Goal: Transaction & Acquisition: Book appointment/travel/reservation

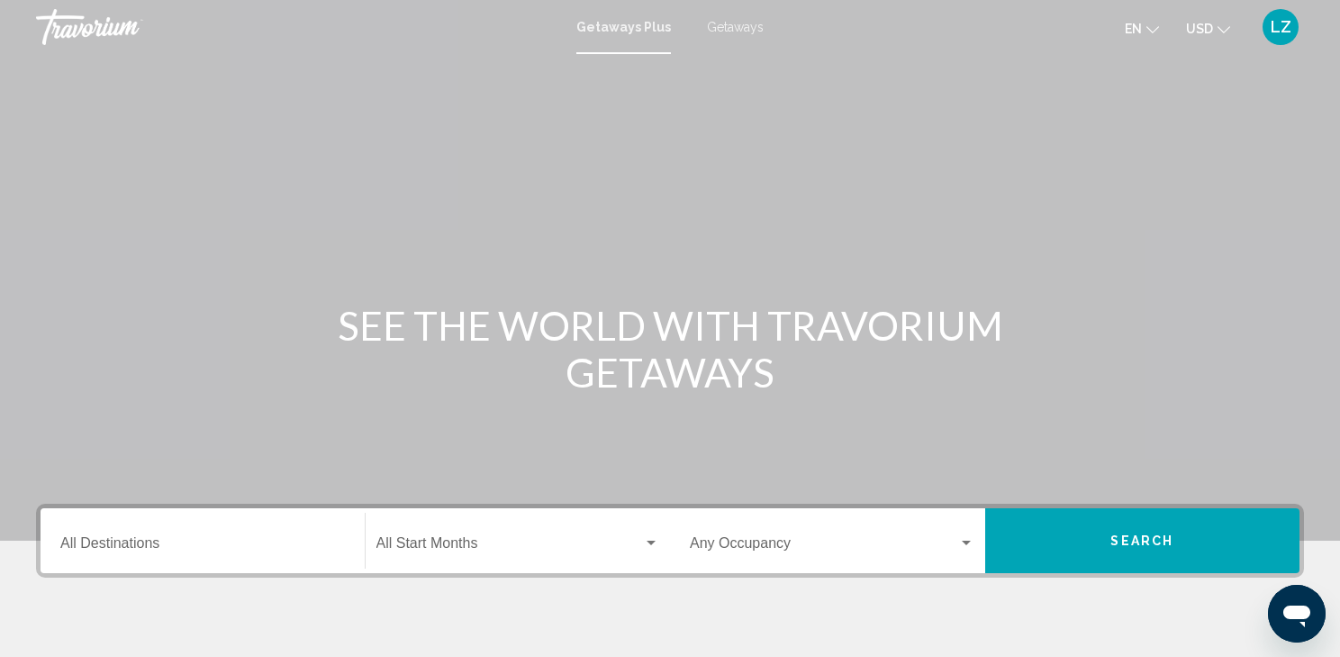
click at [90, 537] on div "Destination All Destinations" at bounding box center [202, 540] width 285 height 57
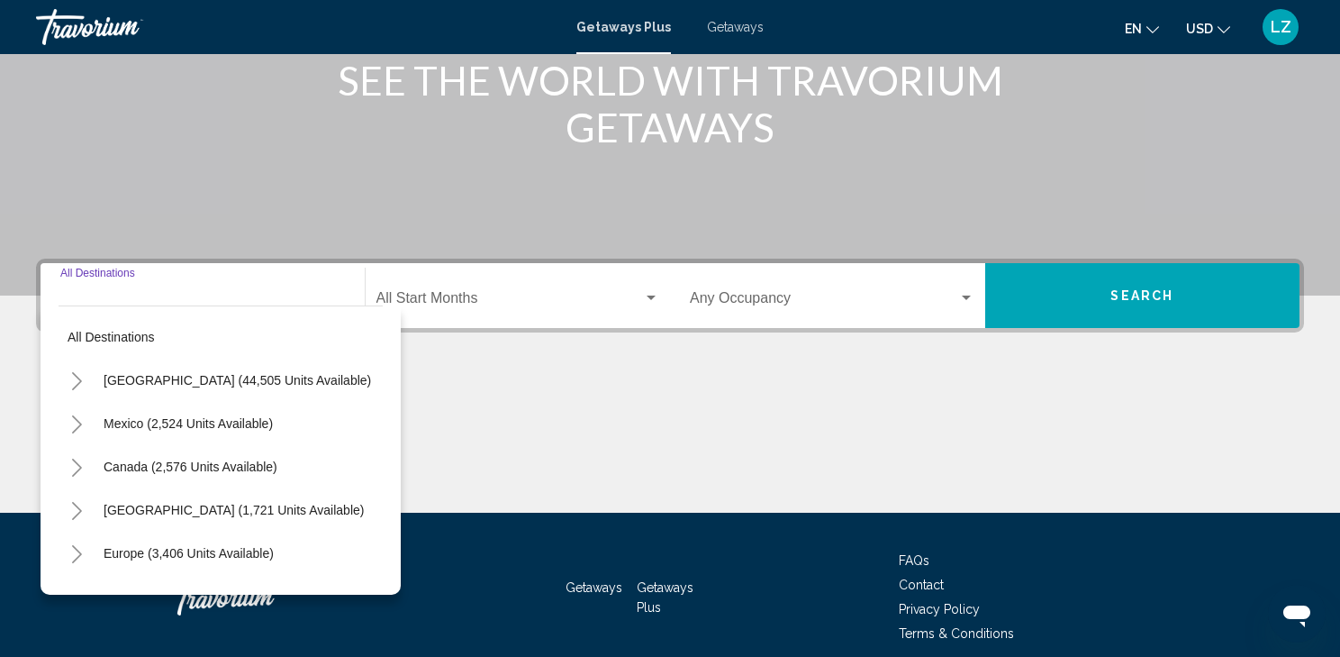
scroll to position [321, 0]
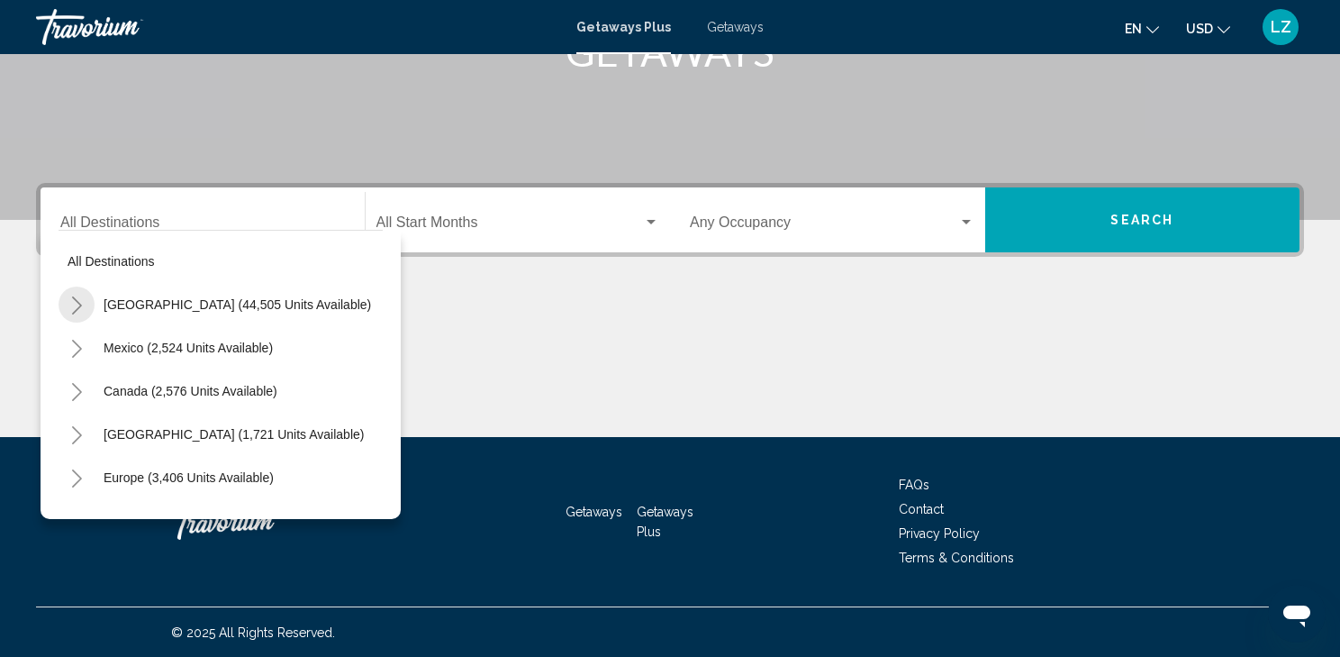
click at [80, 298] on icon "Toggle United States (44,505 units available)" at bounding box center [77, 305] width 14 height 18
click at [95, 478] on icon "Toggle California (2,550 units available)" at bounding box center [95, 478] width 14 height 18
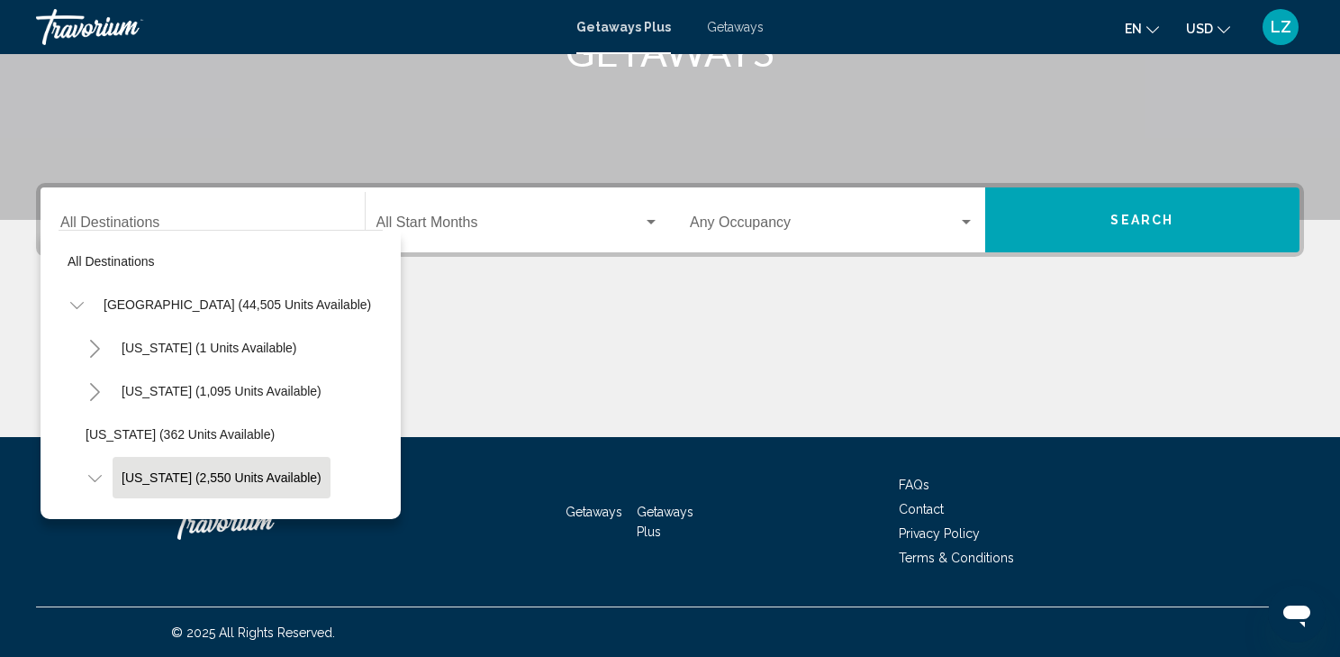
scroll to position [144, 0]
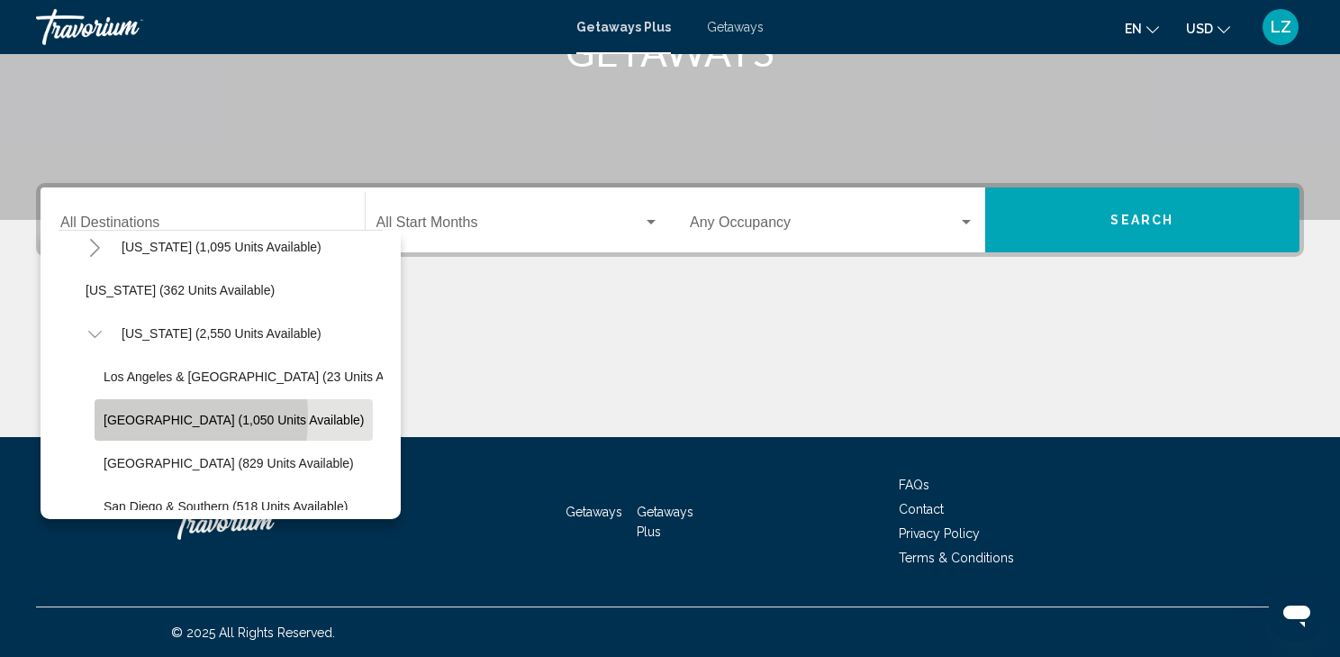
click at [122, 416] on span "Lake Tahoe (1,050 units available)" at bounding box center [234, 419] width 260 height 14
type input "**********"
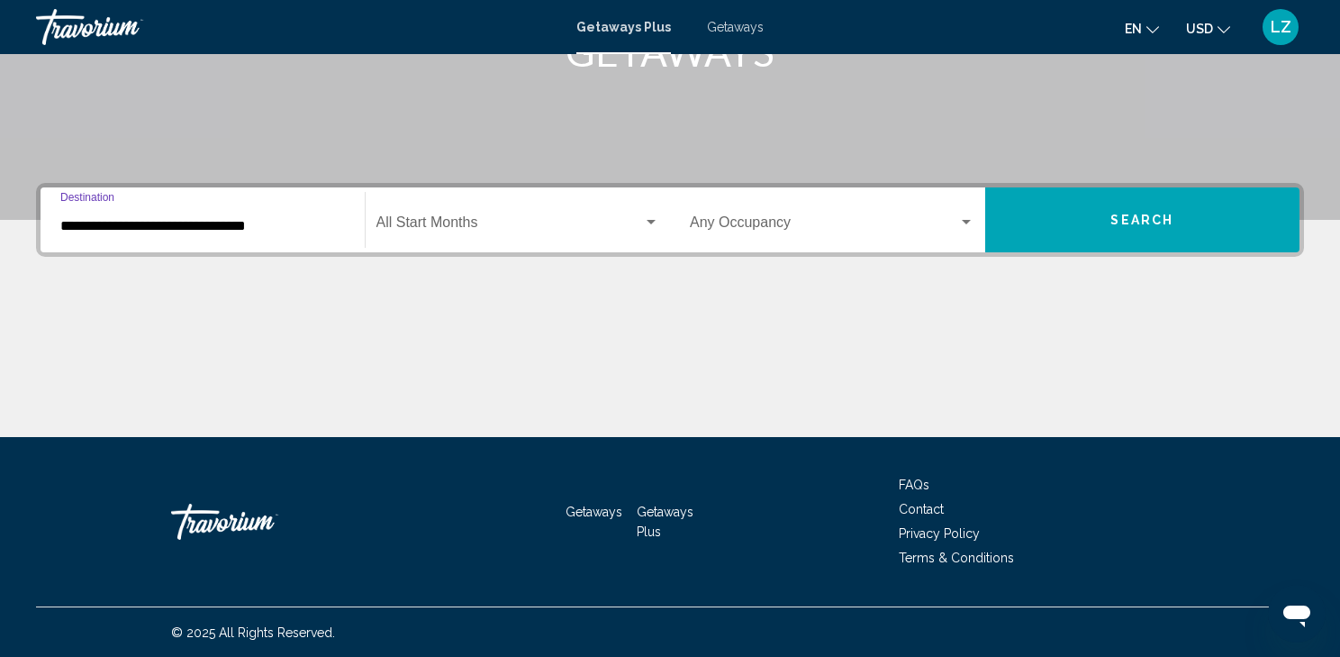
click at [650, 215] on div "Search widget" at bounding box center [651, 222] width 16 height 14
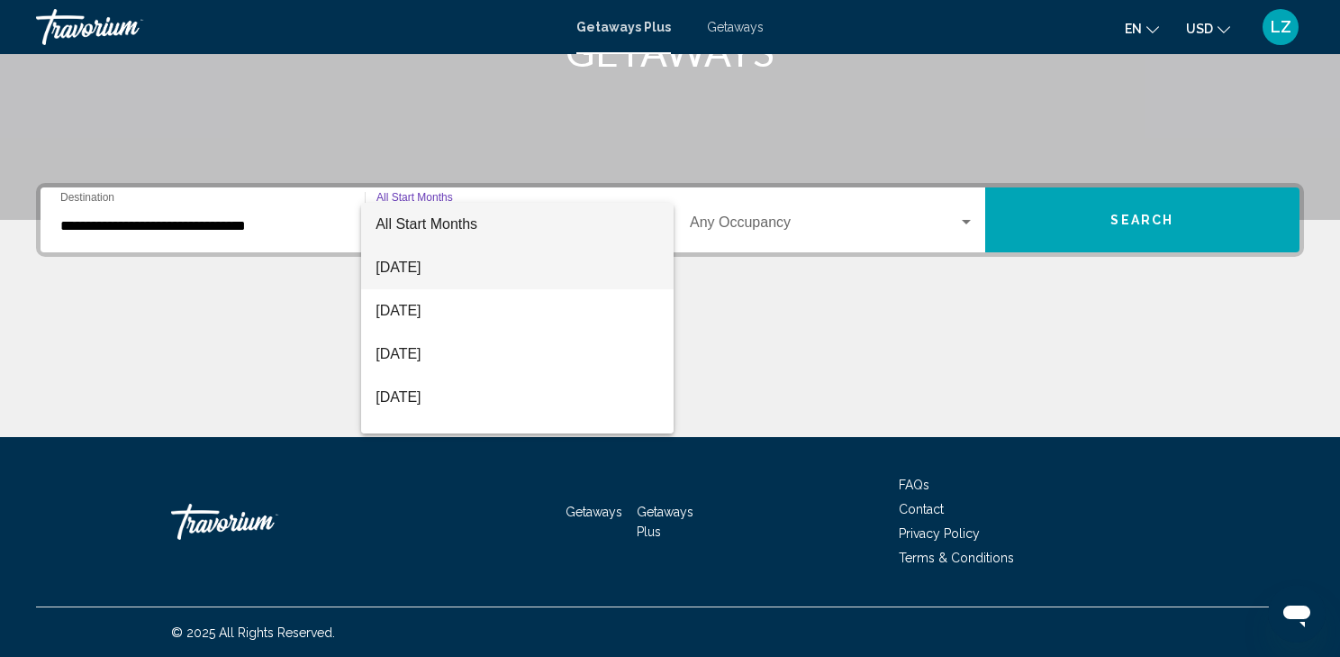
click at [441, 267] on span "[DATE]" at bounding box center [518, 267] width 284 height 43
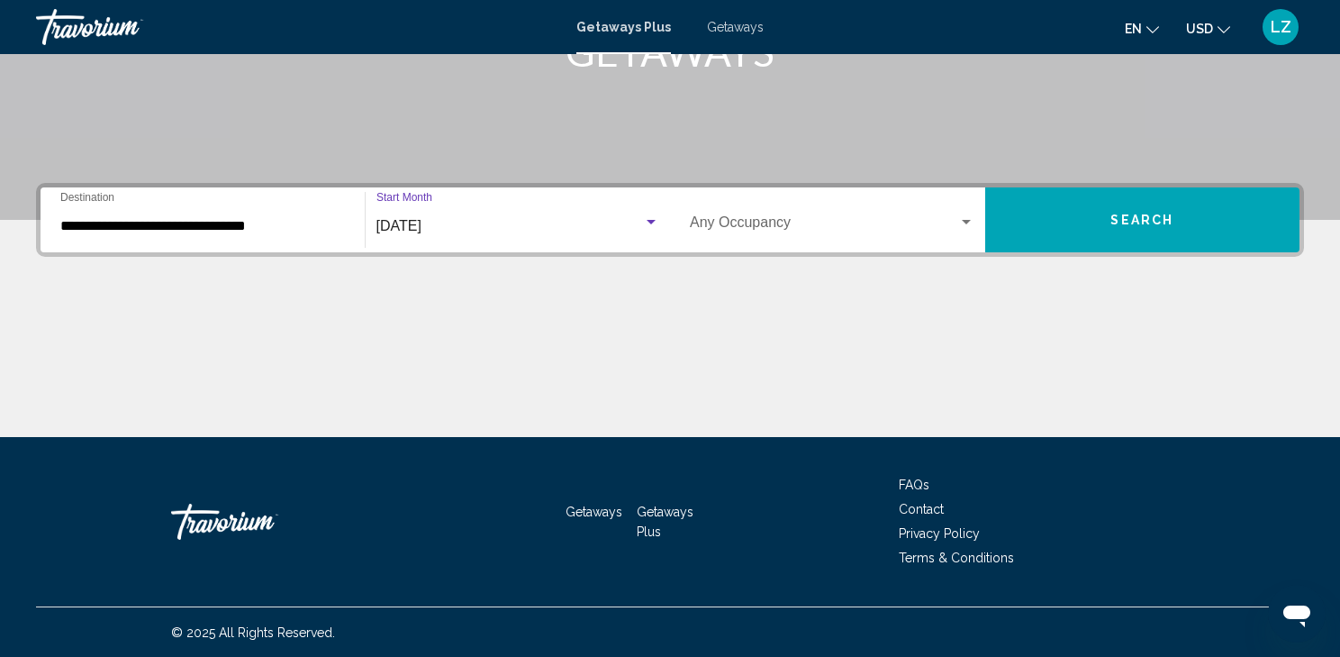
click at [1117, 213] on span "Search" at bounding box center [1141, 220] width 63 height 14
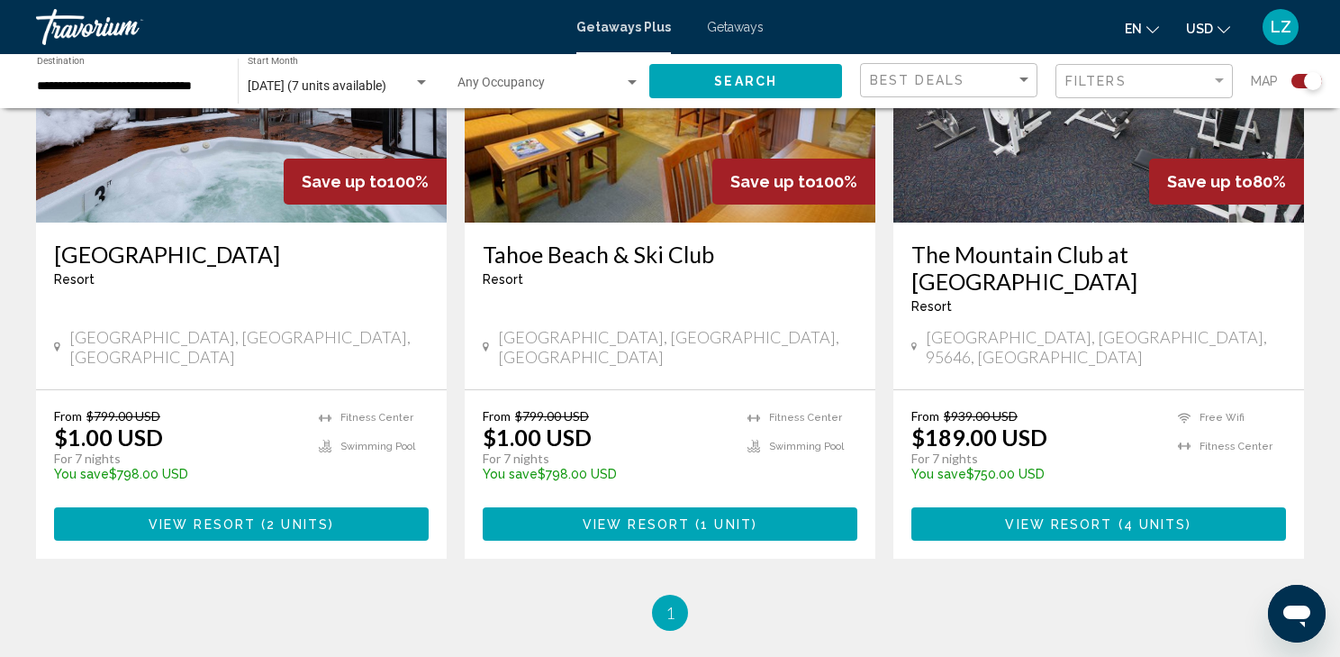
scroll to position [937, 0]
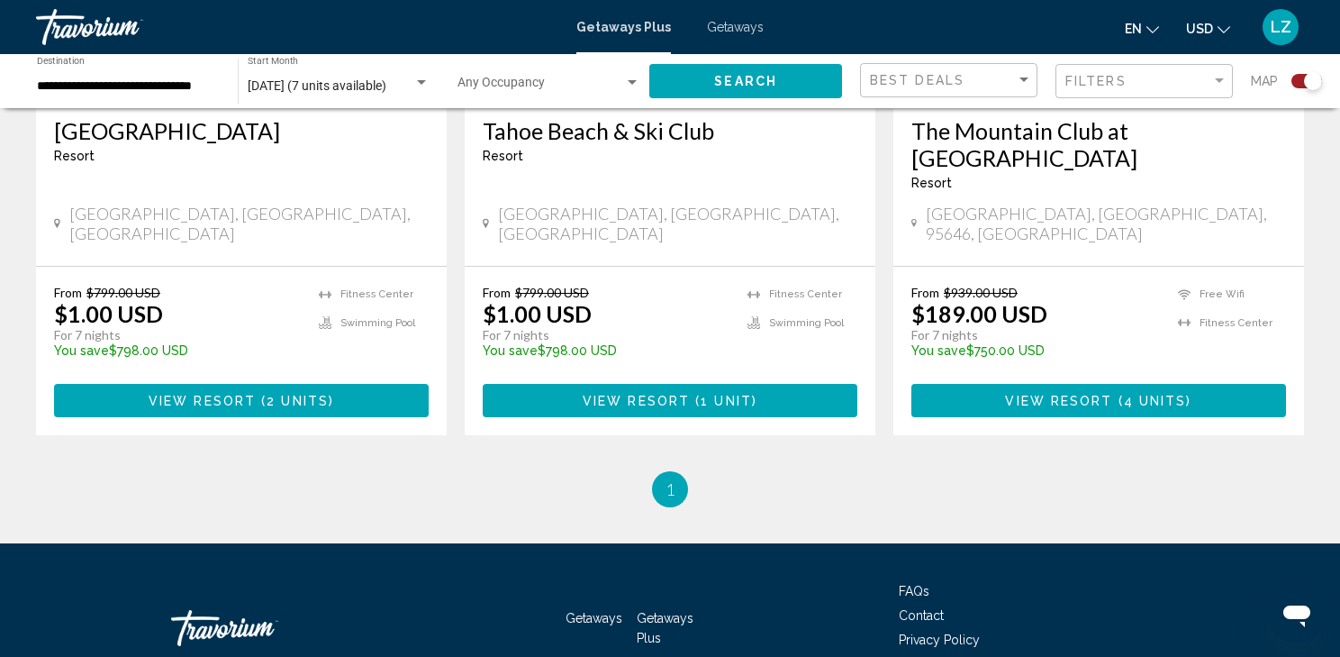
click at [677, 394] on span "View Resort" at bounding box center [636, 401] width 107 height 14
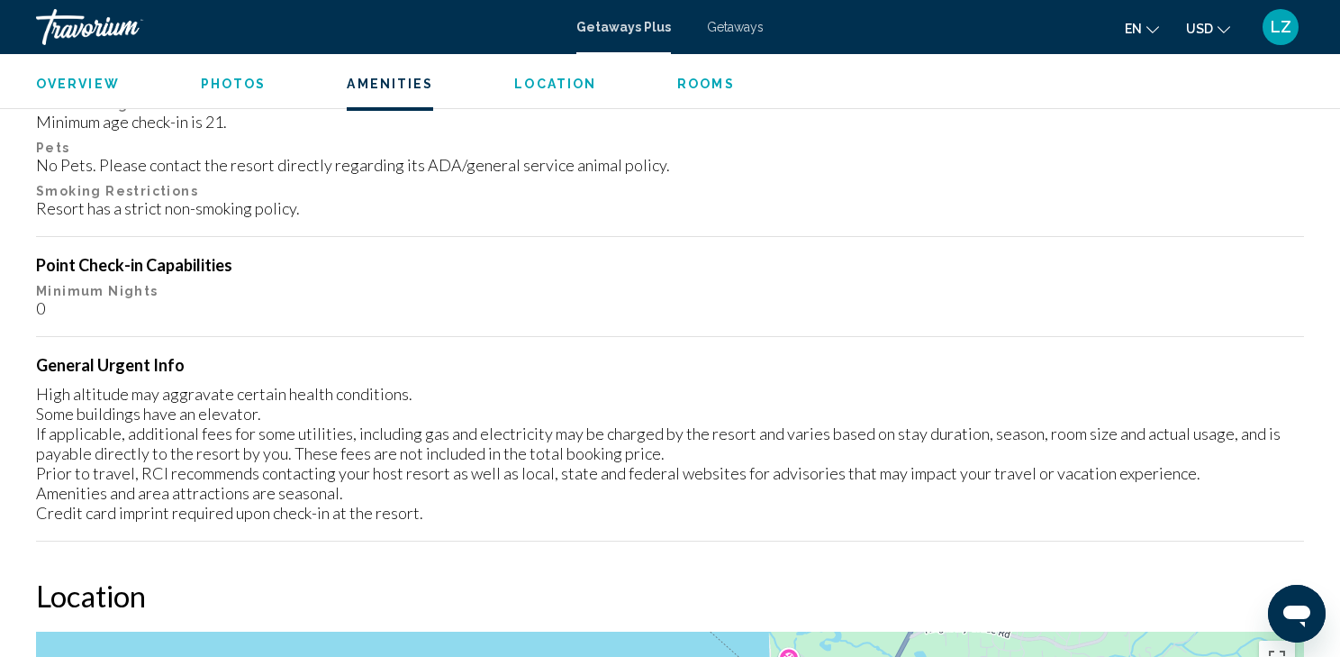
scroll to position [2022, 0]
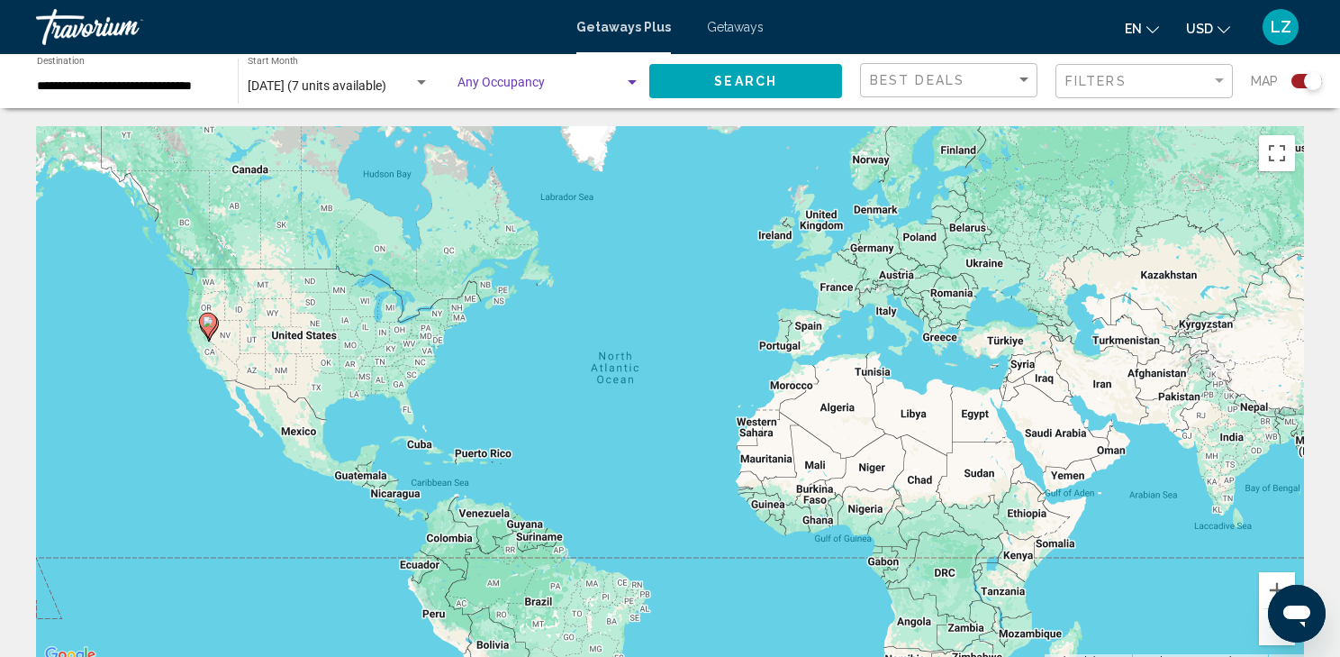
click at [639, 81] on div "Search widget" at bounding box center [632, 83] width 16 height 14
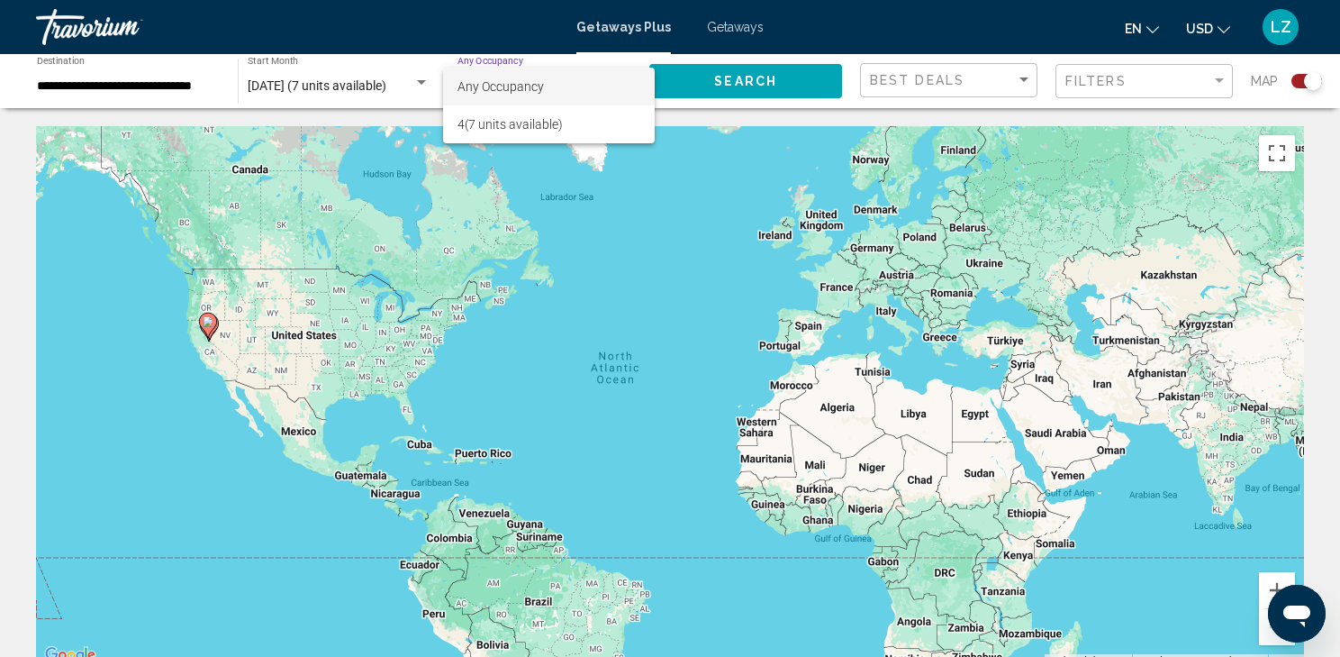
click at [528, 89] on span "Any Occupancy" at bounding box center [500, 86] width 86 height 14
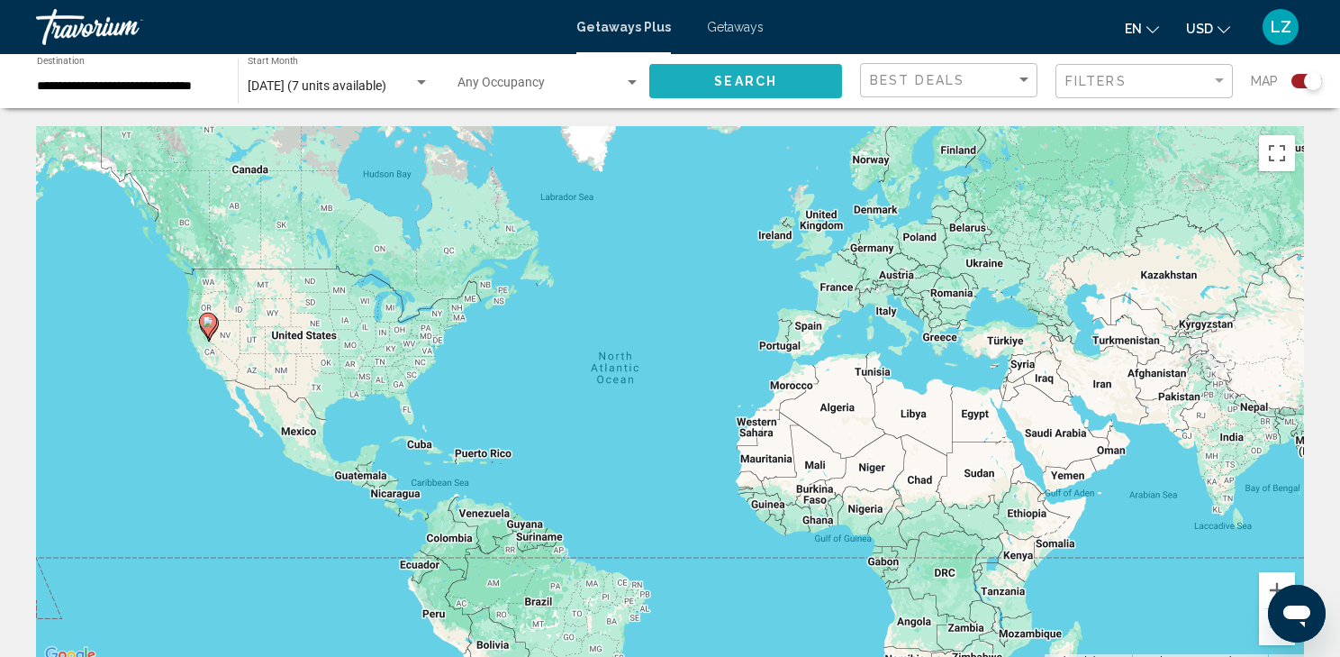
click at [810, 81] on button "Search" at bounding box center [745, 80] width 193 height 33
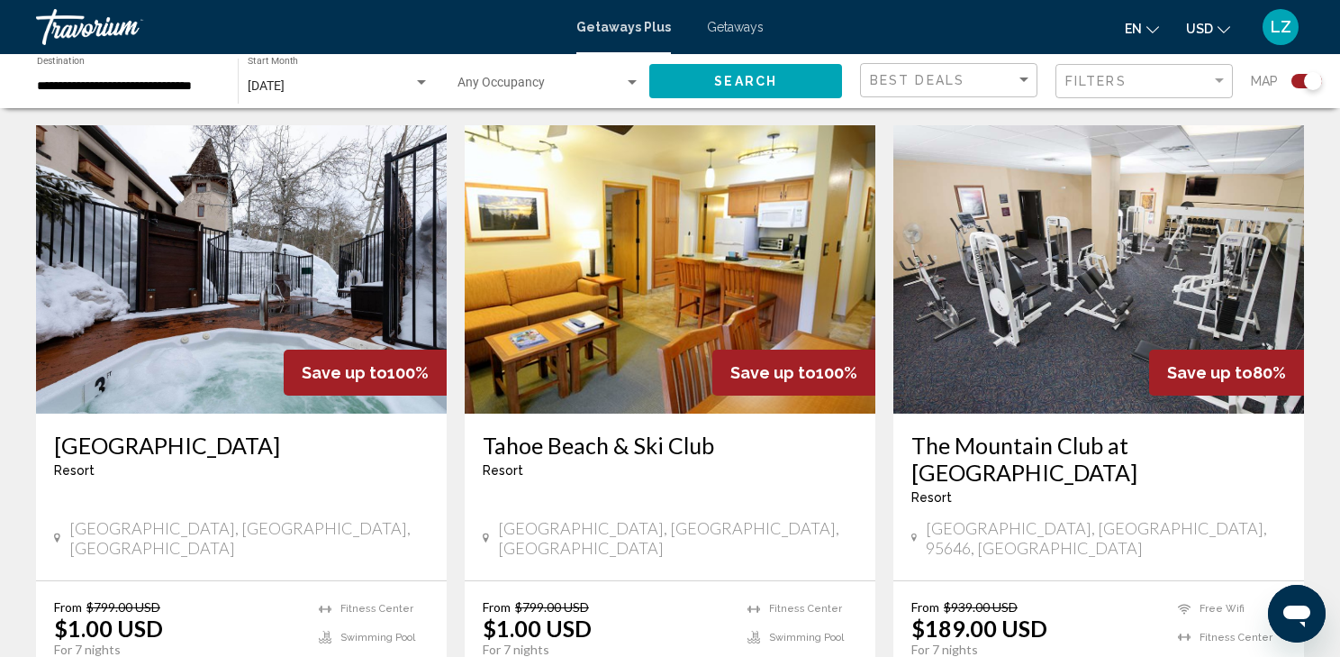
scroll to position [648, 0]
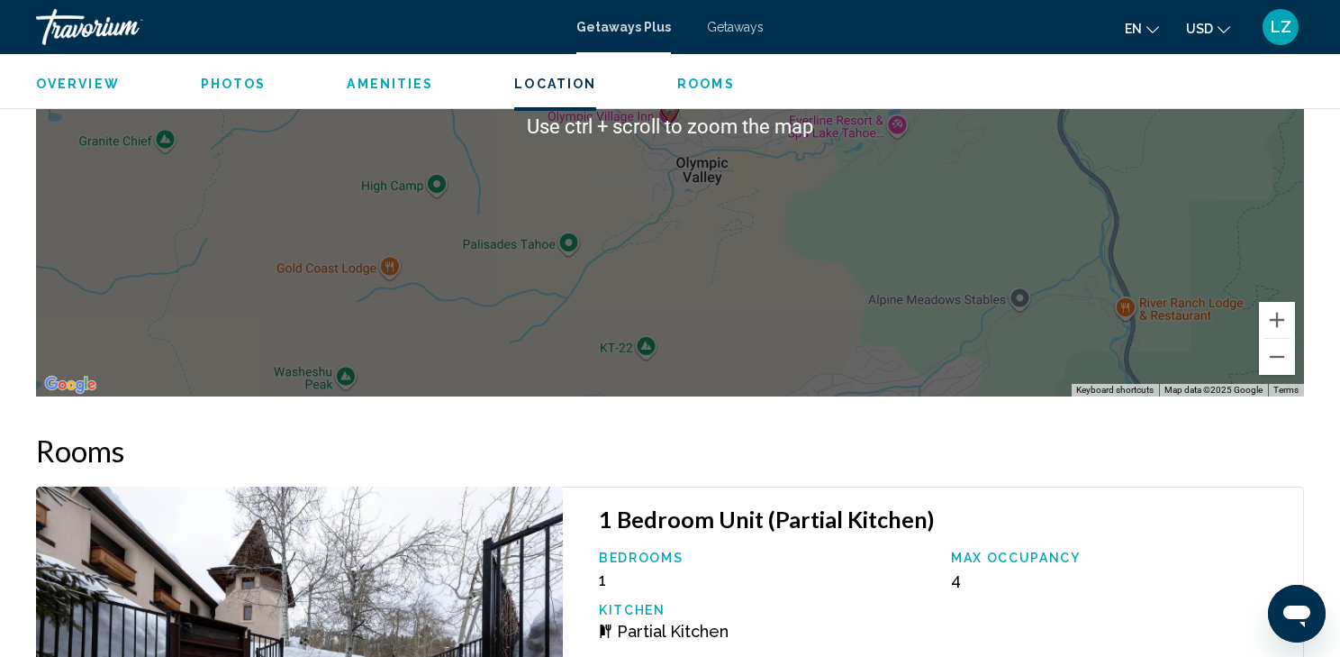
scroll to position [2868, 0]
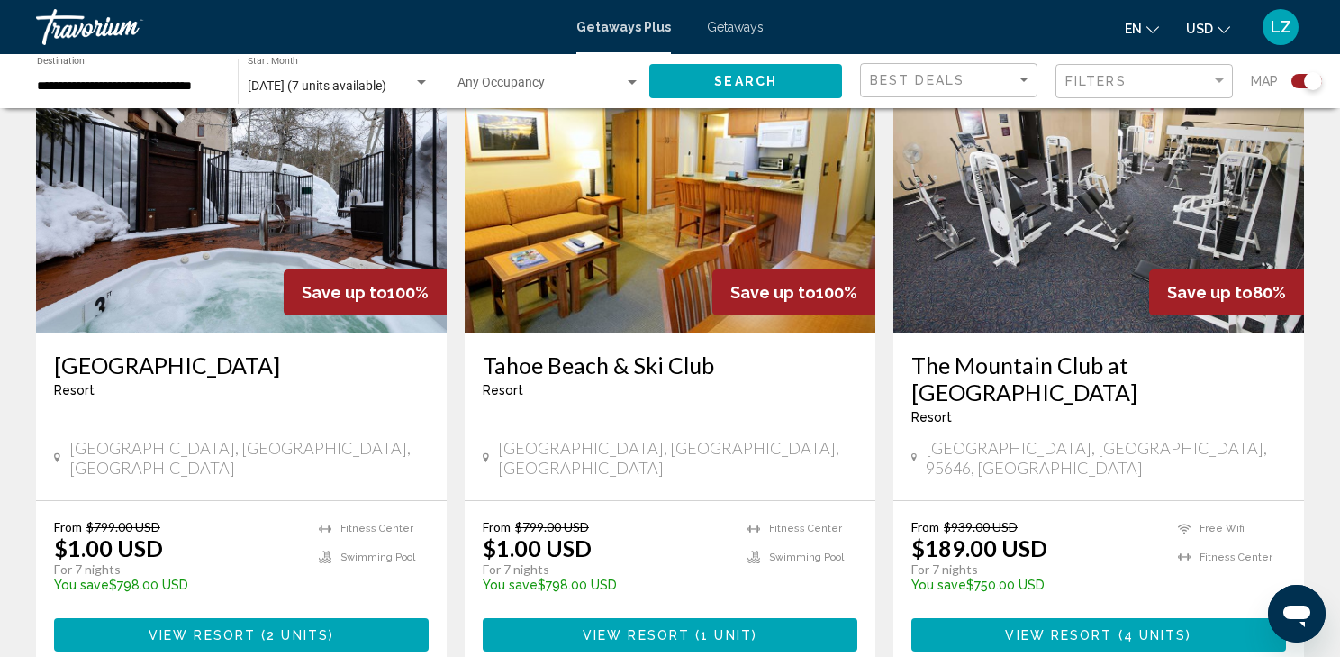
scroll to position [720, 0]
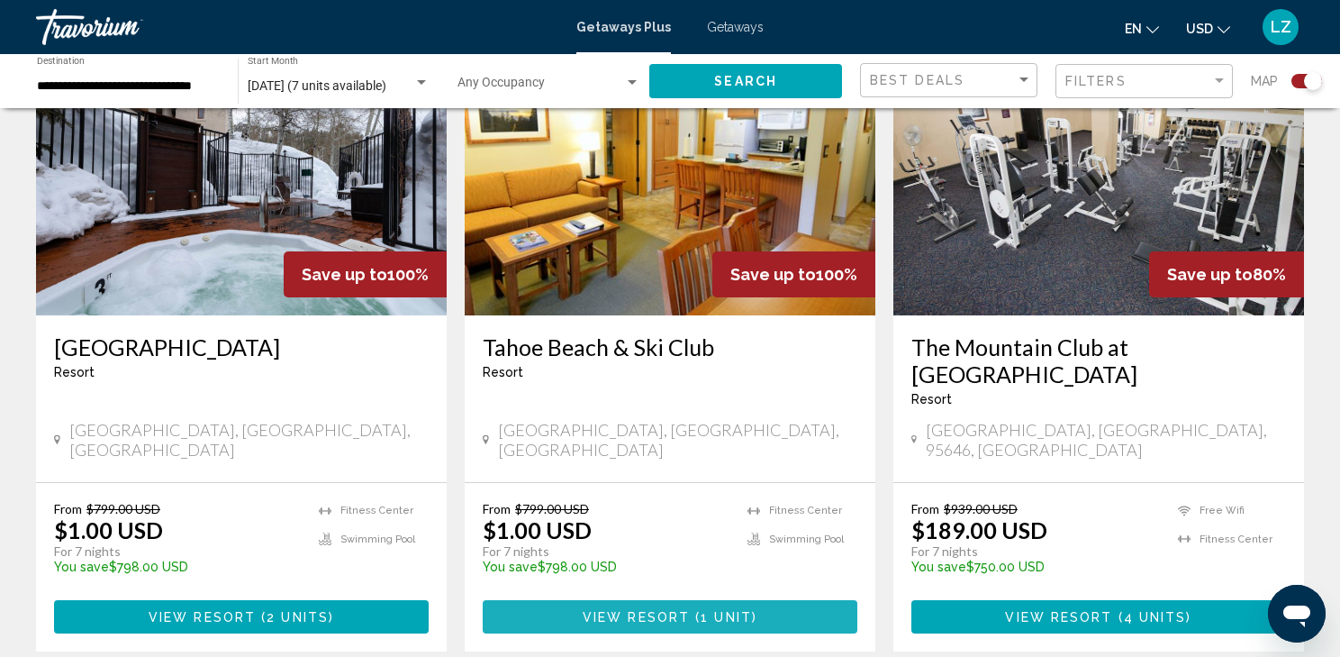
click at [606, 610] on span "View Resort" at bounding box center [636, 617] width 107 height 14
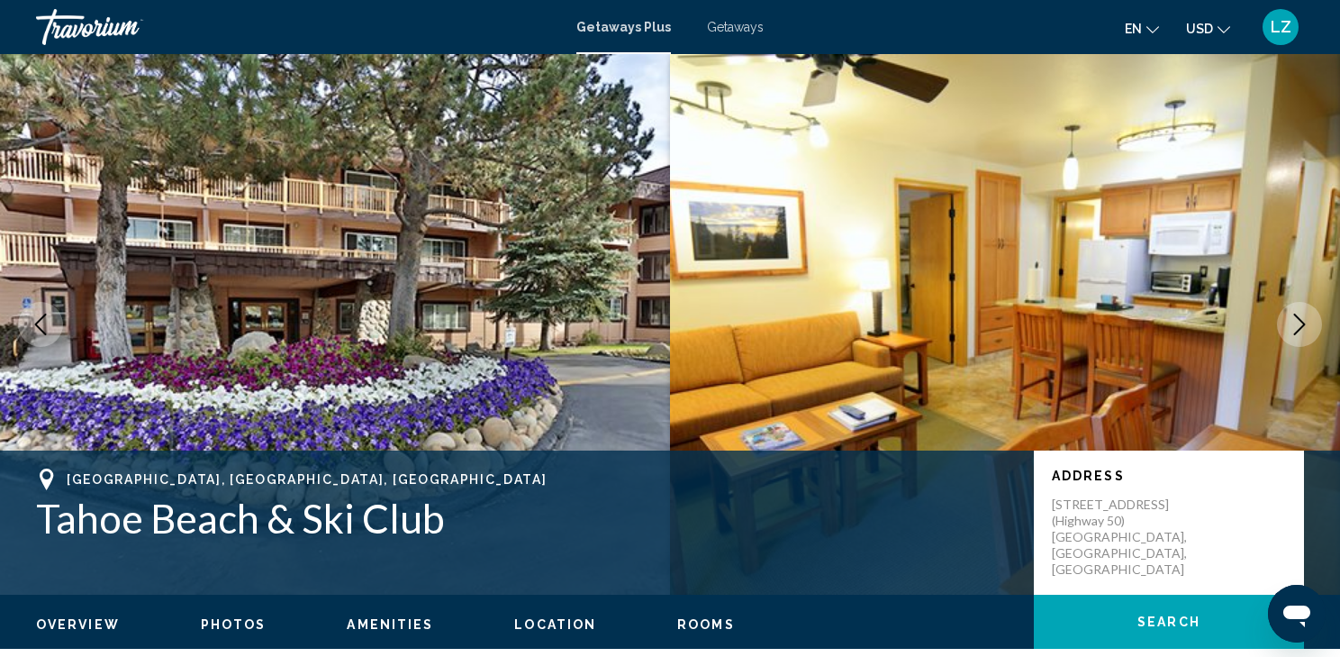
click at [904, 285] on img "Main content" at bounding box center [1005, 324] width 670 height 540
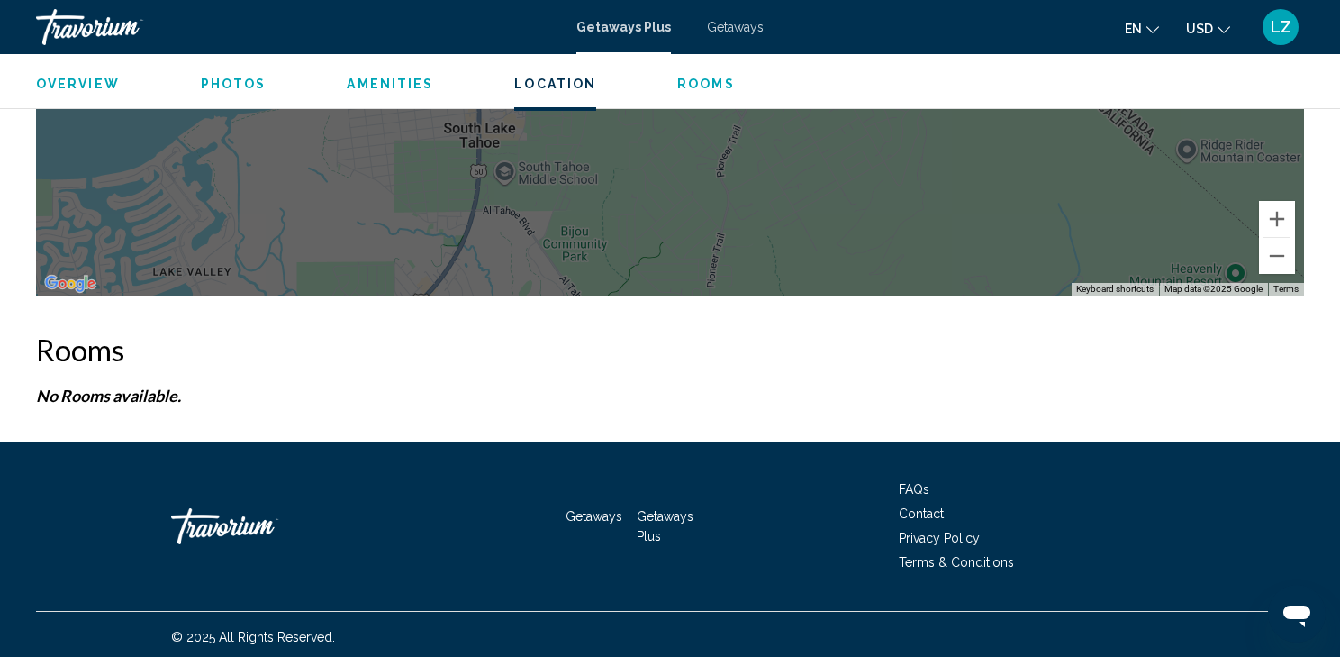
scroll to position [2958, 0]
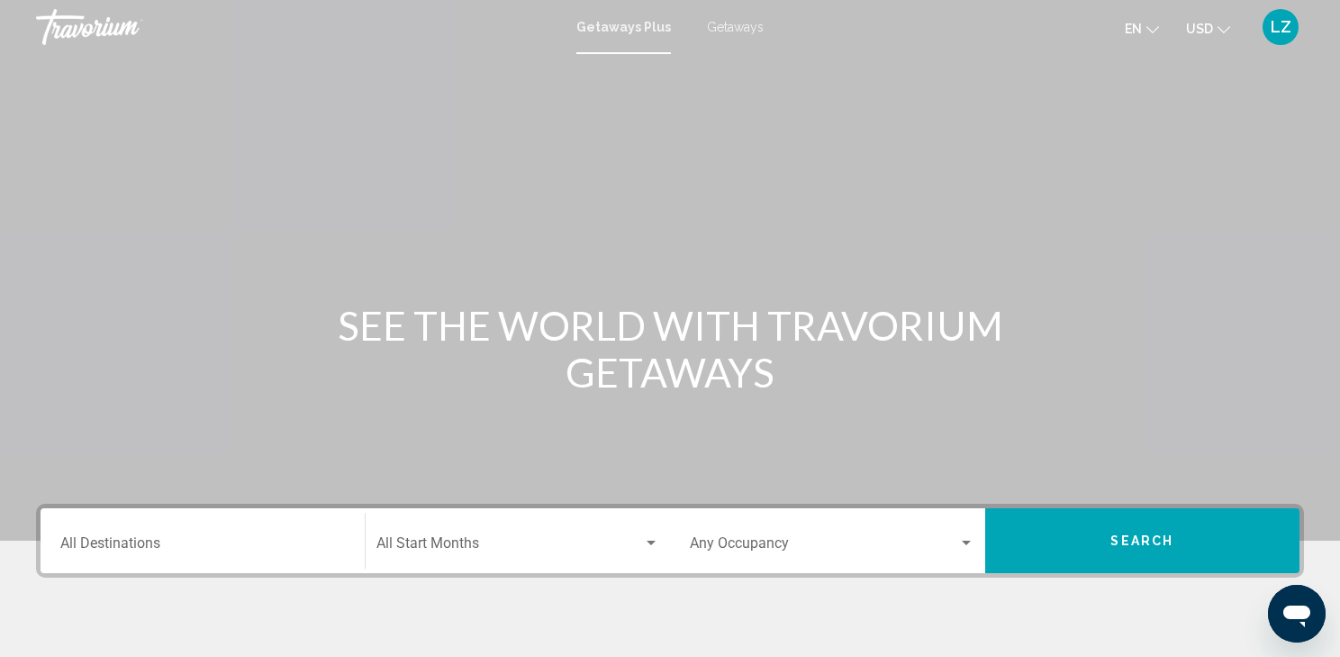
click at [746, 27] on span "Getaways" at bounding box center [735, 27] width 57 height 14
click at [99, 544] on input "Destination All Destinations" at bounding box center [202, 547] width 285 height 16
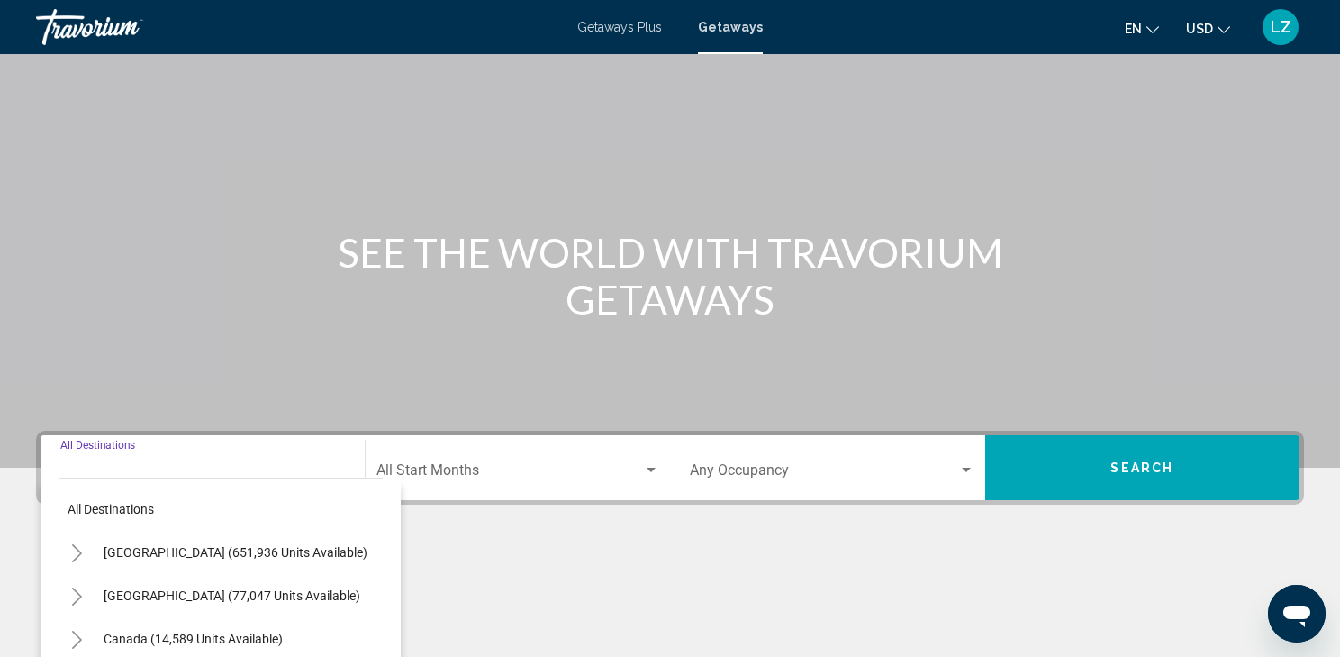
scroll to position [321, 0]
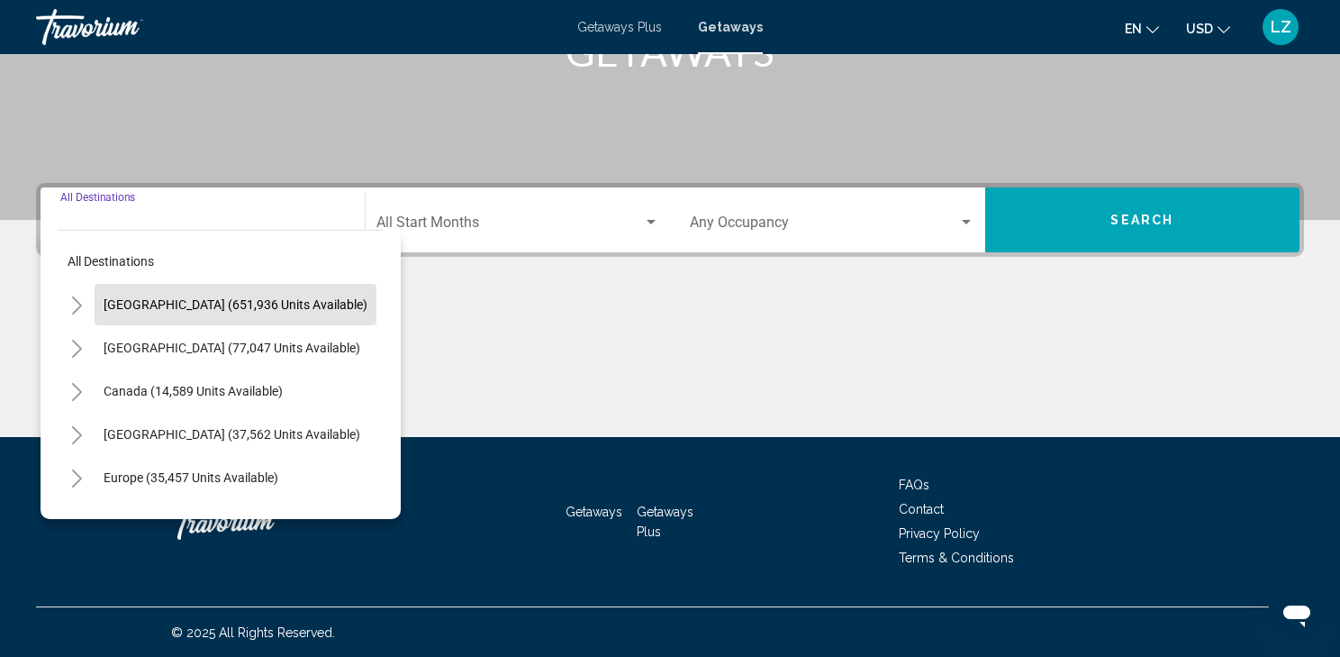
click at [121, 299] on span "[GEOGRAPHIC_DATA] (651,936 units available)" at bounding box center [236, 304] width 264 height 14
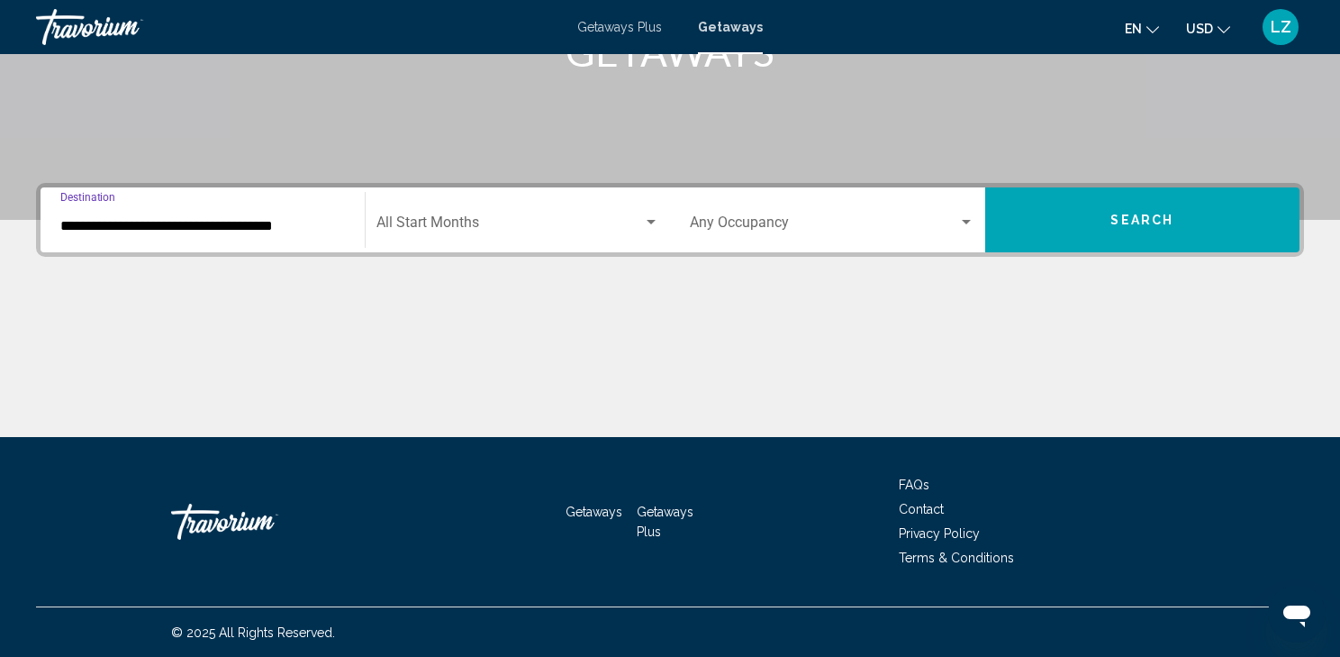
click at [101, 218] on input "**********" at bounding box center [202, 226] width 285 height 16
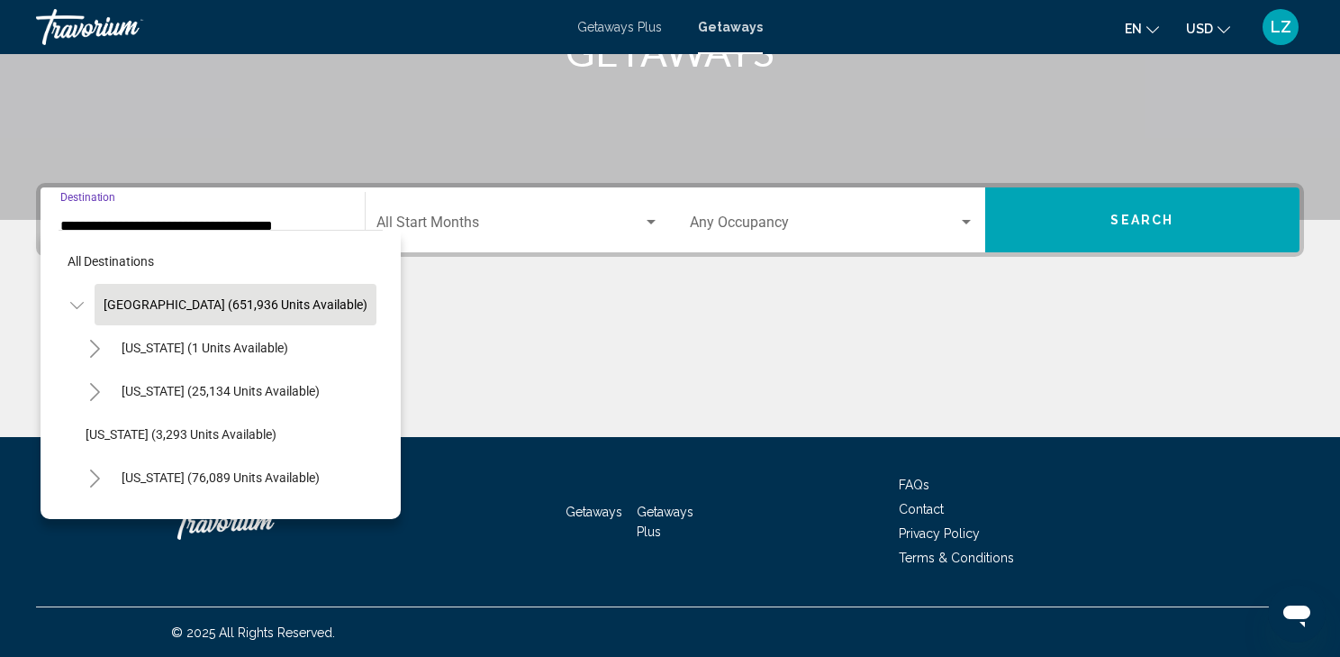
scroll to position [295, 0]
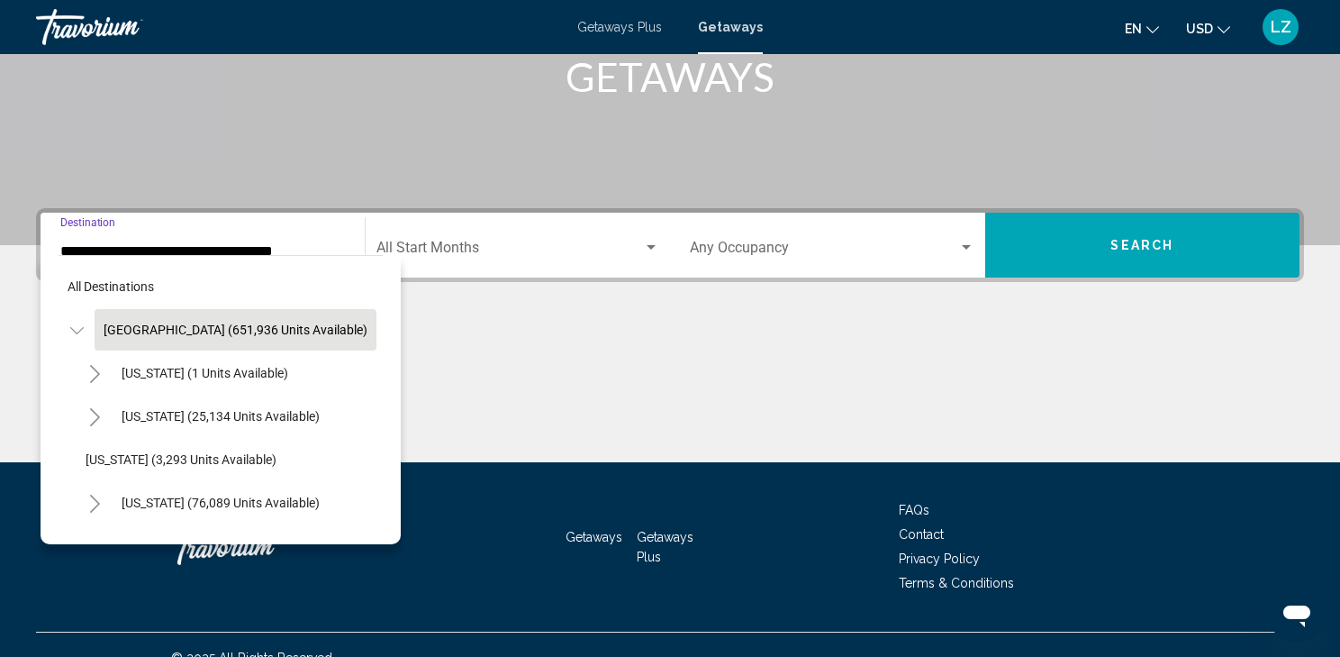
click at [91, 500] on icon "Toggle California (76,089 units available)" at bounding box center [95, 503] width 14 height 18
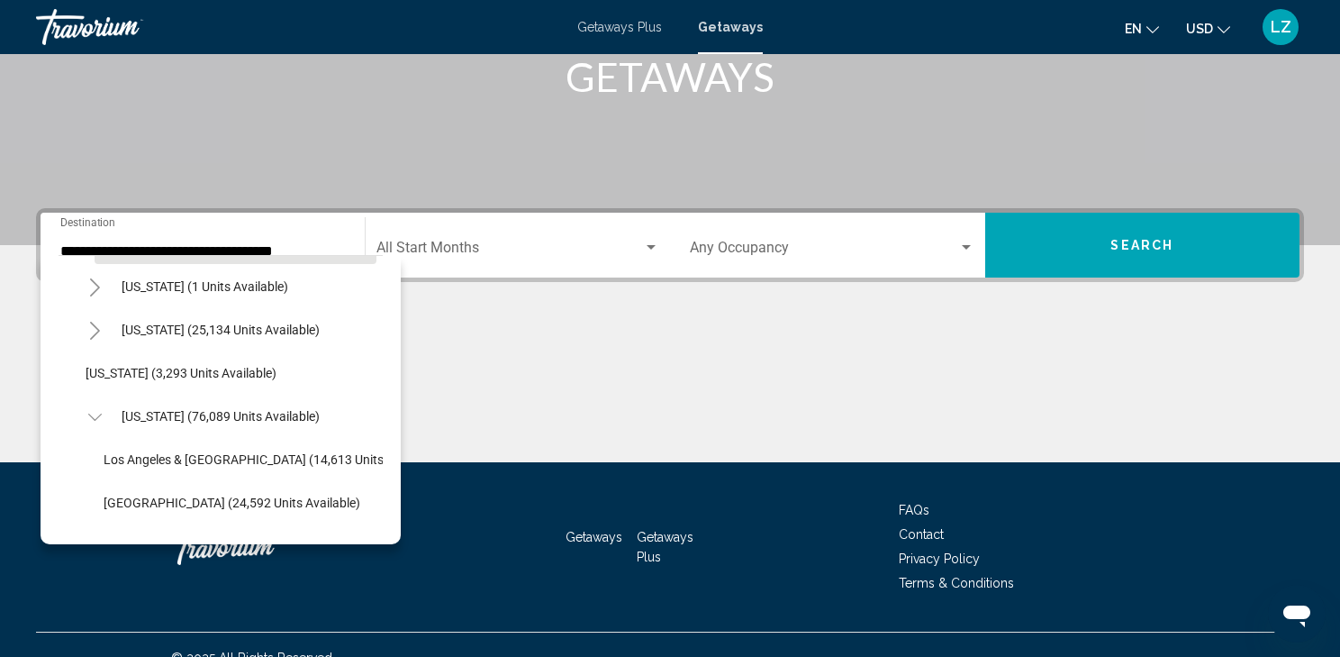
scroll to position [288, 0]
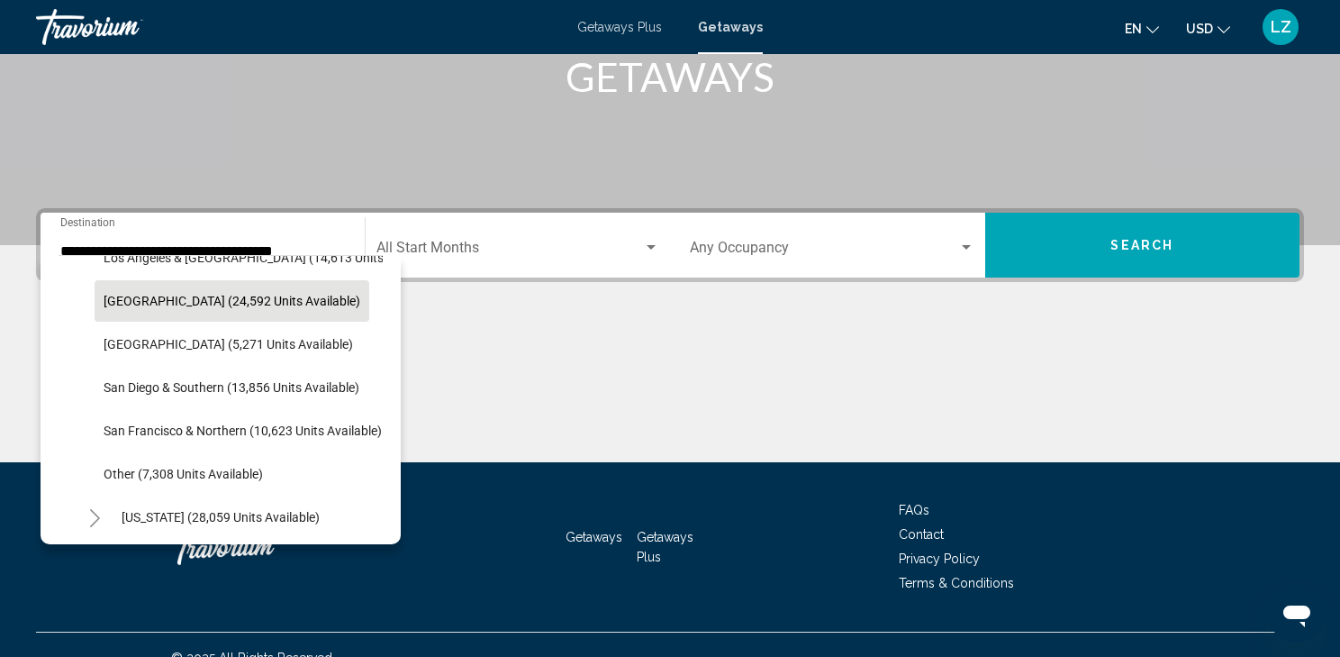
click at [116, 301] on span "[GEOGRAPHIC_DATA] (24,592 units available)" at bounding box center [232, 301] width 257 height 14
type input "**********"
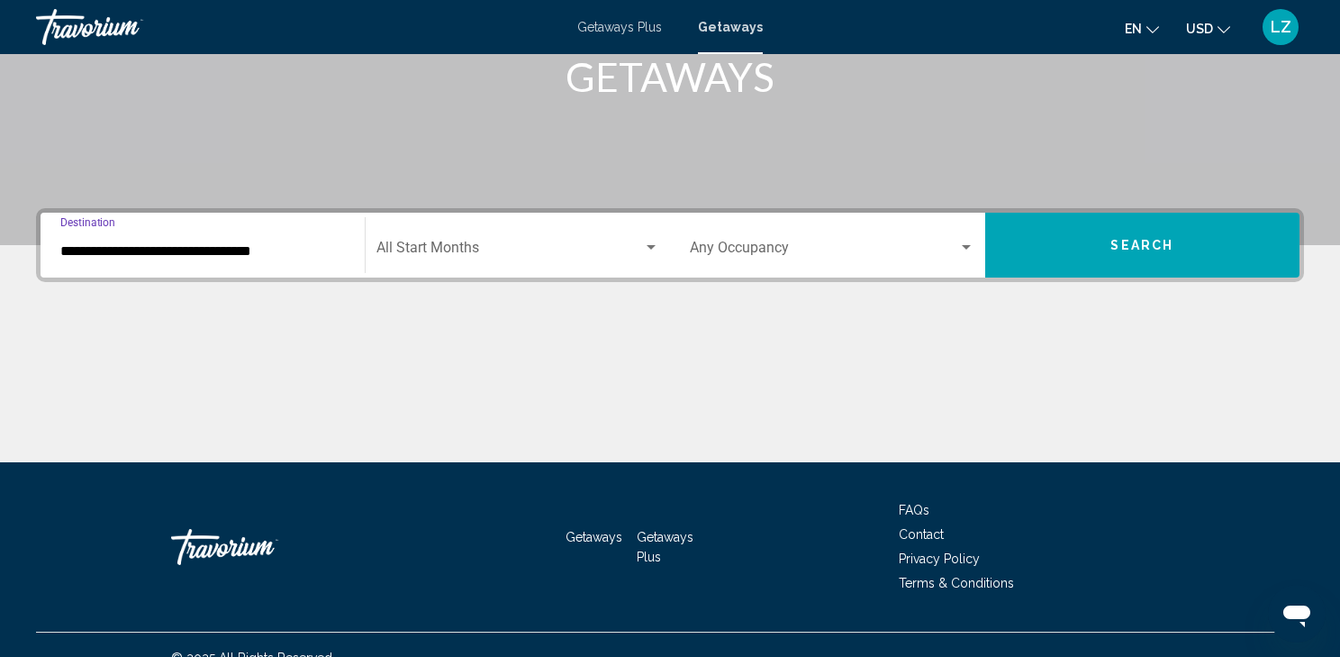
scroll to position [321, 0]
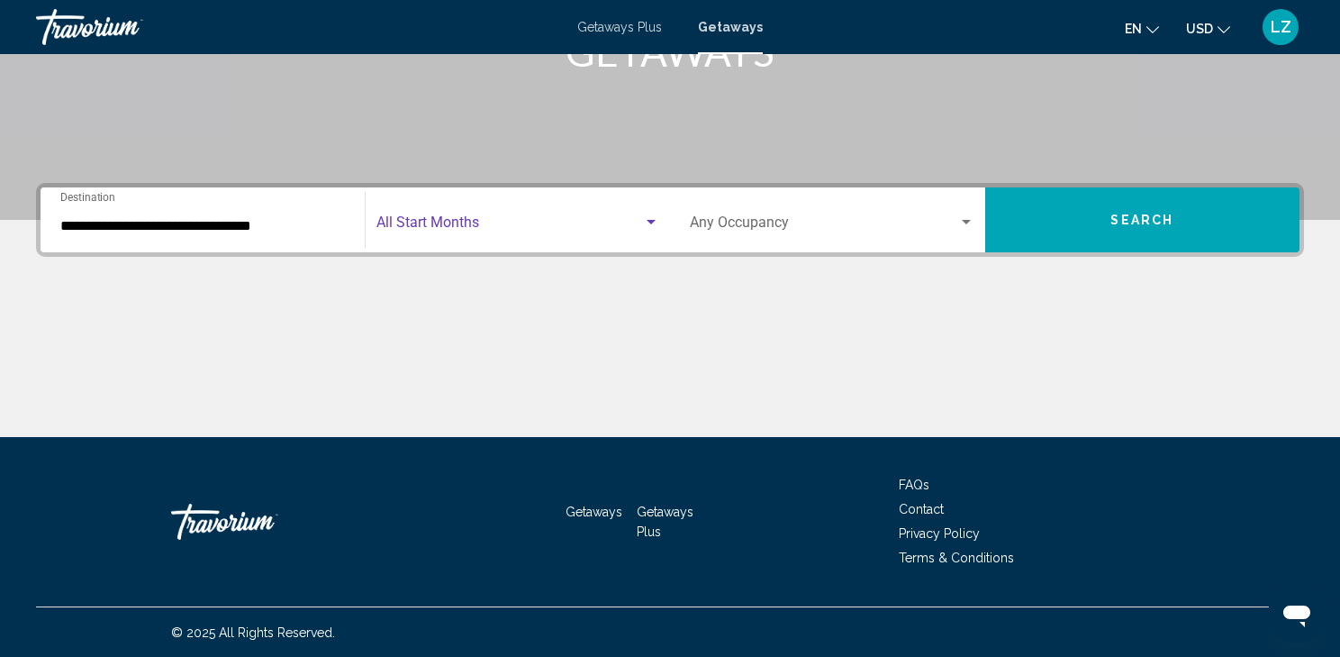
click at [646, 217] on div "Search widget" at bounding box center [651, 222] width 16 height 14
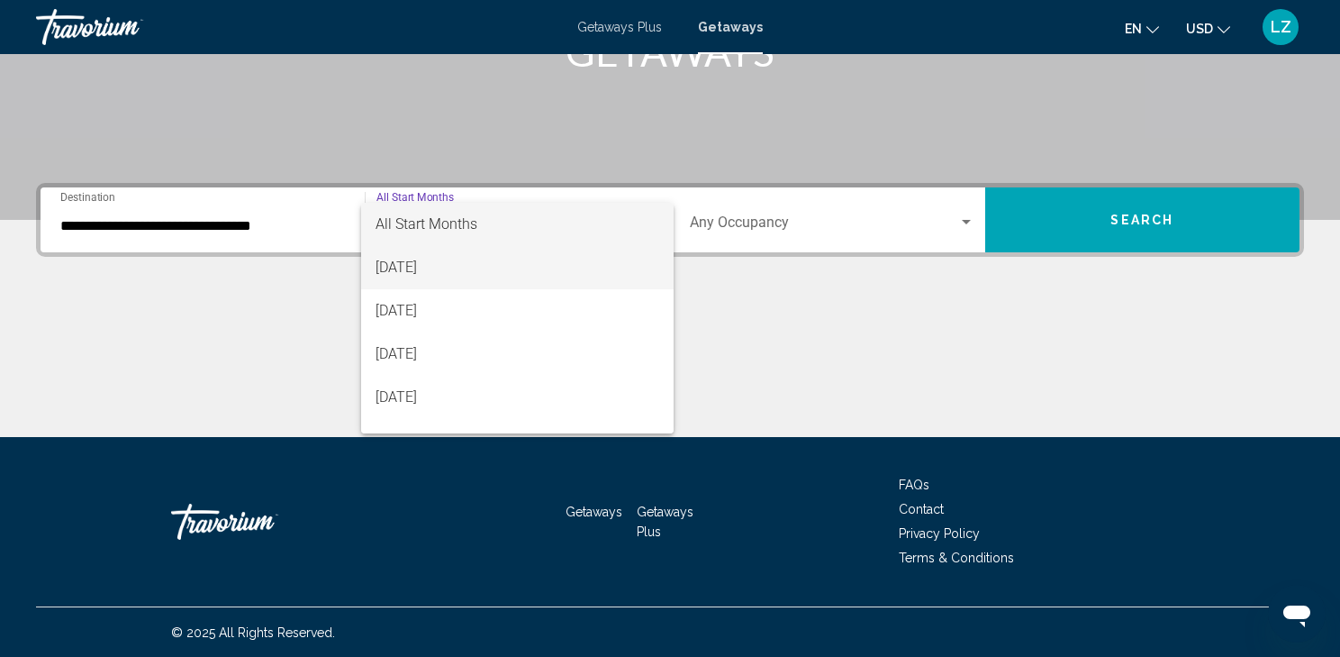
click at [438, 270] on span "[DATE]" at bounding box center [518, 267] width 284 height 43
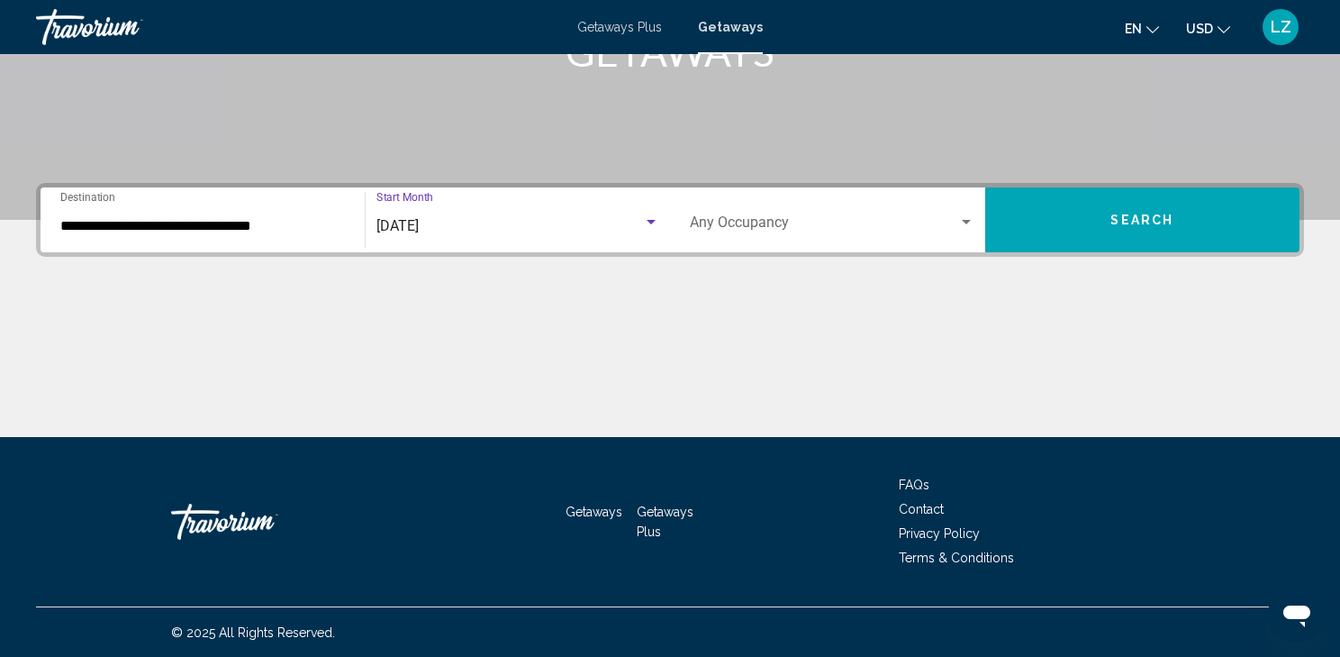
click at [1045, 215] on button "Search" at bounding box center [1142, 219] width 315 height 65
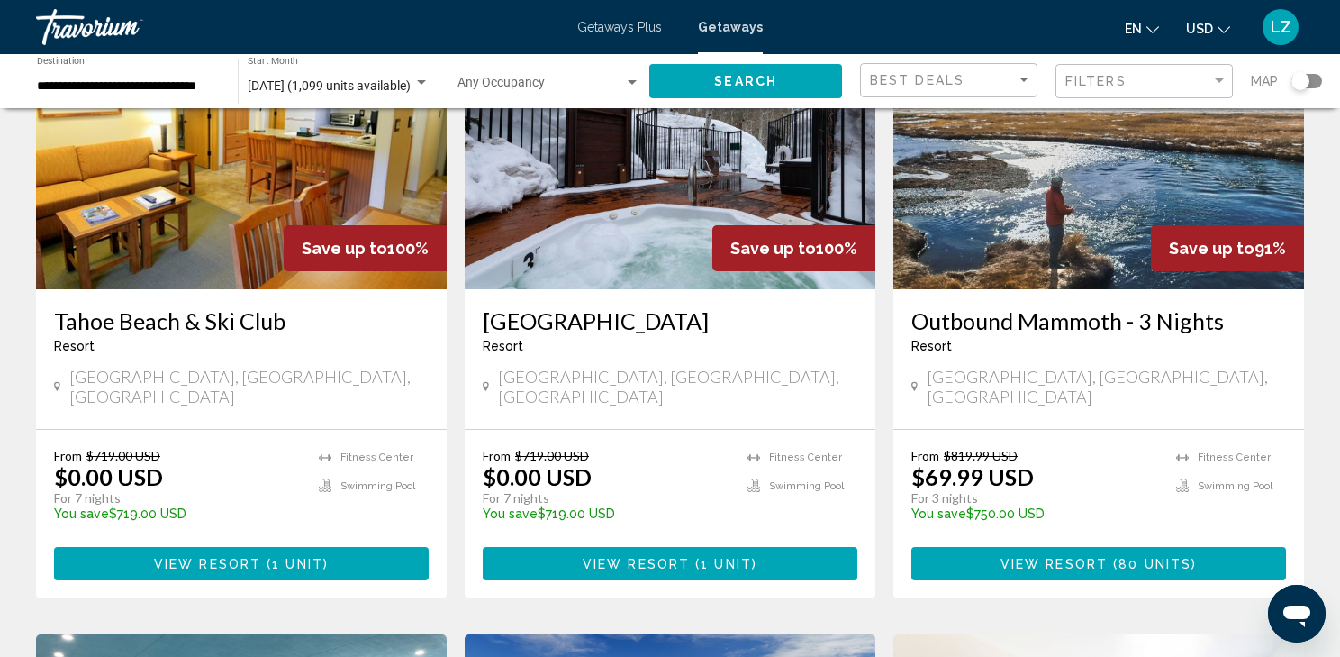
scroll to position [216, 0]
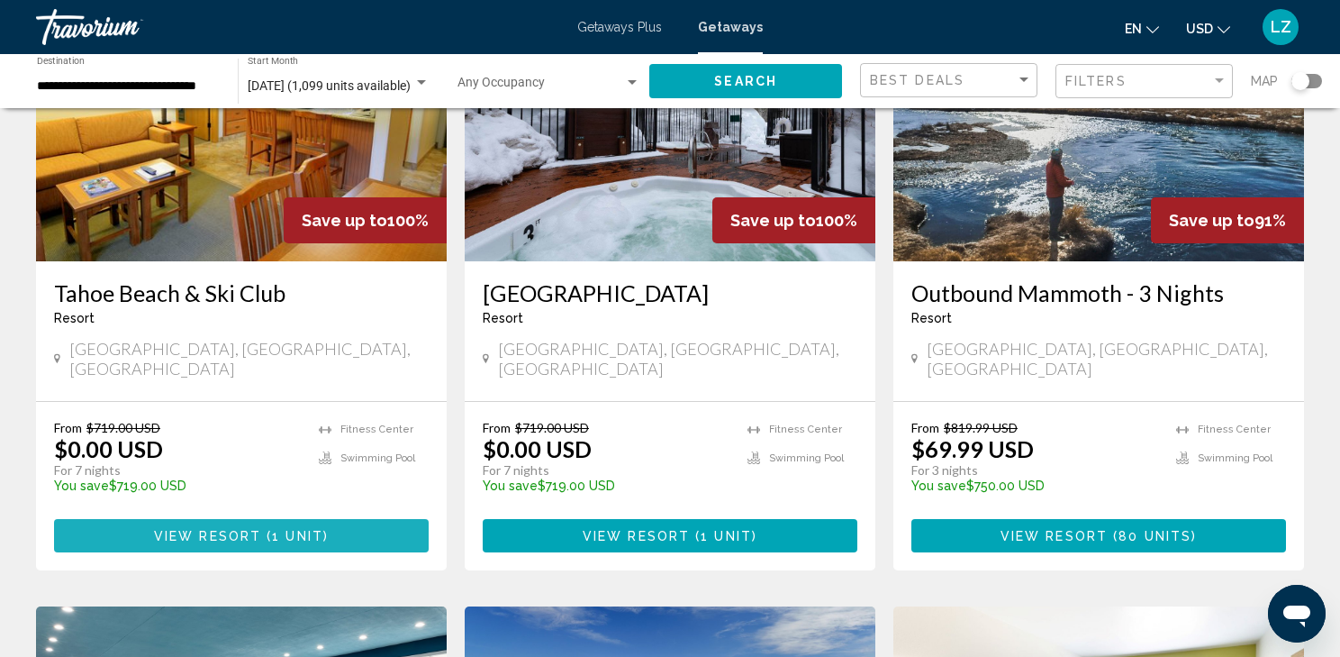
click at [195, 529] on span "View Resort" at bounding box center [207, 536] width 107 height 14
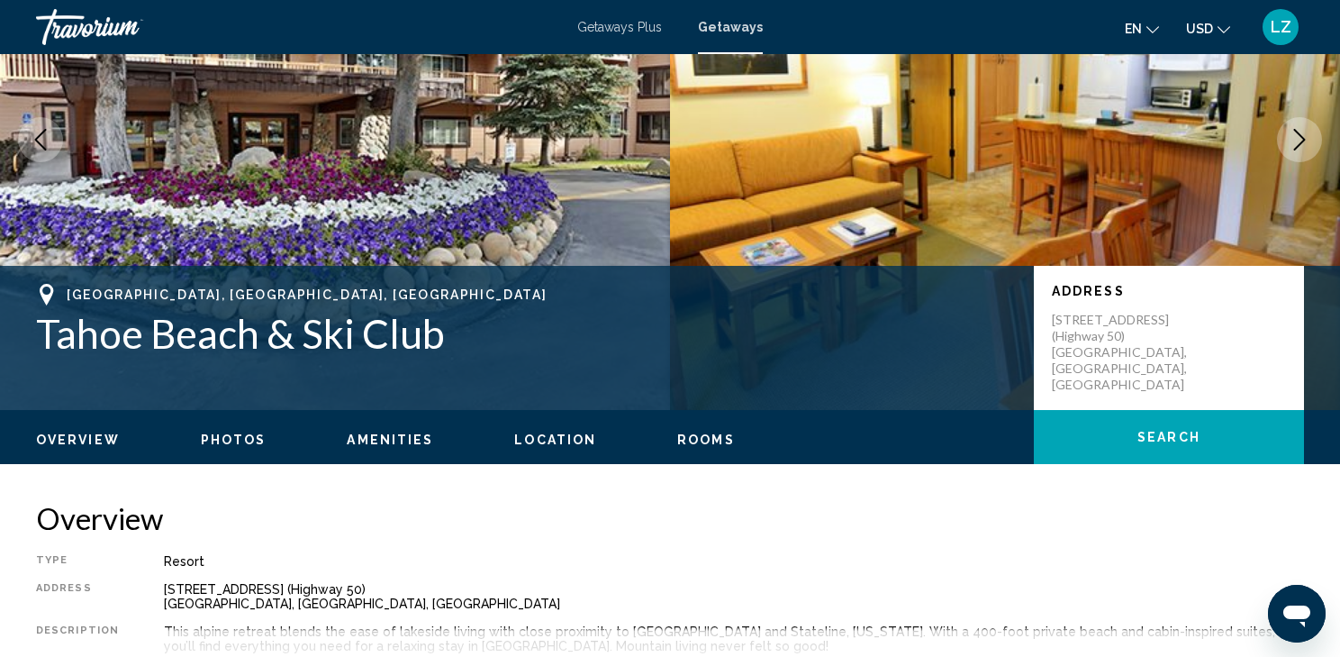
scroll to position [167, 0]
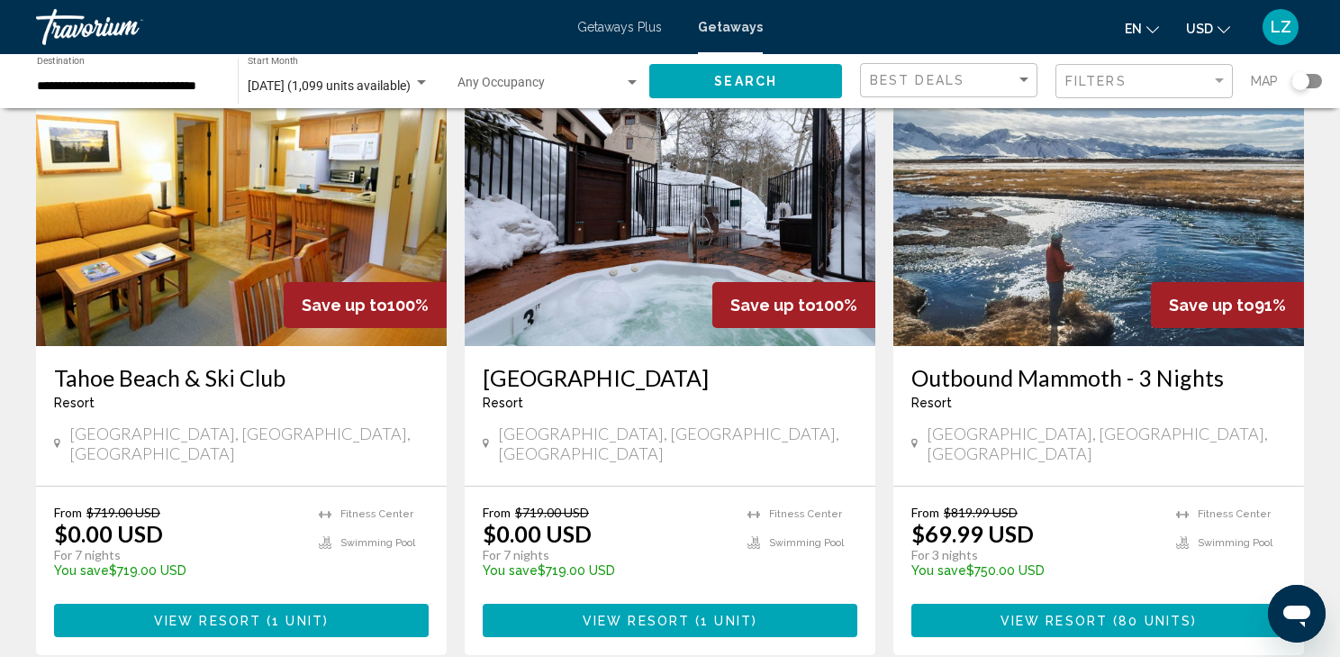
scroll to position [144, 0]
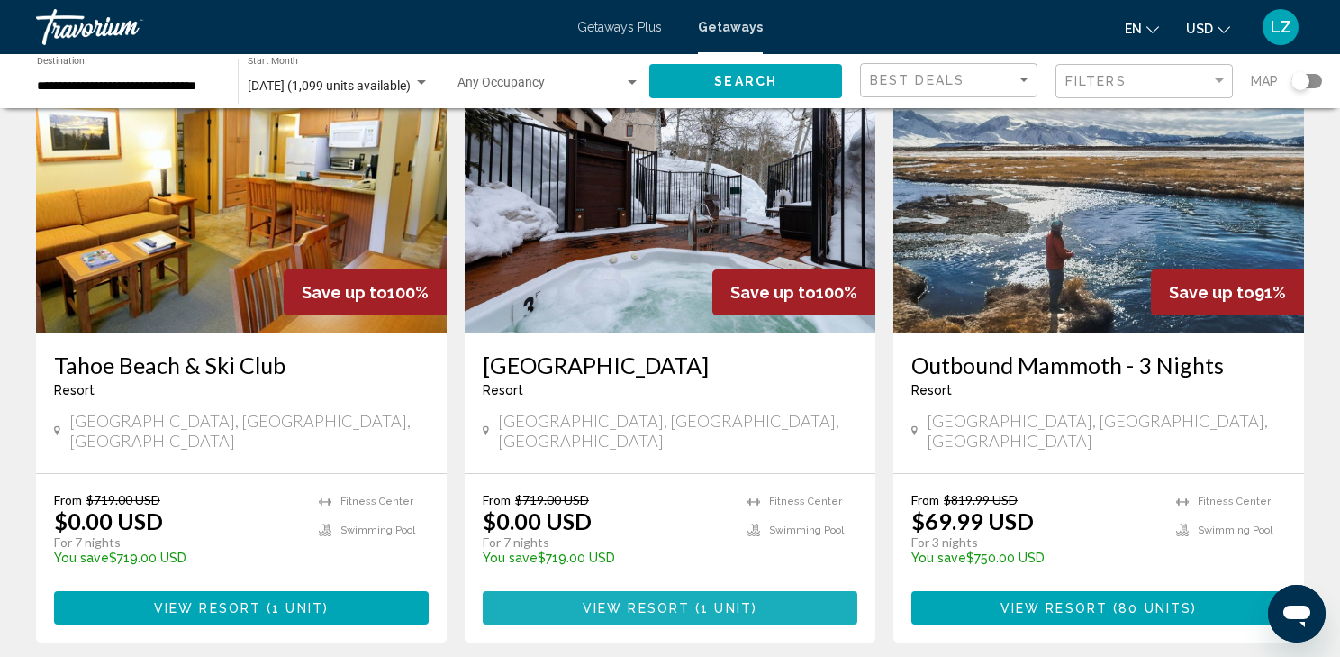
click at [661, 591] on button "View Resort ( 1 unit )" at bounding box center [670, 607] width 375 height 33
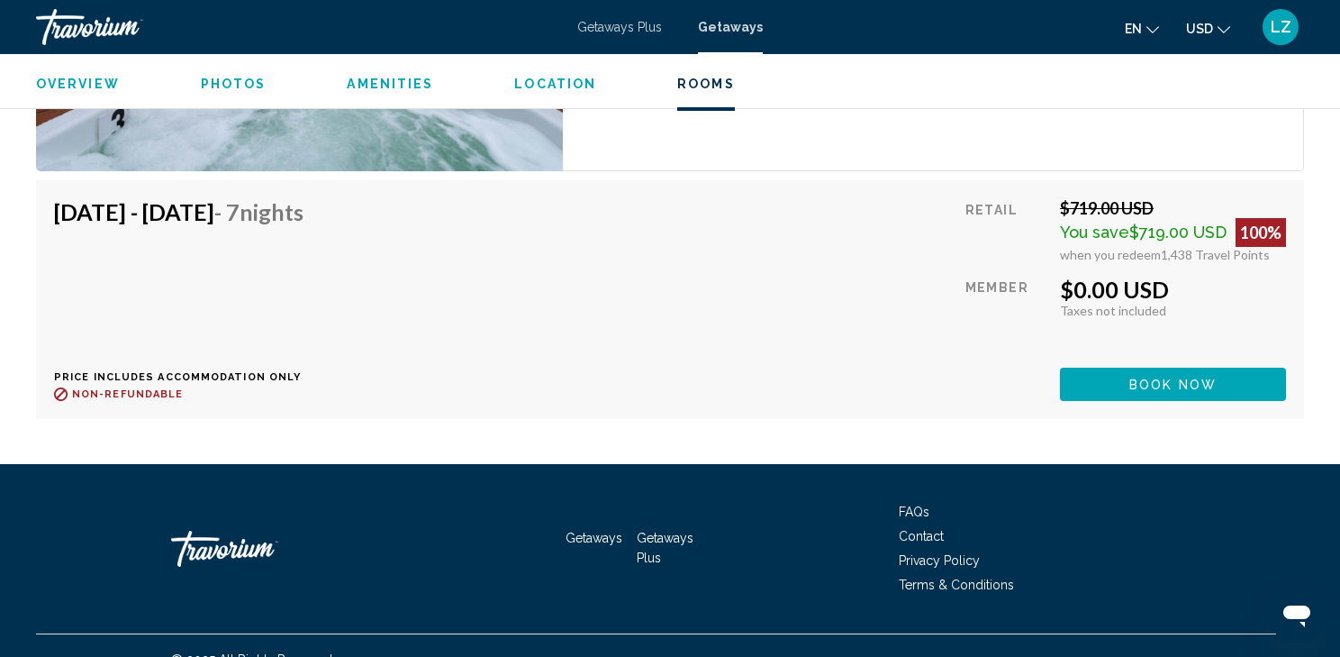
scroll to position [3535, 0]
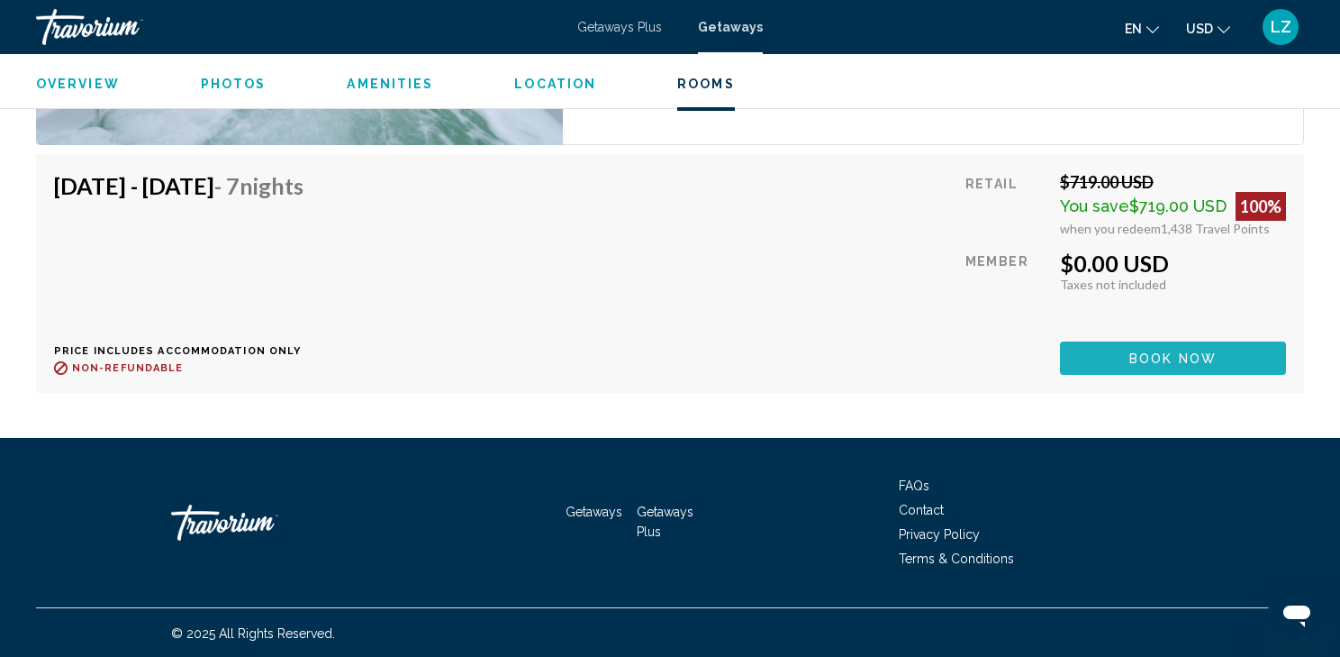
click at [1120, 358] on button "Book now" at bounding box center [1173, 357] width 226 height 33
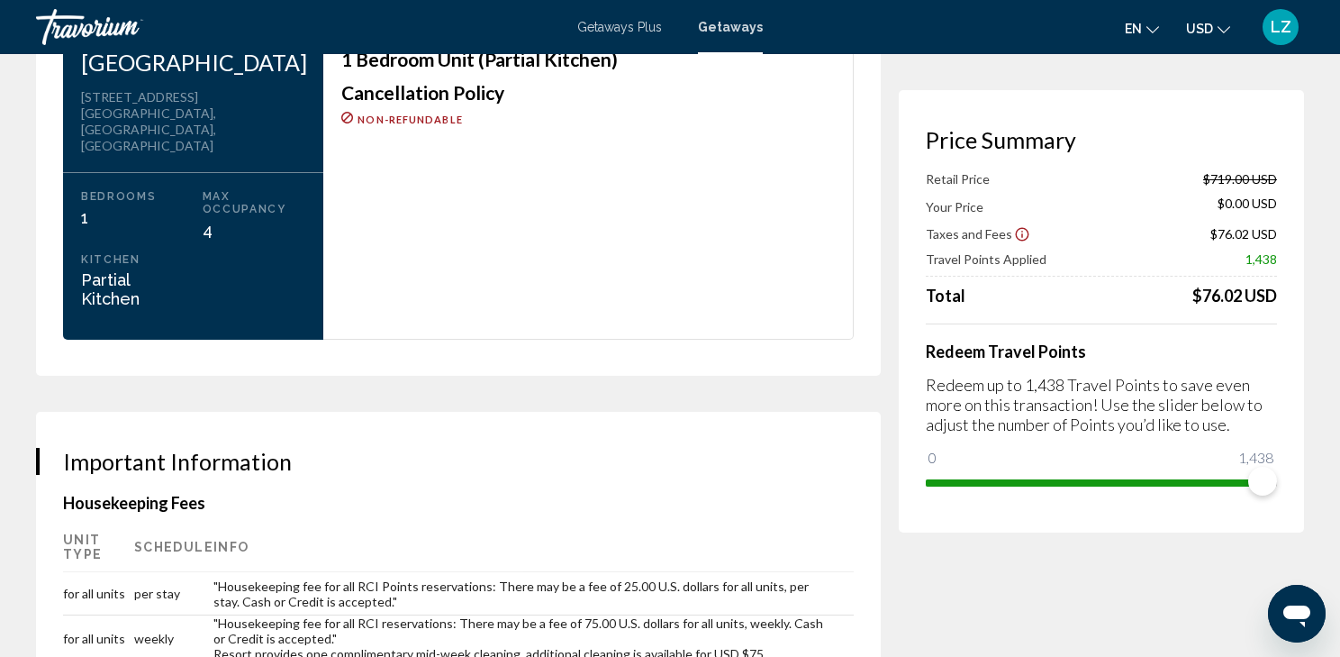
scroll to position [2450, 0]
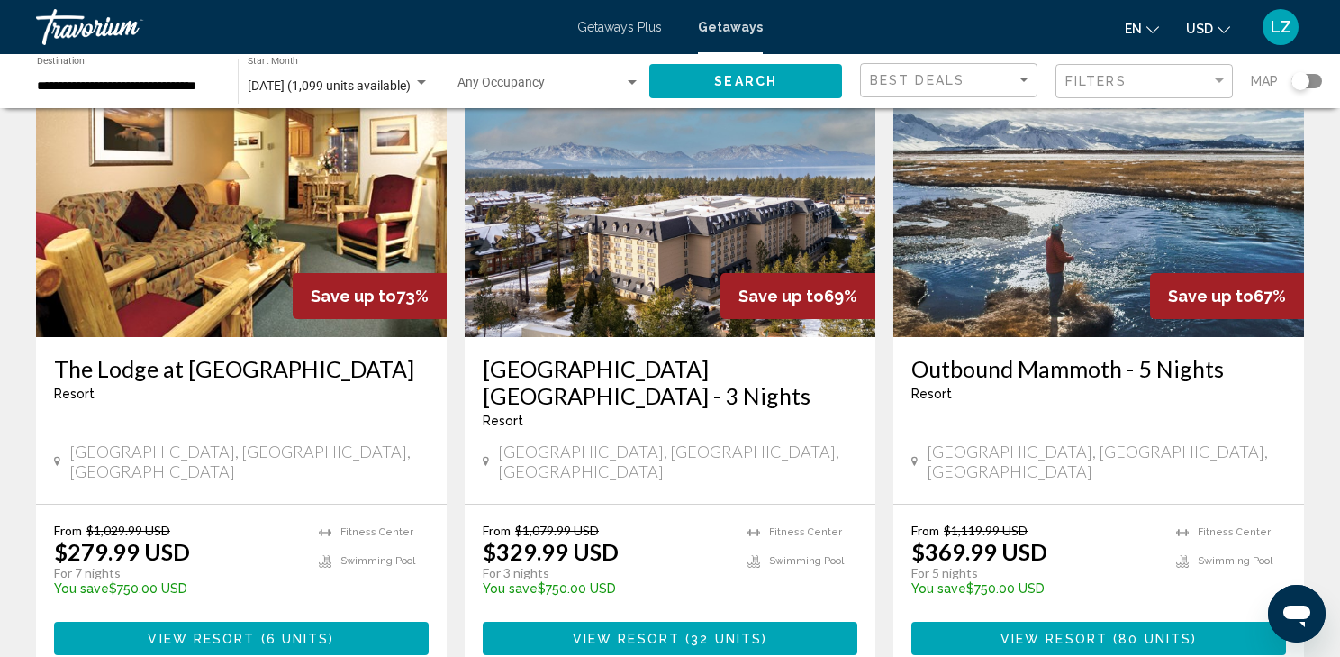
scroll to position [2161, 0]
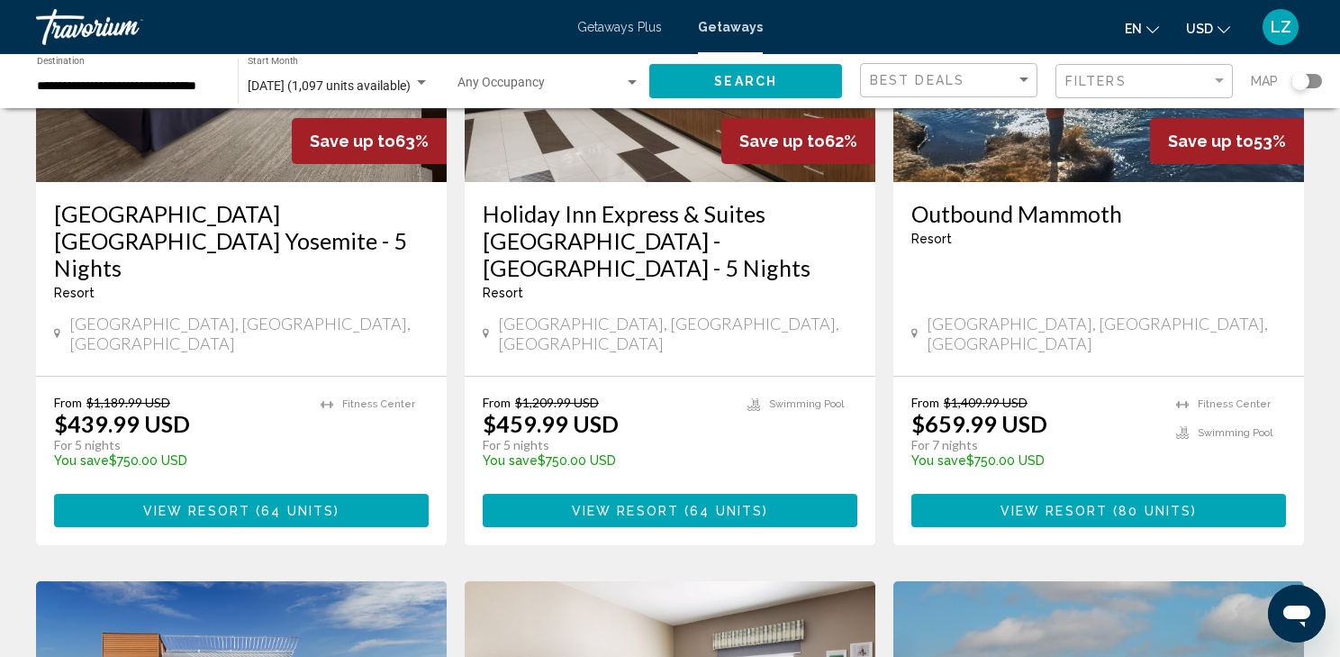
scroll to position [295, 0]
click at [1022, 82] on div "Sort by" at bounding box center [1023, 79] width 9 height 5
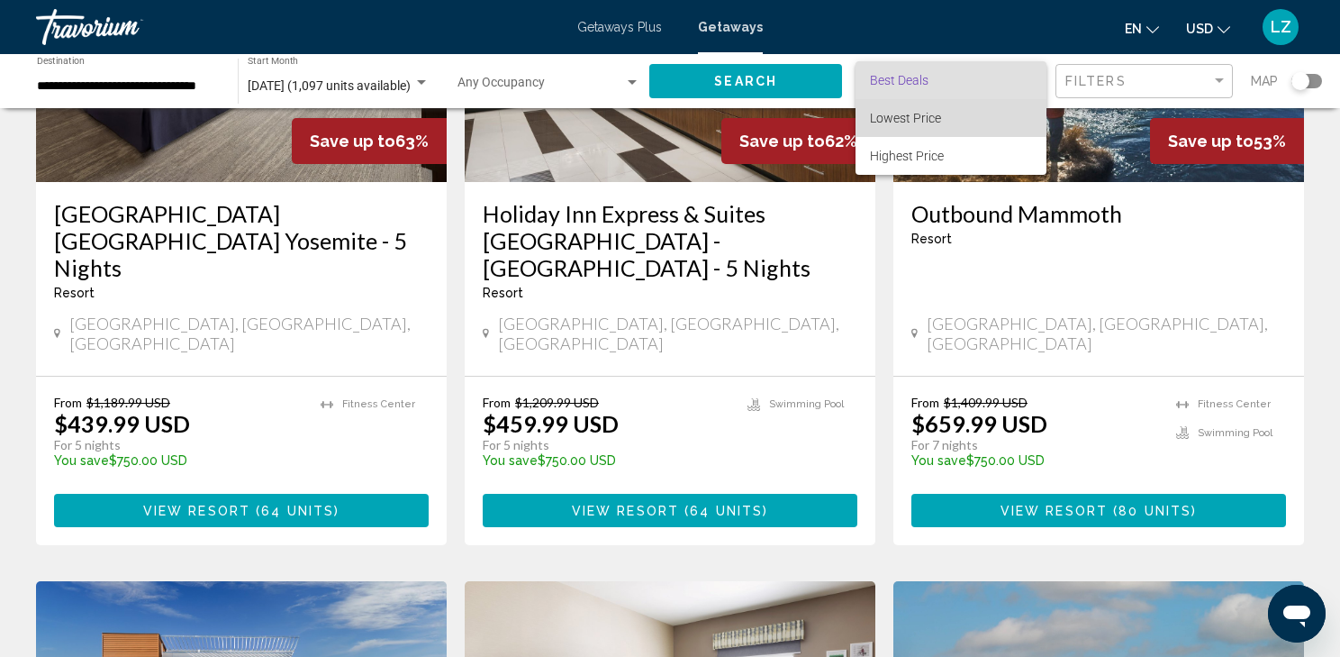
click at [931, 111] on span "Lowest Price" at bounding box center [905, 118] width 71 height 14
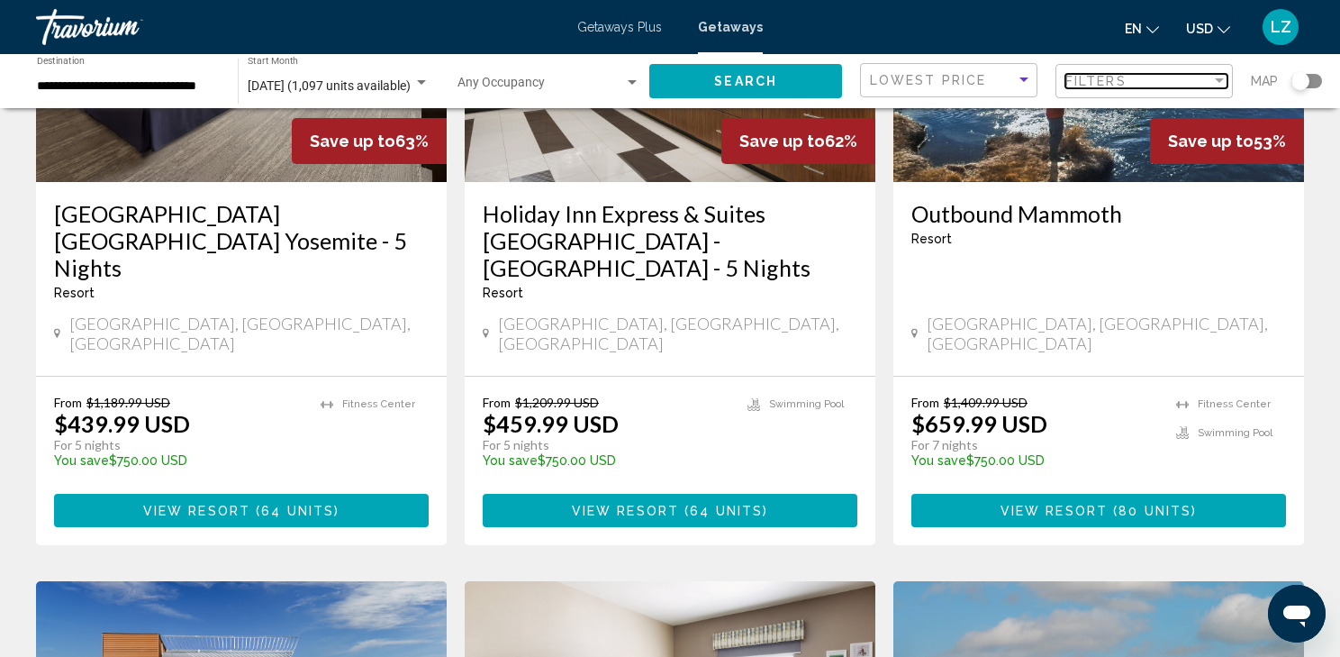
click at [1213, 78] on div "Filter" at bounding box center [1219, 81] width 16 height 14
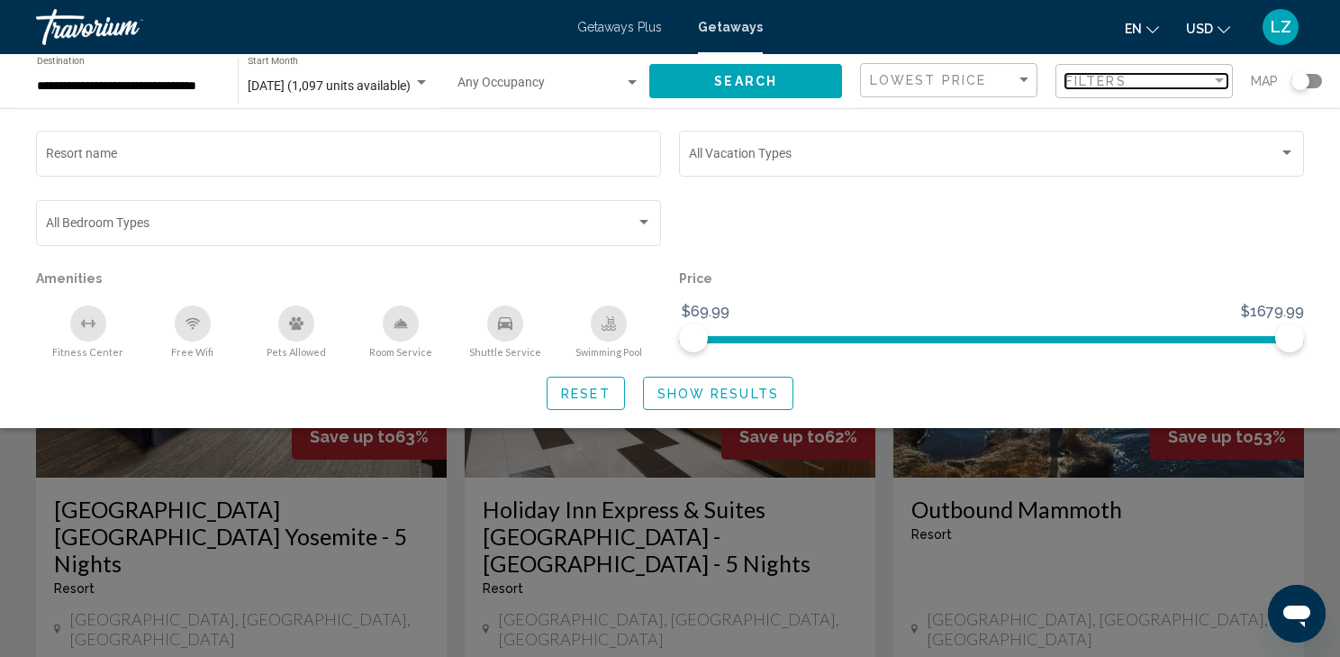
scroll to position [0, 0]
click at [998, 259] on div "Search widget" at bounding box center [991, 230] width 643 height 69
click at [1012, 195] on mat-form-field "Vacation Types All Vacation Types" at bounding box center [991, 161] width 625 height 69
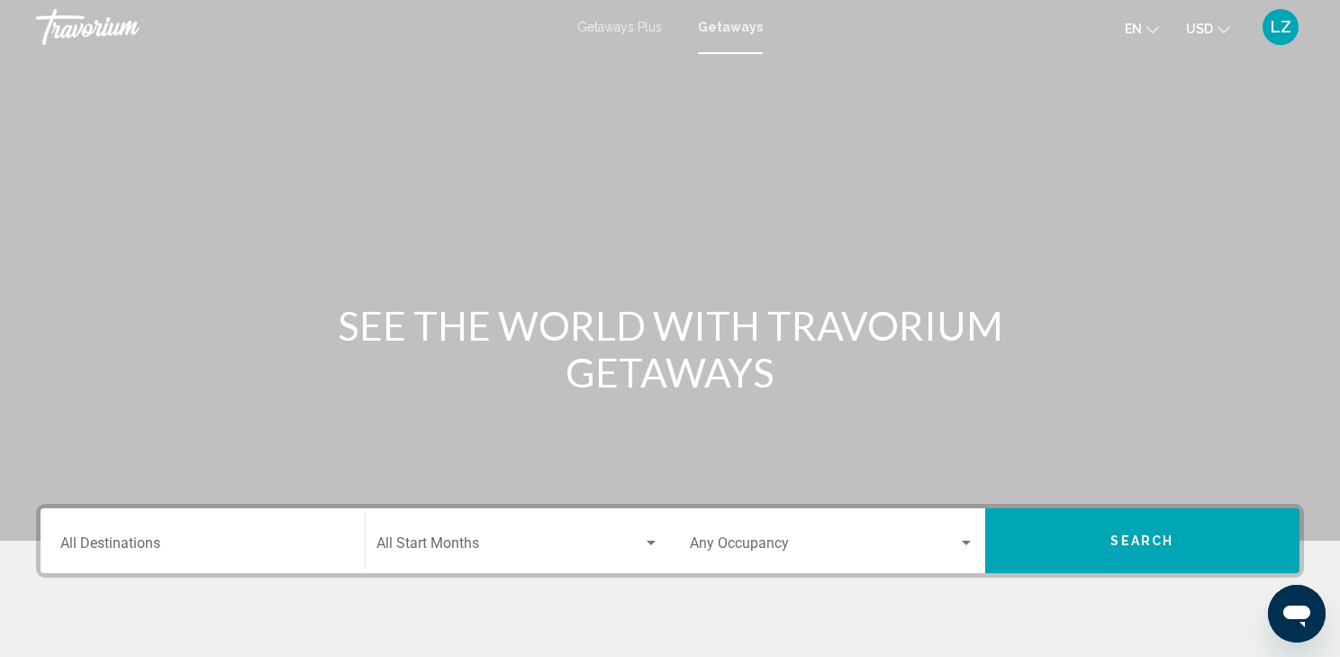
click at [727, 25] on span "Getaways" at bounding box center [730, 27] width 65 height 14
click at [98, 548] on input "Destination All Destinations" at bounding box center [202, 547] width 285 height 16
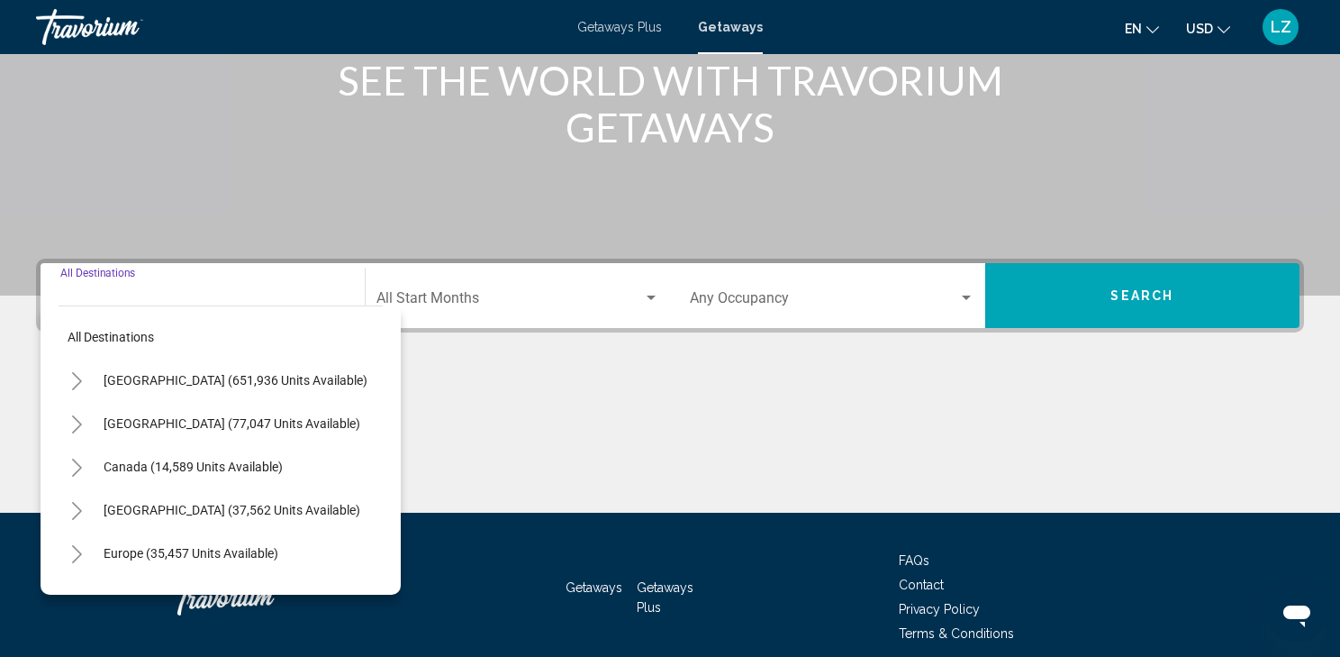
scroll to position [321, 0]
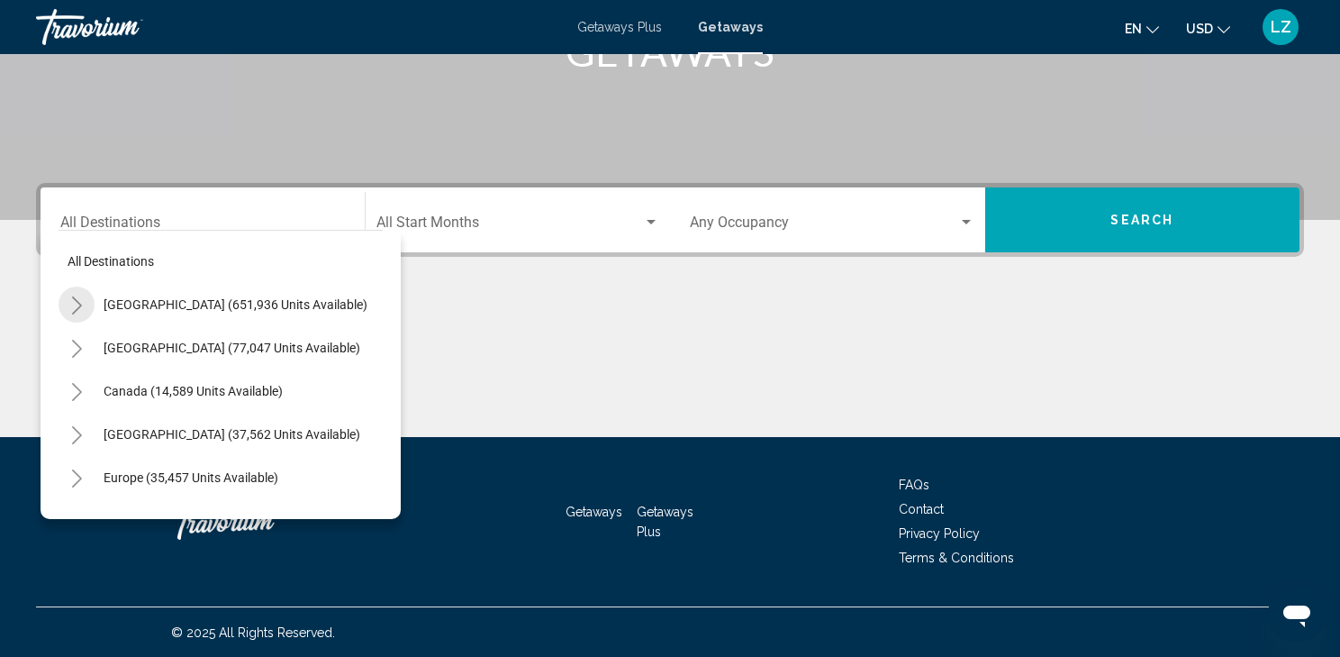
click at [75, 300] on icon "Toggle United States (651,936 units available)" at bounding box center [77, 305] width 14 height 18
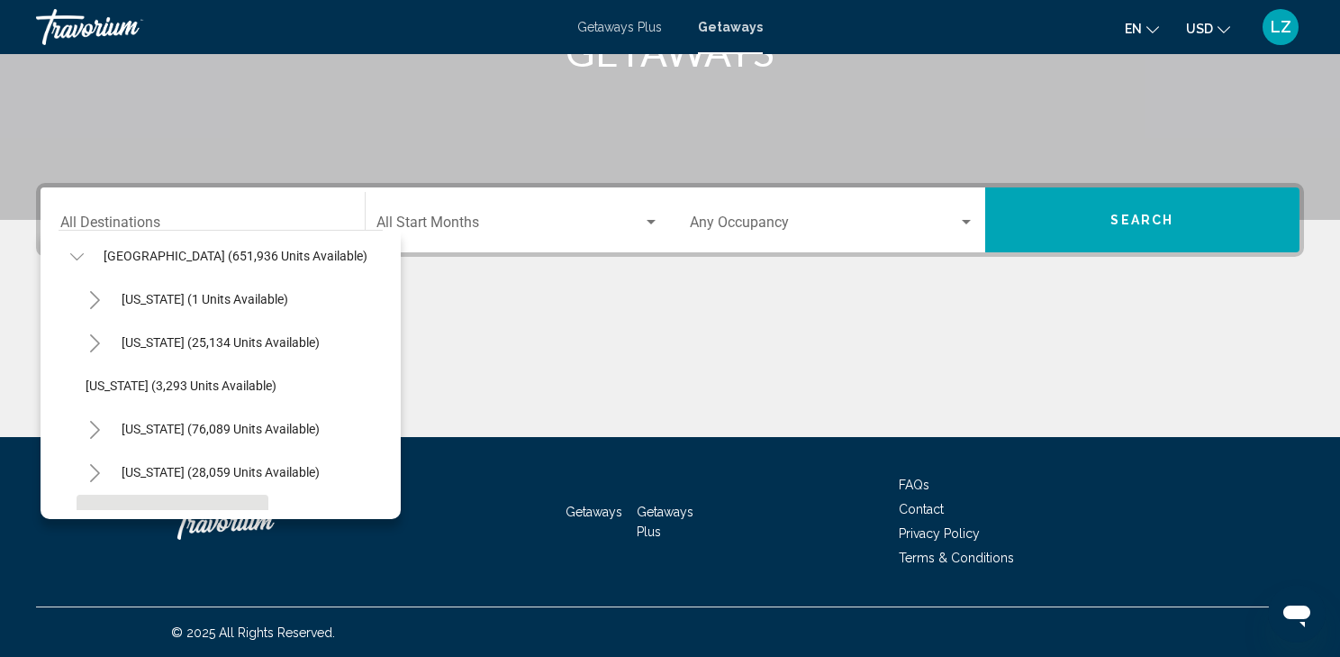
scroll to position [144, 0]
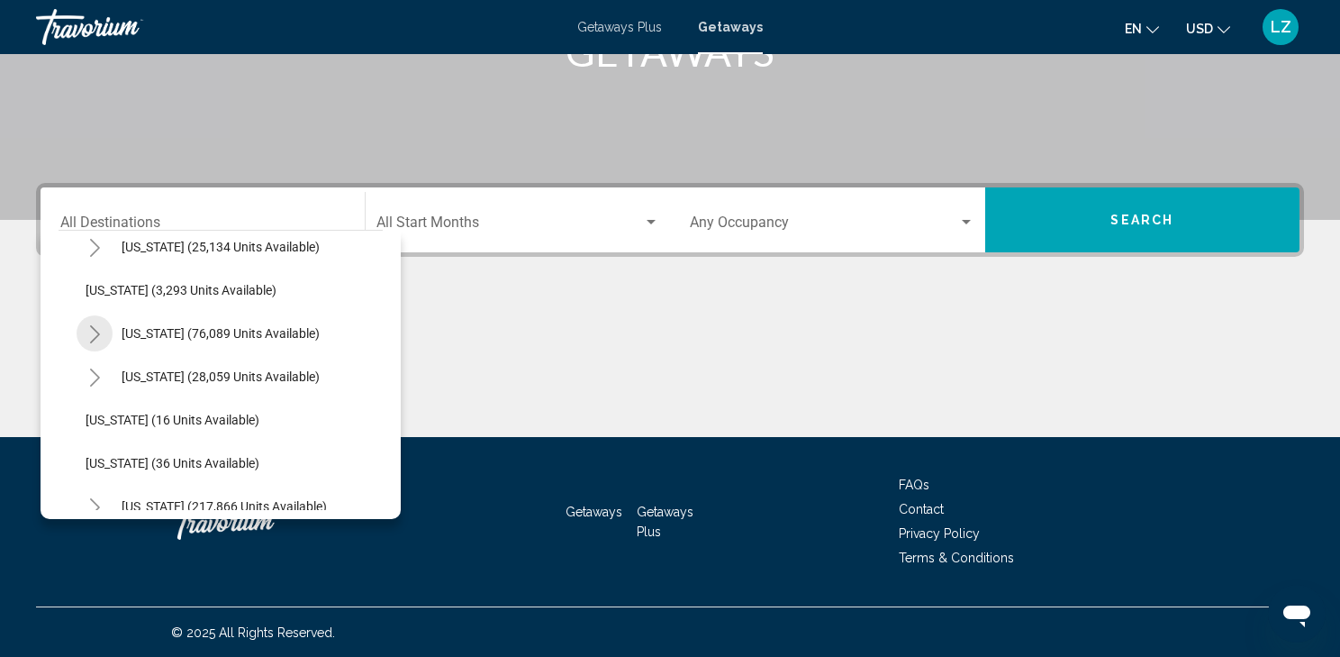
click at [94, 333] on icon "Toggle California (76,089 units available)" at bounding box center [95, 334] width 14 height 18
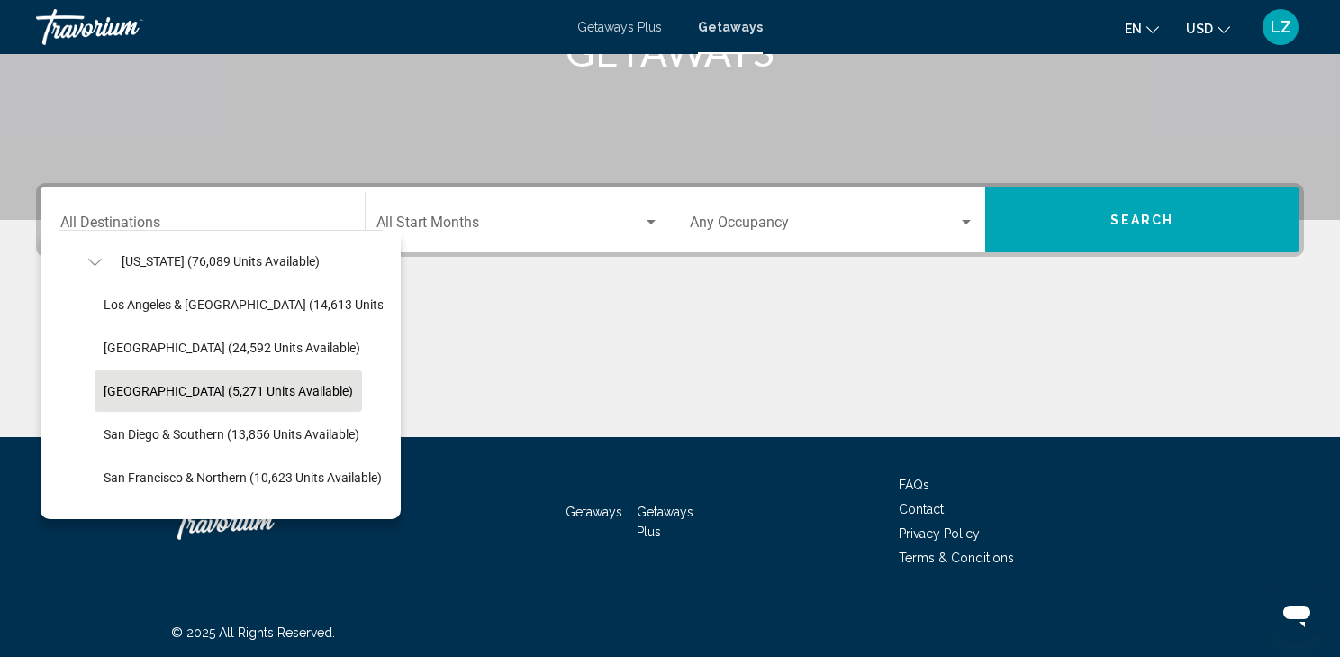
scroll to position [288, 0]
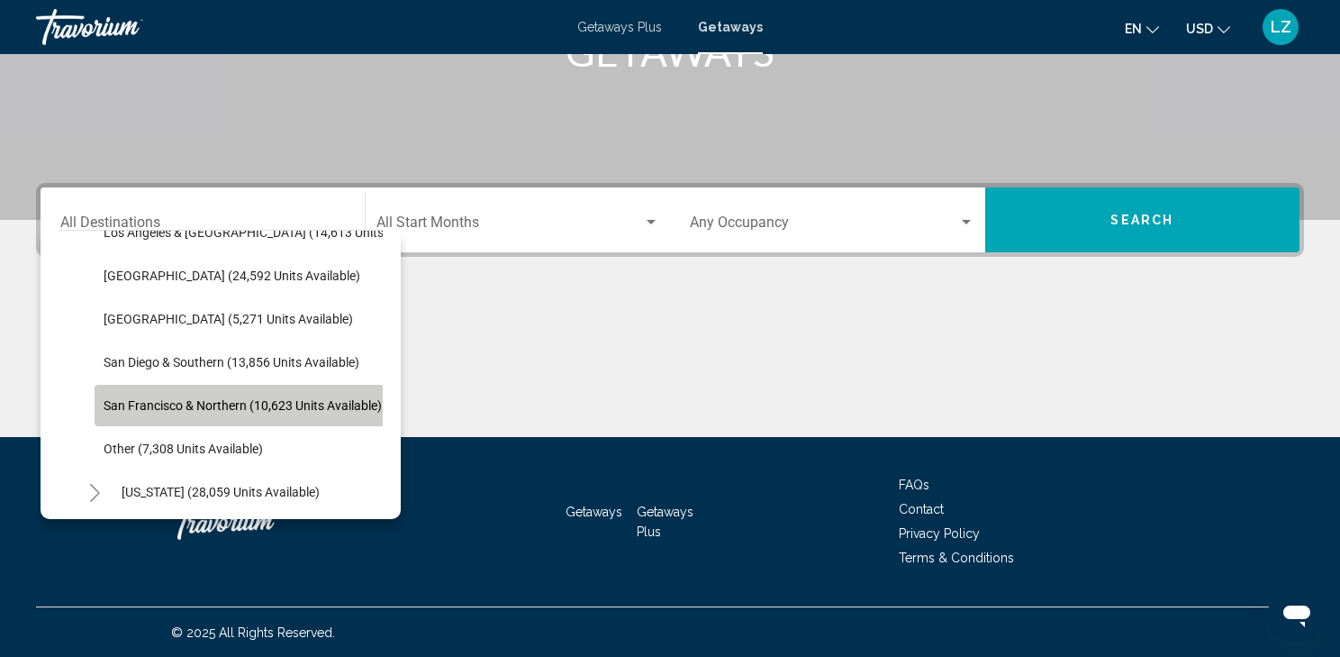
click at [127, 402] on span "San Francisco & Northern (10,623 units available)" at bounding box center [243, 405] width 278 height 14
type input "**********"
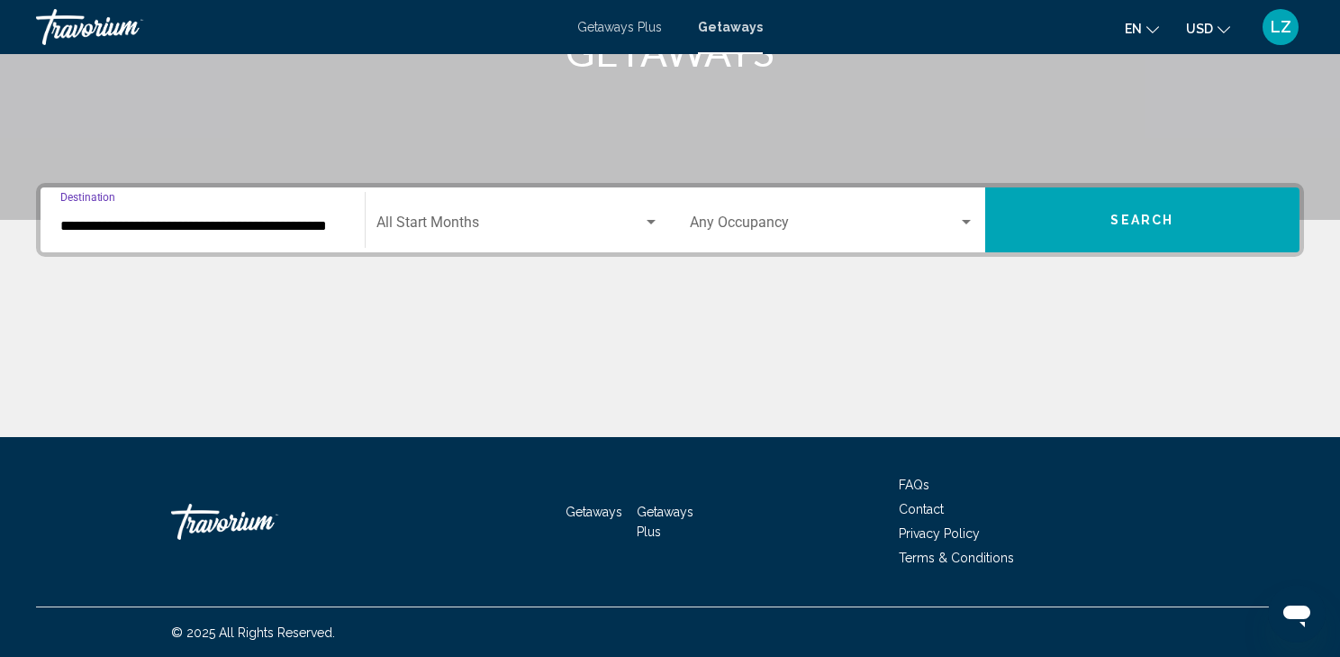
click at [655, 220] on div "Search widget" at bounding box center [651, 222] width 9 height 5
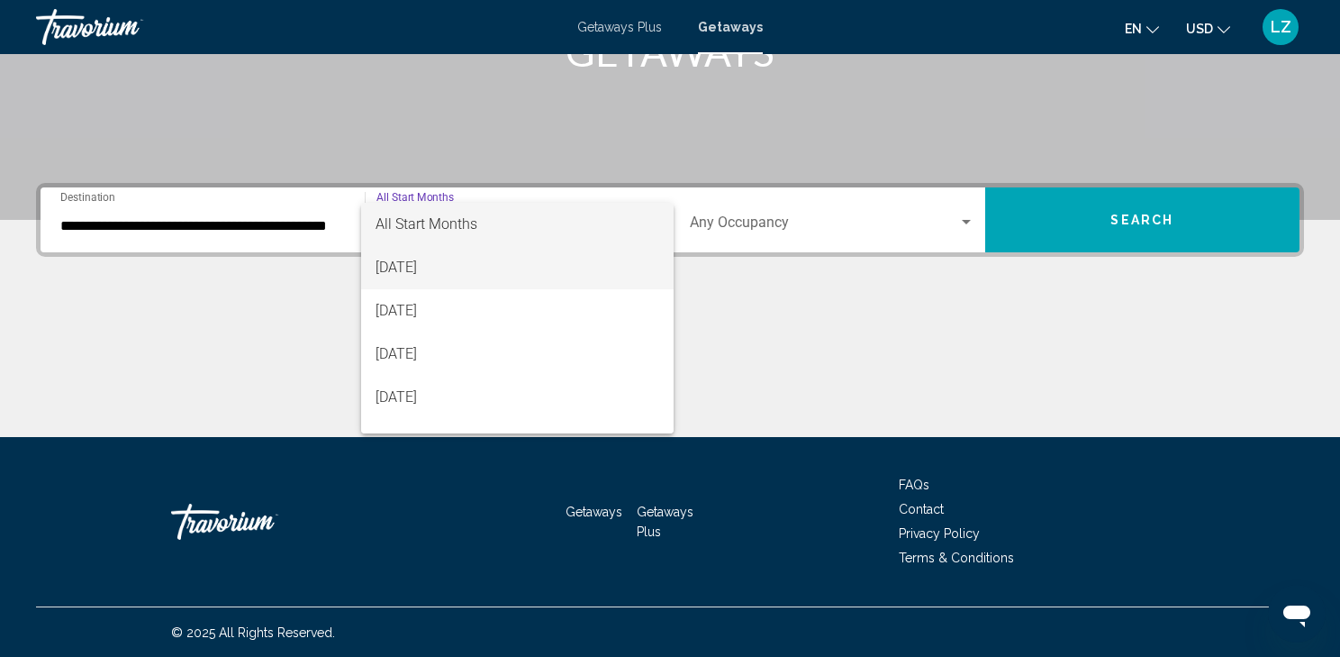
click at [414, 267] on span "August 2025" at bounding box center [518, 267] width 284 height 43
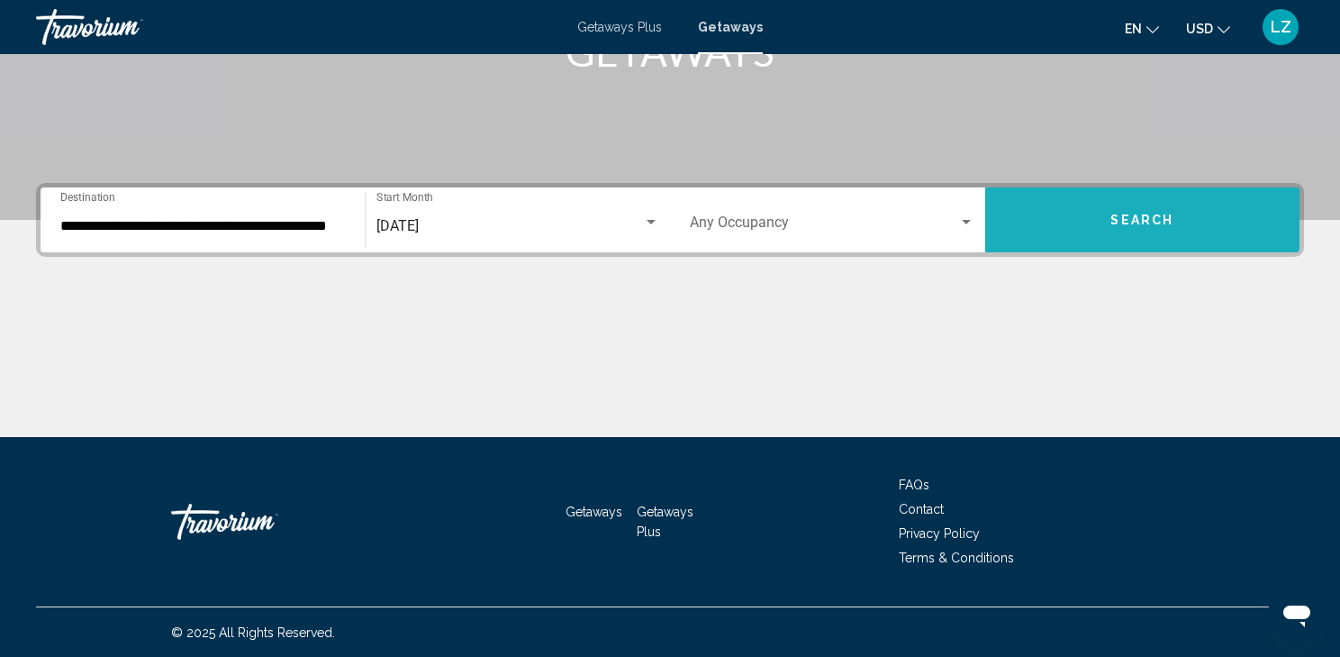
click at [1081, 230] on button "Search" at bounding box center [1142, 219] width 315 height 65
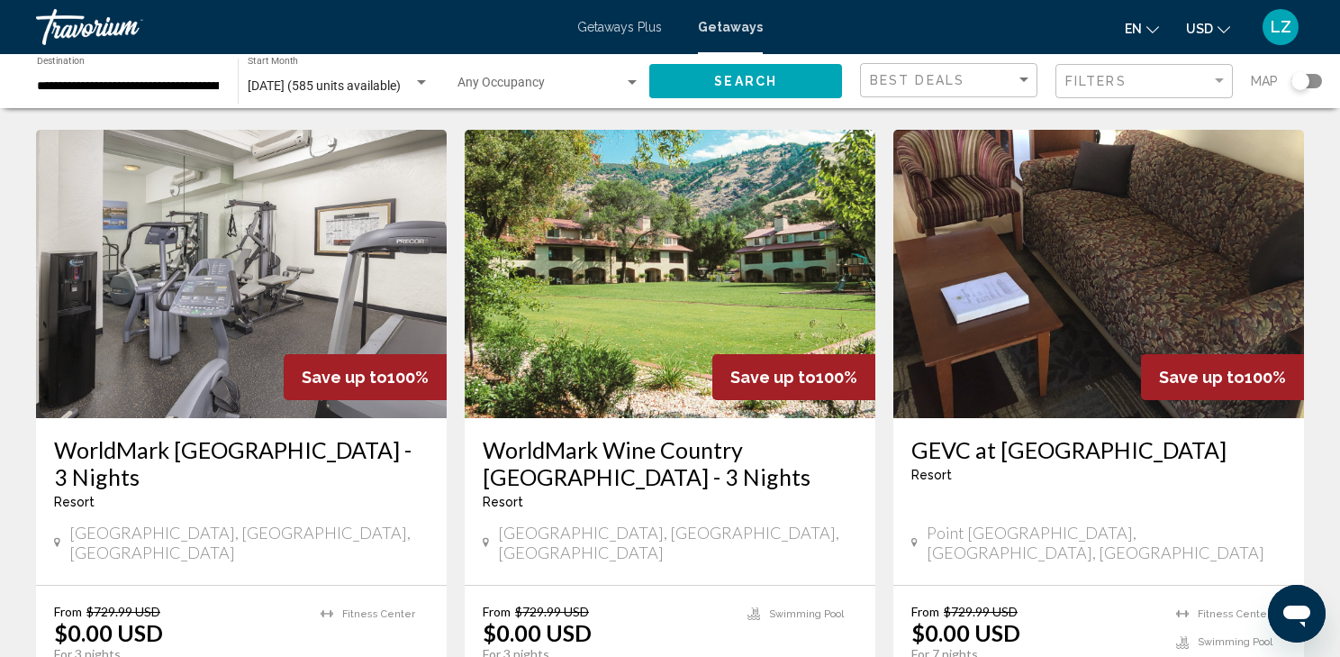
scroll to position [793, 0]
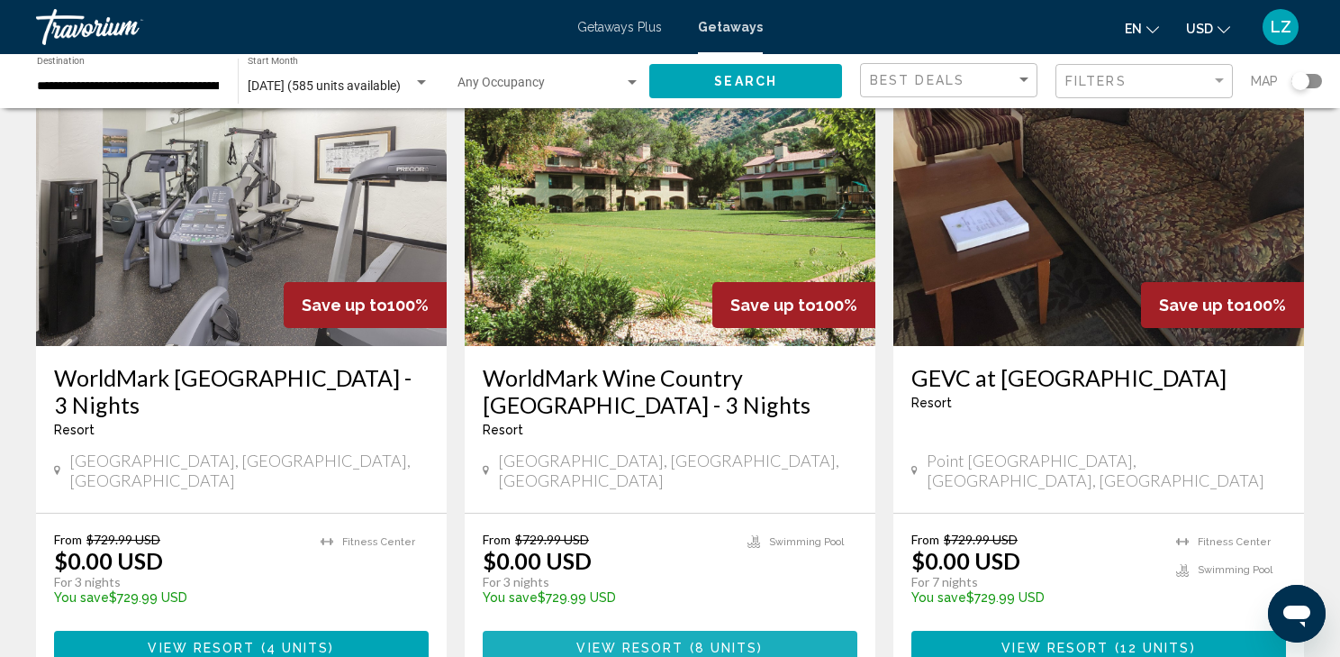
click at [634, 641] on span "View Resort" at bounding box center [629, 648] width 107 height 14
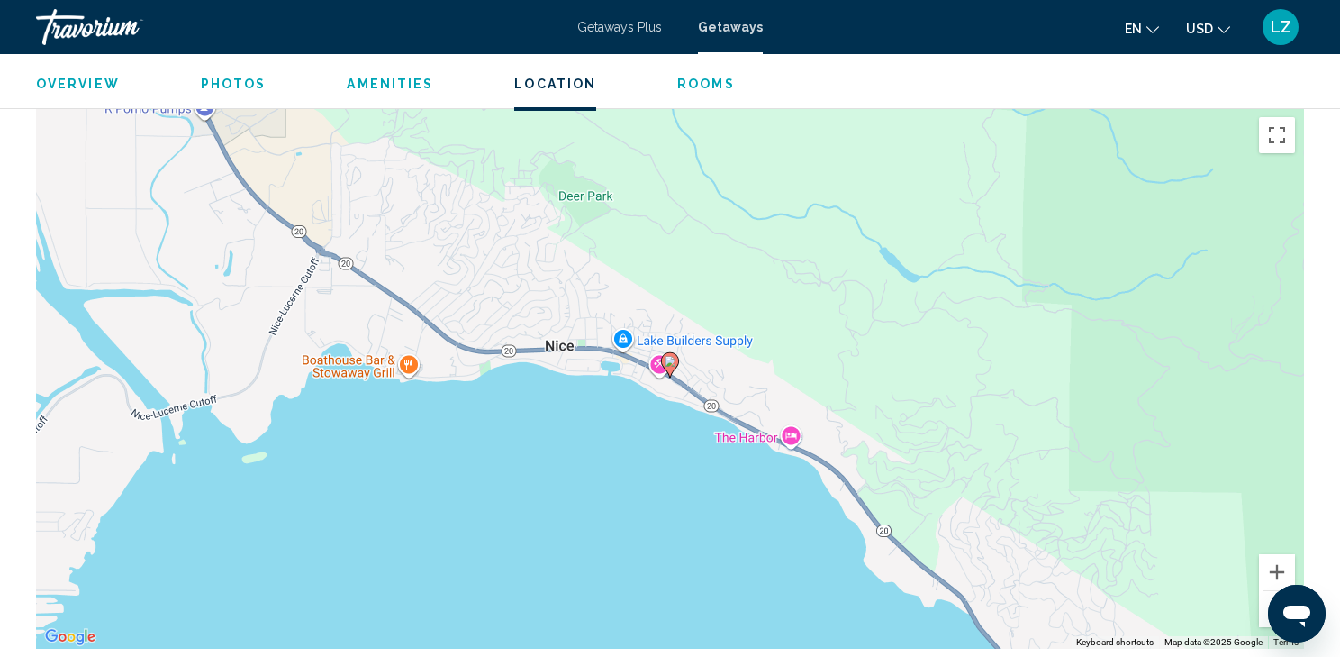
scroll to position [2602, 0]
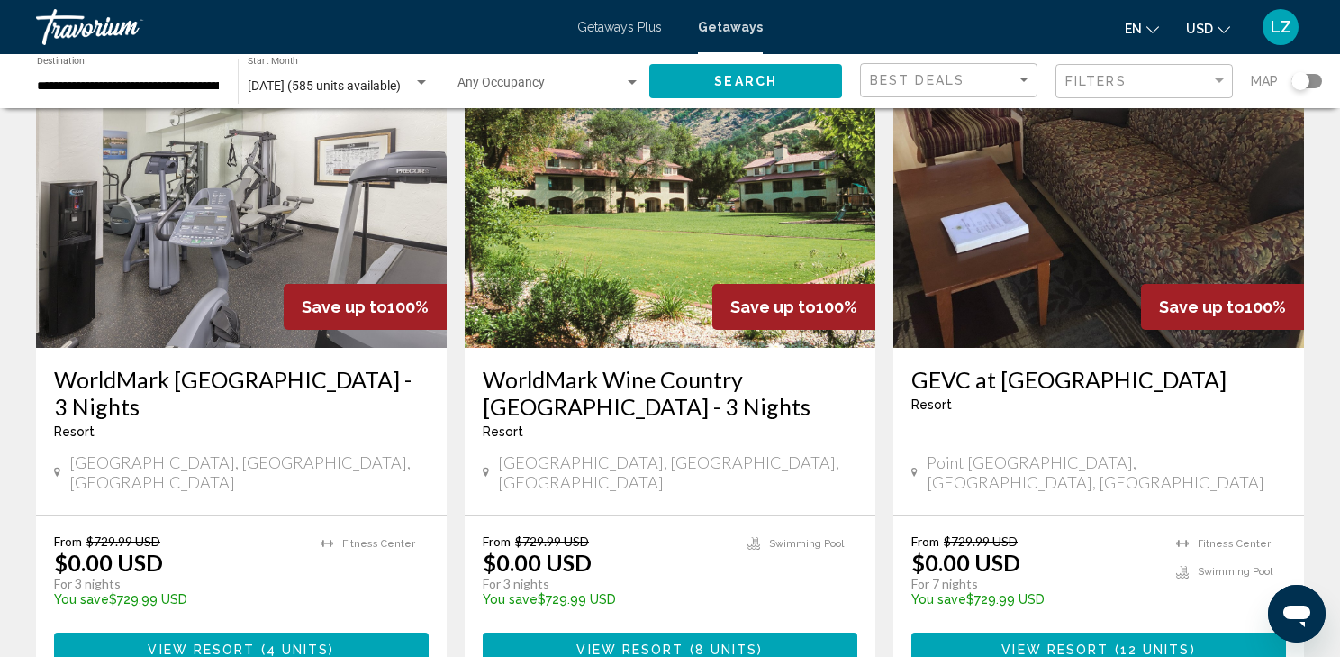
scroll to position [793, 0]
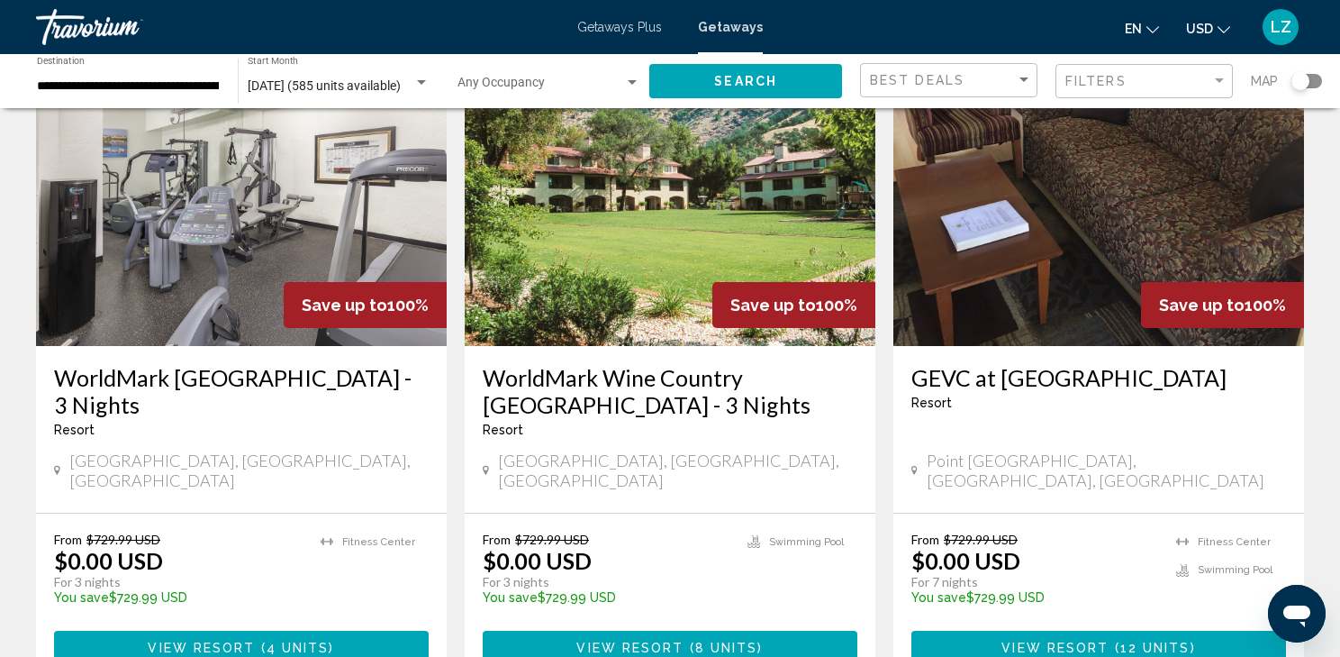
click at [208, 630] on button "View Resort ( 4 units )" at bounding box center [241, 646] width 375 height 33
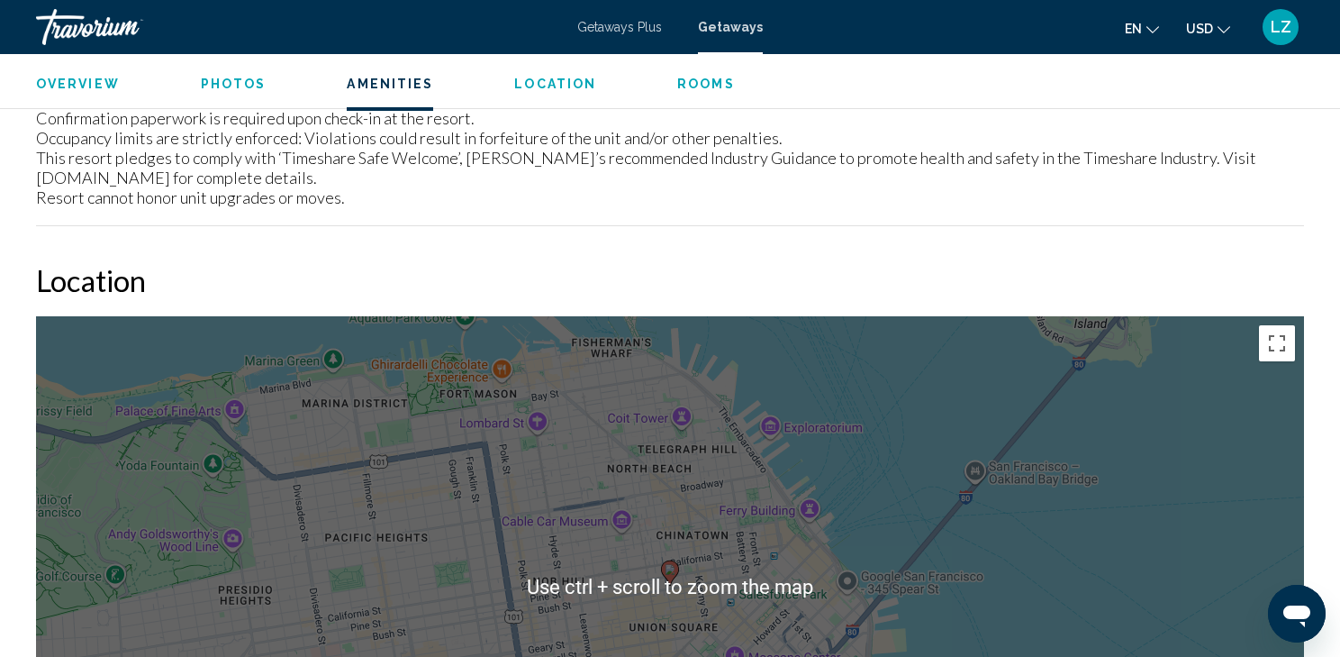
scroll to position [2522, 0]
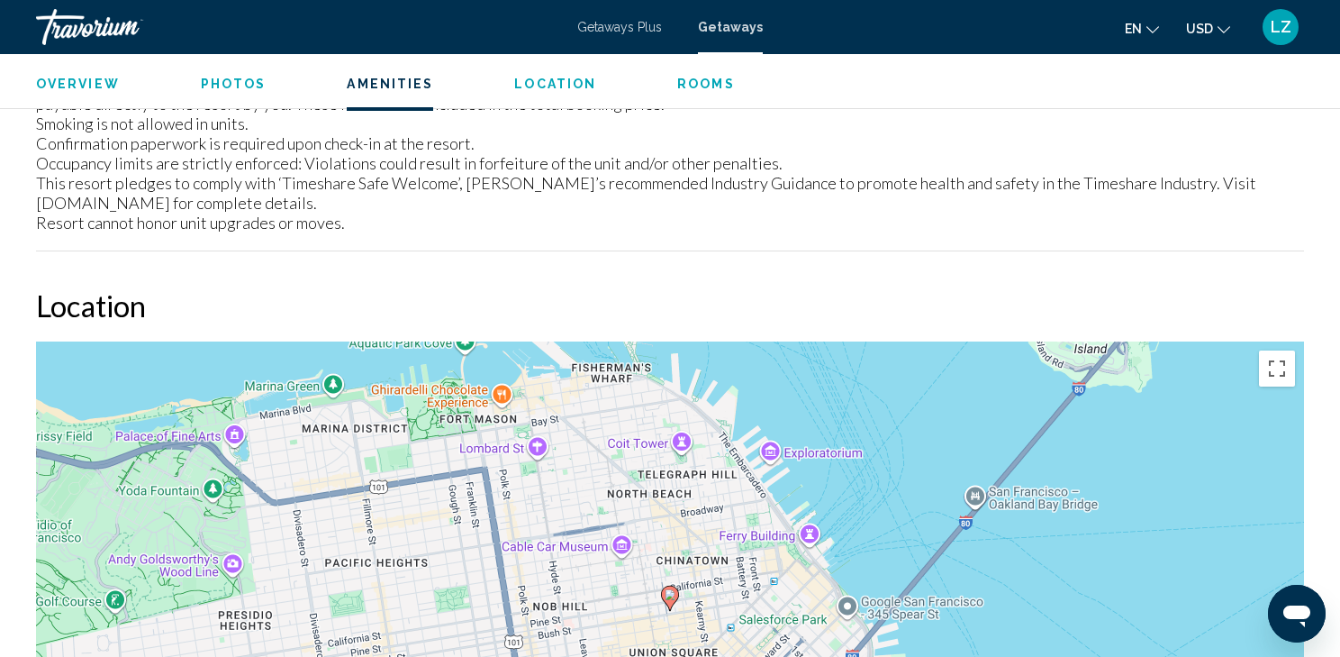
click at [923, 480] on div "To activate drag with keyboard, press Alt + Enter. Once in keyboard drag state,…" at bounding box center [670, 611] width 1268 height 540
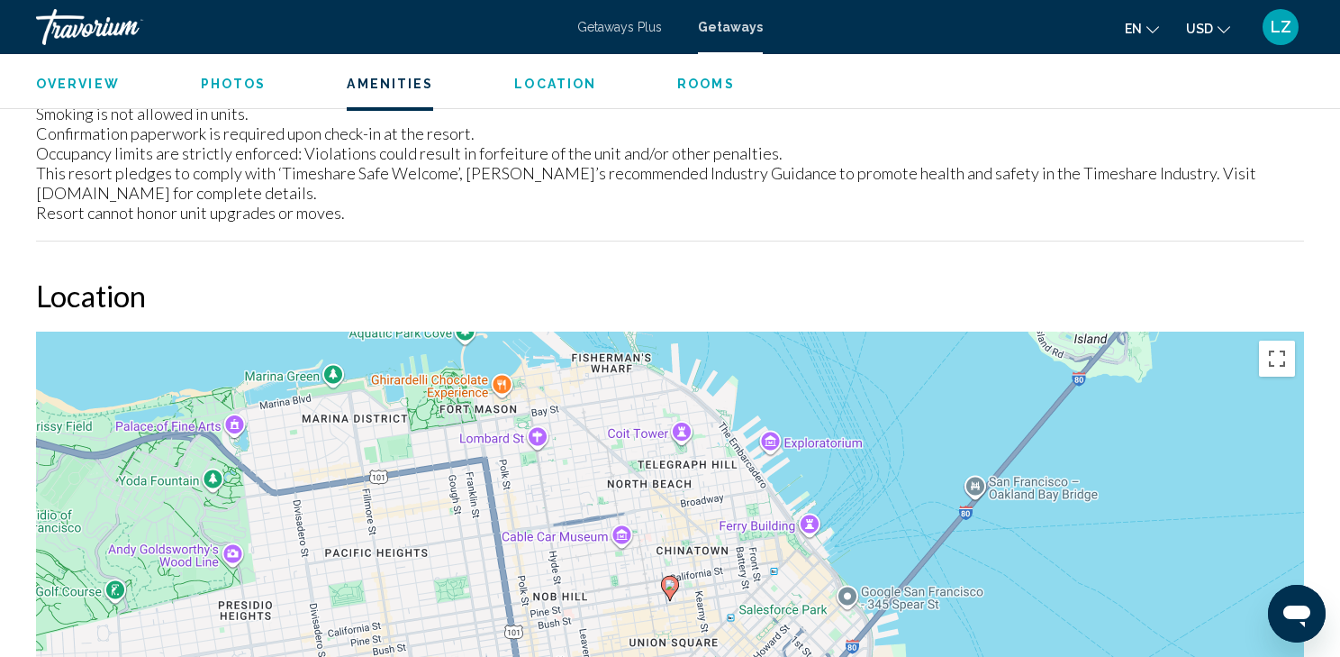
scroll to position [2531, 0]
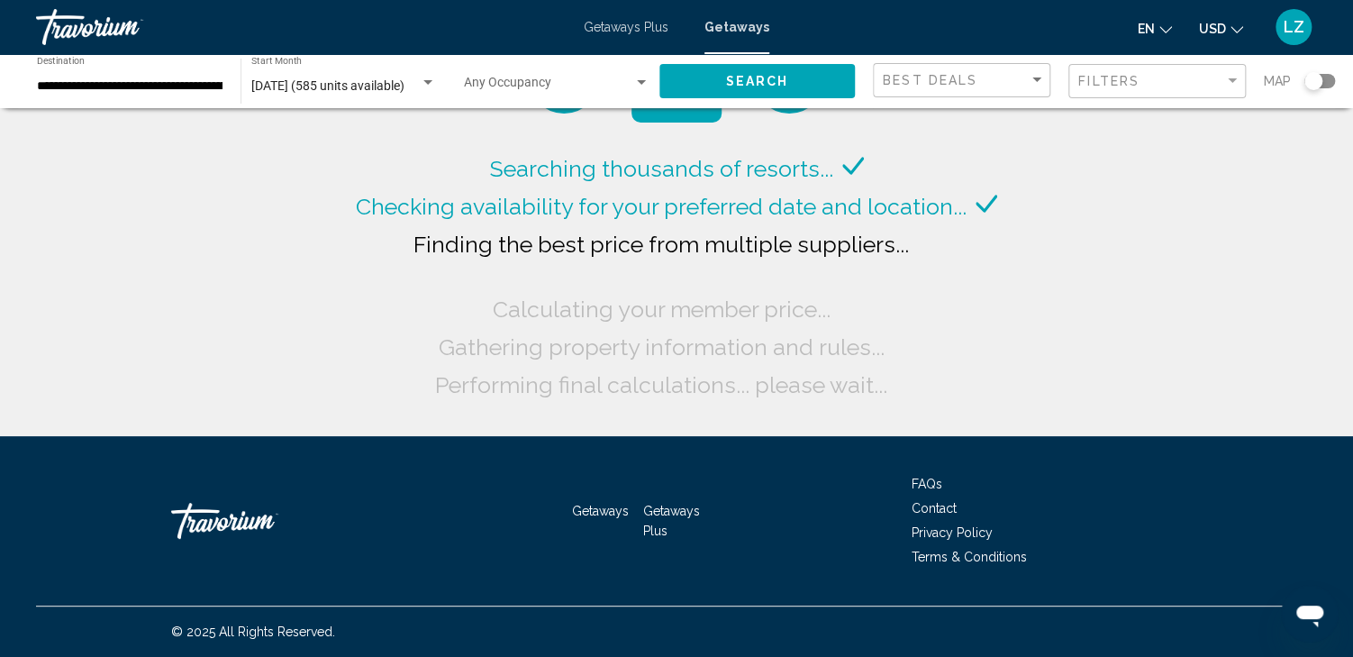
click at [180, 87] on input "**********" at bounding box center [130, 86] width 186 height 14
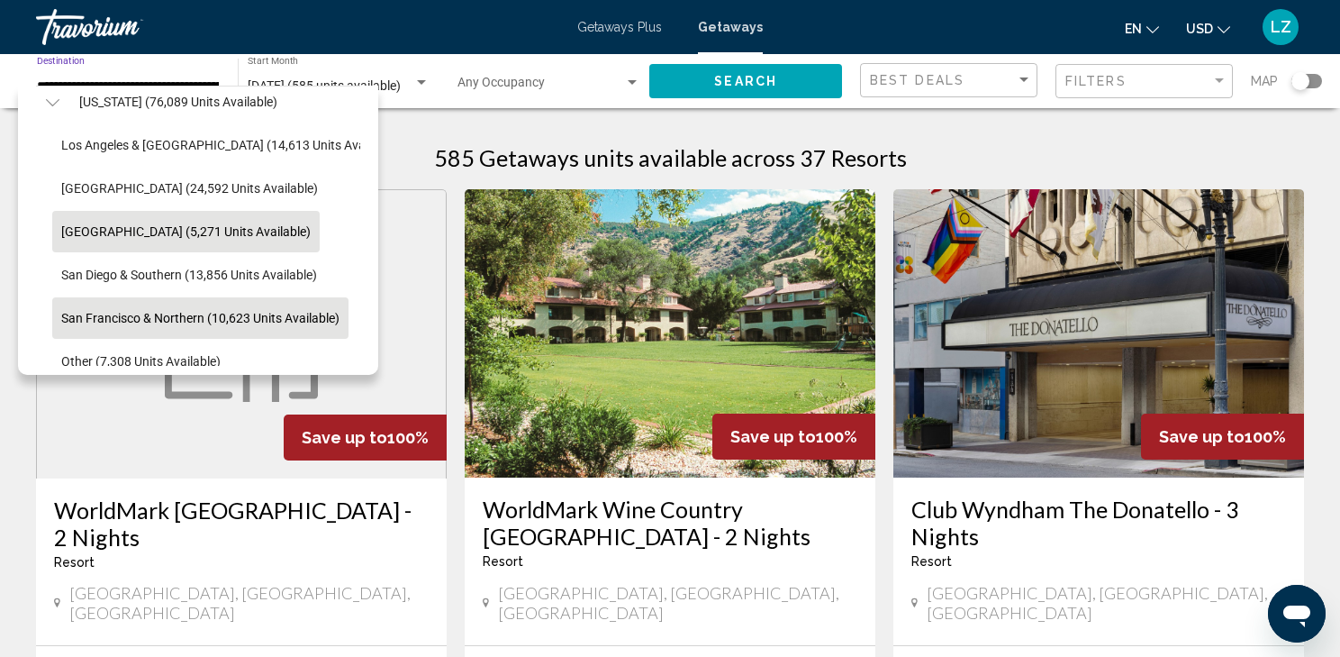
scroll to position [257, 20]
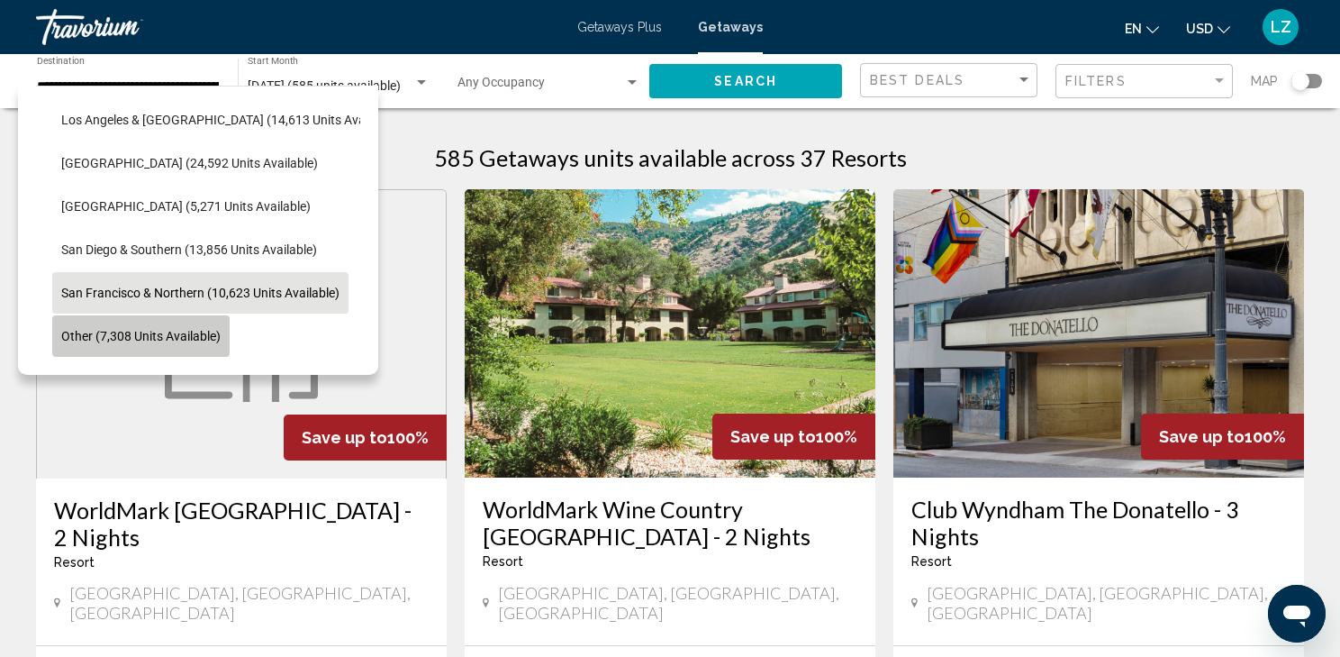
click at [125, 332] on span "Other (7,308 units available)" at bounding box center [140, 336] width 159 height 14
type input "**********"
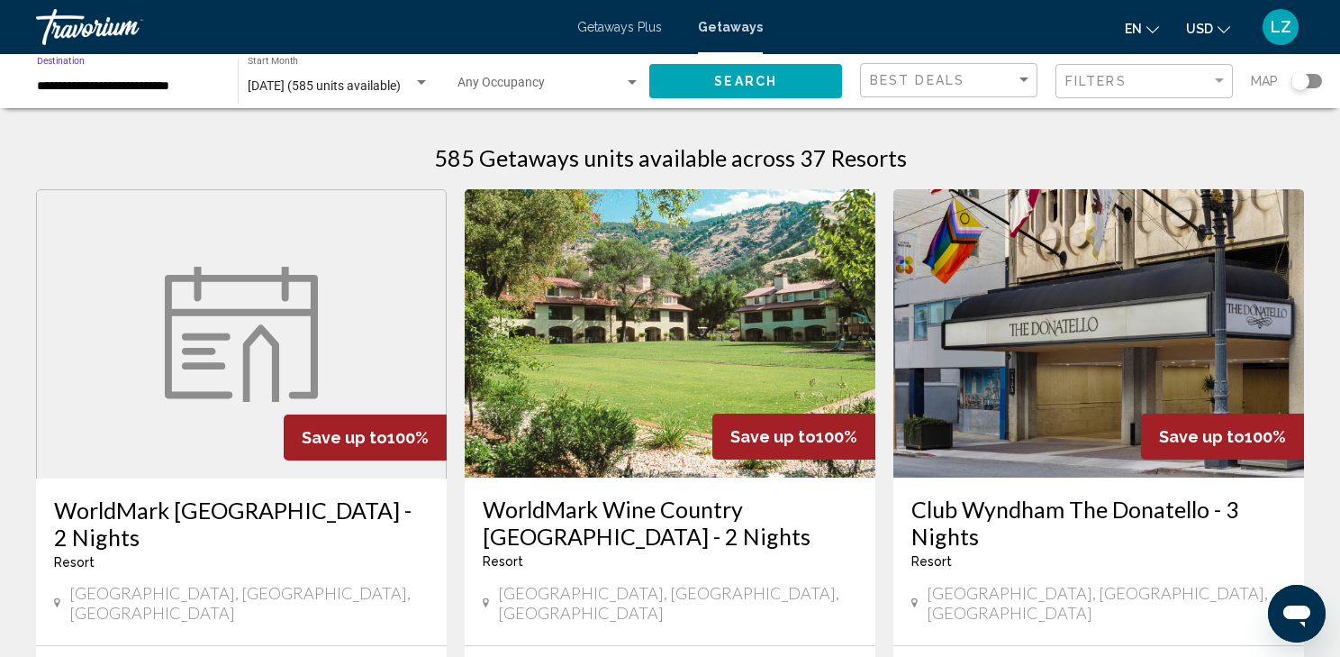
scroll to position [0, 0]
click at [725, 81] on span "Search" at bounding box center [745, 82] width 63 height 14
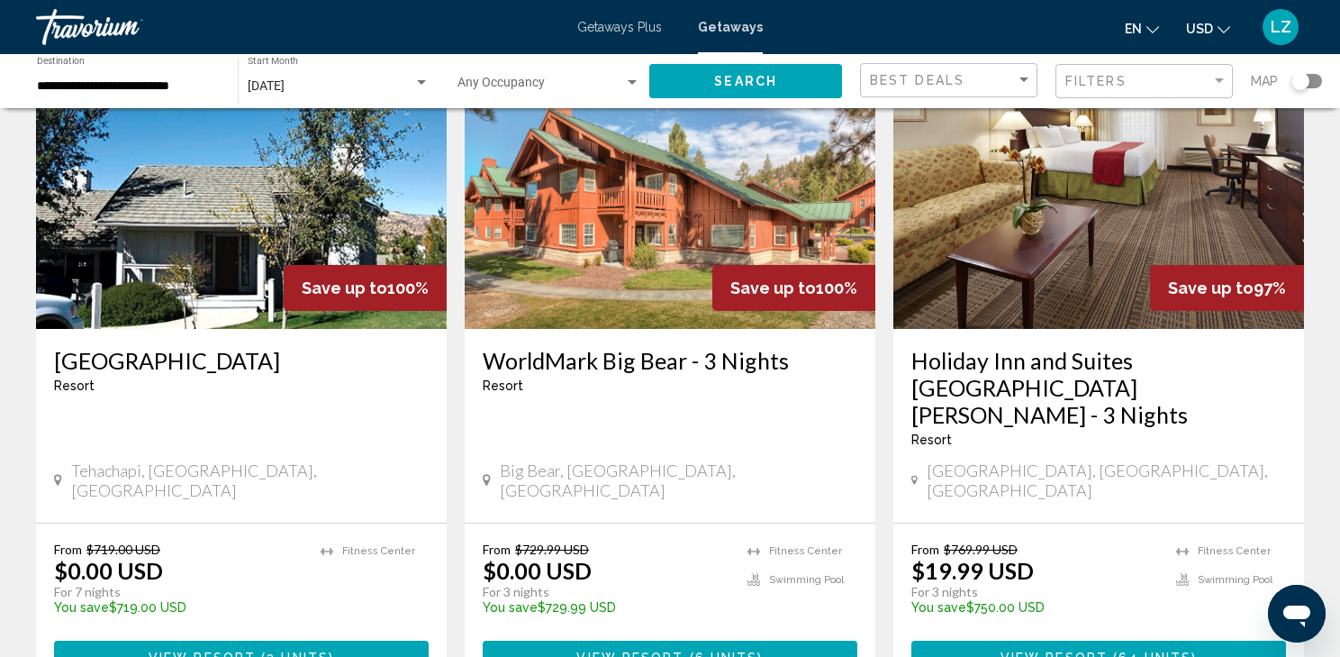
scroll to position [144, 0]
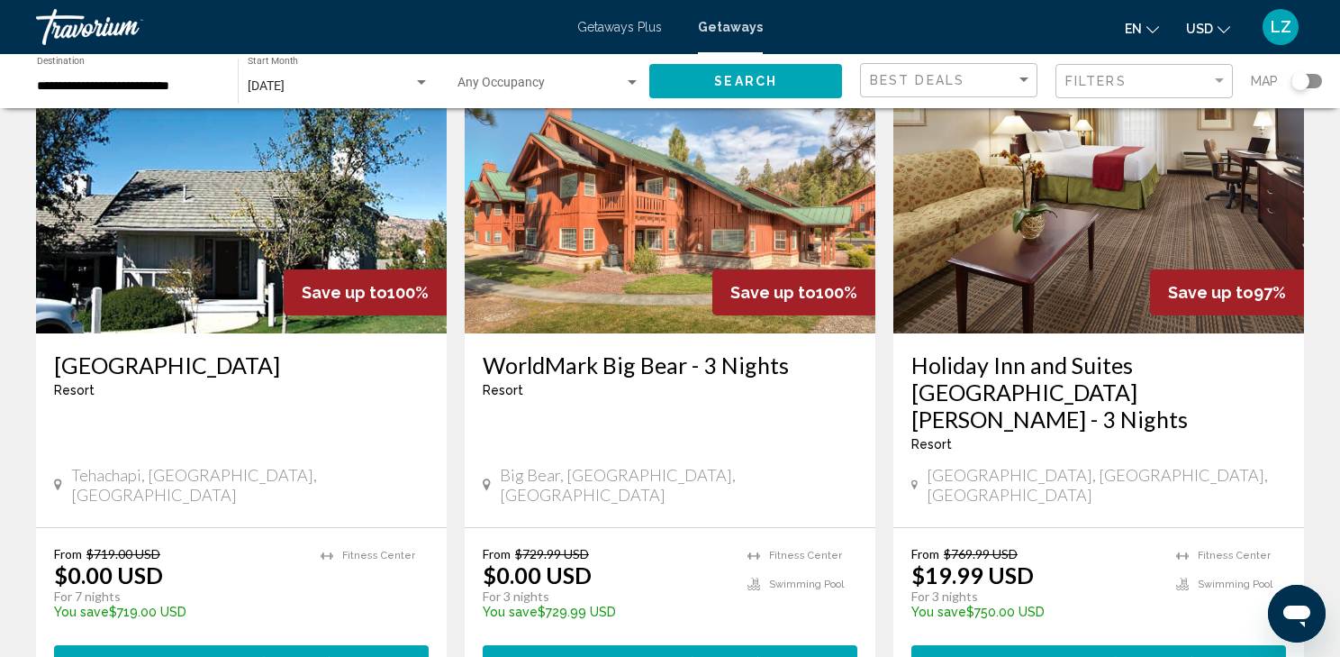
click at [231, 645] on button "View Resort ( 3 units )" at bounding box center [241, 661] width 375 height 33
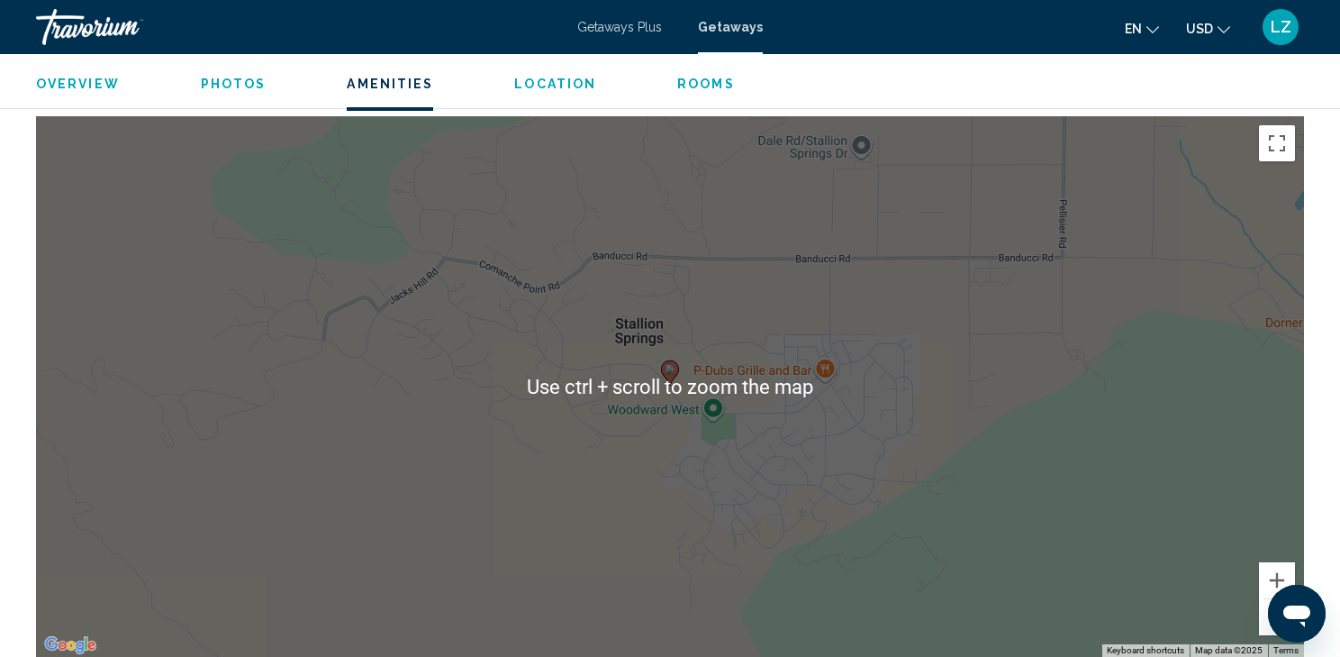
scroll to position [2594, 0]
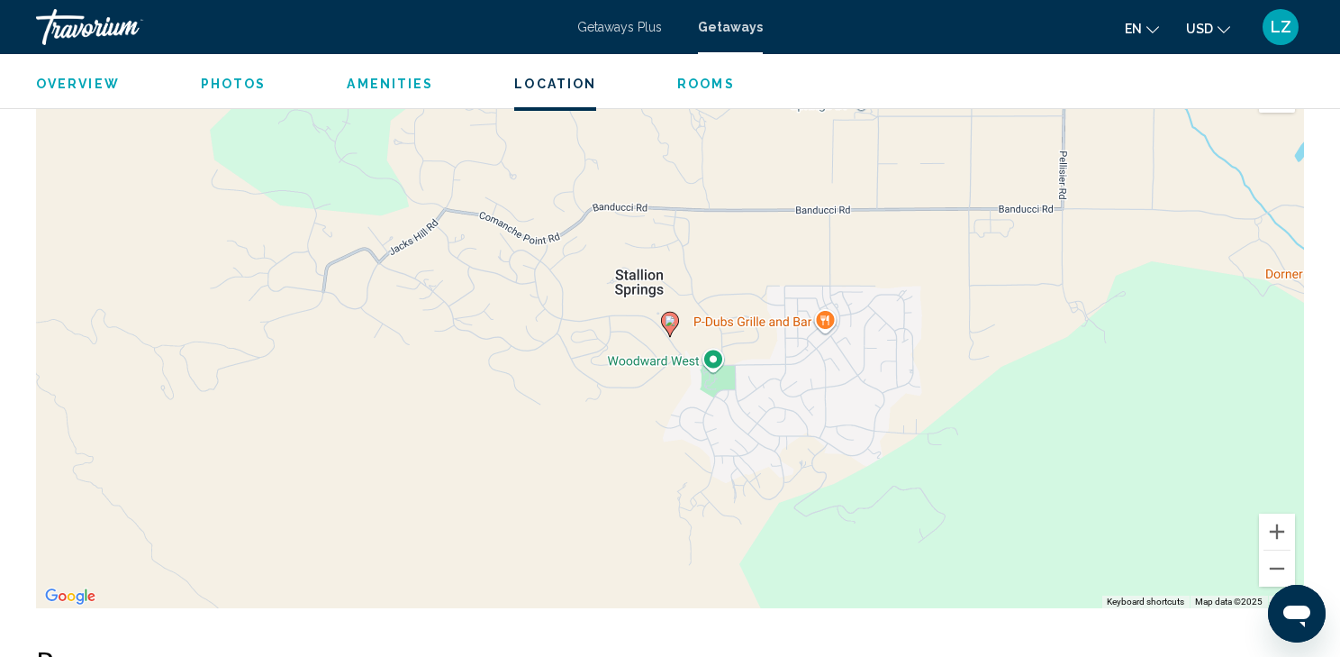
click at [1084, 382] on div "To activate drag with keyboard, press Alt + Enter. Once in keyboard drag state,…" at bounding box center [670, 338] width 1268 height 540
click at [1210, 223] on div "To activate drag with keyboard, press Alt + Enter. Once in keyboard drag state,…" at bounding box center [670, 338] width 1268 height 540
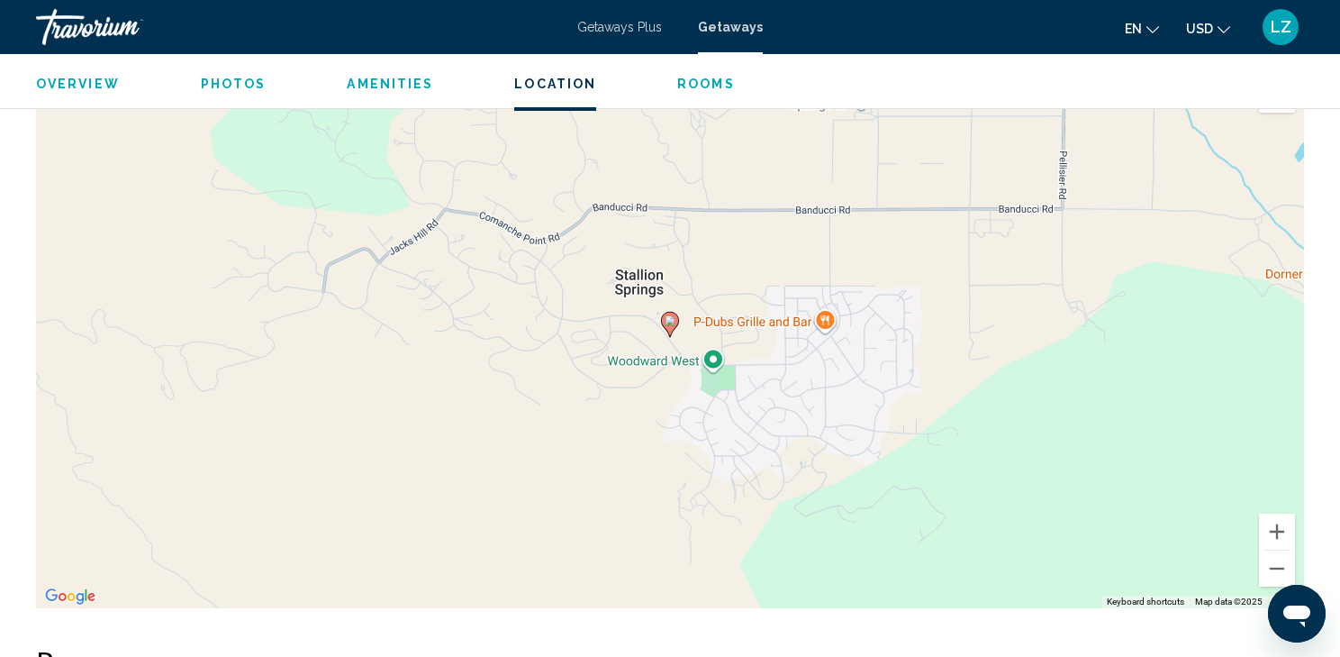
click at [1183, 367] on div "To activate drag with keyboard, press Alt + Enter. Once in keyboard drag state,…" at bounding box center [670, 338] width 1268 height 540
click at [1280, 530] on button "Zoom in" at bounding box center [1277, 531] width 36 height 36
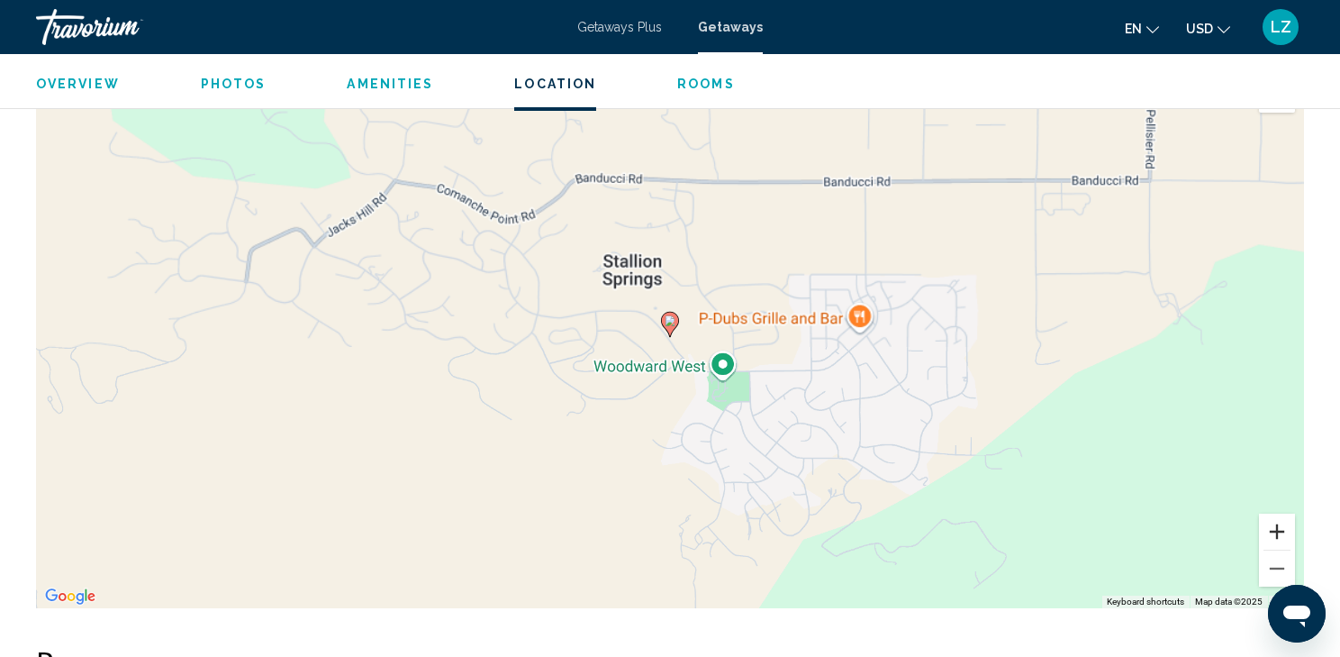
click at [1280, 530] on button "Zoom in" at bounding box center [1277, 531] width 36 height 36
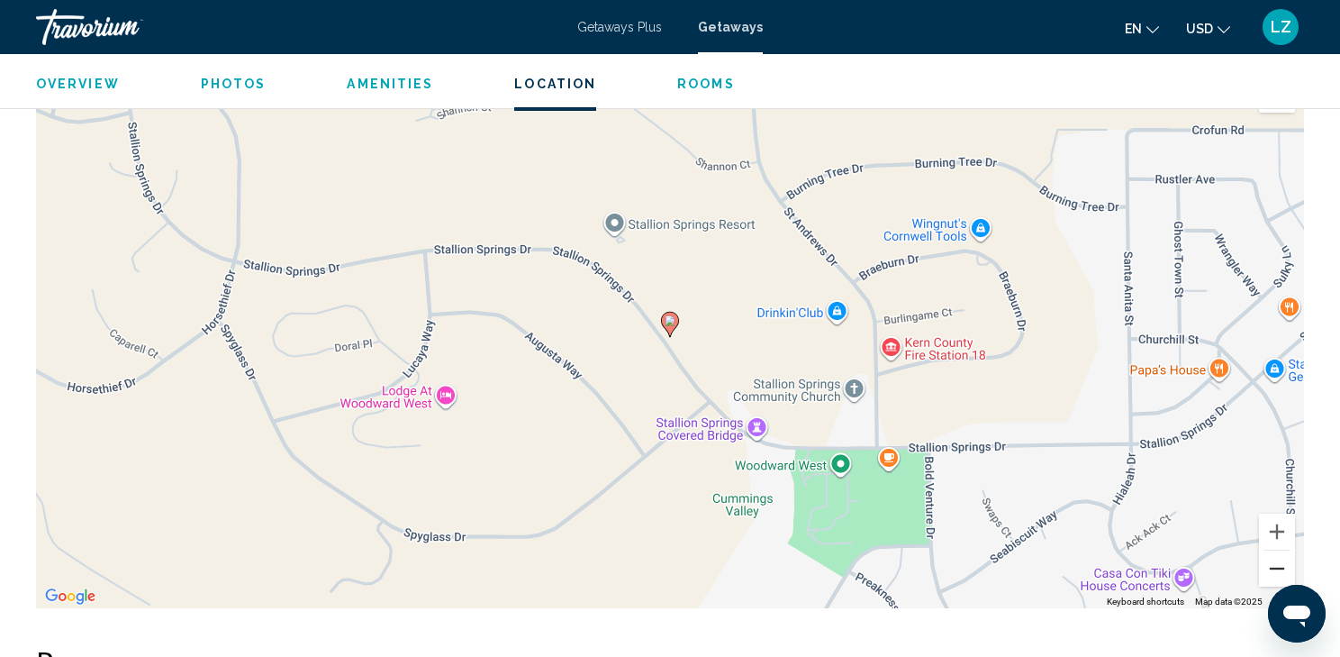
click at [1273, 564] on button "Zoom out" at bounding box center [1277, 568] width 36 height 36
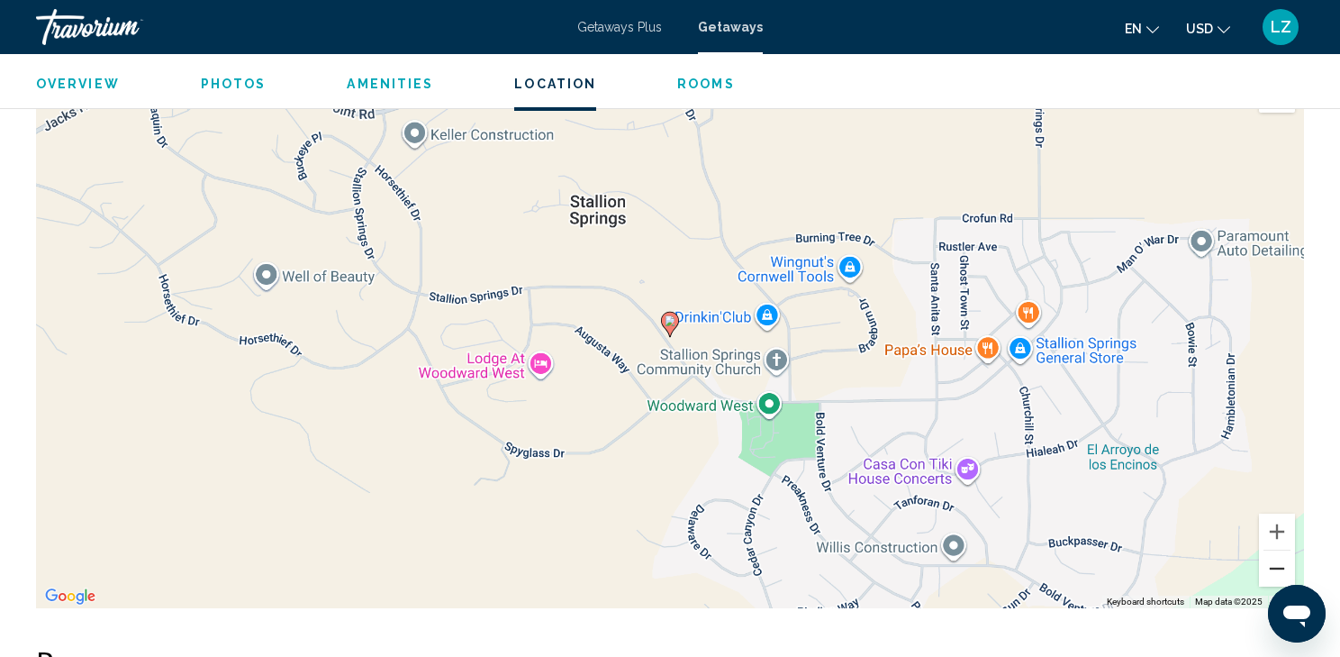
click at [1273, 564] on button "Zoom out" at bounding box center [1277, 568] width 36 height 36
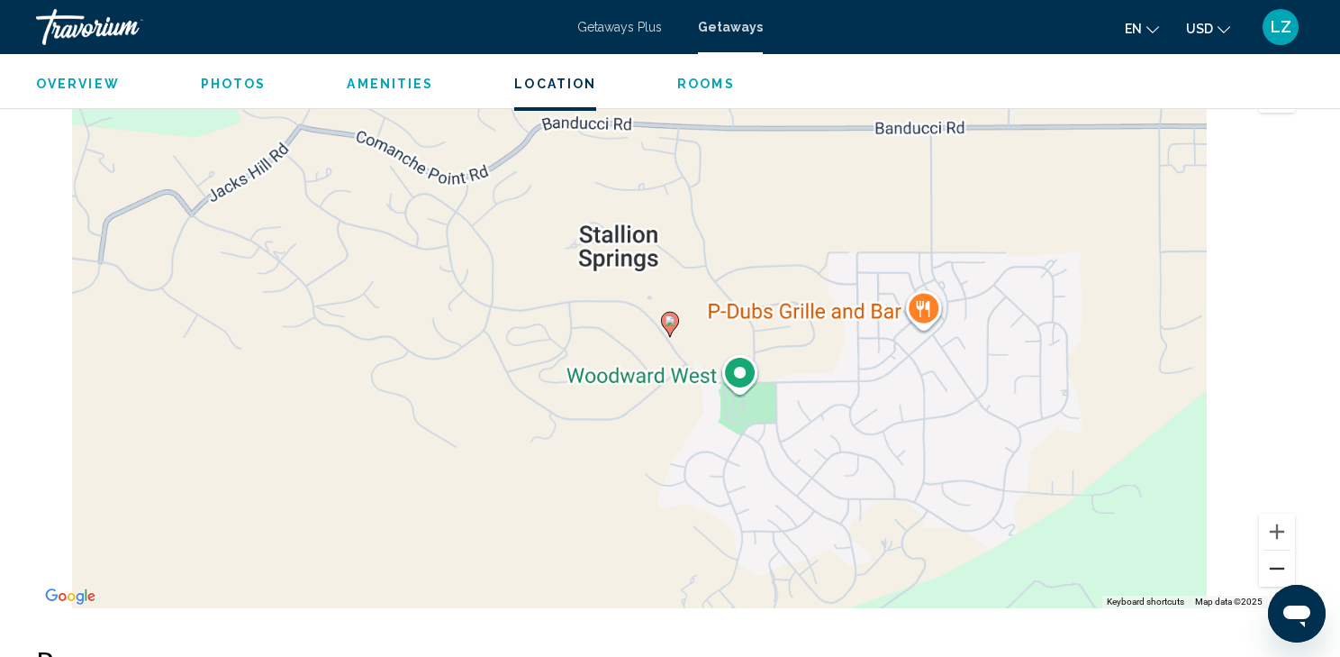
click at [1273, 564] on button "Zoom out" at bounding box center [1277, 568] width 36 height 36
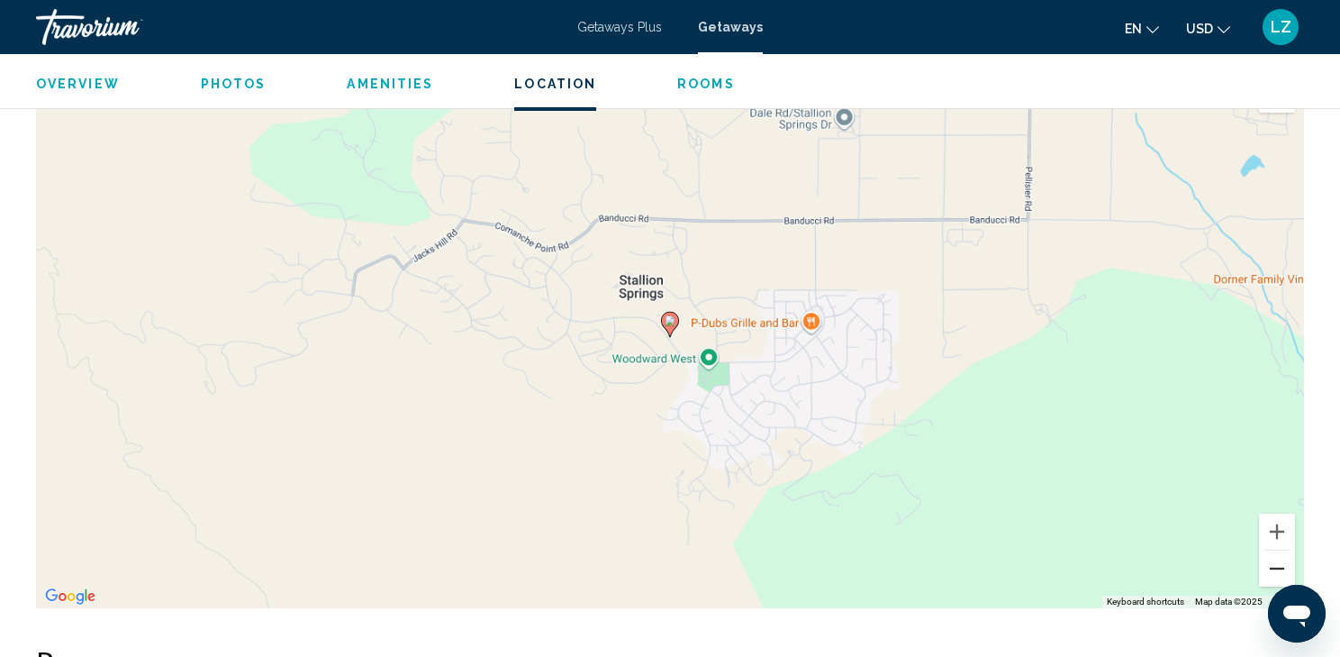
click at [1273, 564] on button "Zoom out" at bounding box center [1277, 568] width 36 height 36
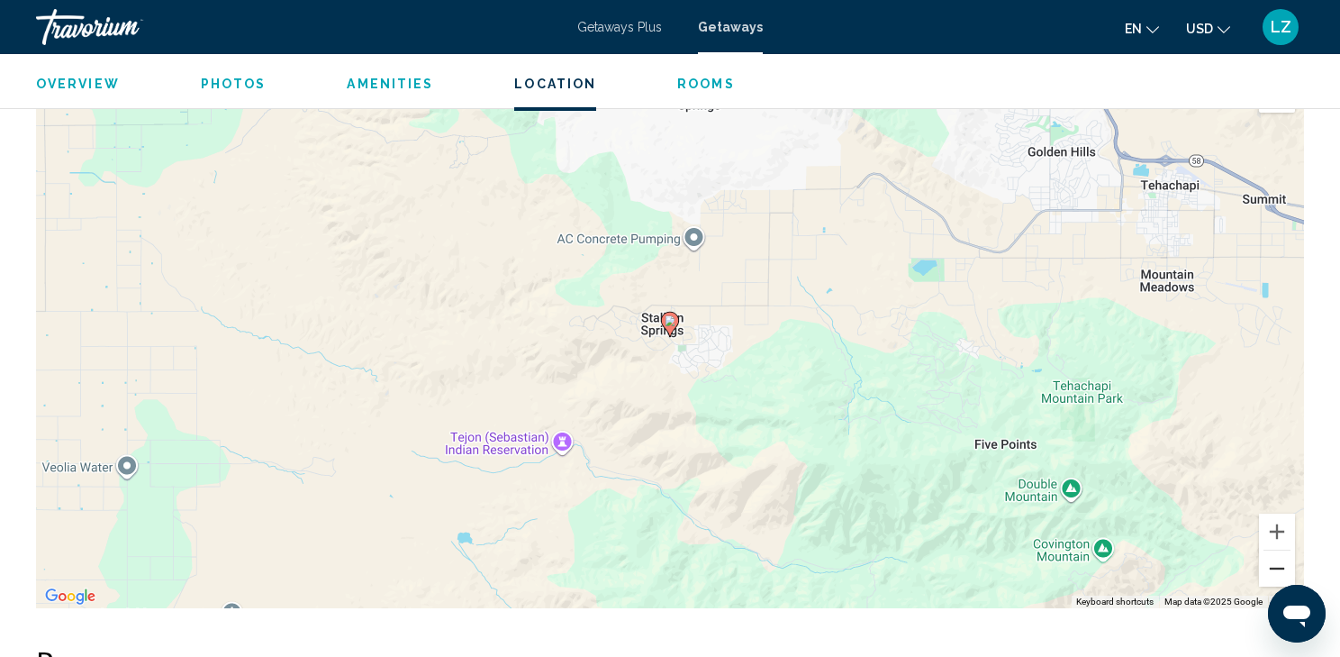
click at [1273, 564] on button "Zoom out" at bounding box center [1277, 568] width 36 height 36
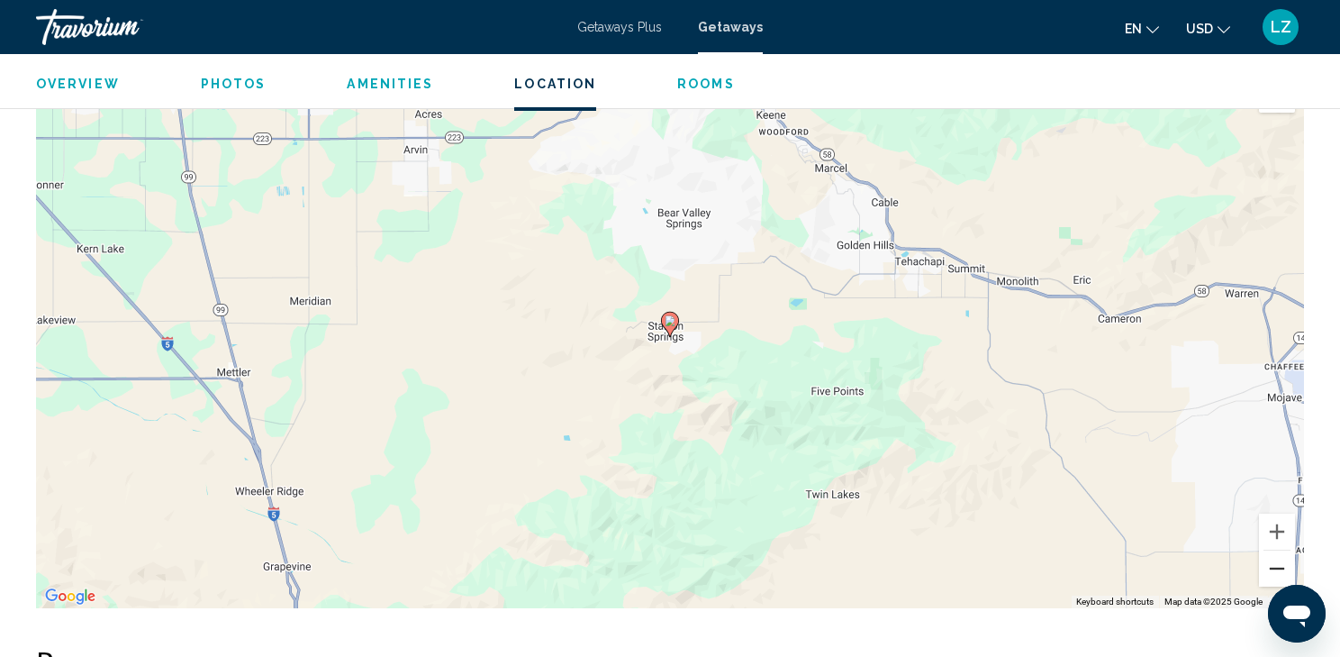
click at [1273, 564] on button "Zoom out" at bounding box center [1277, 568] width 36 height 36
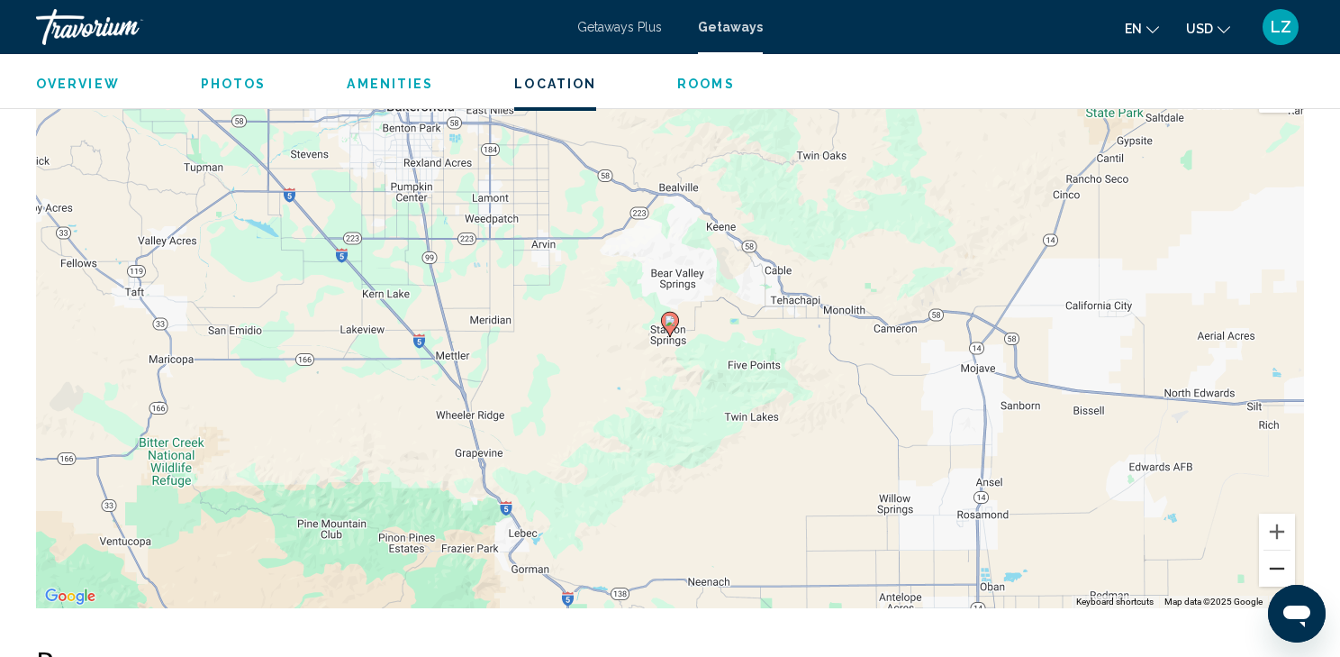
click at [1273, 564] on button "Zoom out" at bounding box center [1277, 568] width 36 height 36
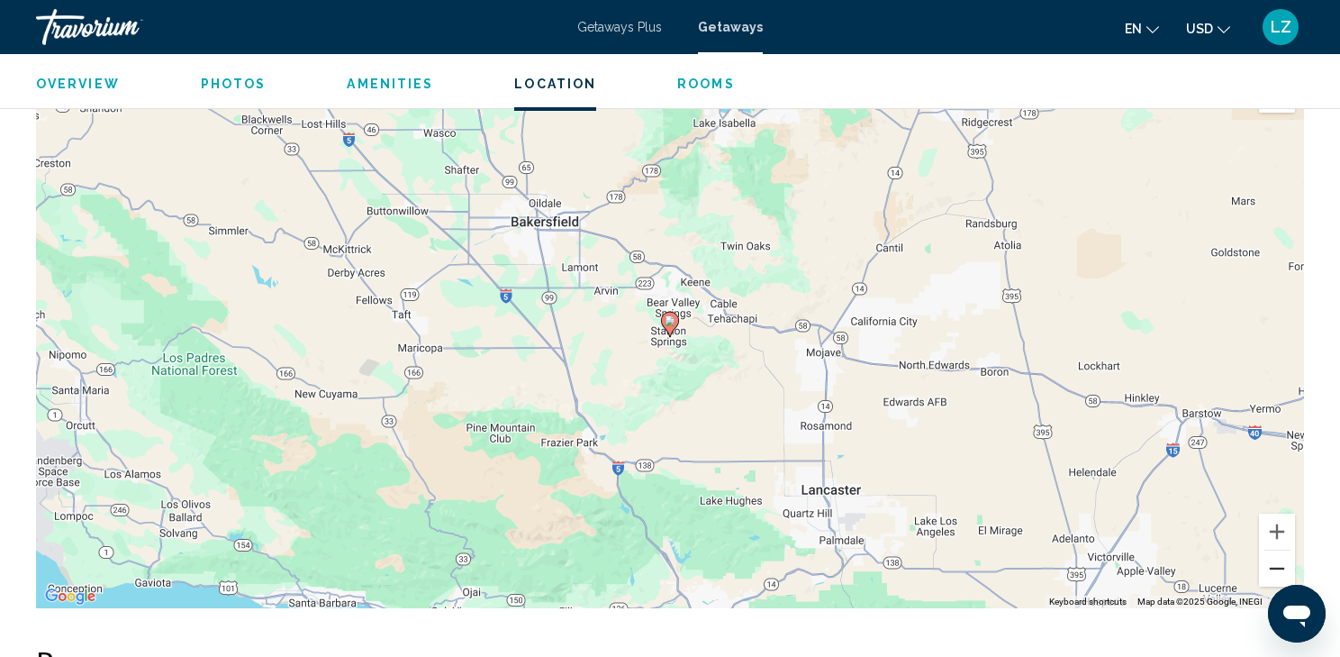
click at [1273, 564] on button "Zoom out" at bounding box center [1277, 568] width 36 height 36
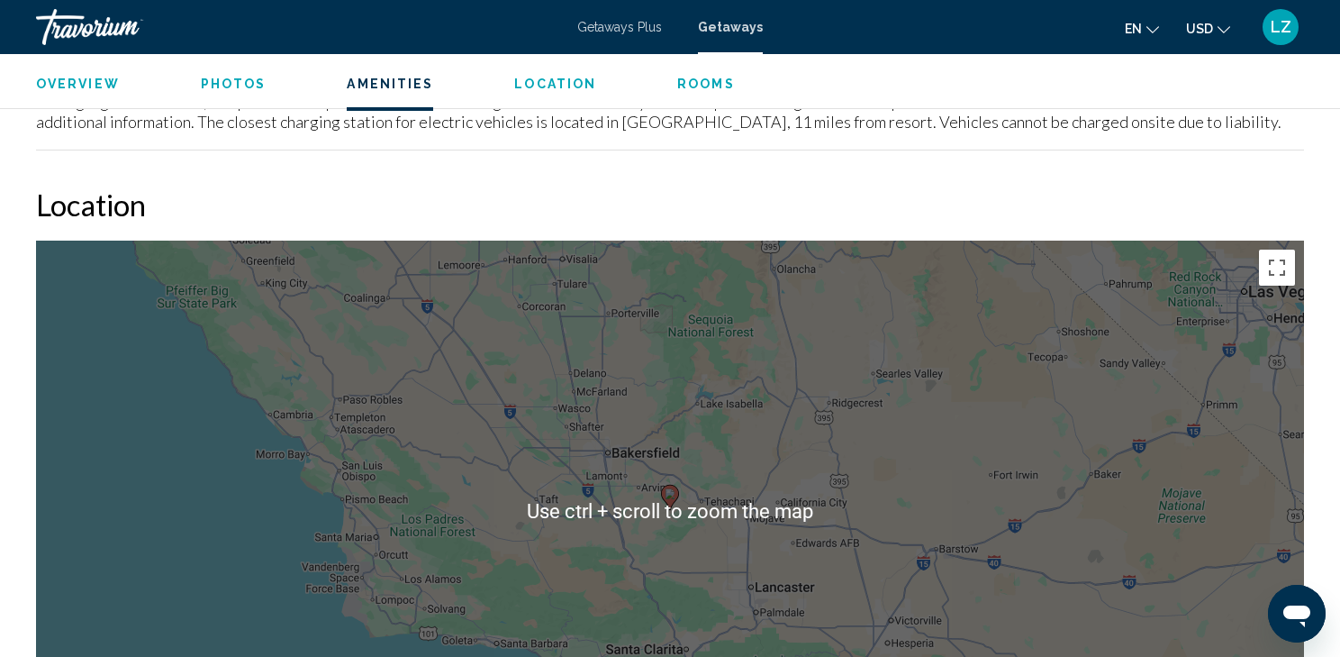
scroll to position [2378, 0]
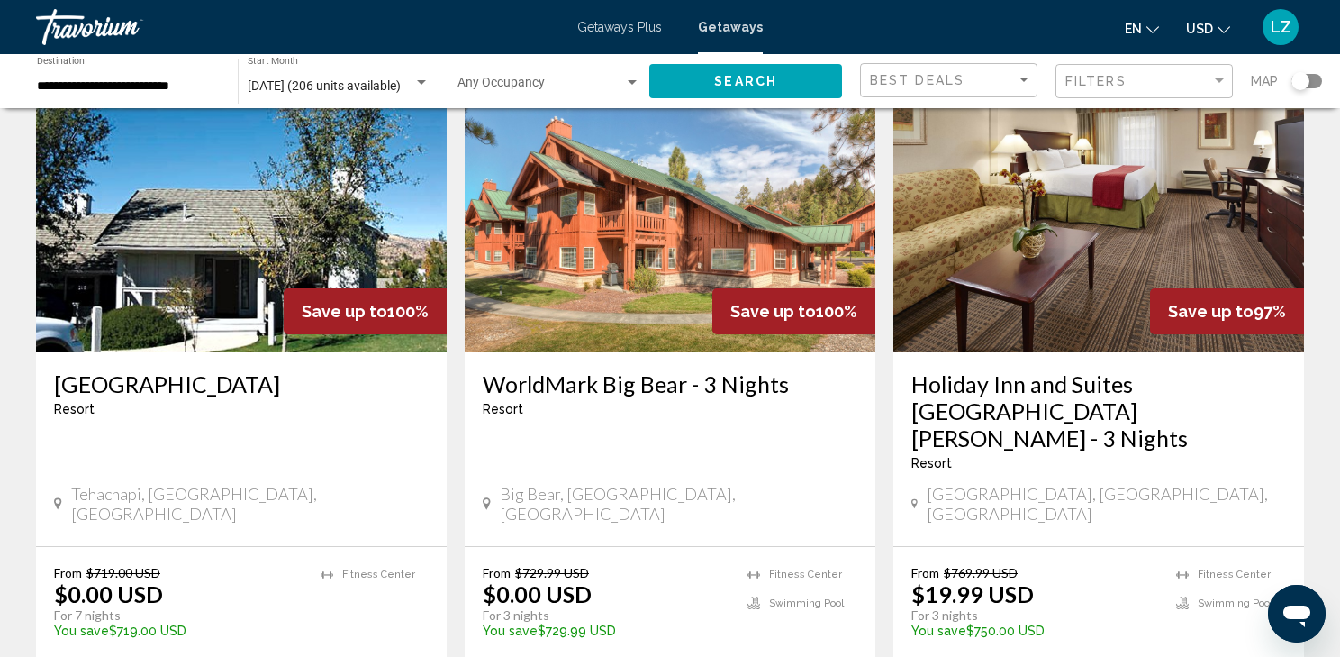
scroll to position [288, 0]
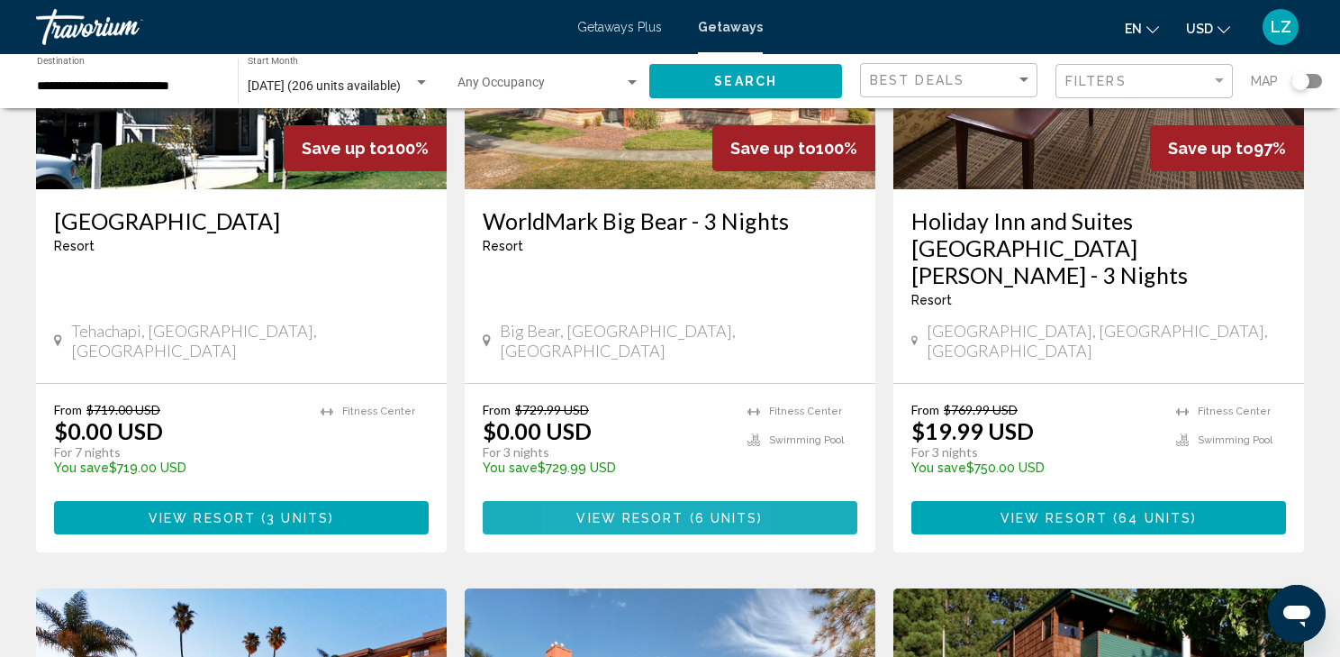
click at [585, 511] on span "View Resort" at bounding box center [629, 518] width 107 height 14
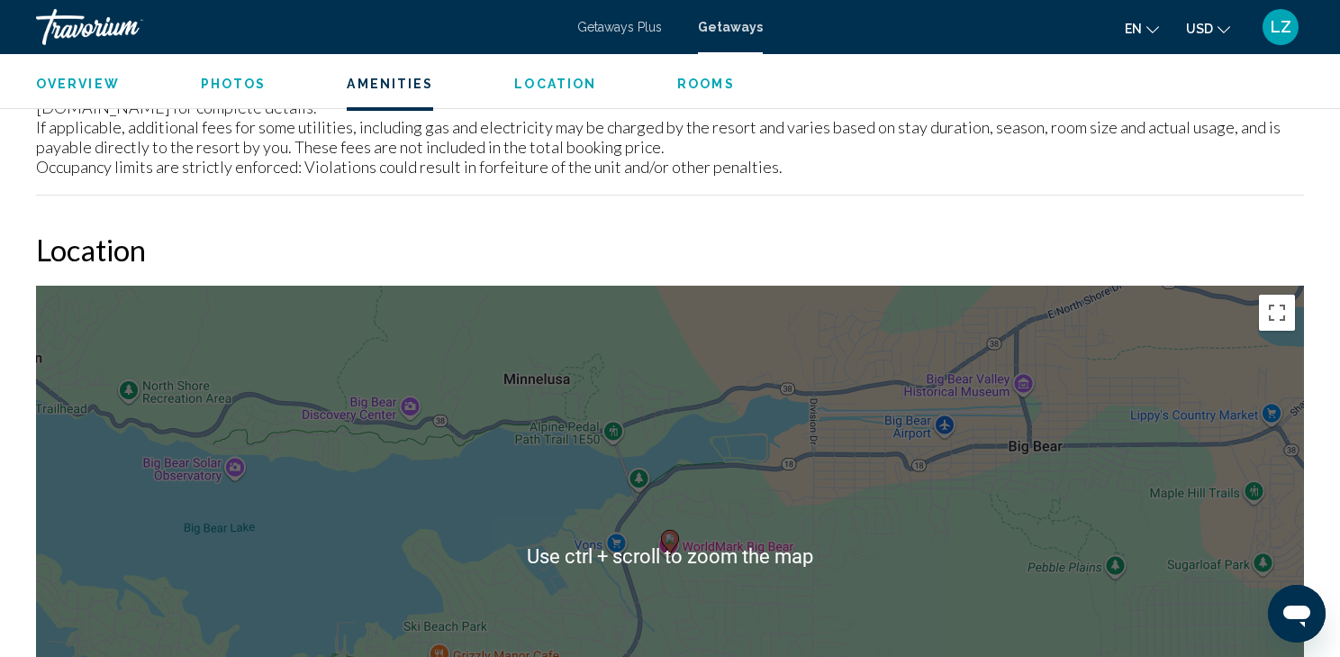
scroll to position [2233, 0]
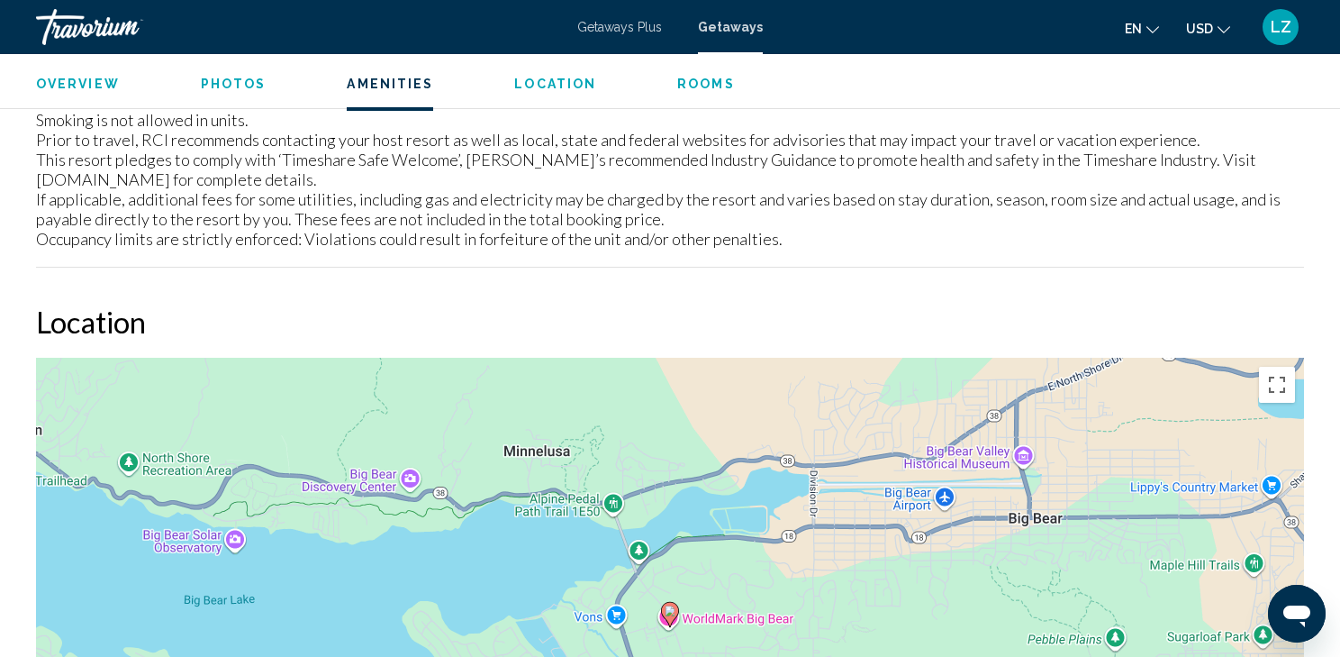
drag, startPoint x: 355, startPoint y: 573, endPoint x: 369, endPoint y: 567, distance: 15.4
click at [359, 569] on div "To activate drag with keyboard, press Alt + Enter. Once in keyboard drag state,…" at bounding box center [670, 628] width 1268 height 540
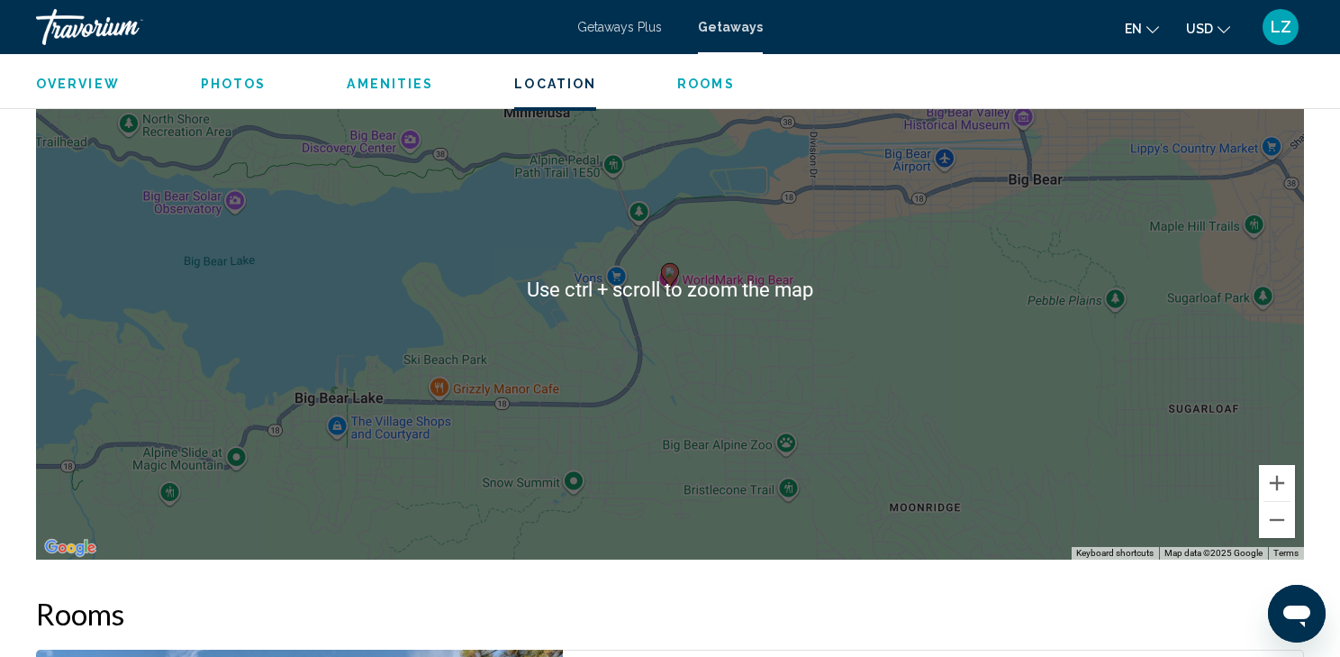
scroll to position [2594, 0]
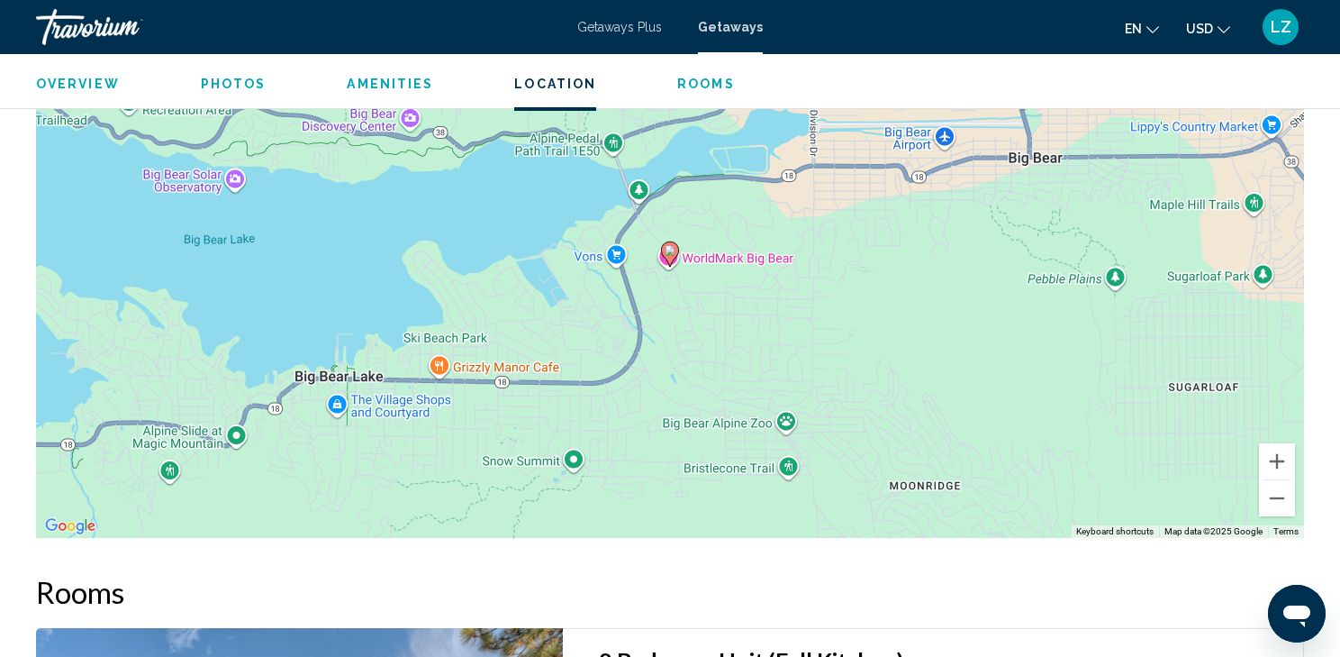
click at [1124, 425] on div "To activate drag with keyboard, press Alt + Enter. Once in keyboard drag state,…" at bounding box center [670, 267] width 1268 height 540
click at [1060, 348] on div "To activate drag with keyboard, press Alt + Enter. Once in keyboard drag state,…" at bounding box center [670, 267] width 1268 height 540
click at [1279, 493] on button "Zoom out" at bounding box center [1277, 498] width 36 height 36
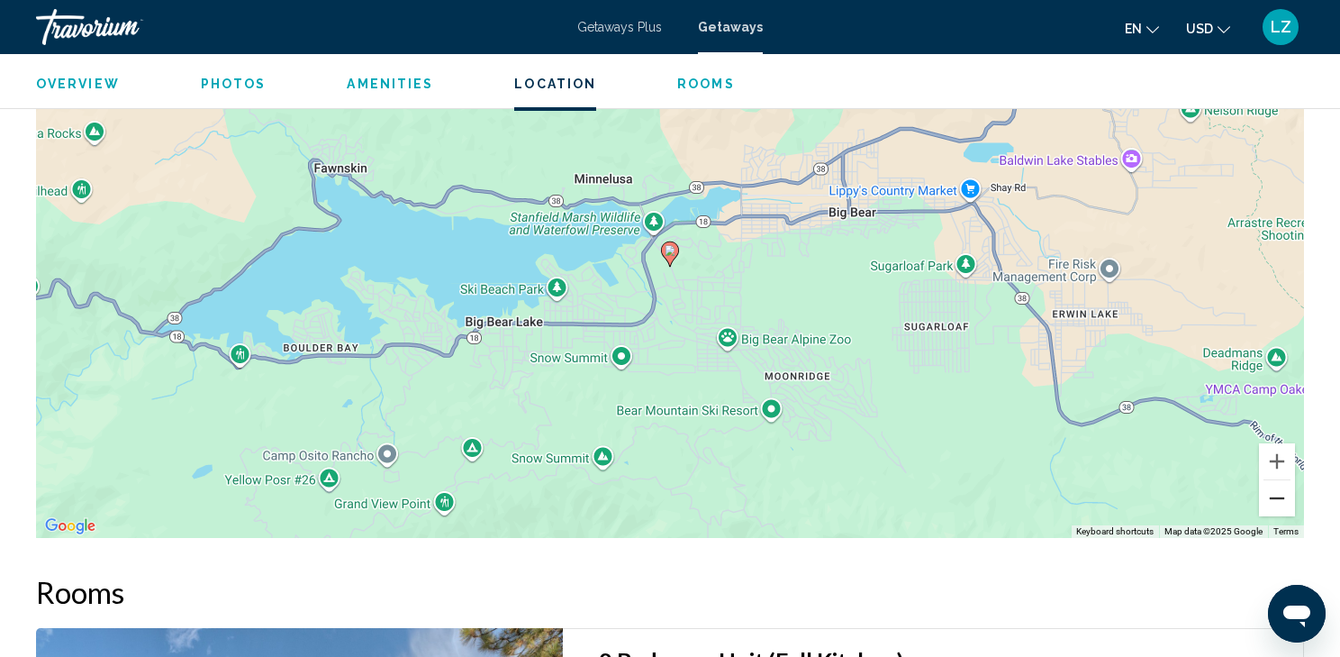
click at [1279, 493] on button "Zoom out" at bounding box center [1277, 498] width 36 height 36
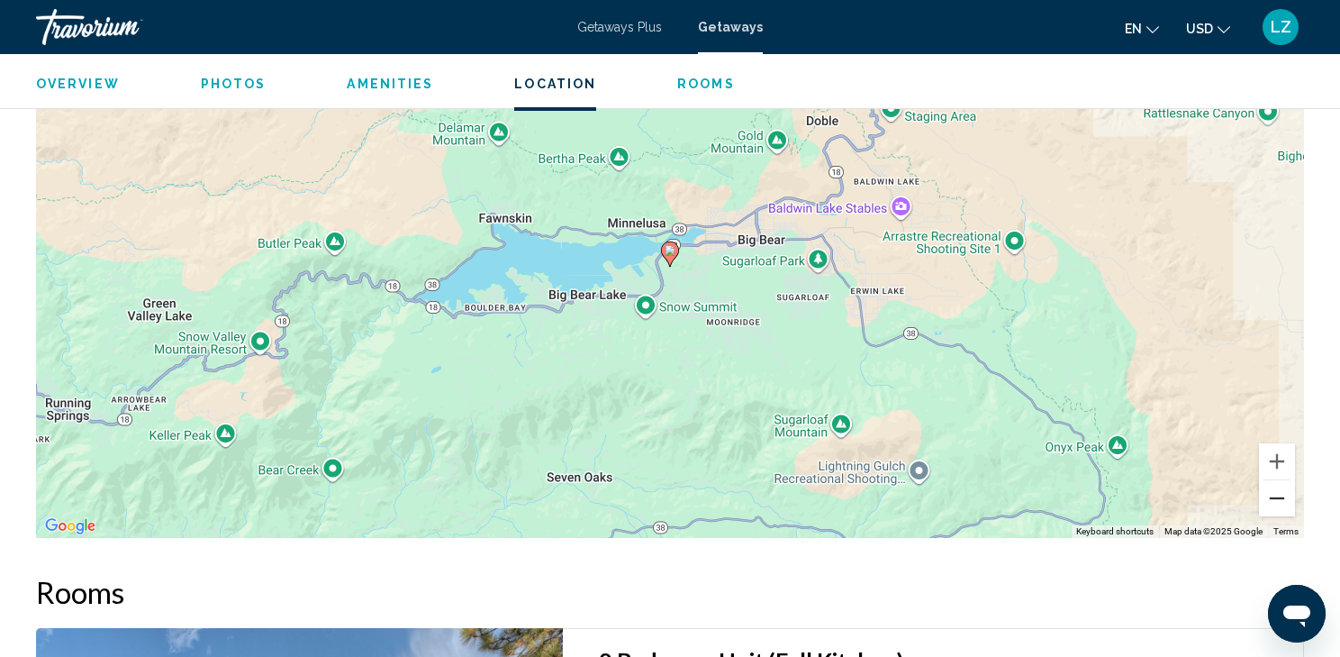
click at [1279, 493] on button "Zoom out" at bounding box center [1277, 498] width 36 height 36
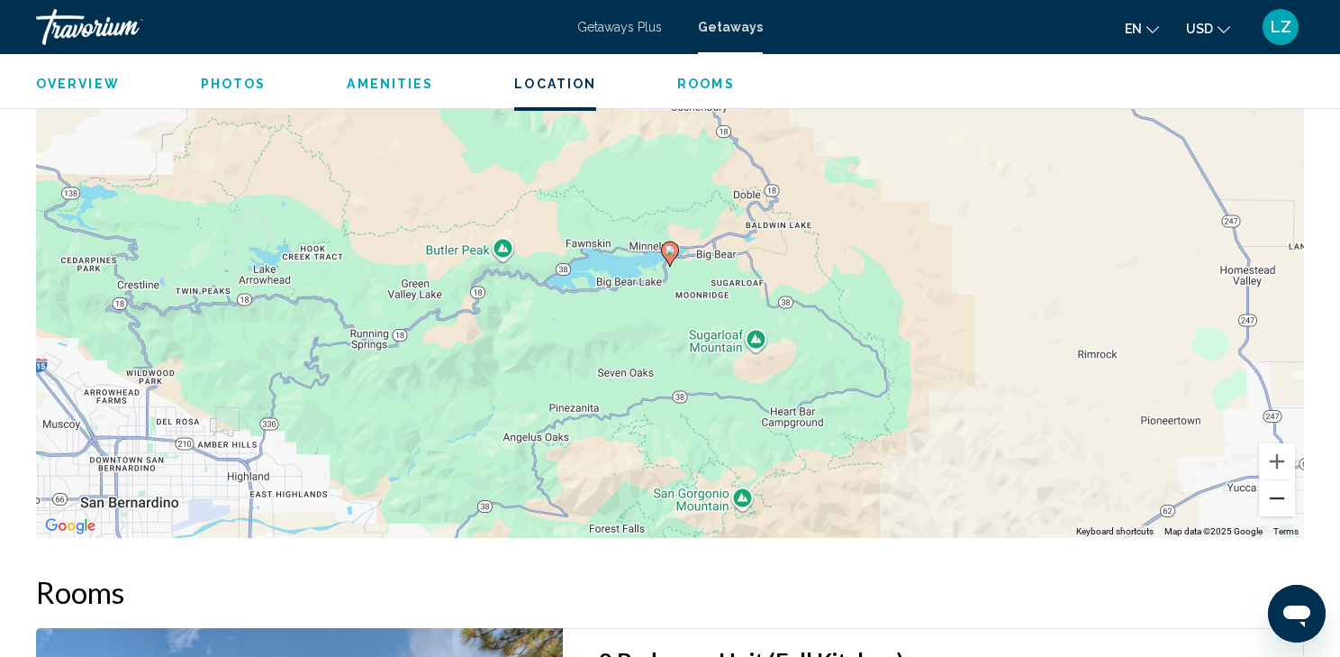
click at [1279, 493] on button "Zoom out" at bounding box center [1277, 498] width 36 height 36
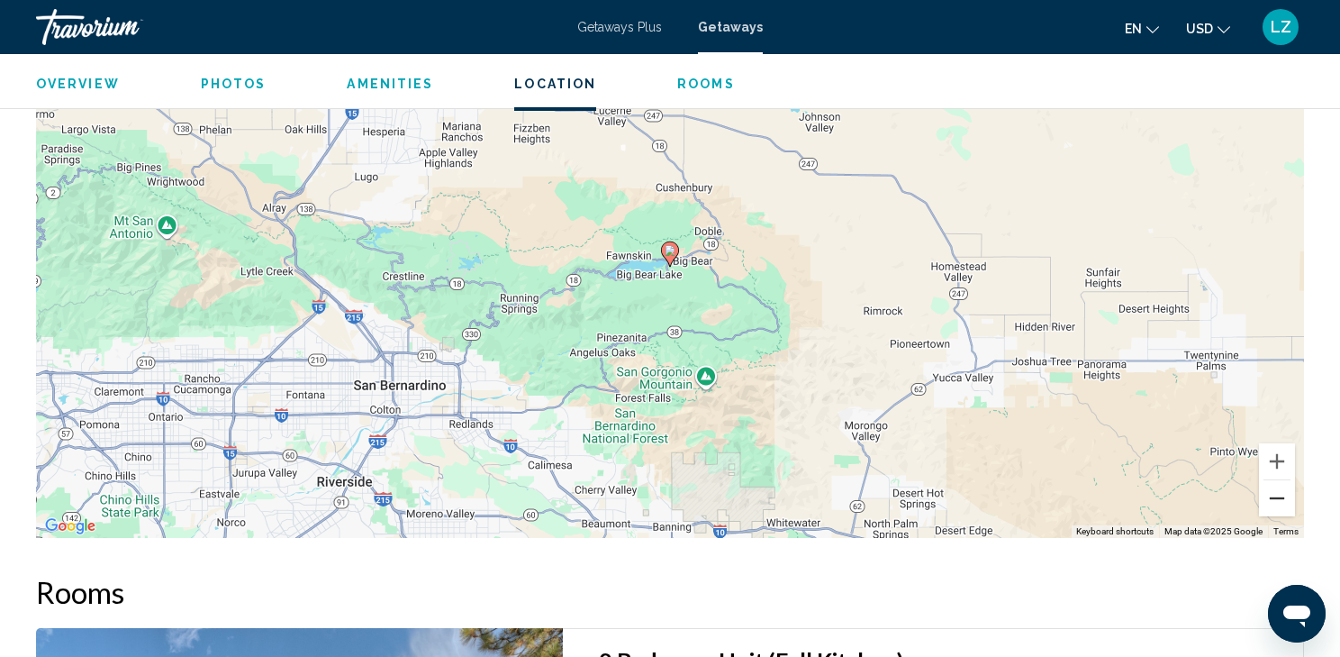
click at [1278, 493] on button "Zoom out" at bounding box center [1277, 498] width 36 height 36
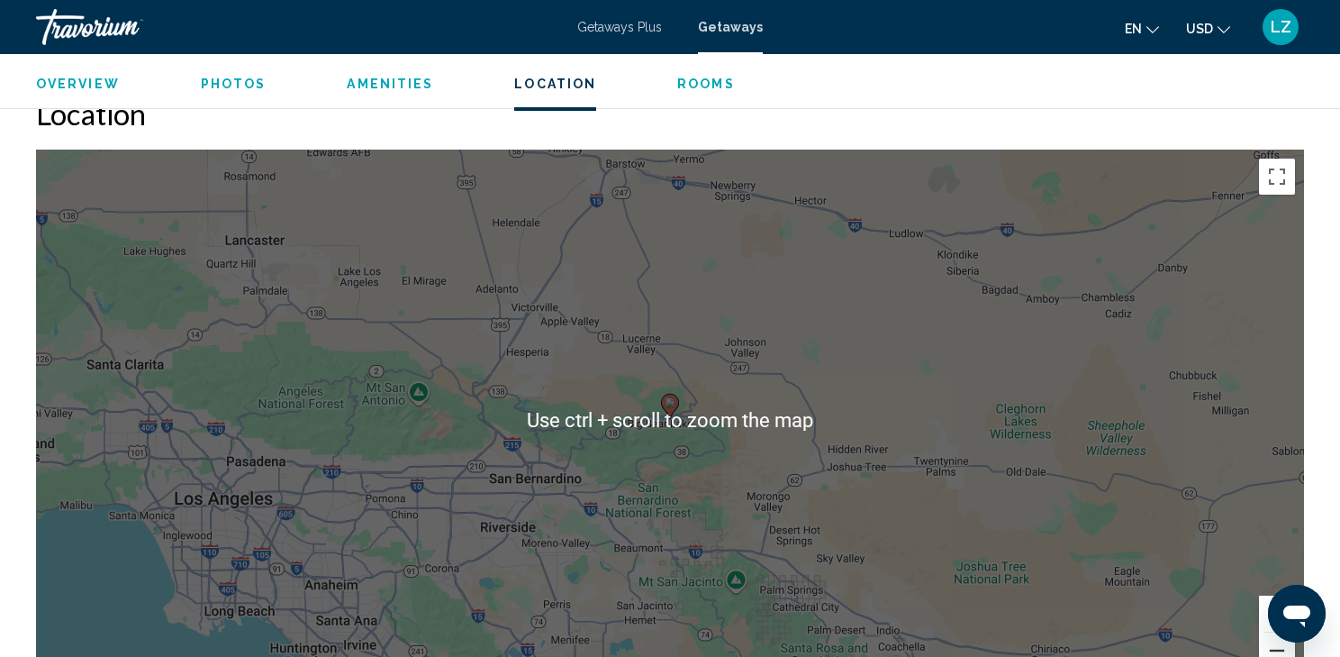
scroll to position [2450, 0]
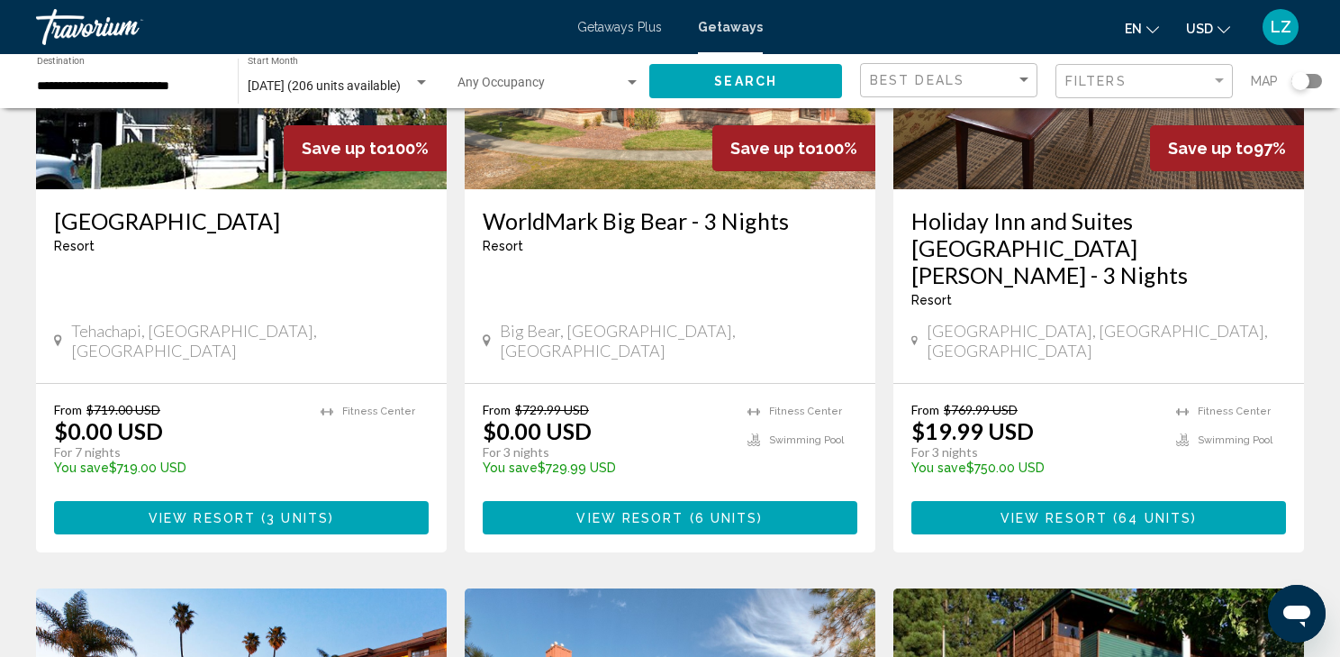
scroll to position [288, 0]
click at [1044, 511] on span "View Resort" at bounding box center [1054, 518] width 107 height 14
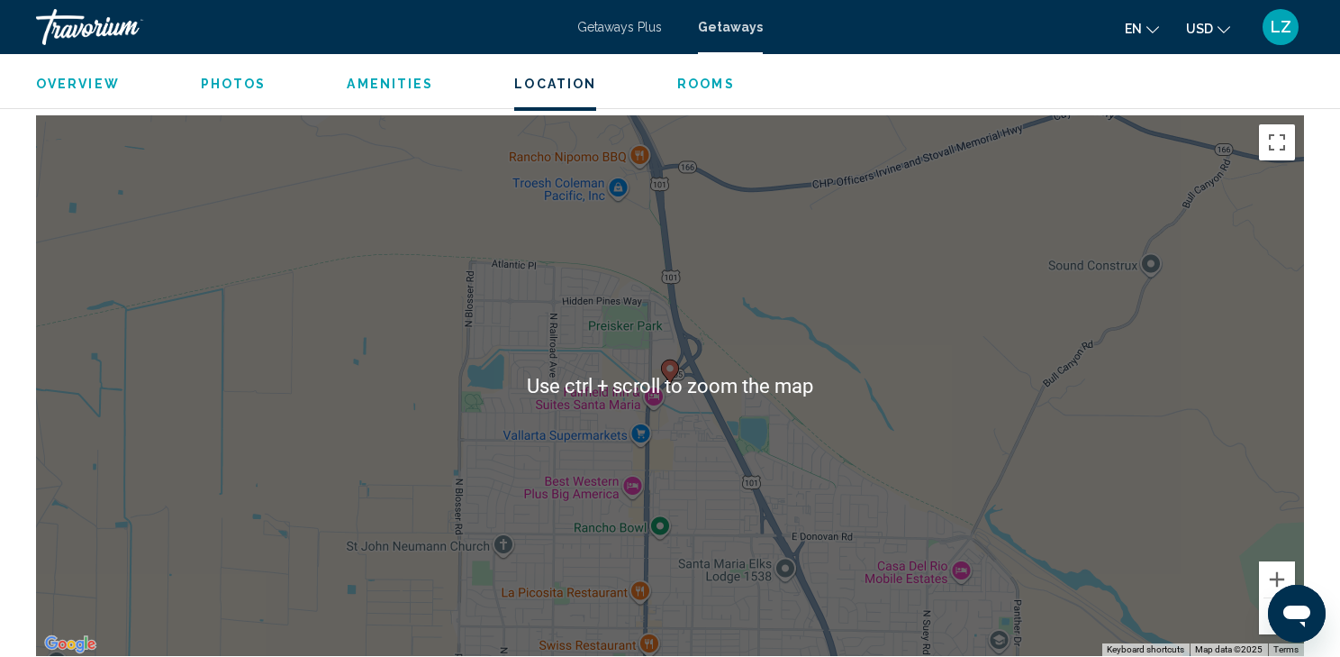
scroll to position [2017, 0]
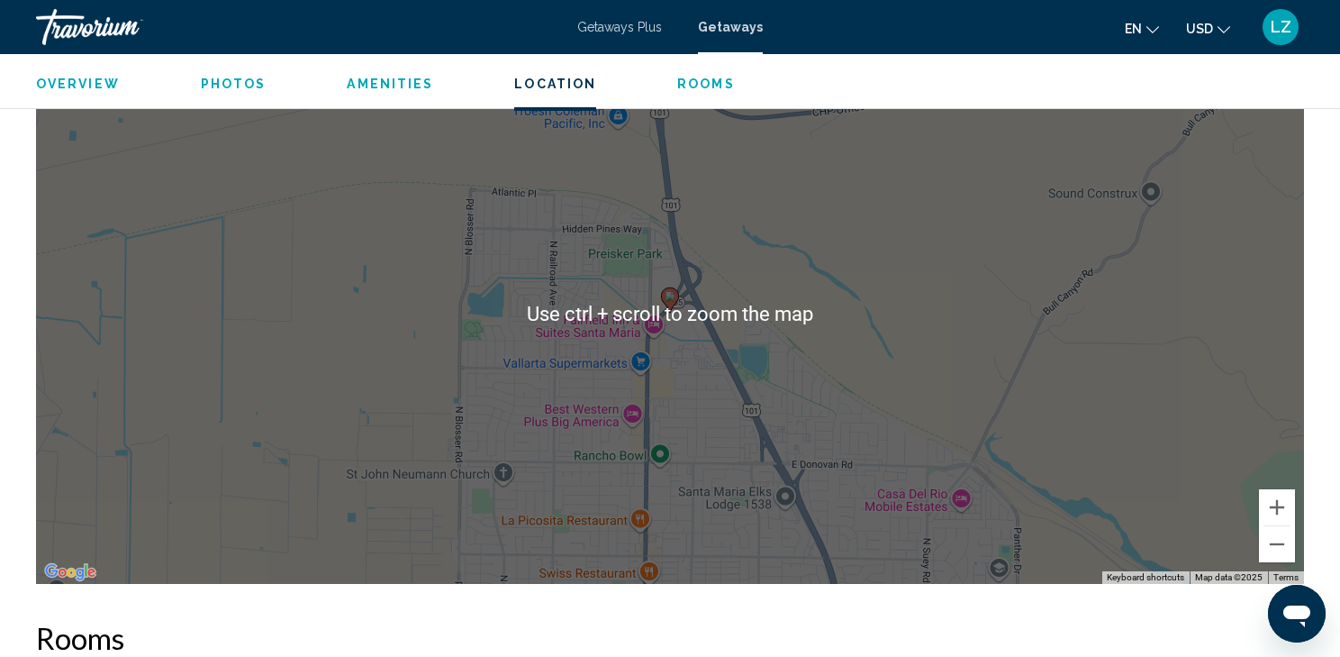
click at [816, 338] on div "To activate drag with keyboard, press Alt + Enter. Once in keyboard drag state,…" at bounding box center [670, 313] width 1268 height 540
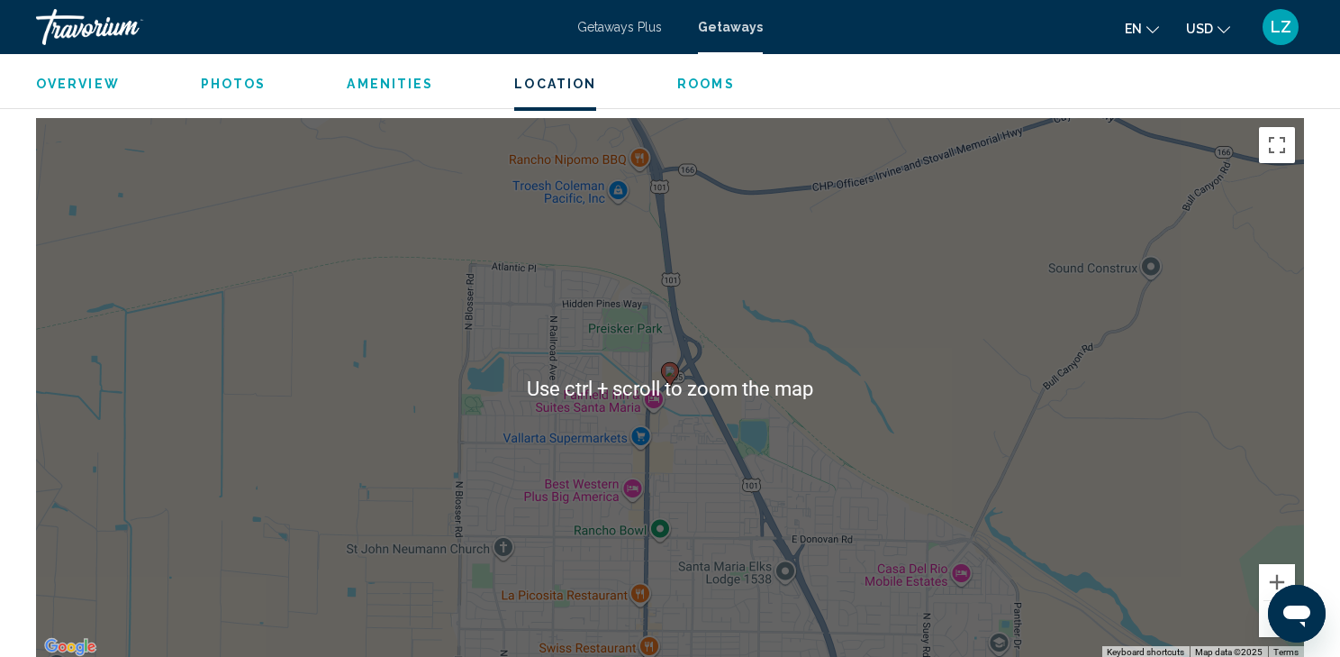
scroll to position [1873, 0]
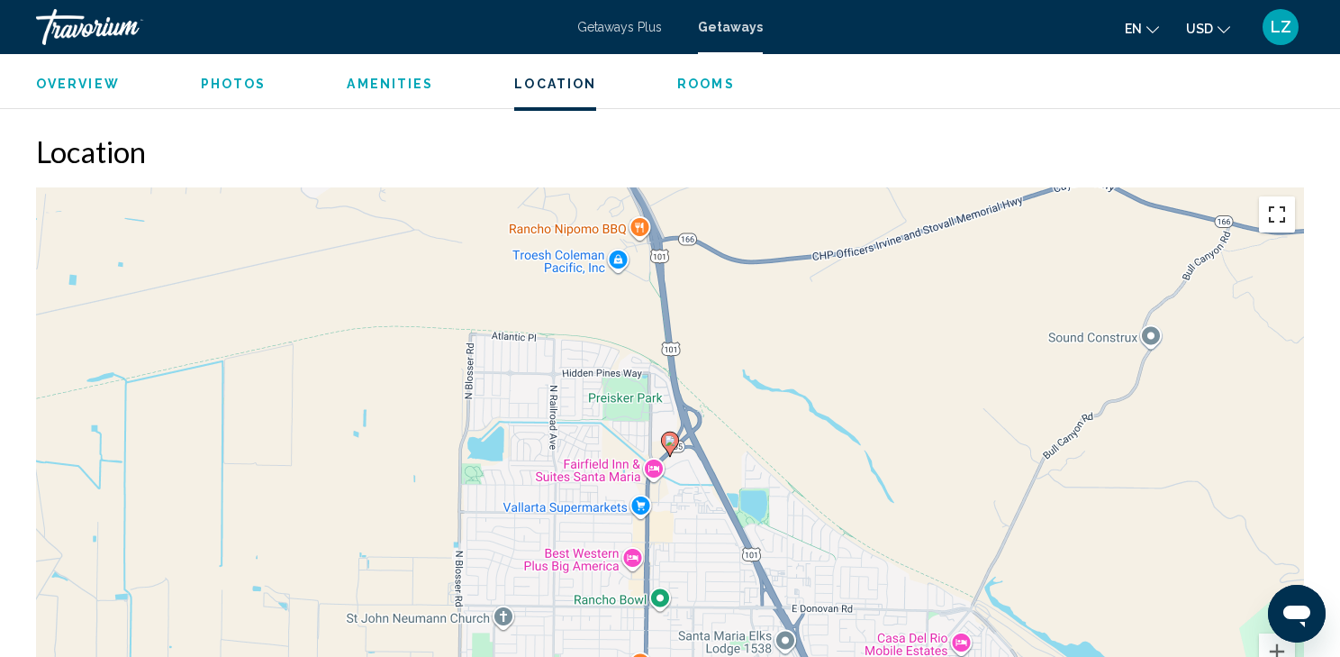
click at [1275, 213] on button "Toggle fullscreen view" at bounding box center [1277, 214] width 36 height 36
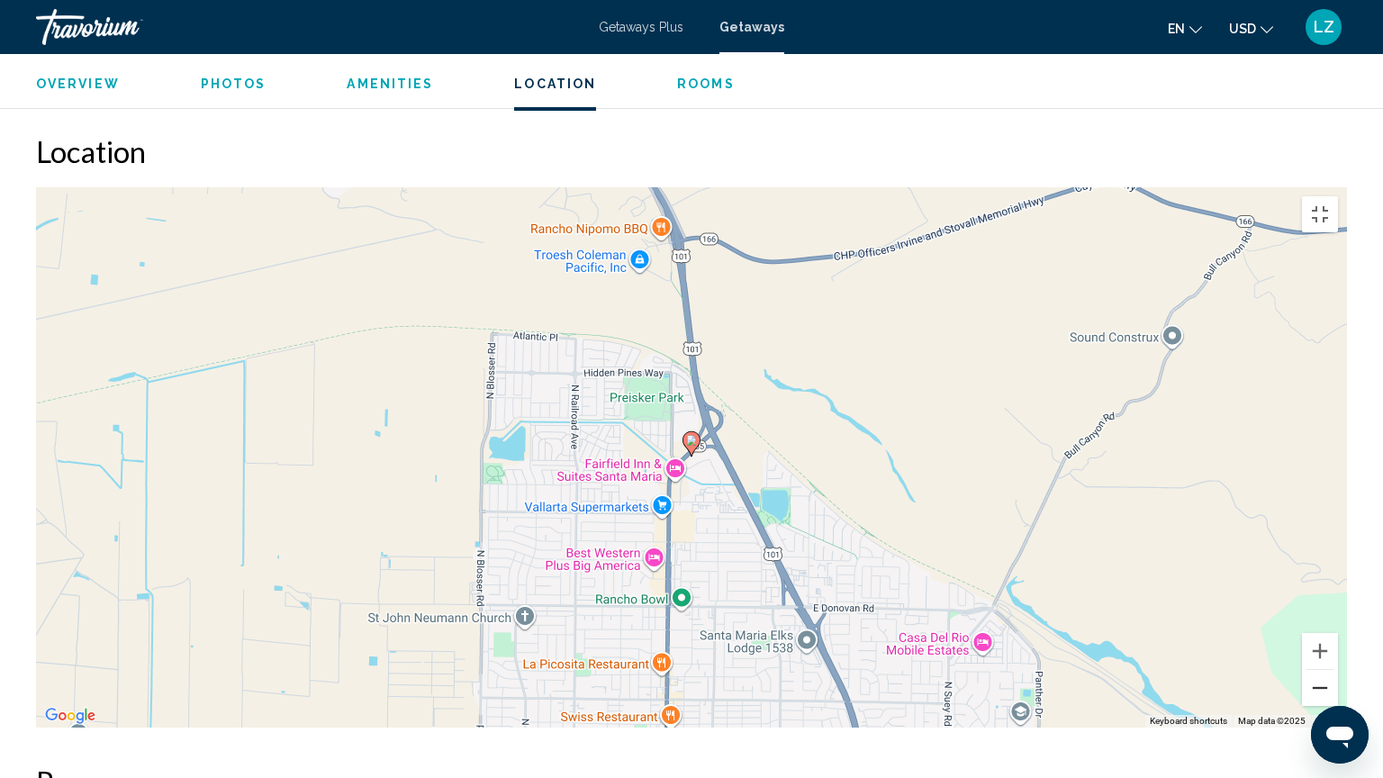
click at [1338, 656] on button "Zoom out" at bounding box center [1320, 688] width 36 height 36
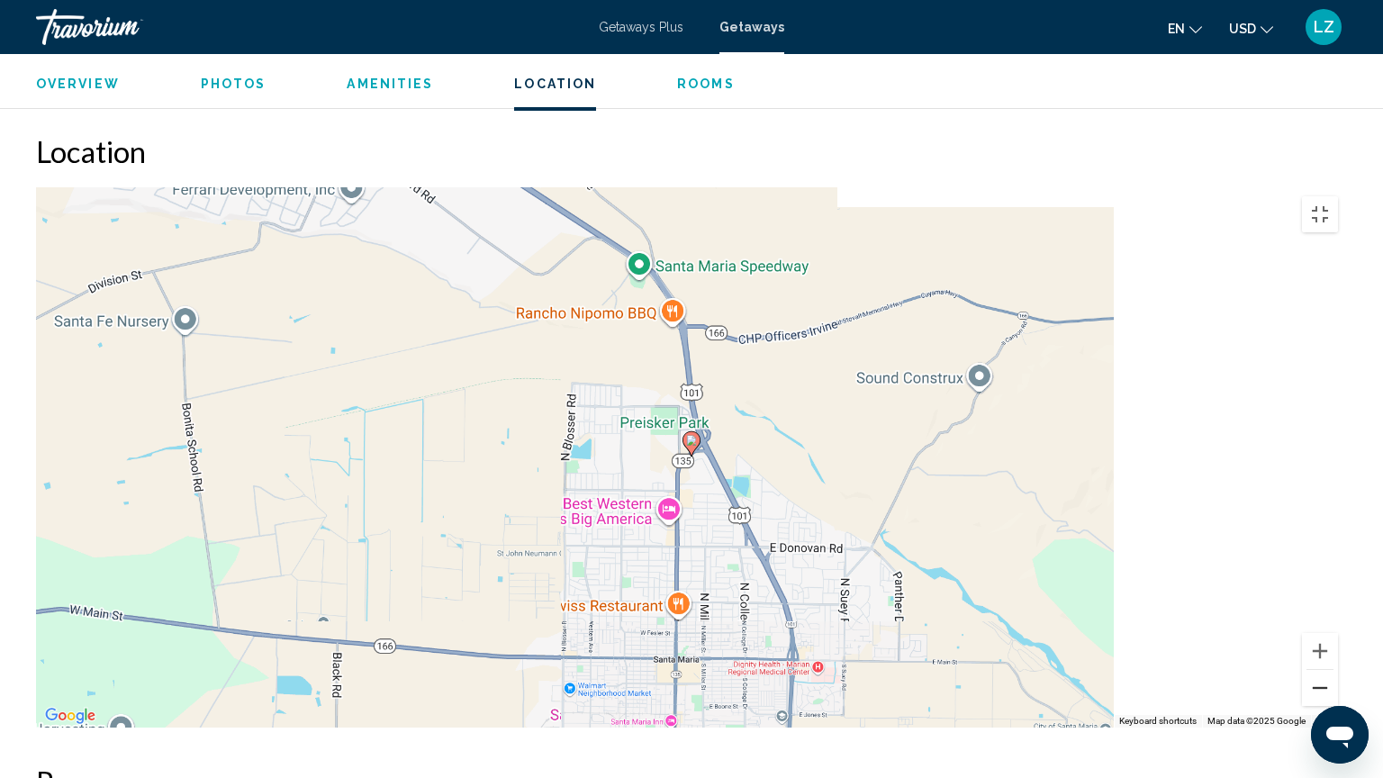
click at [1338, 656] on button "Zoom out" at bounding box center [1320, 688] width 36 height 36
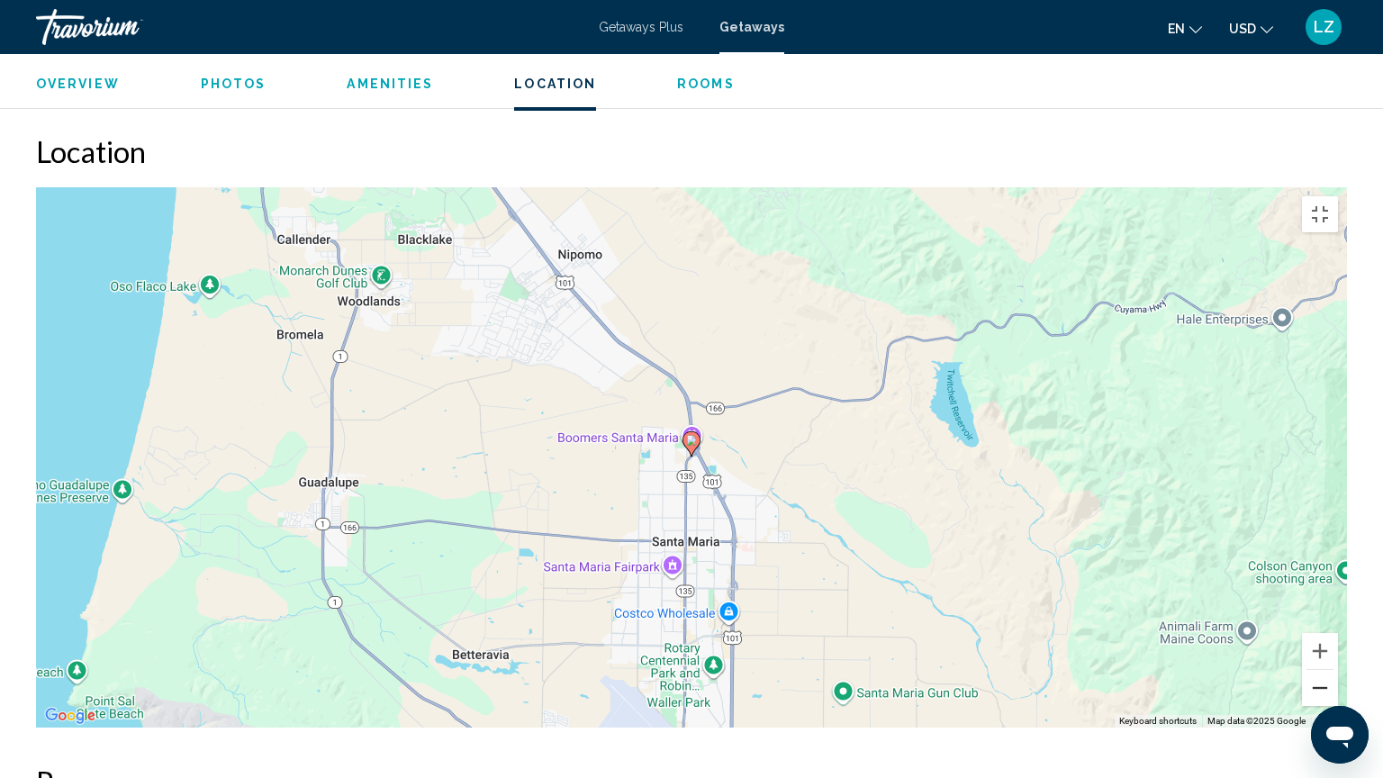
click at [1338, 656] on button "Zoom out" at bounding box center [1320, 688] width 36 height 36
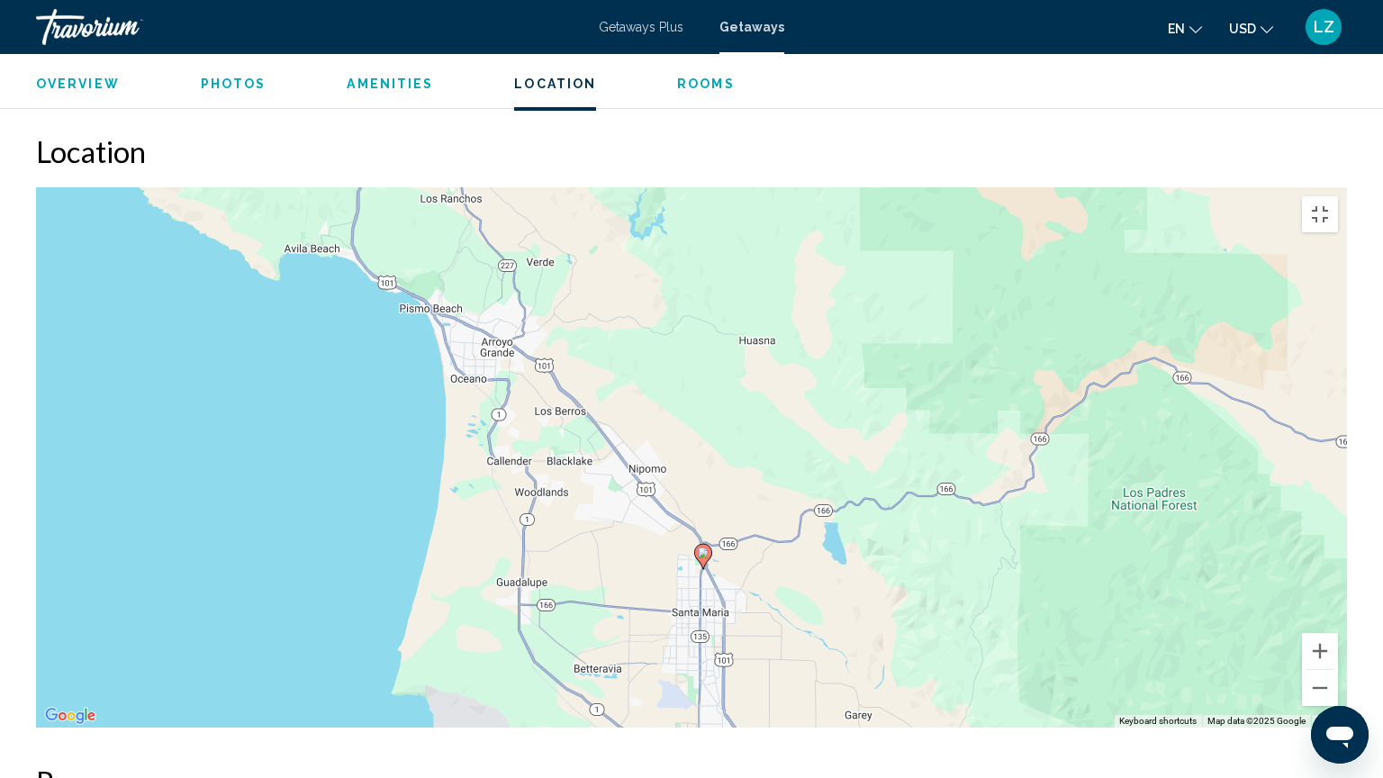
drag, startPoint x: 623, startPoint y: 497, endPoint x: 638, endPoint y: 618, distance: 121.5
click at [638, 618] on div "To activate drag with keyboard, press Alt + Enter. Once in keyboard drag state,…" at bounding box center [691, 457] width 1311 height 540
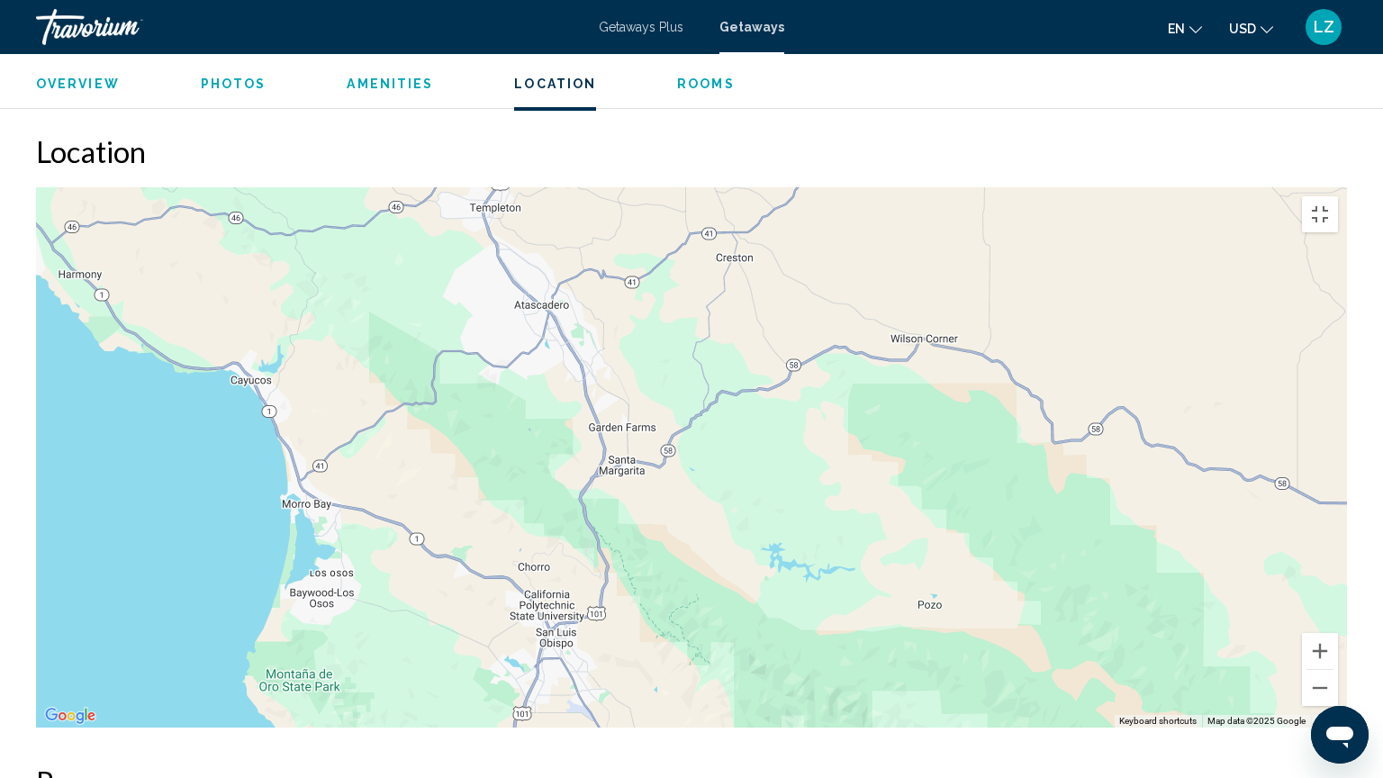
drag, startPoint x: 515, startPoint y: 216, endPoint x: 663, endPoint y: 768, distance: 571.5
click at [663, 656] on div "To activate drag with keyboard, press Alt + Enter. Once in keyboard drag state,…" at bounding box center [691, 457] width 1311 height 540
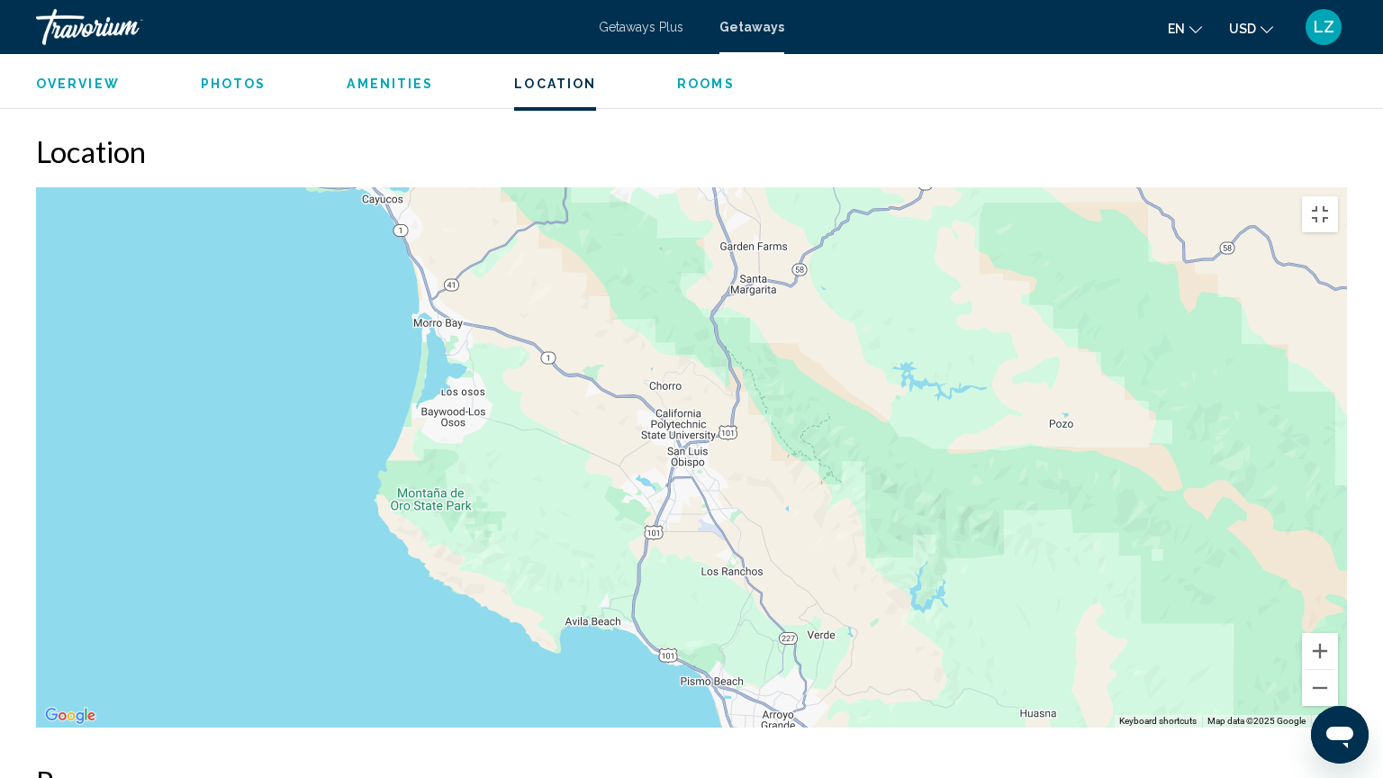
drag, startPoint x: 359, startPoint y: 313, endPoint x: 494, endPoint y: 130, distance: 226.8
click at [494, 187] on div "Main content" at bounding box center [691, 457] width 1311 height 540
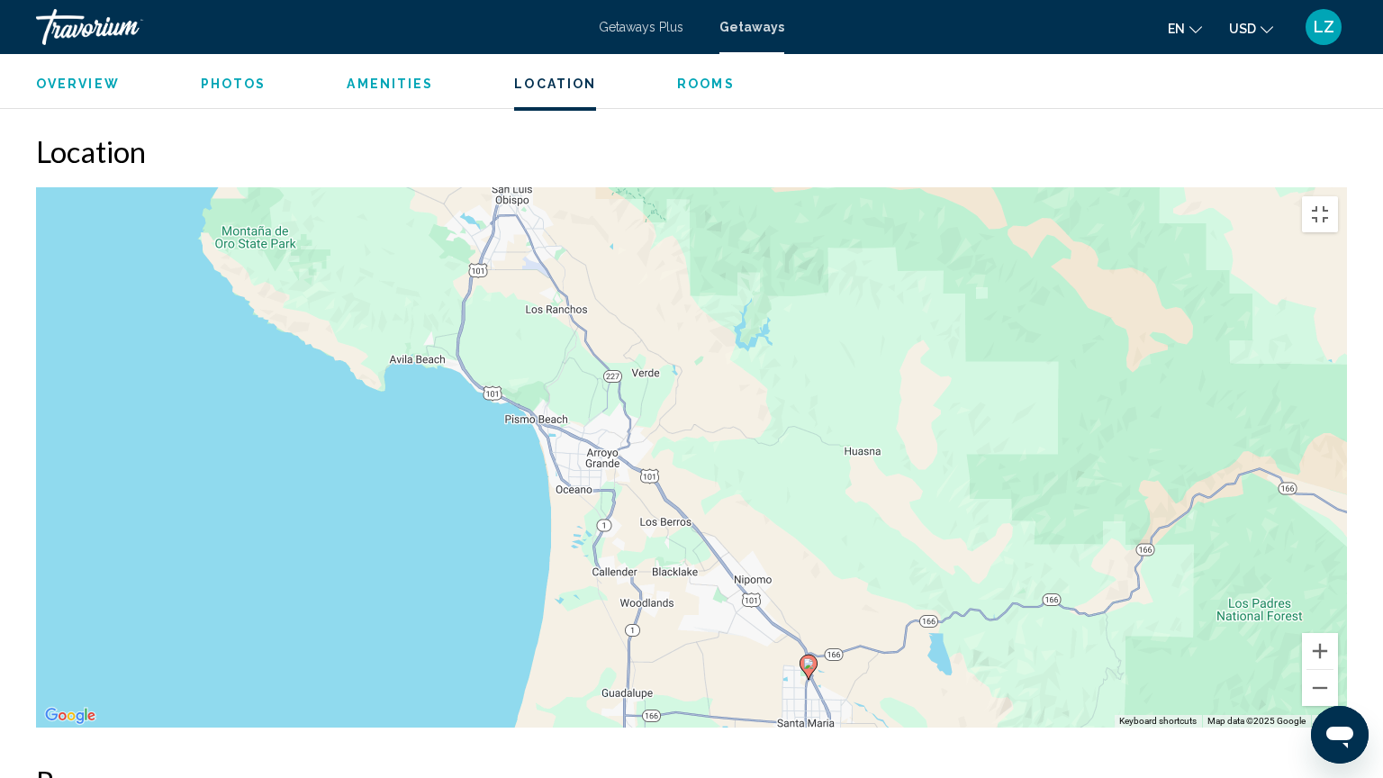
drag, startPoint x: 976, startPoint y: 713, endPoint x: 801, endPoint y: 446, distance: 320.0
click at [801, 446] on div "To activate drag with keyboard, press Alt + Enter. Once in keyboard drag state,…" at bounding box center [691, 457] width 1311 height 540
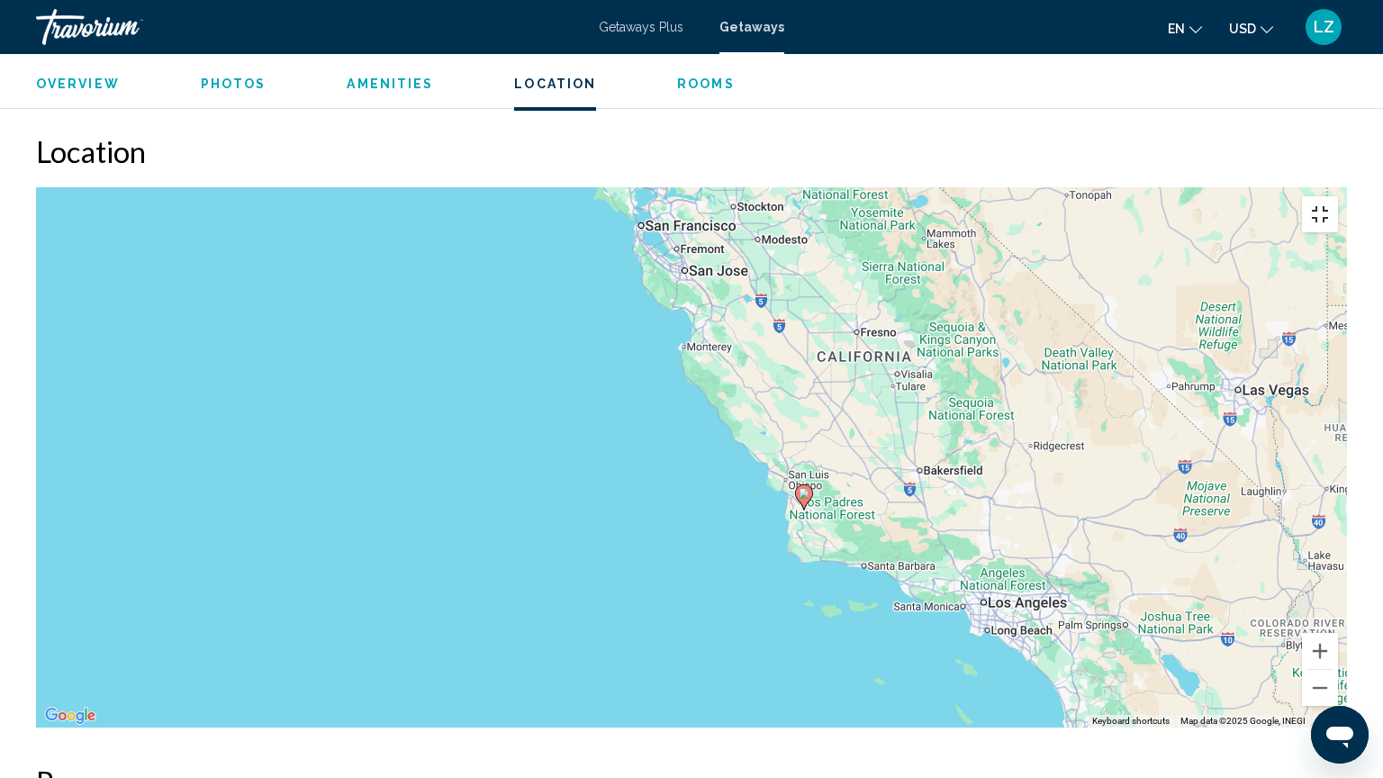
click at [1338, 196] on button "Toggle fullscreen view" at bounding box center [1320, 214] width 36 height 36
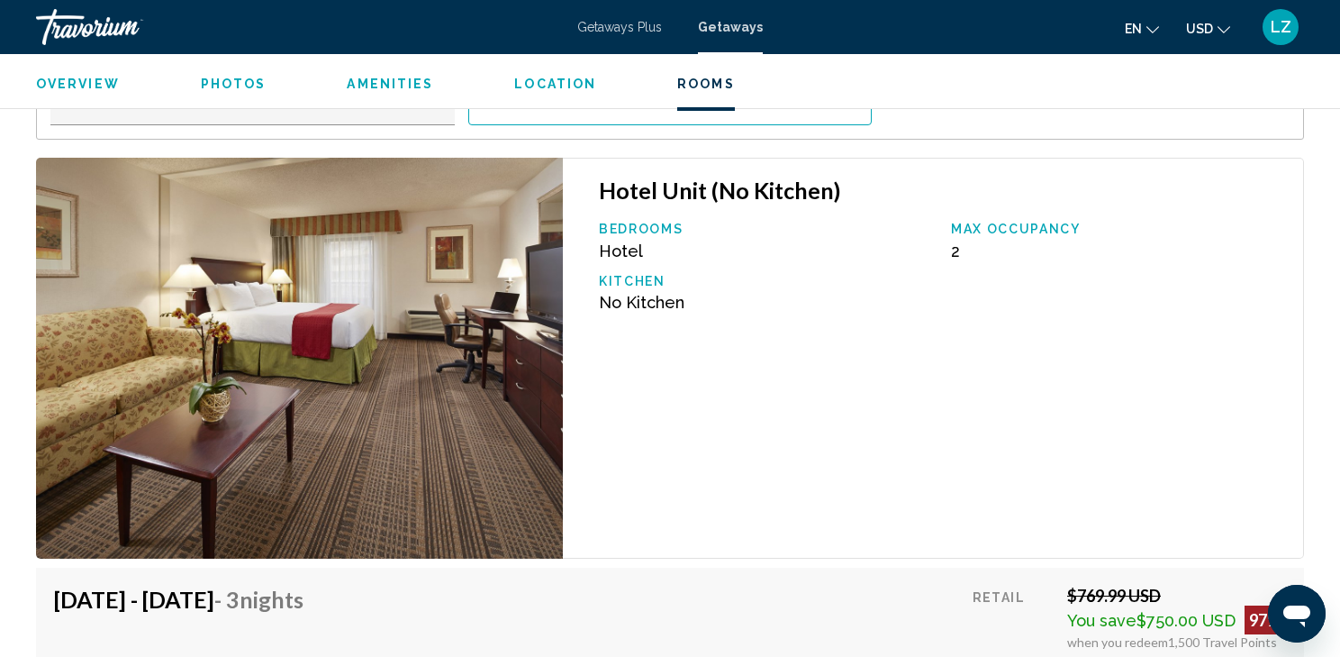
scroll to position [2666, 0]
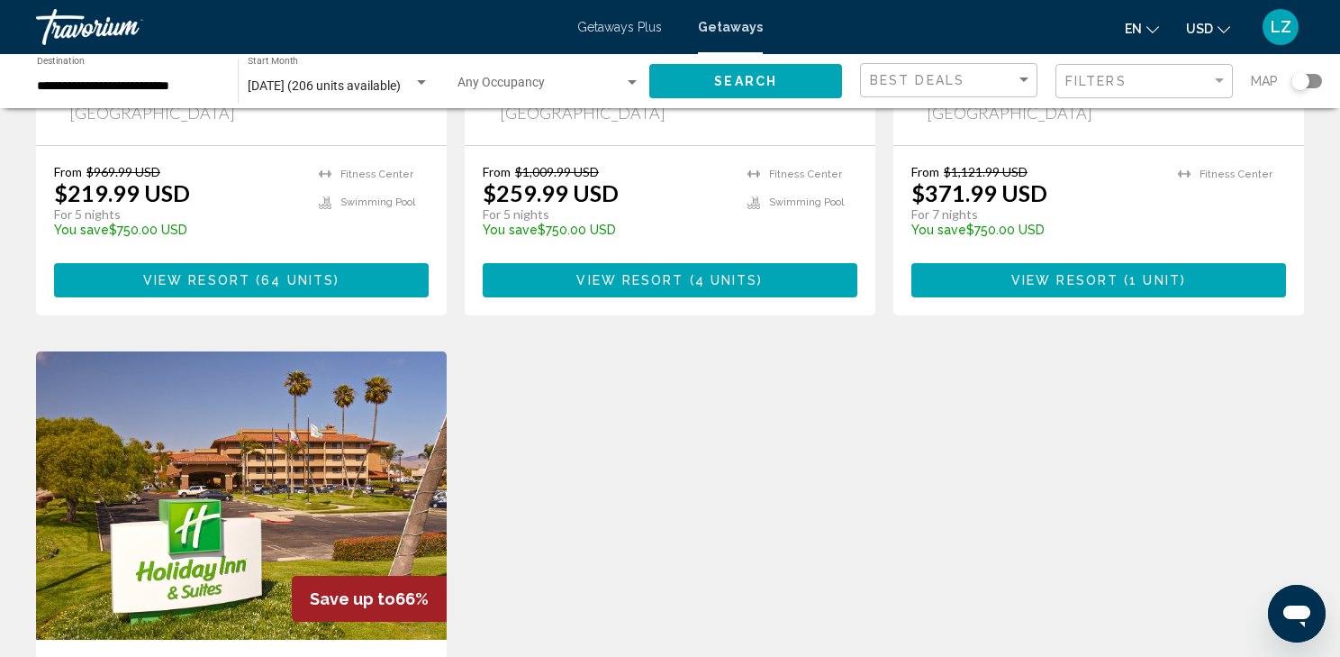
scroll to position [998, 0]
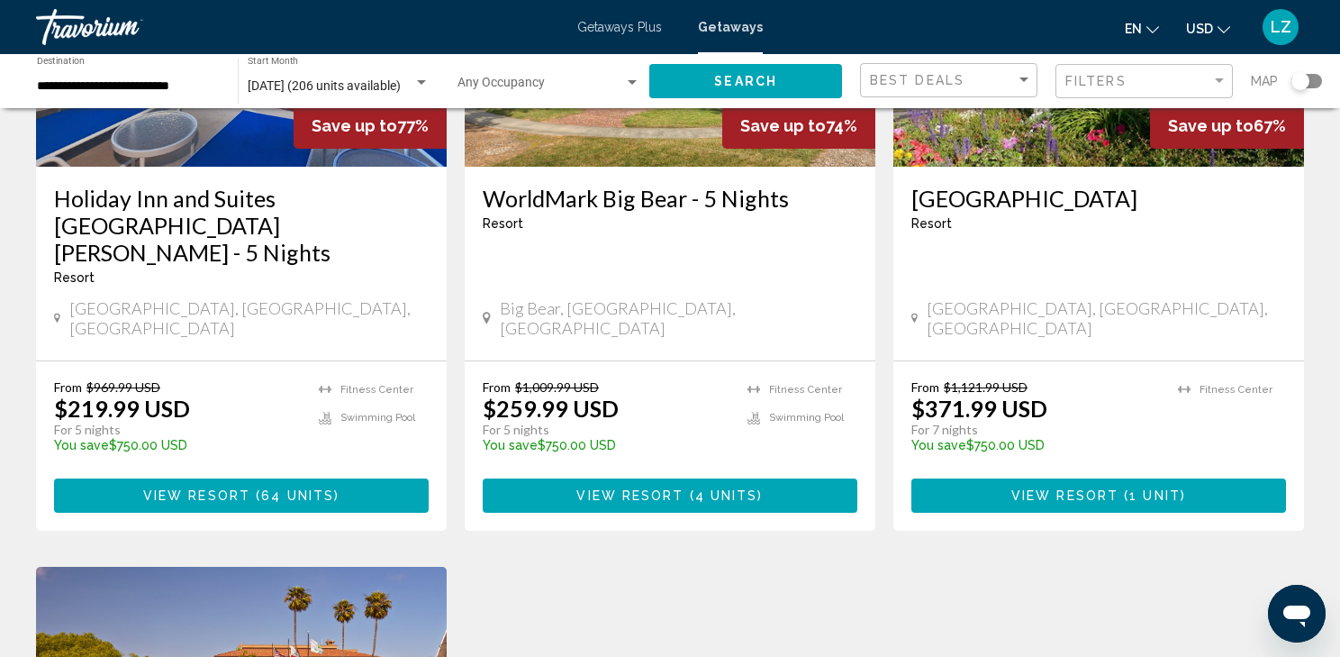
click at [85, 77] on div "**********" at bounding box center [128, 82] width 183 height 50
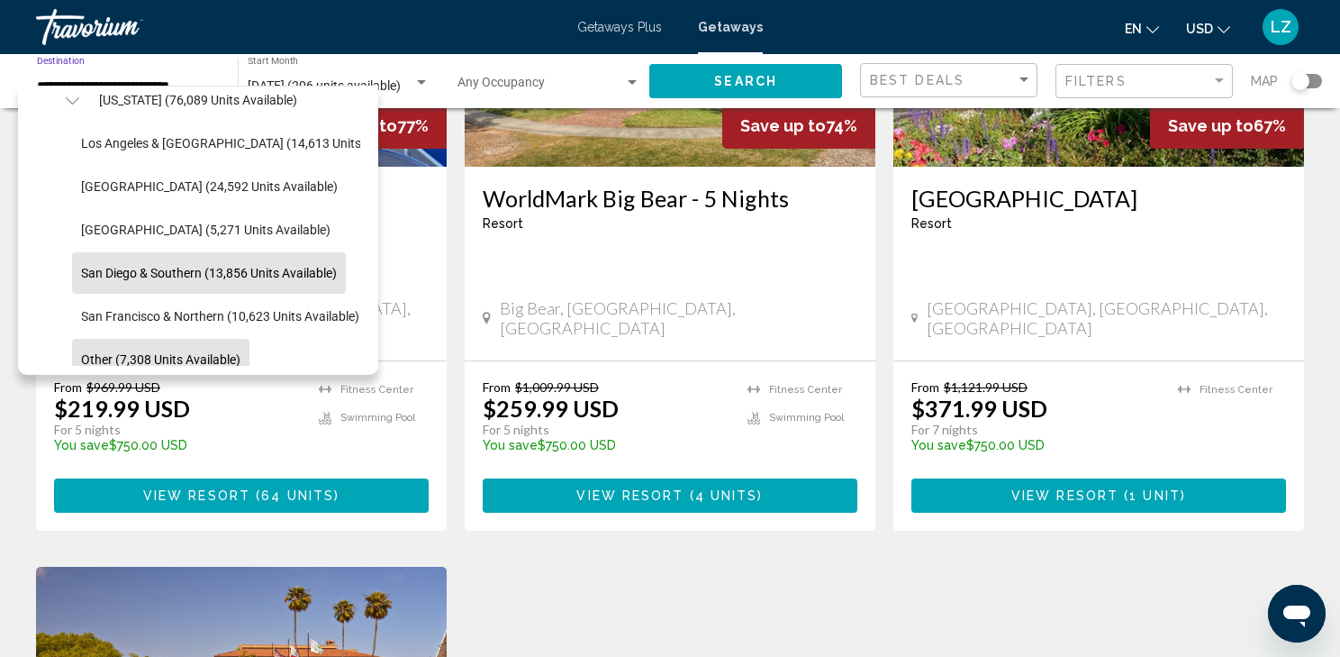
scroll to position [228, 0]
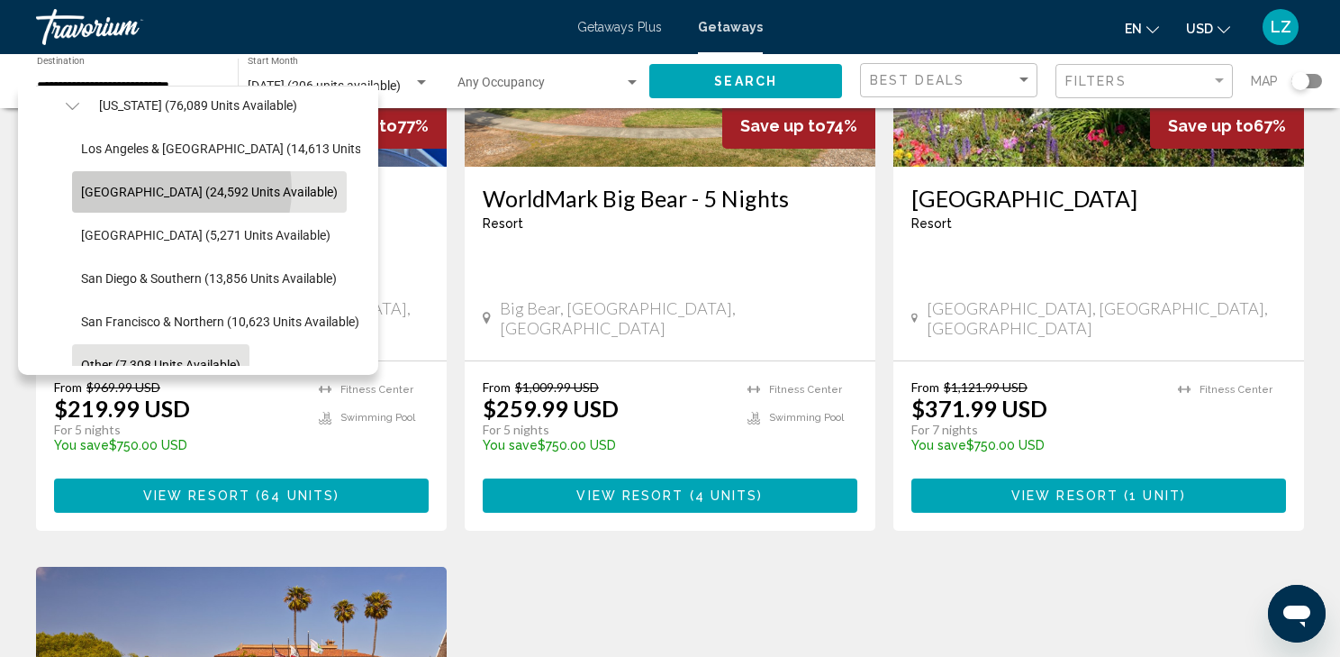
click at [166, 188] on span "Lake Tahoe (24,592 units available)" at bounding box center [209, 192] width 257 height 14
type input "**********"
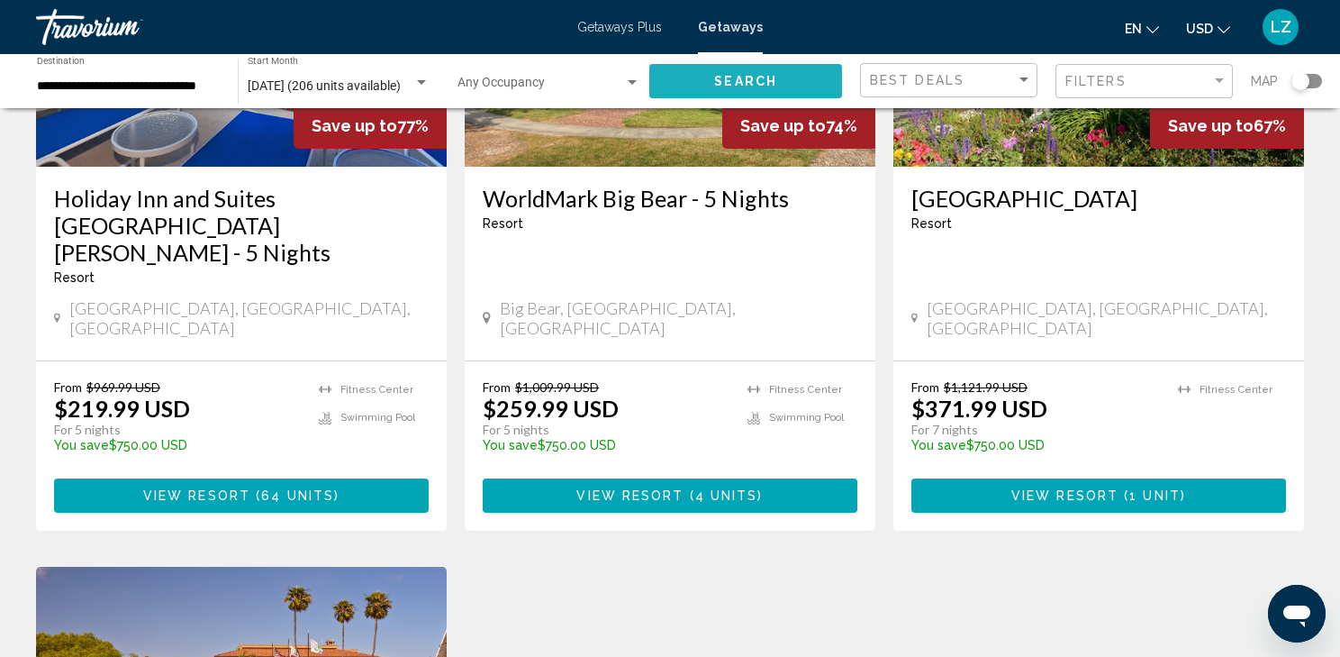
click at [746, 82] on span "Search" at bounding box center [745, 82] width 63 height 14
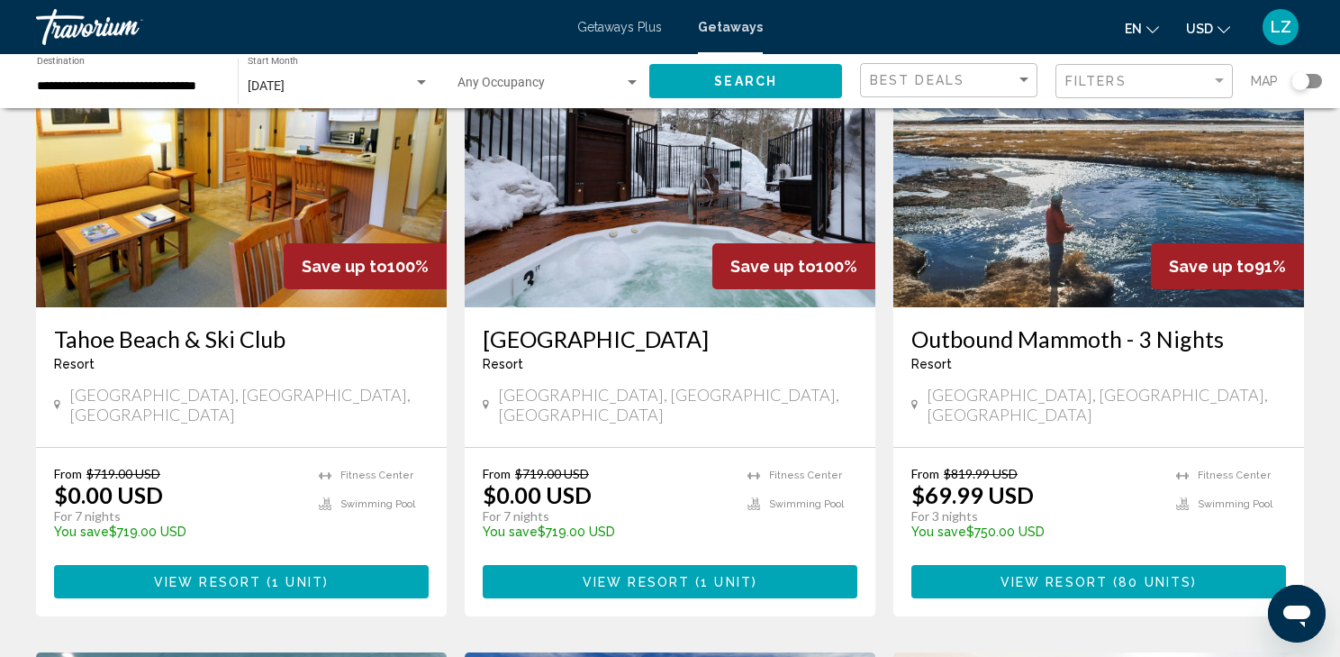
scroll to position [216, 0]
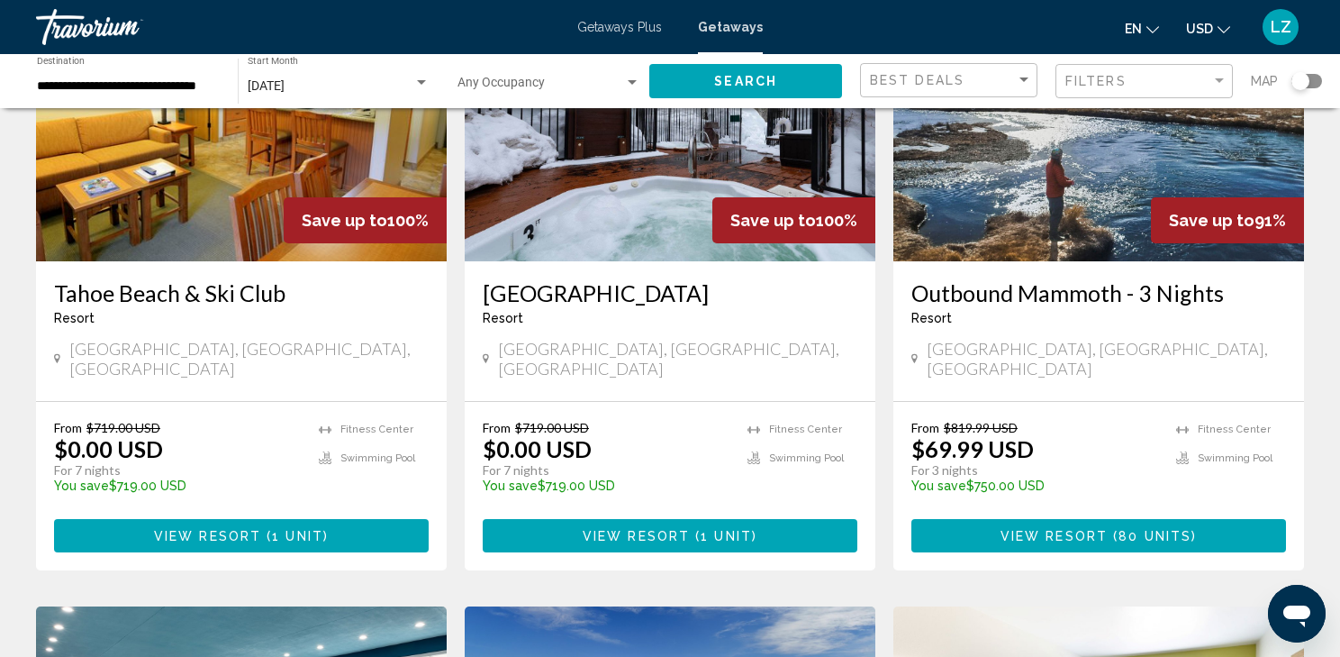
click at [201, 529] on span "View Resort" at bounding box center [207, 536] width 107 height 14
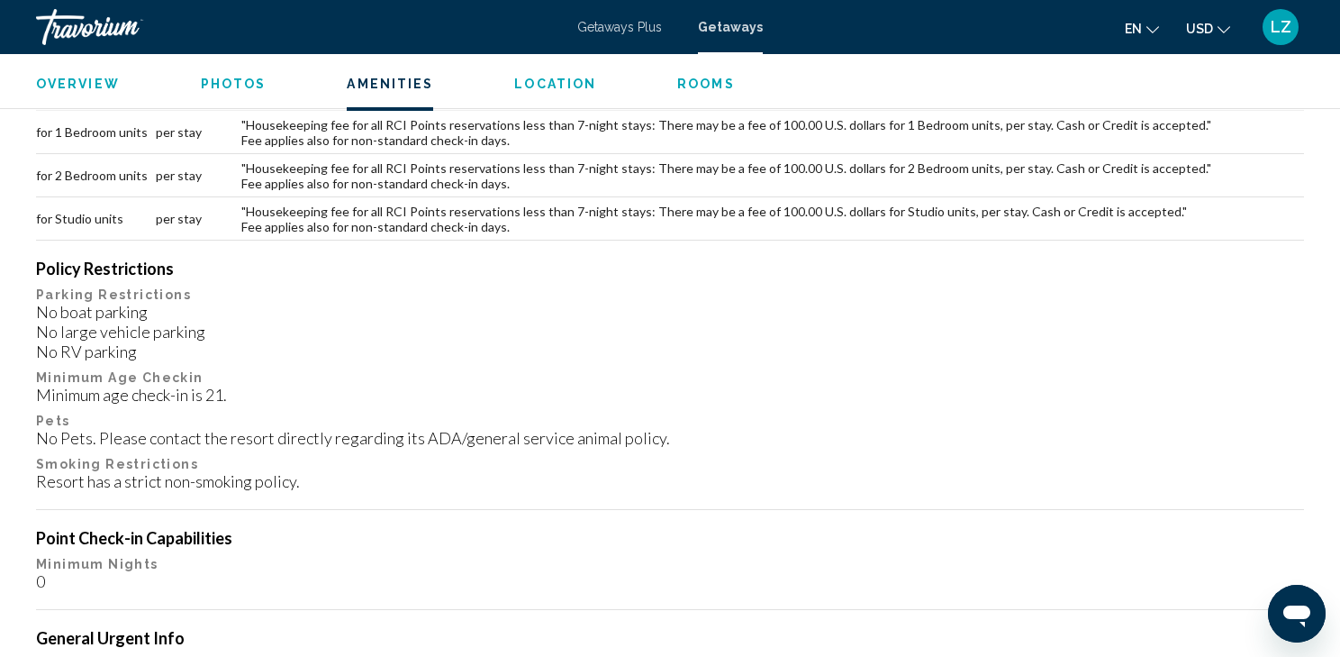
scroll to position [1608, 0]
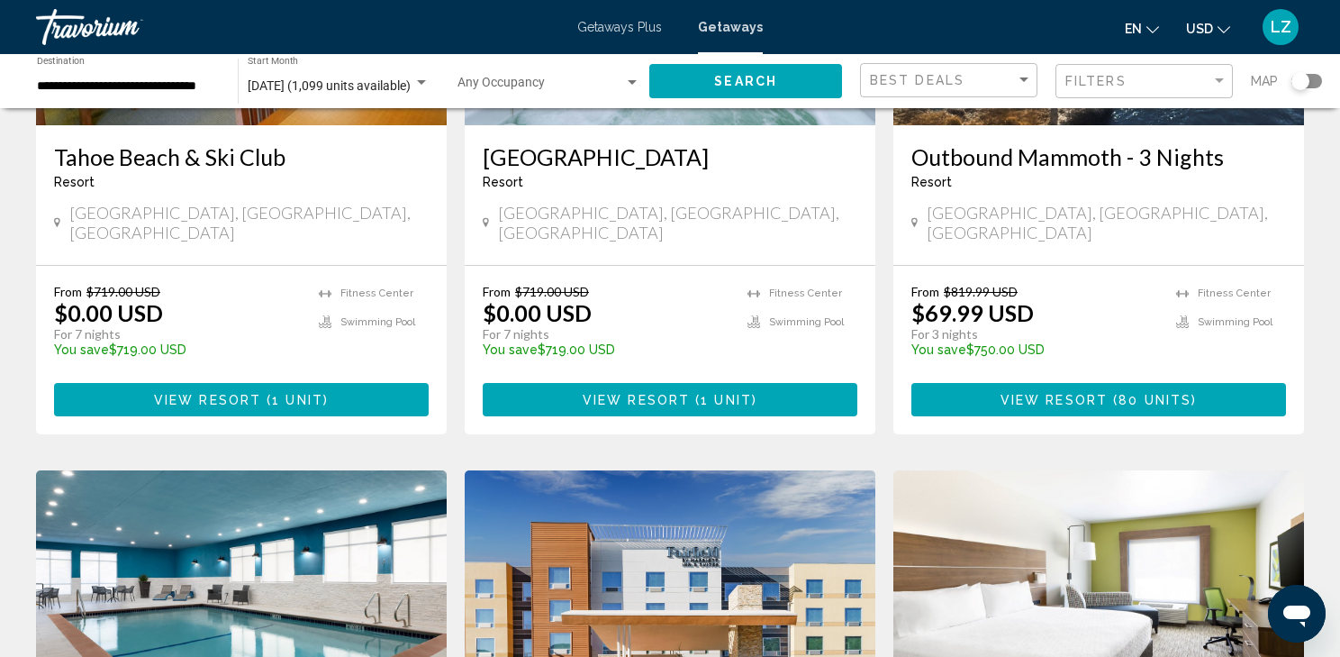
scroll to position [360, 0]
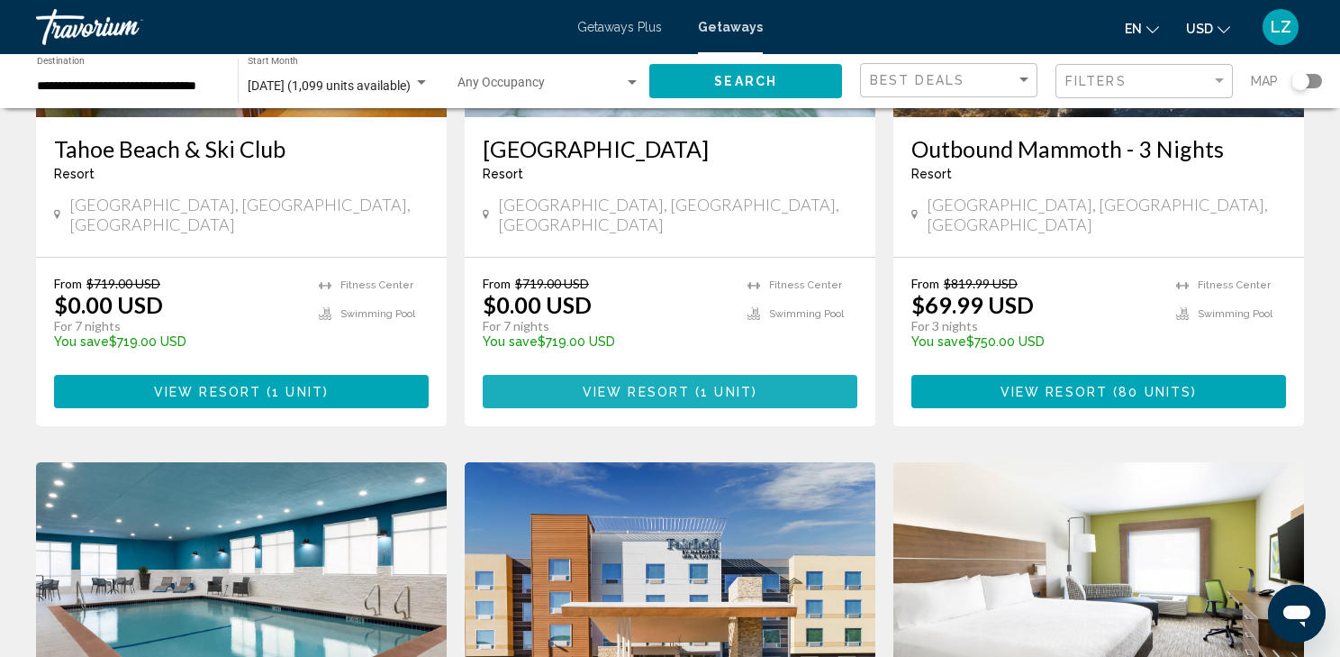
click at [610, 385] on span "View Resort" at bounding box center [636, 392] width 107 height 14
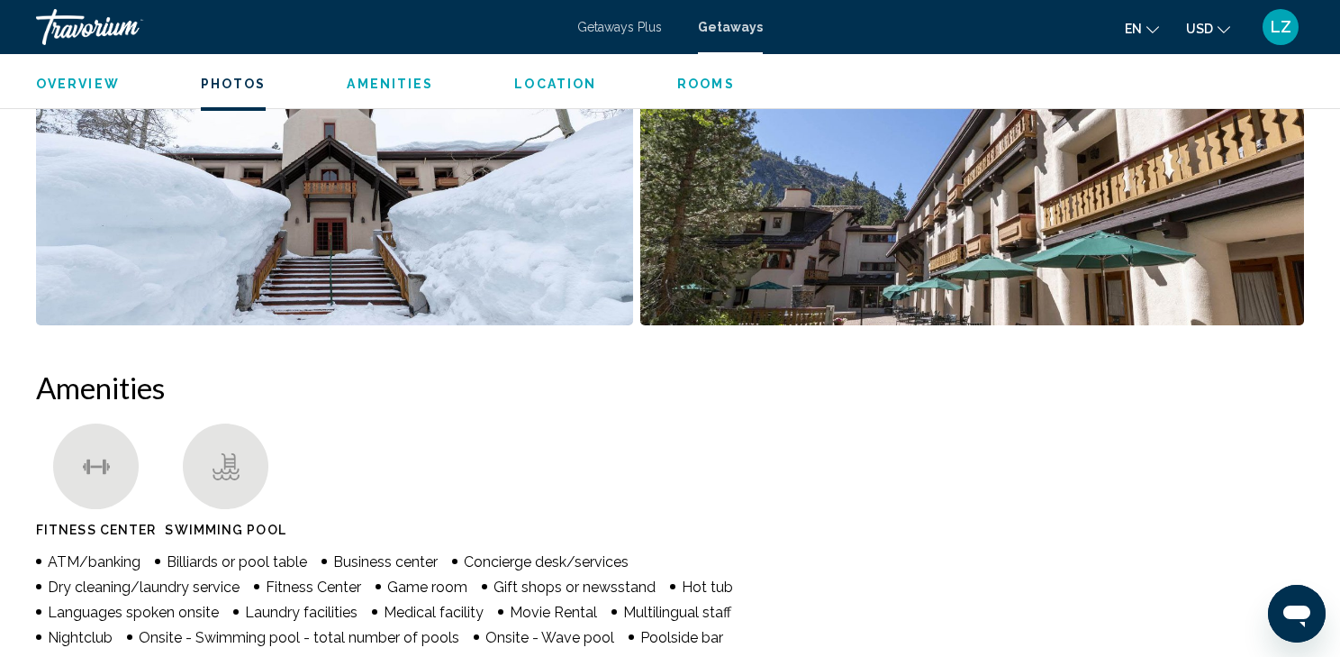
scroll to position [1096, 0]
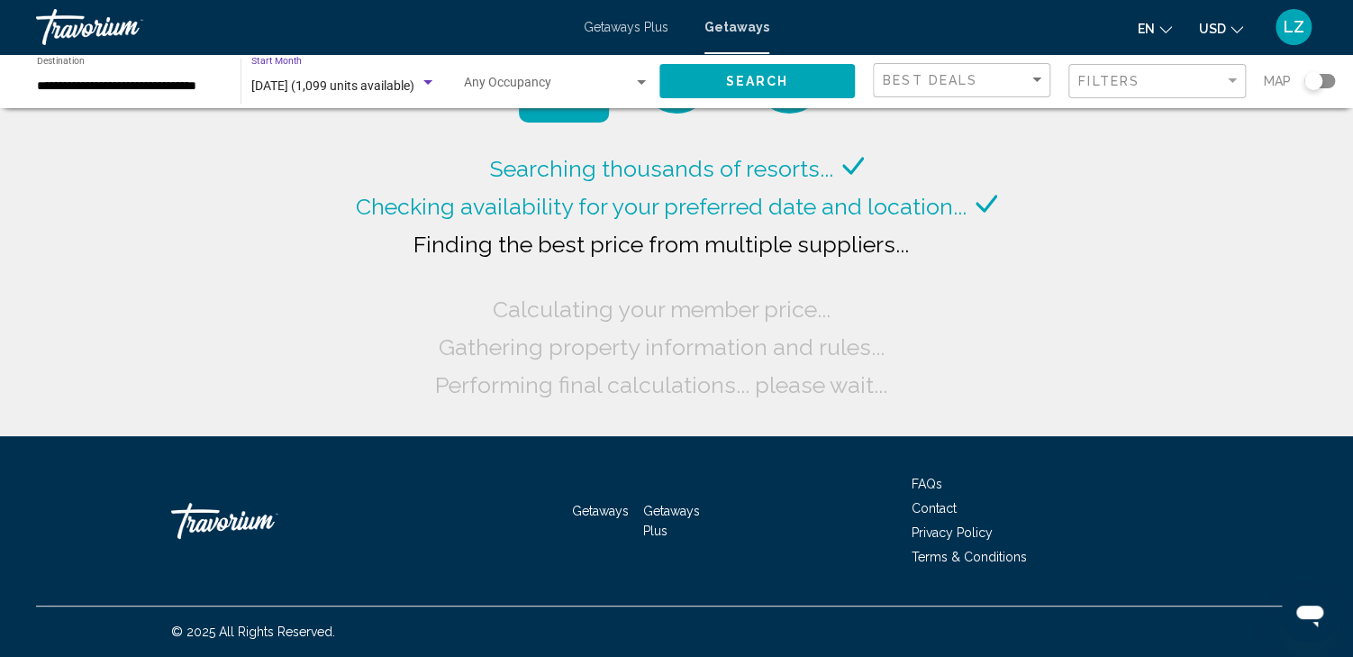
click at [429, 85] on div "Search widget" at bounding box center [428, 83] width 16 height 14
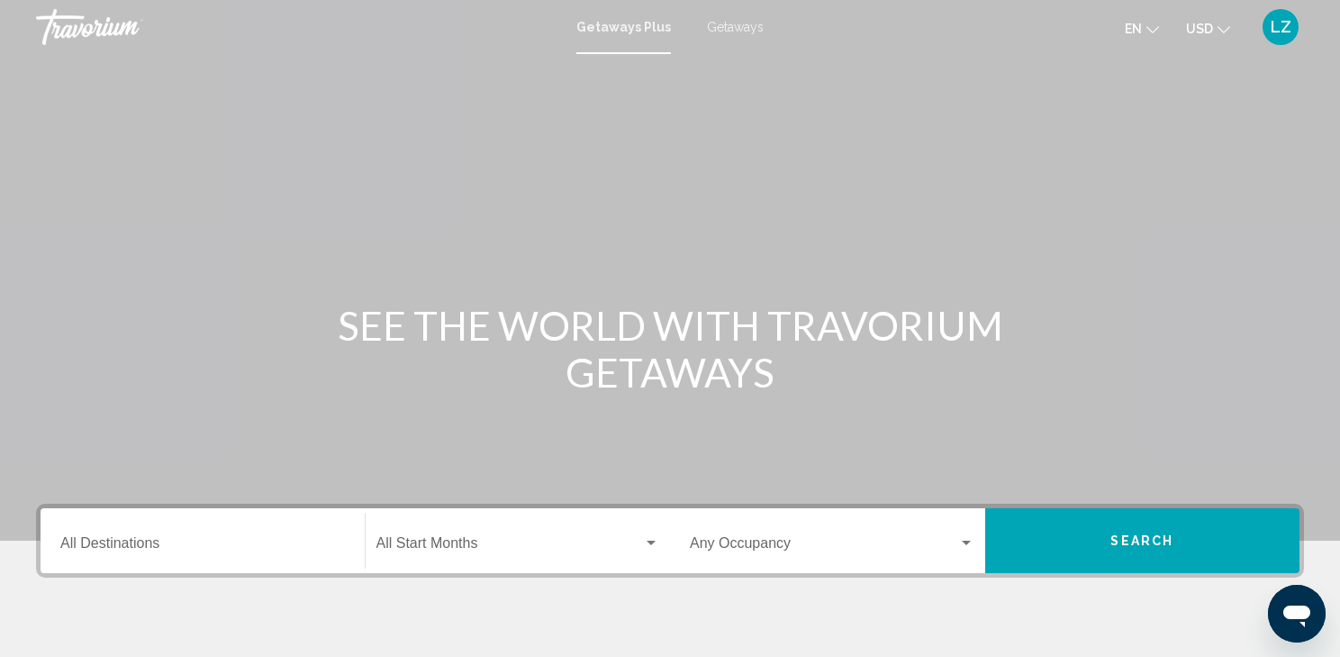
click at [727, 21] on span "Getaways" at bounding box center [735, 27] width 57 height 14
click at [101, 536] on div "Destination All Destinations" at bounding box center [202, 540] width 285 height 57
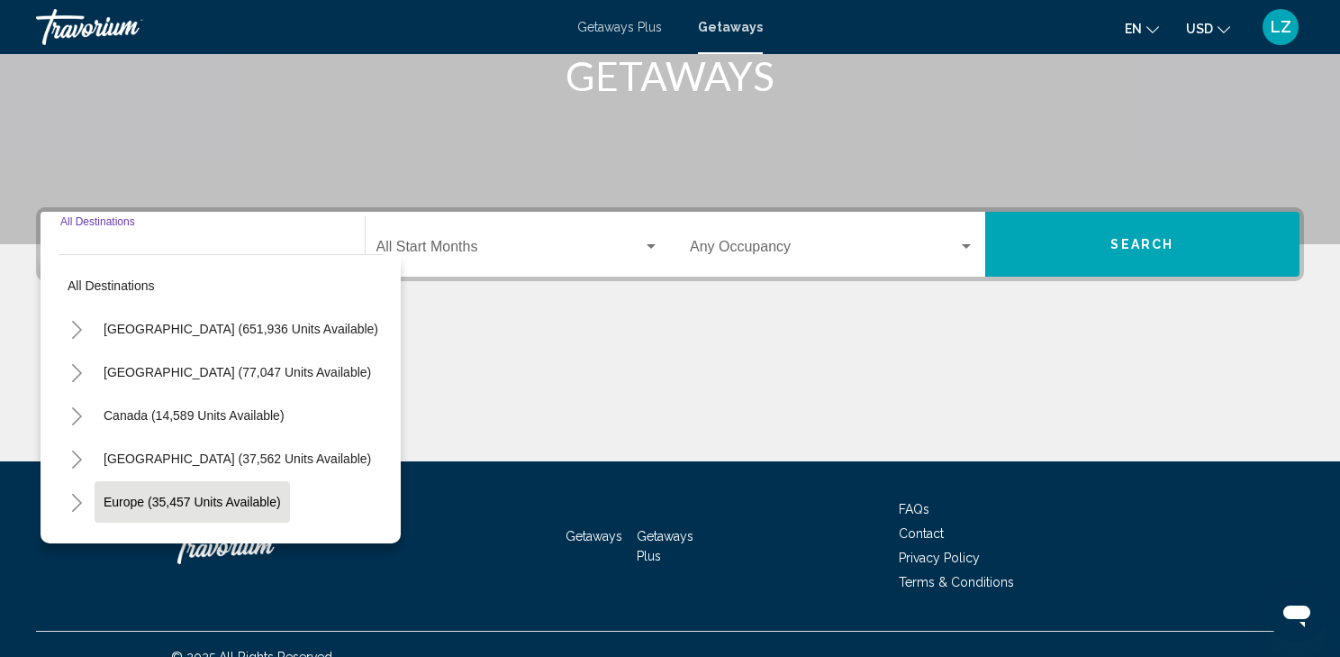
scroll to position [321, 0]
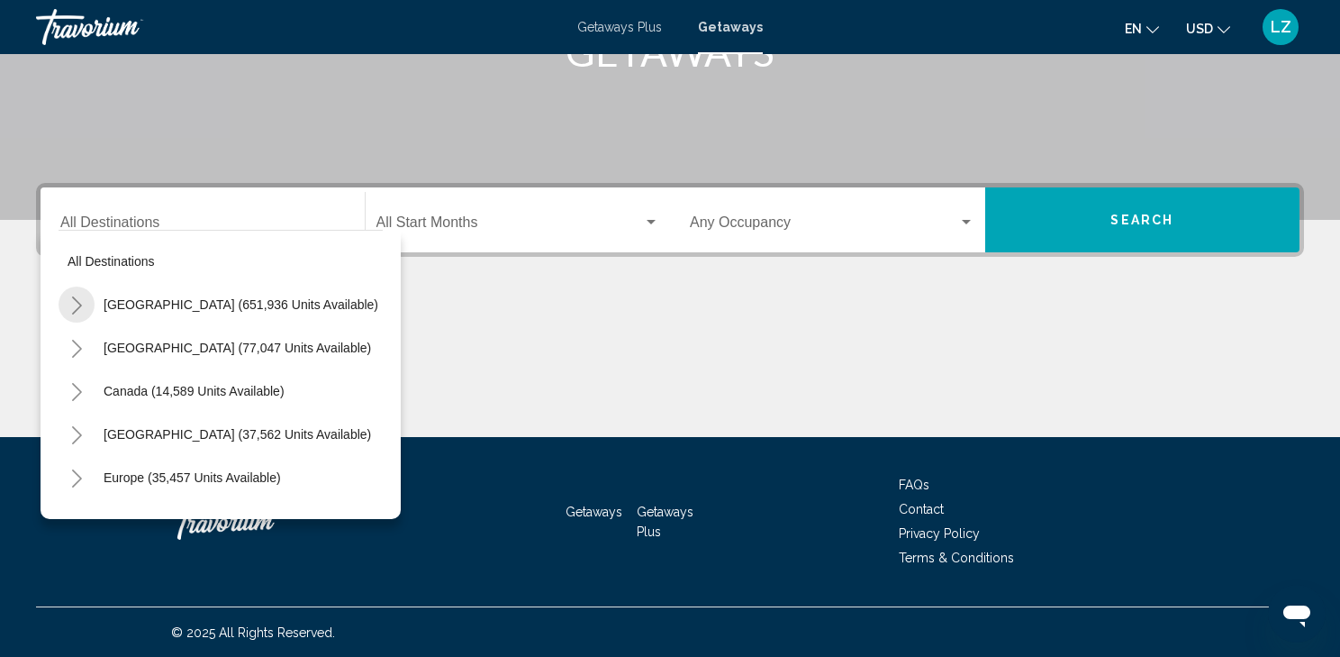
click at [71, 306] on icon "Toggle United States (651,936 units available)" at bounding box center [77, 305] width 14 height 18
click at [99, 476] on icon "Toggle California (76,089 units available)" at bounding box center [95, 478] width 14 height 18
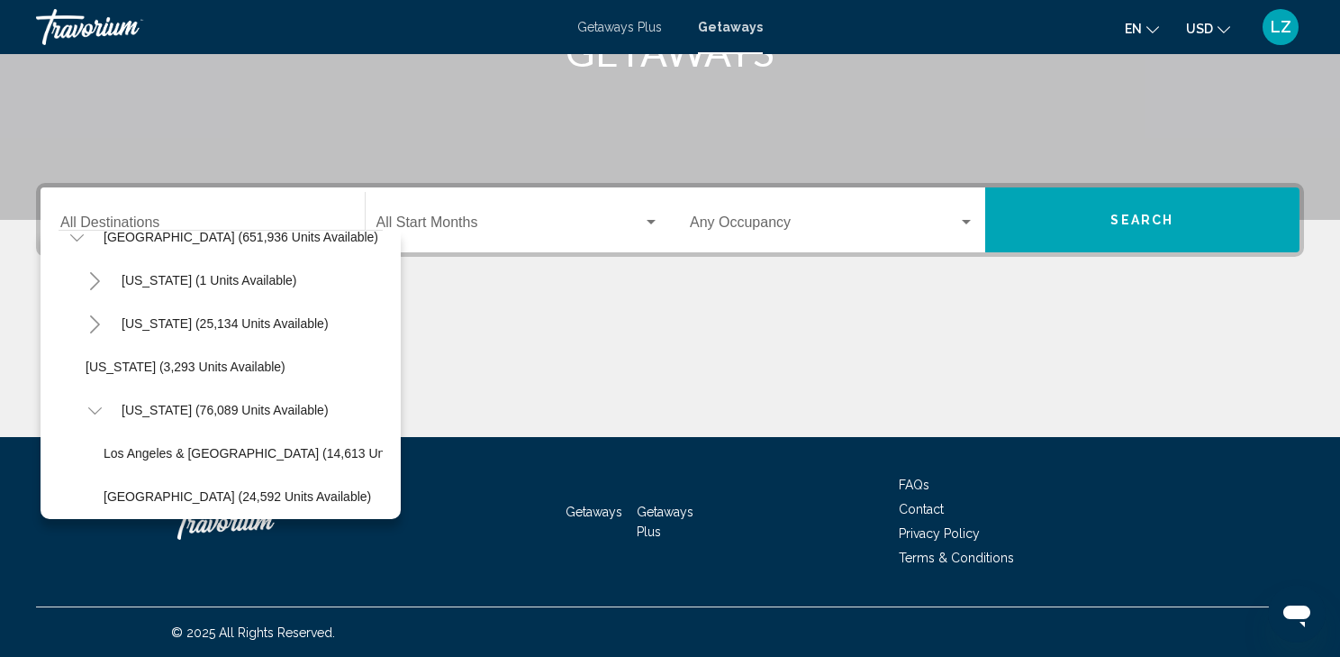
scroll to position [288, 0]
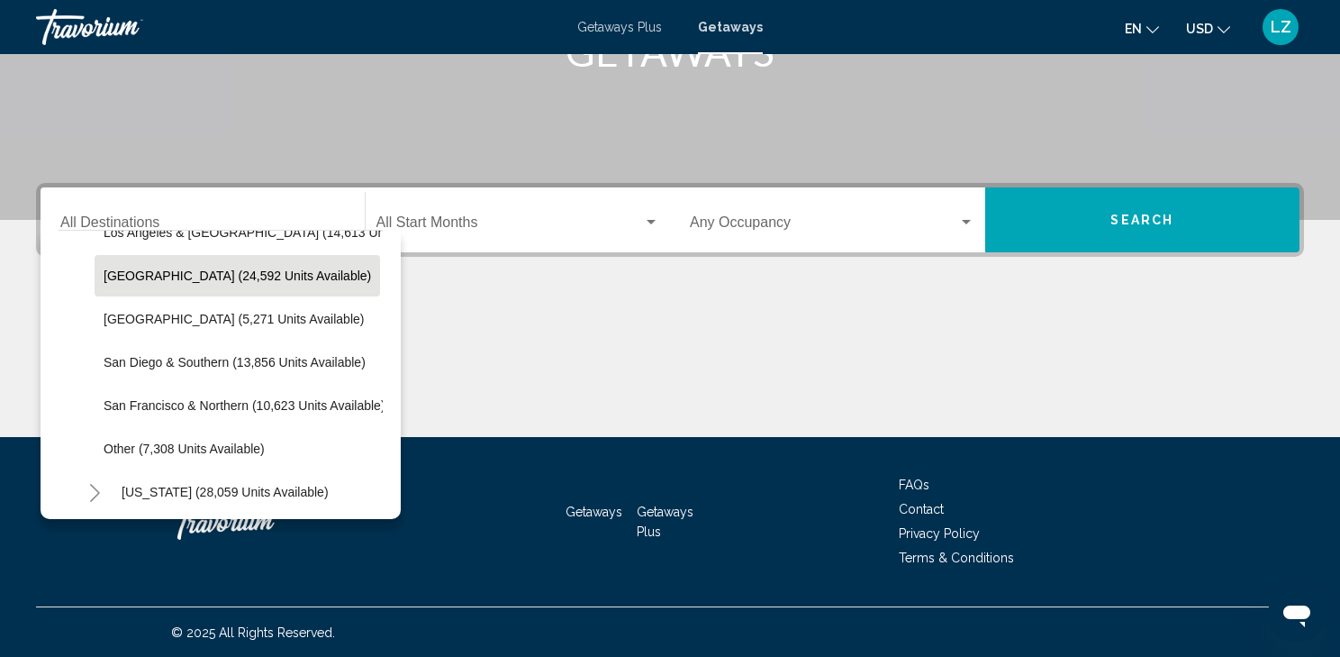
click at [129, 277] on span "[GEOGRAPHIC_DATA] (24,592 units available)" at bounding box center [237, 275] width 267 height 14
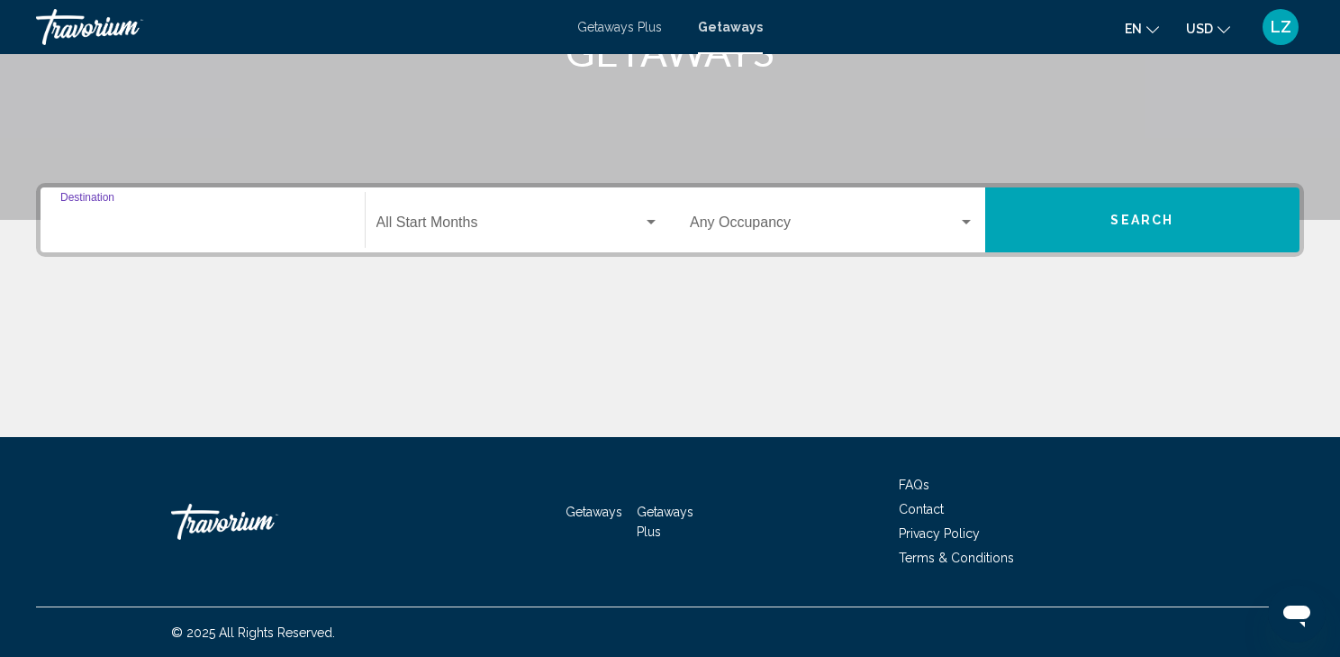
type input "**********"
click at [645, 220] on div "Search widget" at bounding box center [651, 222] width 16 height 14
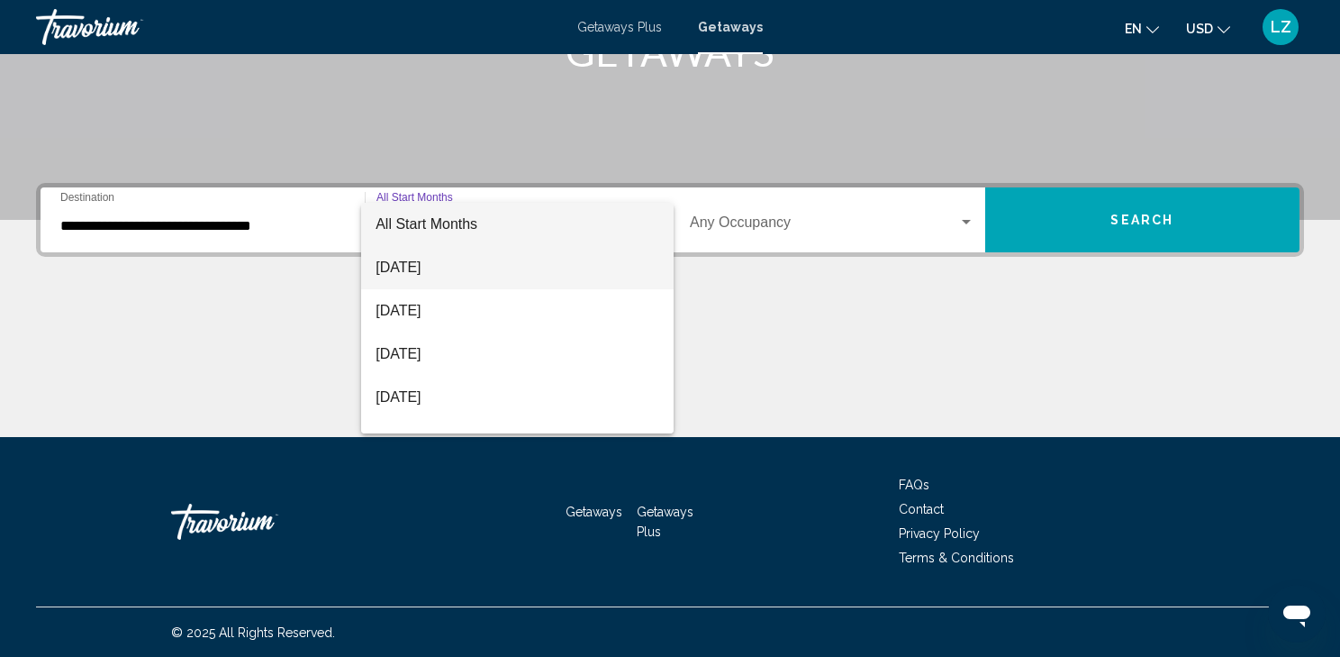
click at [450, 263] on span "[DATE]" at bounding box center [518, 267] width 284 height 43
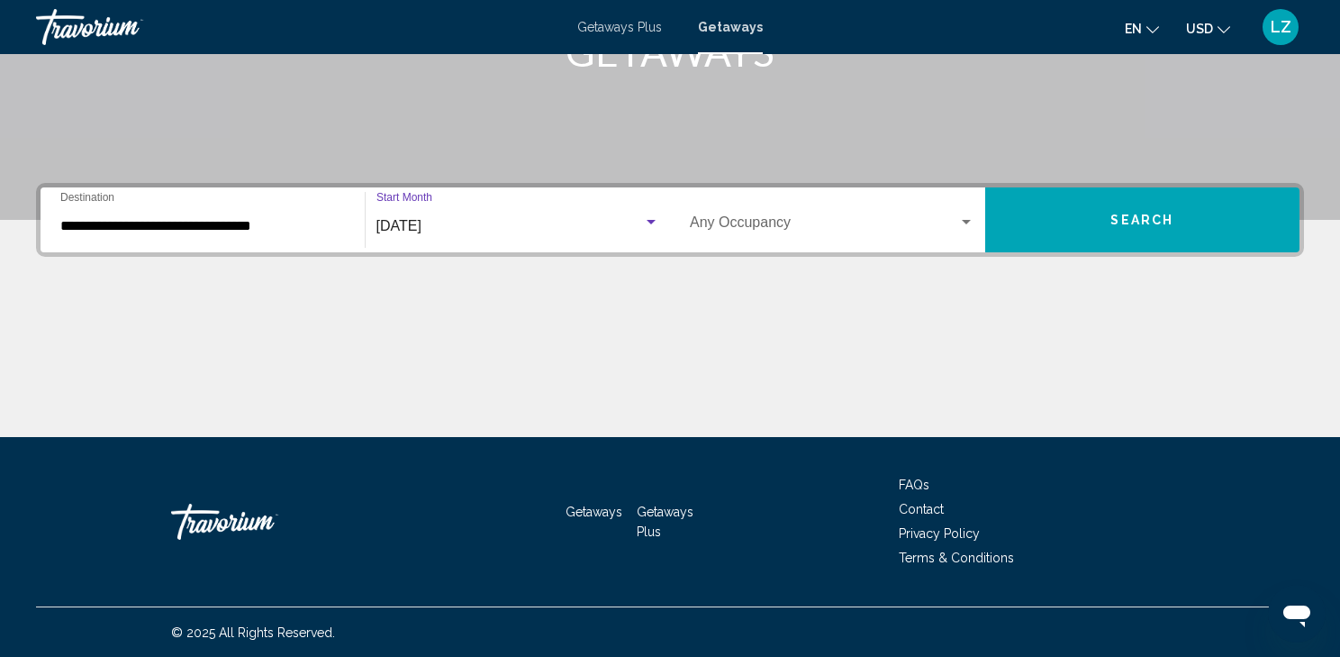
click at [1134, 220] on span "Search" at bounding box center [1141, 220] width 63 height 14
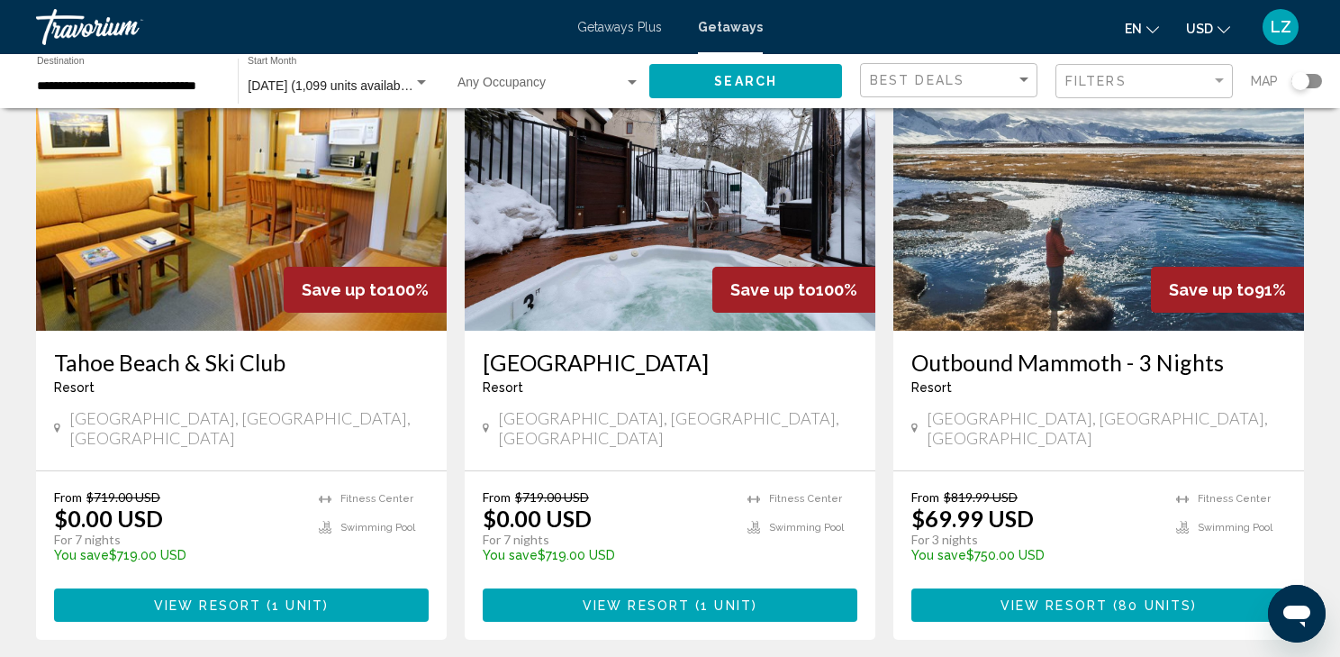
scroll to position [216, 0]
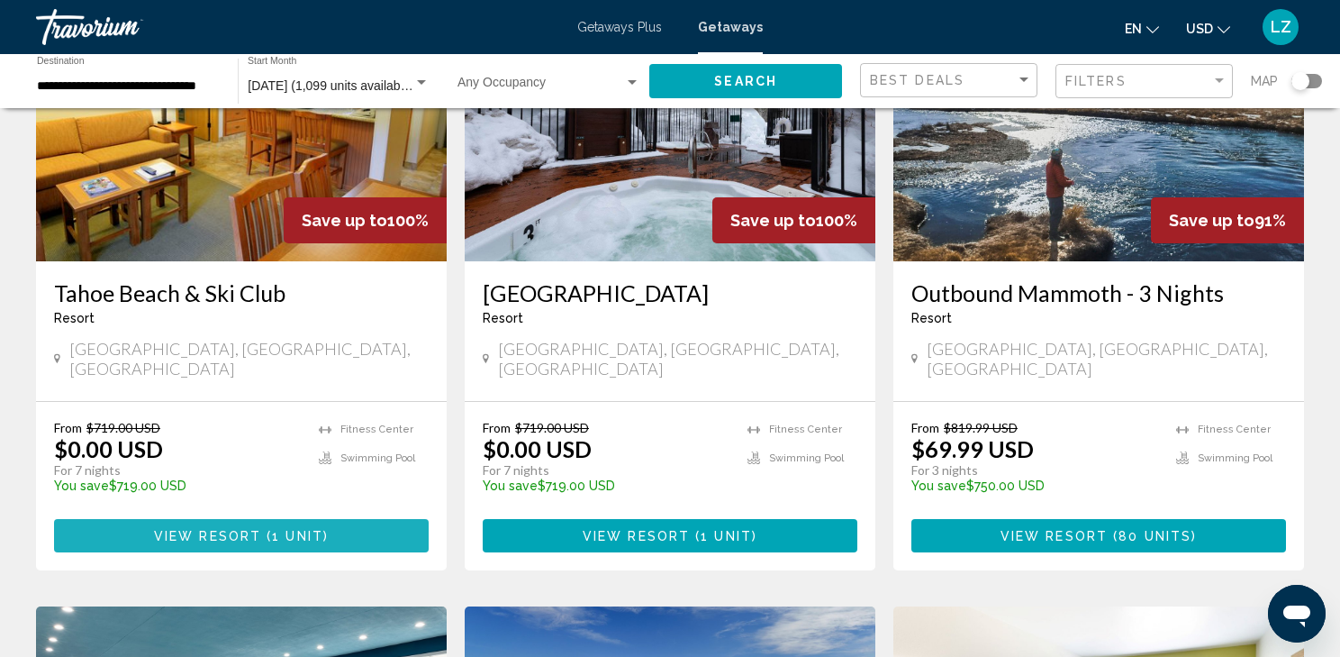
click at [244, 529] on span "View Resort" at bounding box center [207, 536] width 107 height 14
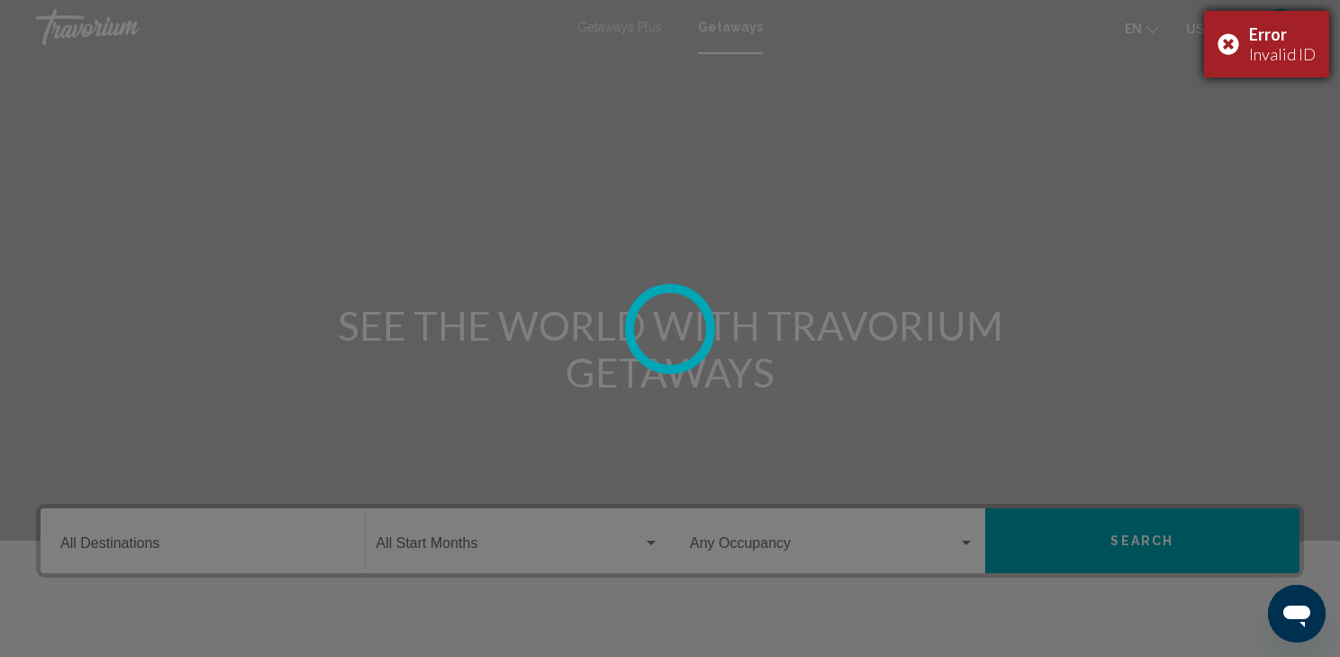
click at [1224, 44] on div "Error Invalid ID" at bounding box center [1266, 44] width 125 height 67
click at [417, 164] on div at bounding box center [670, 328] width 1340 height 657
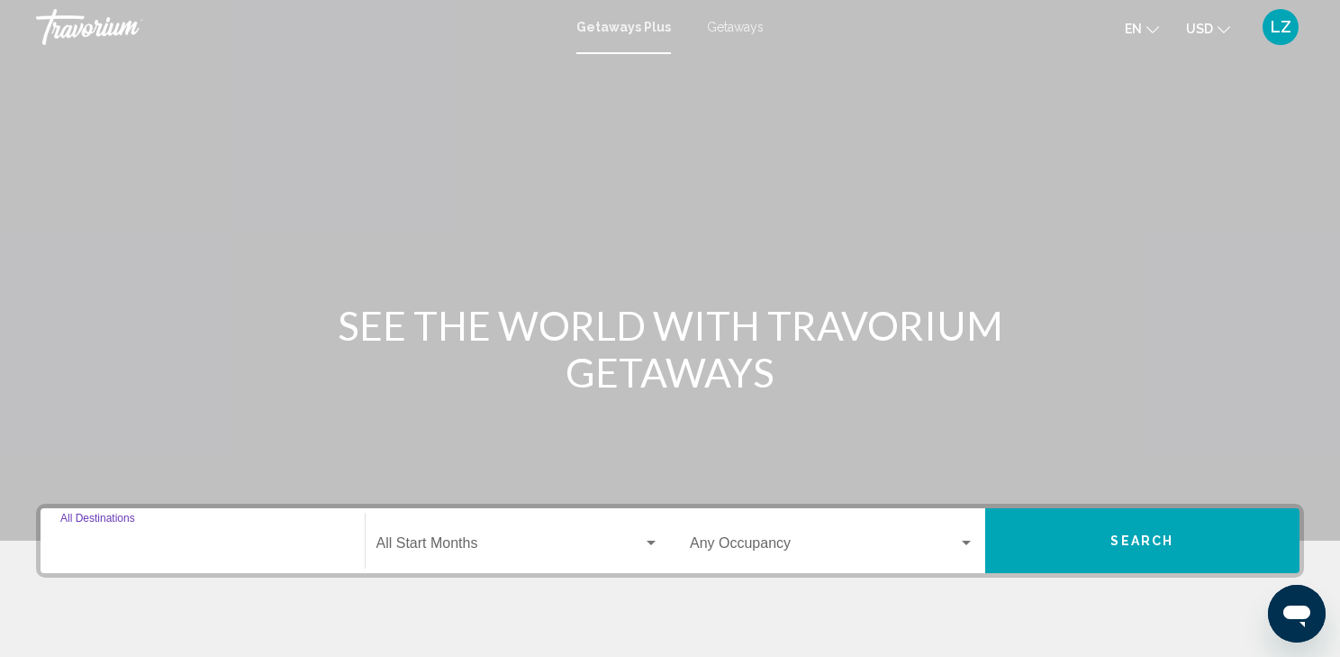
click at [93, 547] on input "Destination All Destinations" at bounding box center [202, 547] width 285 height 16
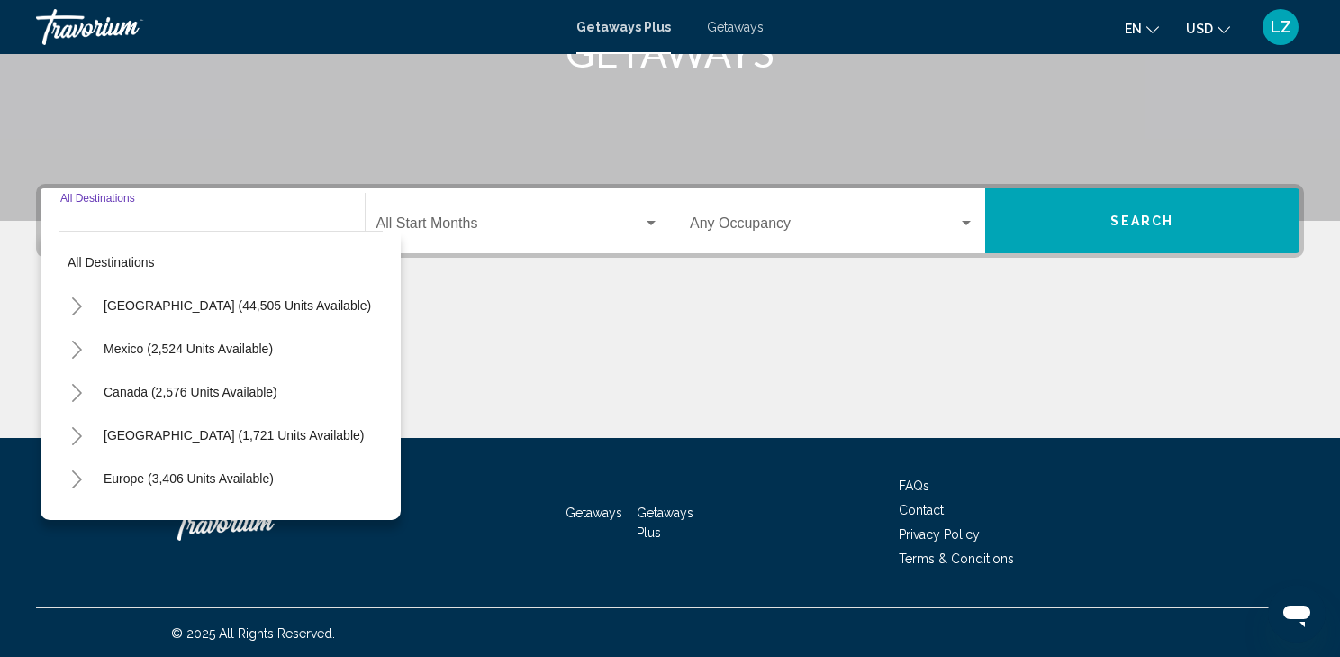
scroll to position [321, 0]
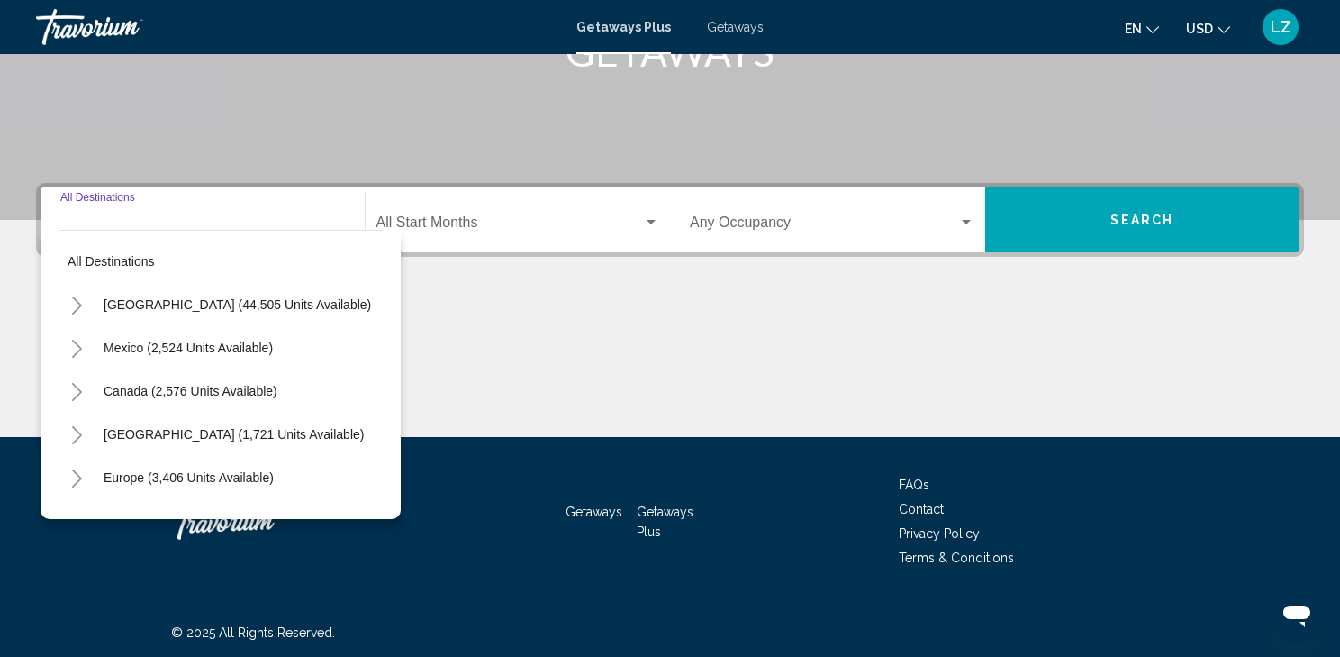
click at [81, 309] on icon "Toggle United States (44,505 units available)" at bounding box center [77, 305] width 14 height 18
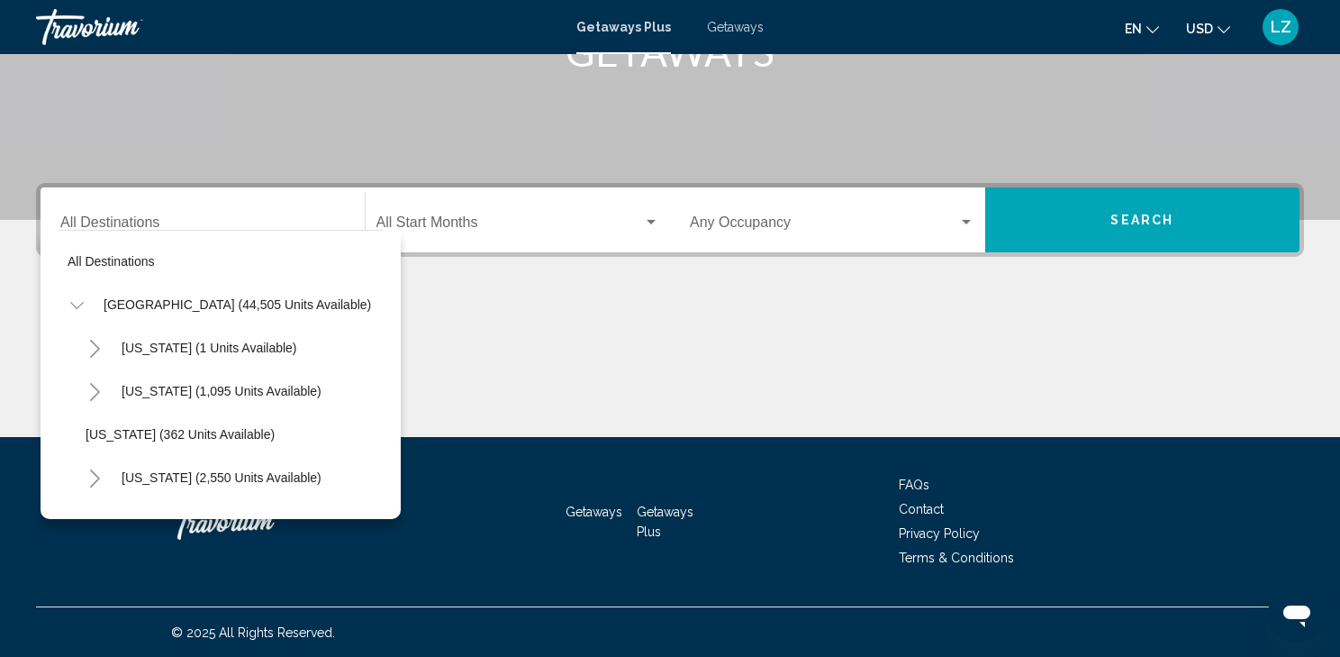
click at [98, 473] on icon "Toggle California (2,550 units available)" at bounding box center [95, 478] width 14 height 18
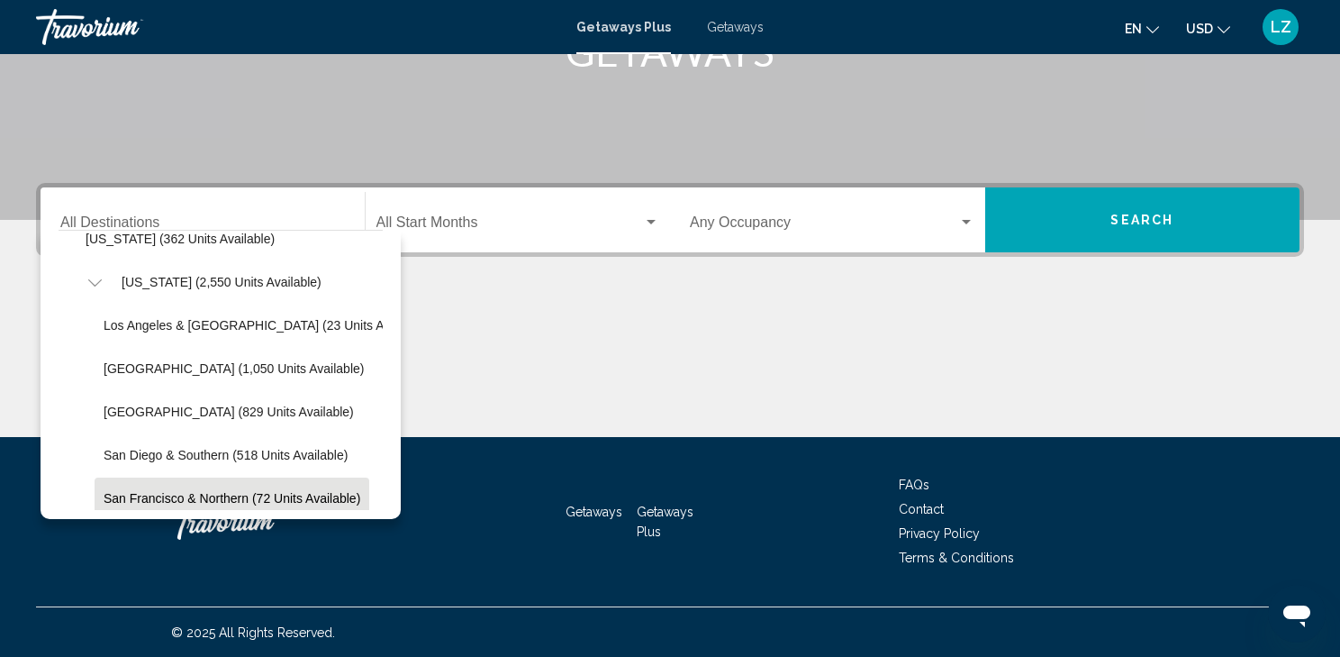
scroll to position [288, 0]
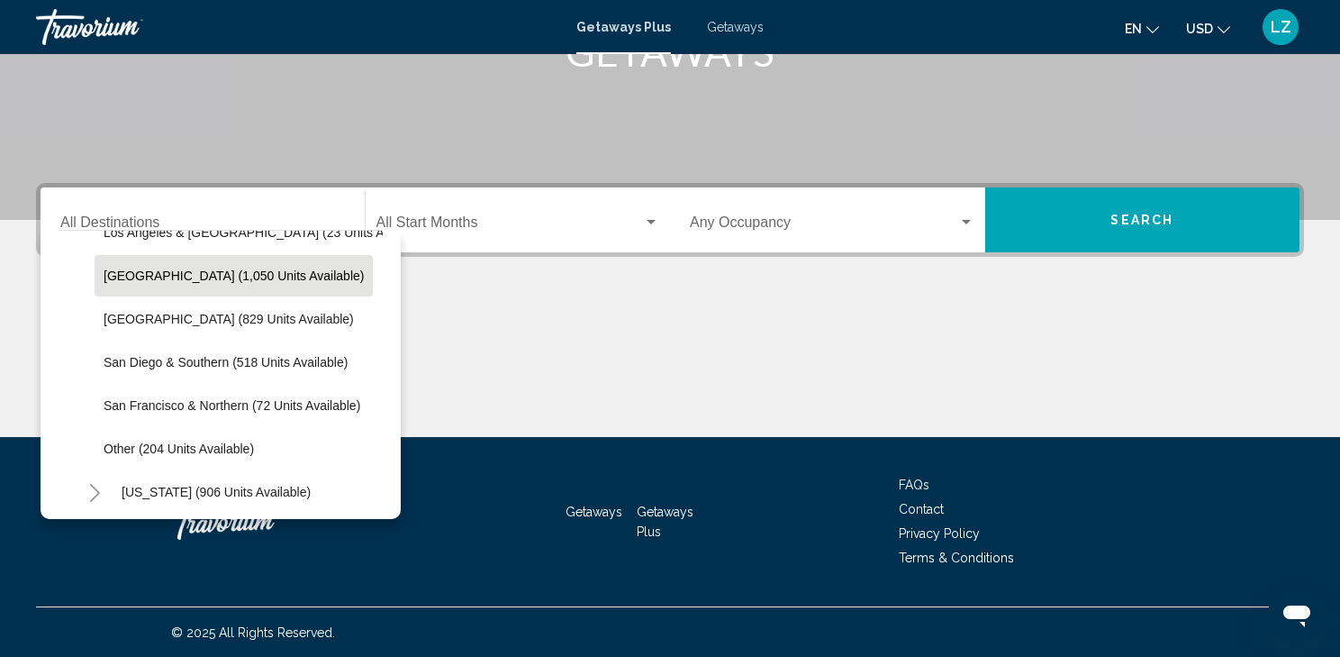
click at [164, 268] on span "Lake Tahoe (1,050 units available)" at bounding box center [234, 275] width 260 height 14
type input "**********"
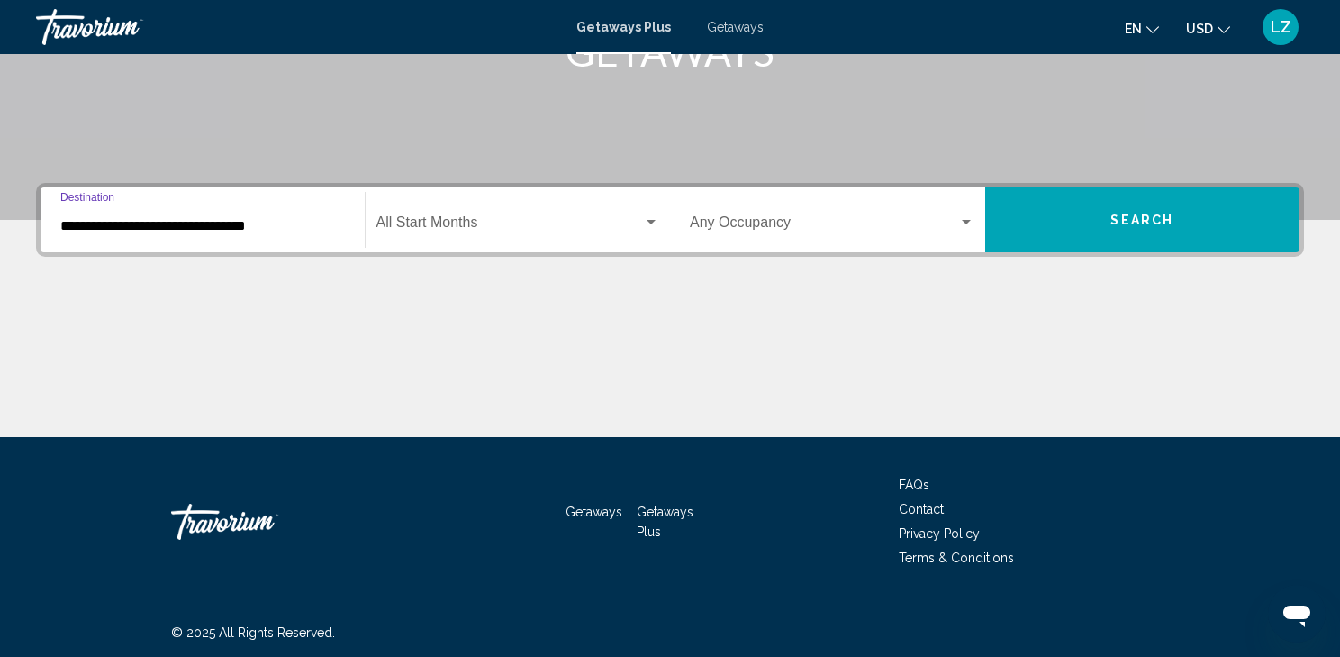
click at [649, 220] on div "Search widget" at bounding box center [651, 222] width 9 height 5
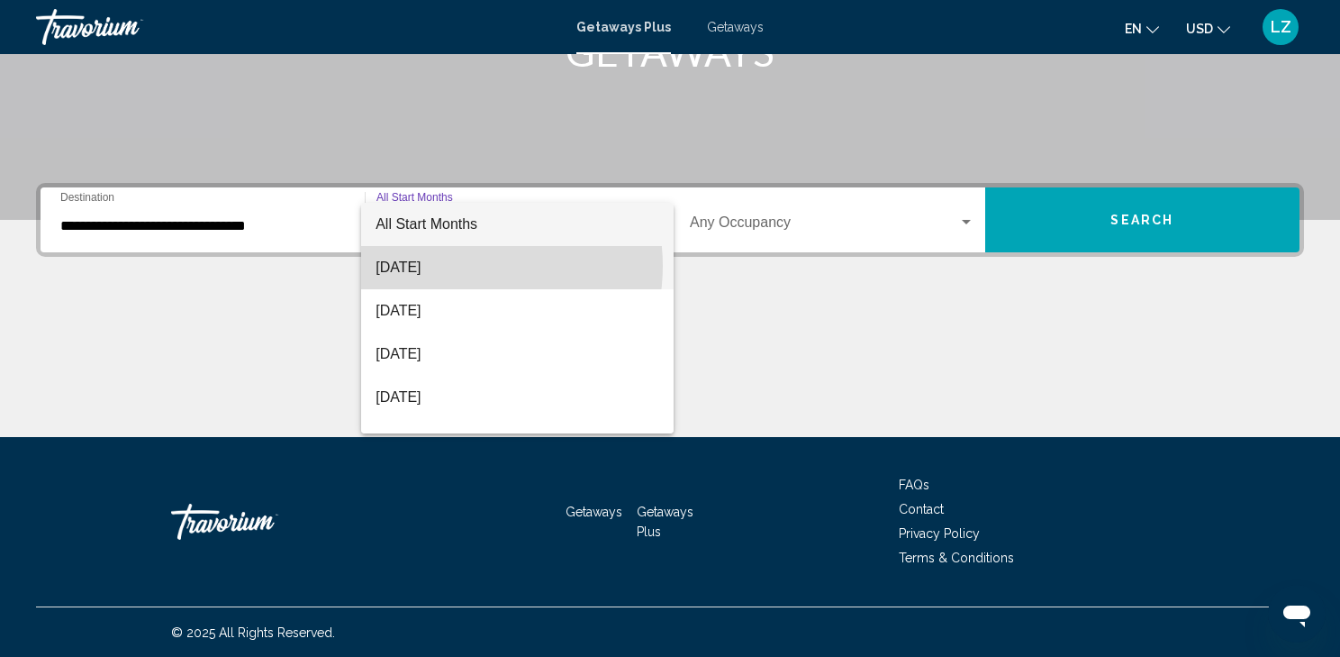
click at [464, 266] on span "[DATE]" at bounding box center [518, 267] width 284 height 43
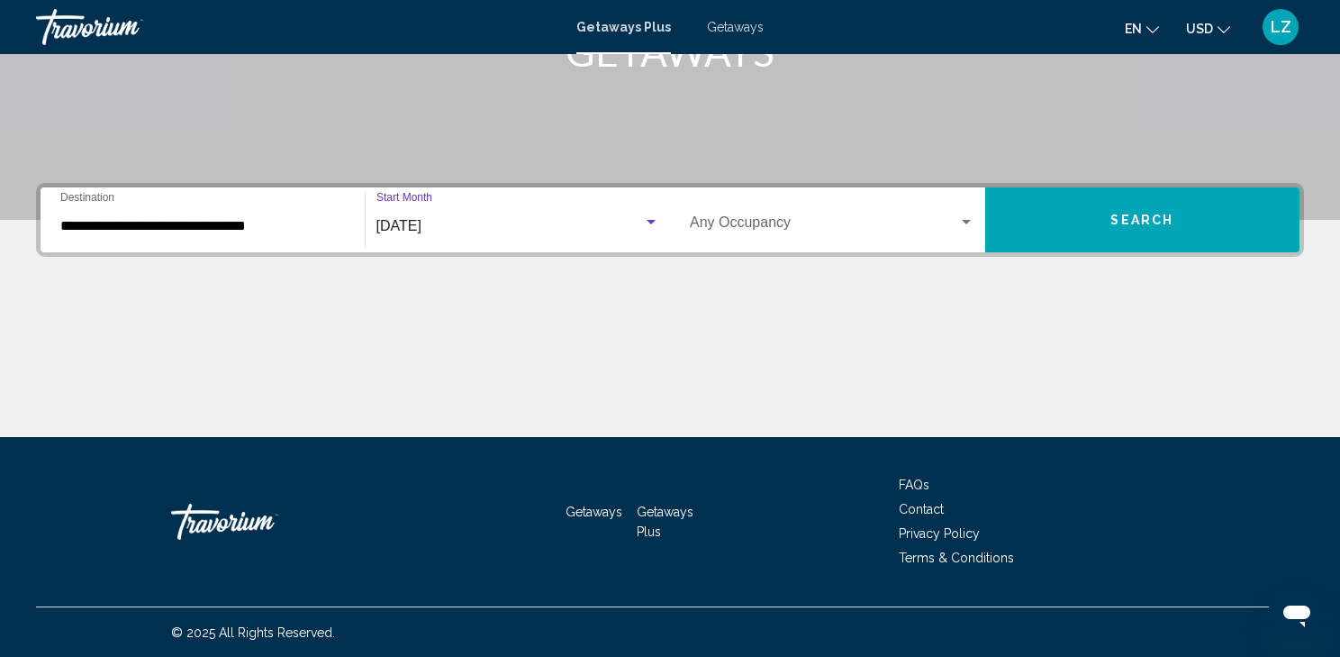
click at [1115, 213] on span "Search" at bounding box center [1141, 220] width 63 height 14
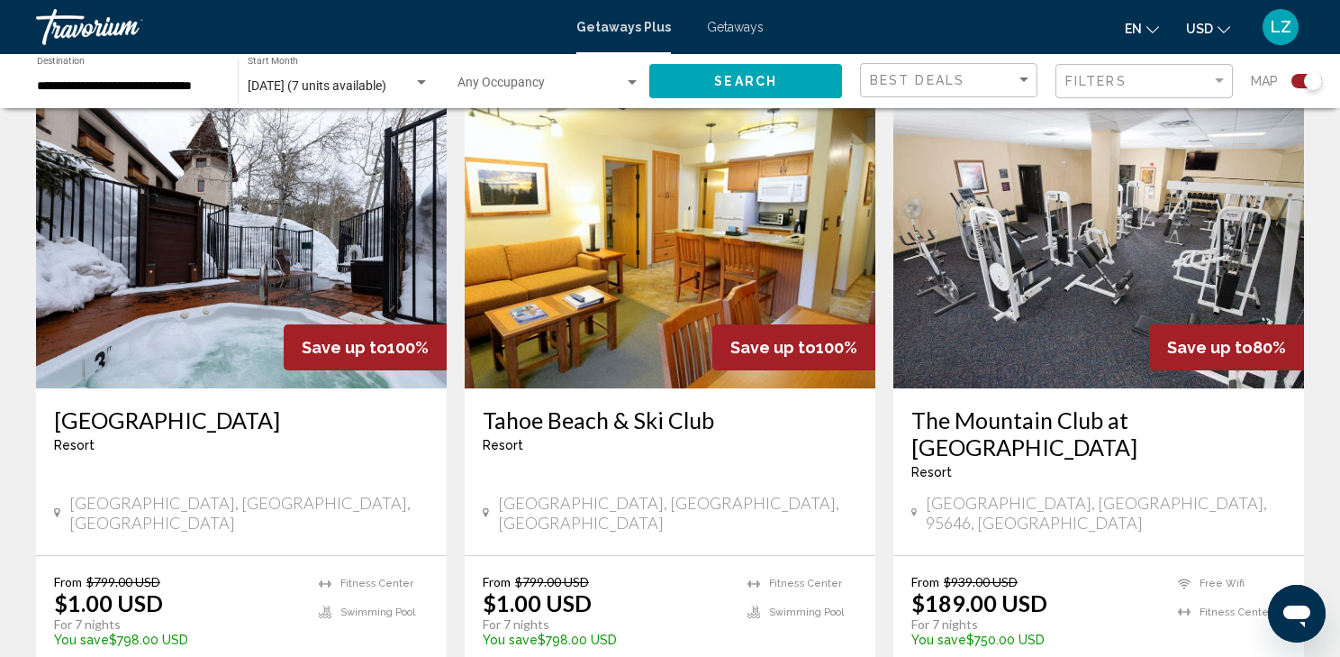
scroll to position [720, 0]
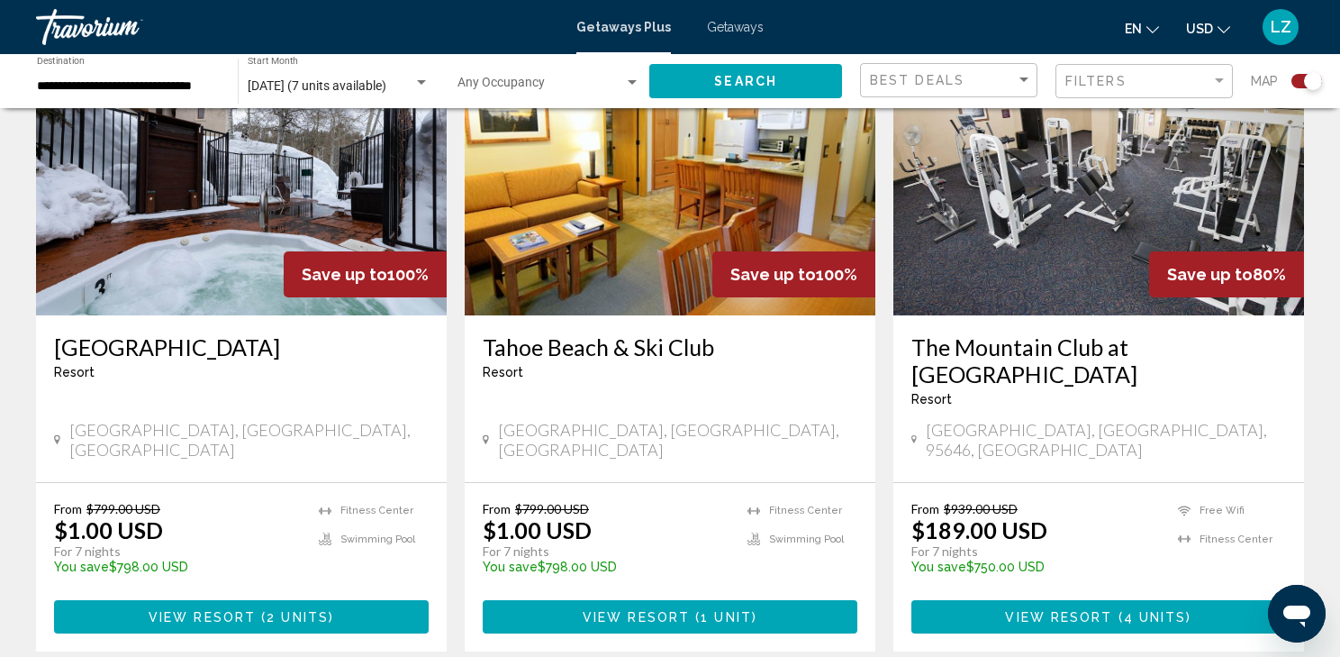
click at [702, 610] on span "1 unit" at bounding box center [726, 617] width 51 height 14
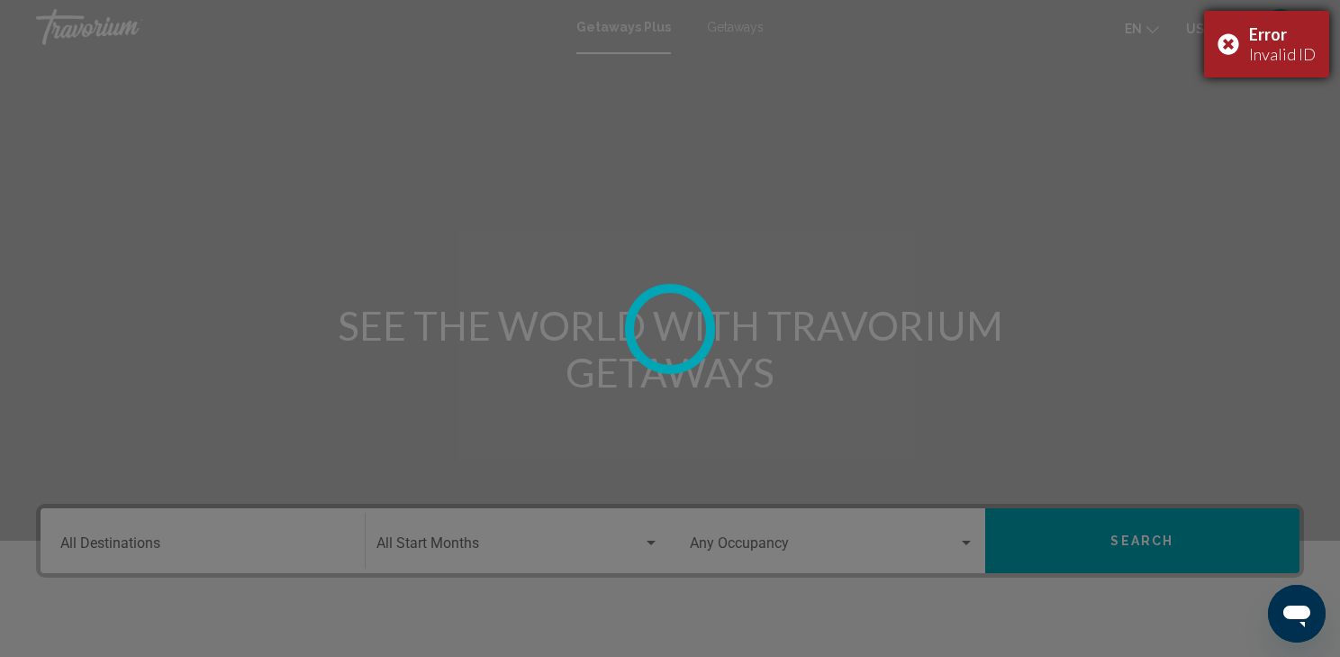
click at [1229, 46] on div "Error Invalid ID" at bounding box center [1266, 44] width 125 height 67
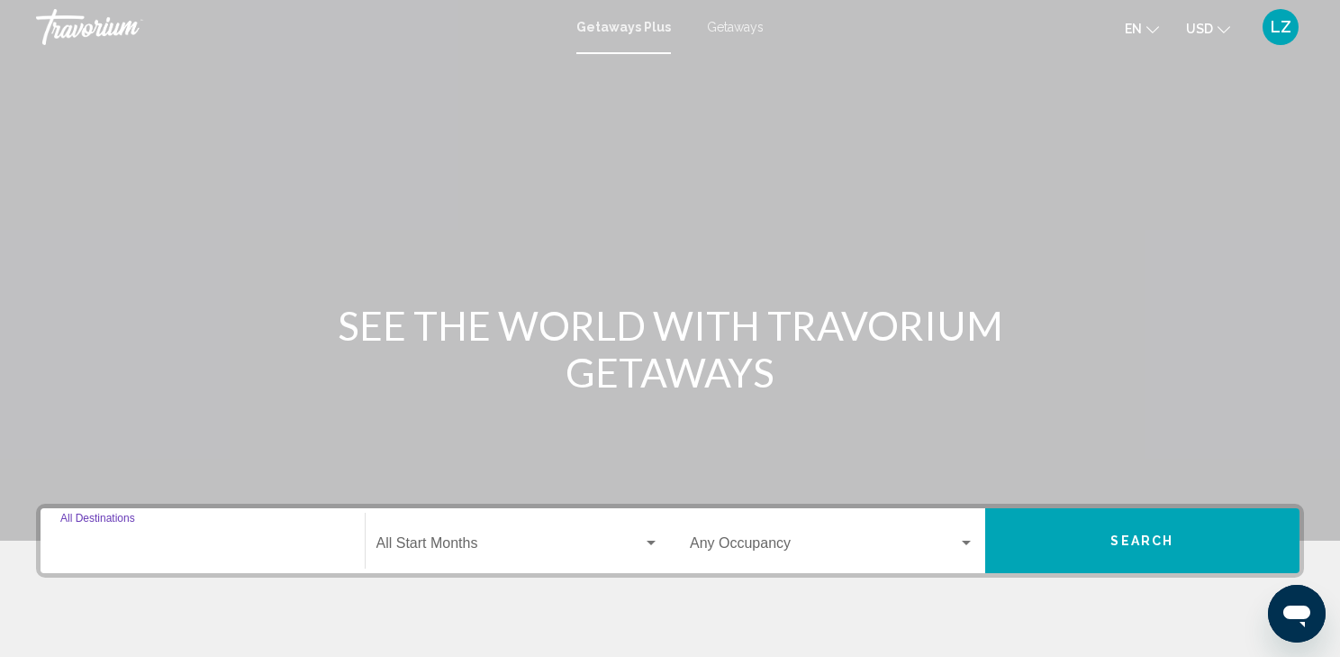
click at [83, 552] on input "Destination All Destinations" at bounding box center [202, 547] width 285 height 16
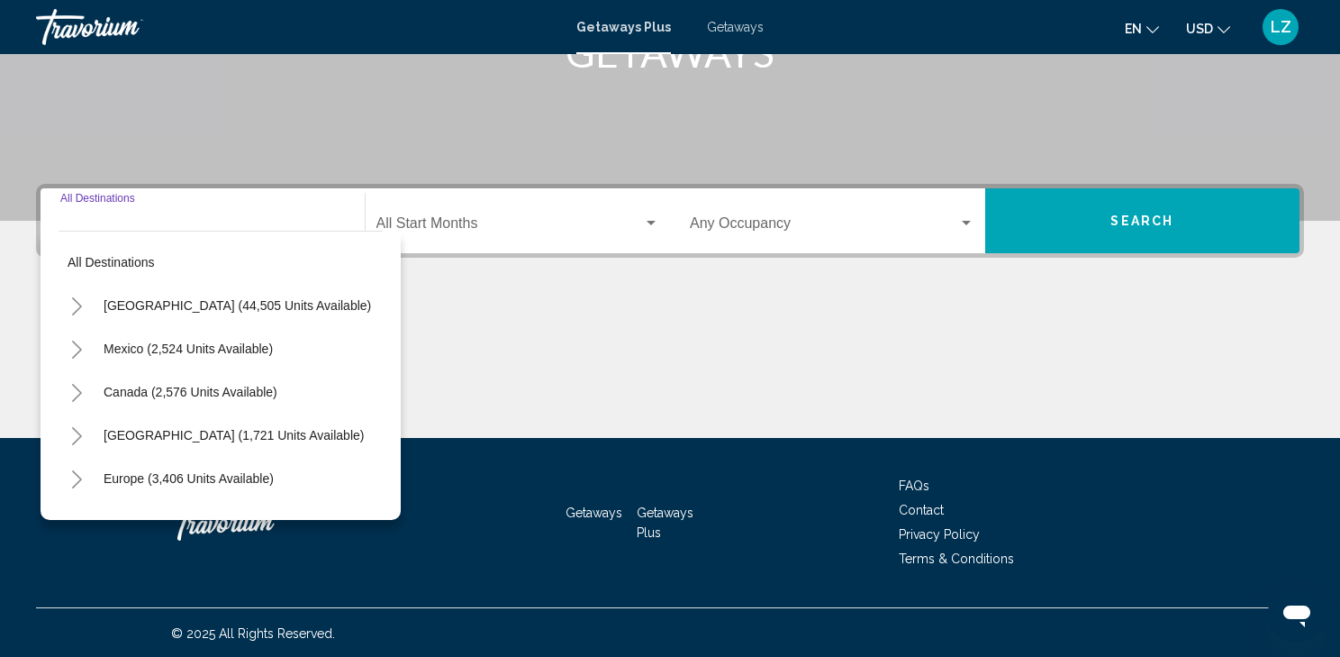
scroll to position [321, 0]
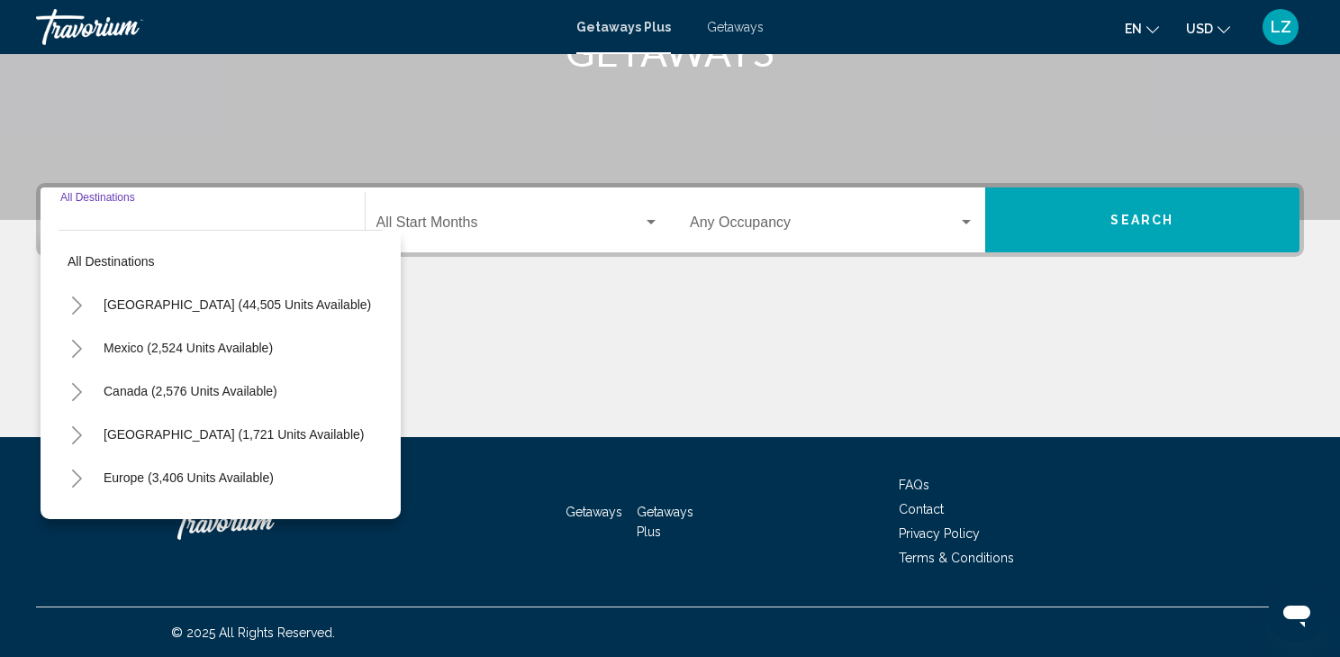
click at [73, 304] on icon "Toggle United States (44,505 units available)" at bounding box center [77, 305] width 14 height 18
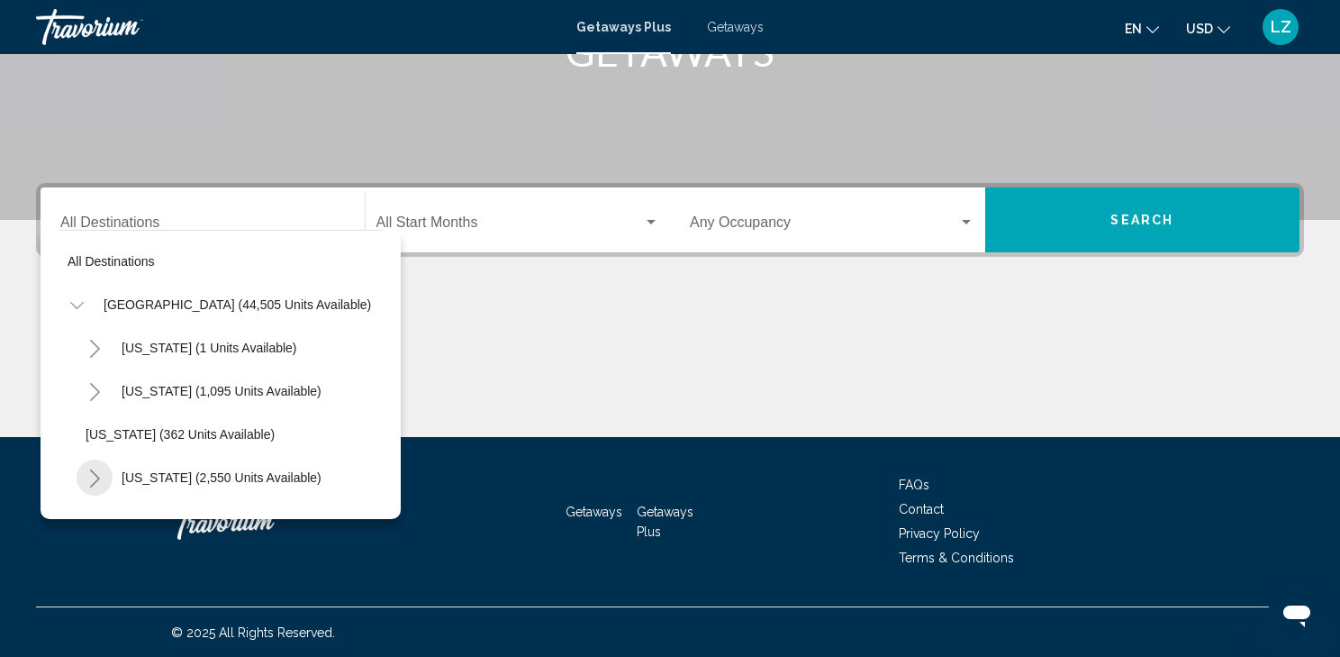
click at [97, 472] on icon "Toggle California (2,550 units available)" at bounding box center [95, 478] width 14 height 18
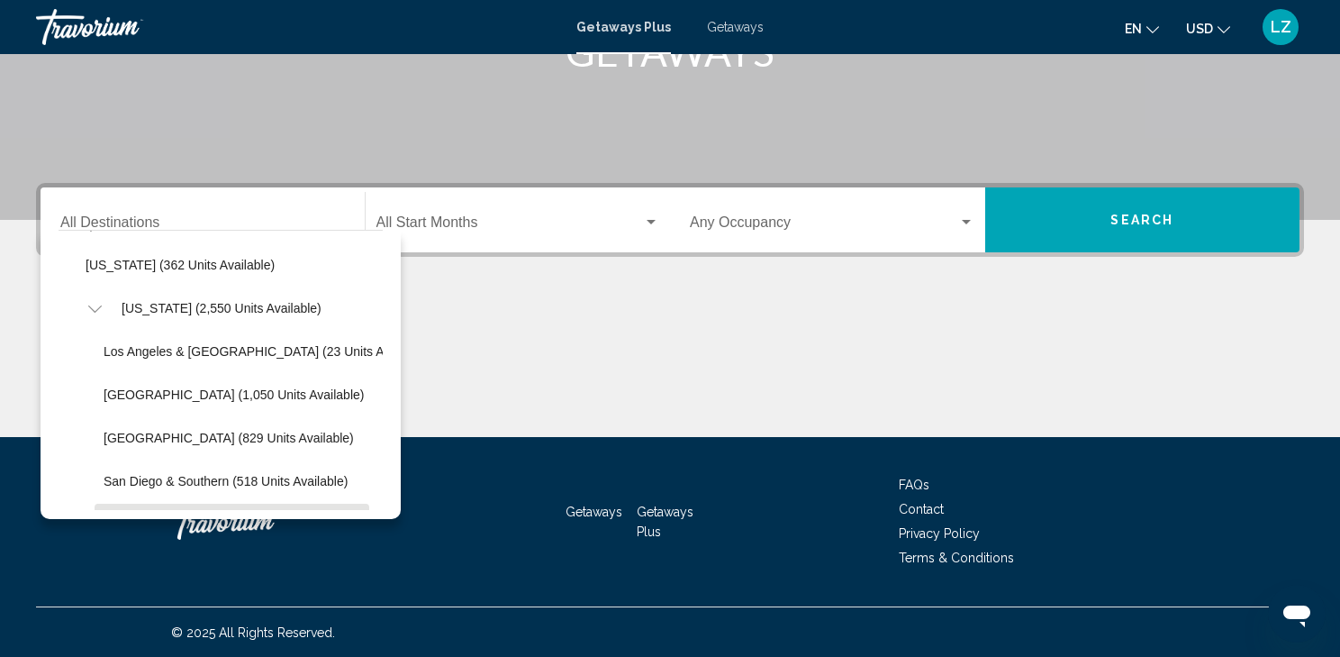
scroll to position [144, 0]
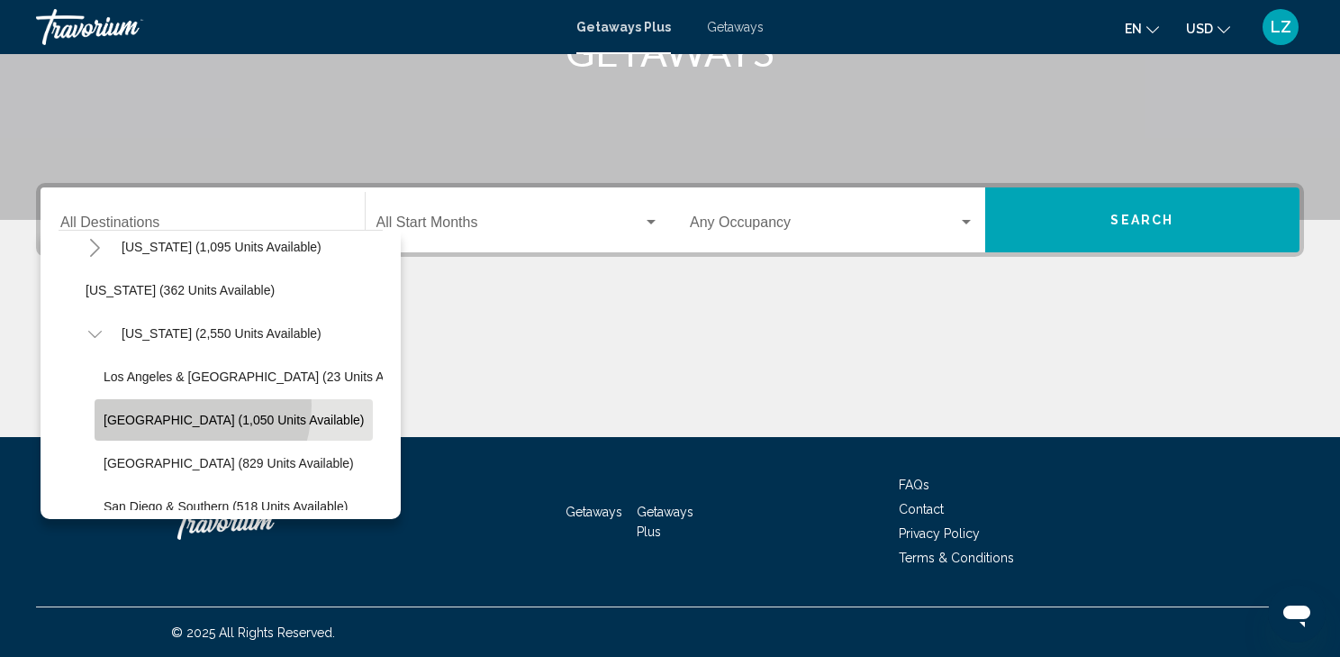
click at [166, 403] on button "Lake Tahoe (1,050 units available)" at bounding box center [234, 419] width 278 height 41
type input "**********"
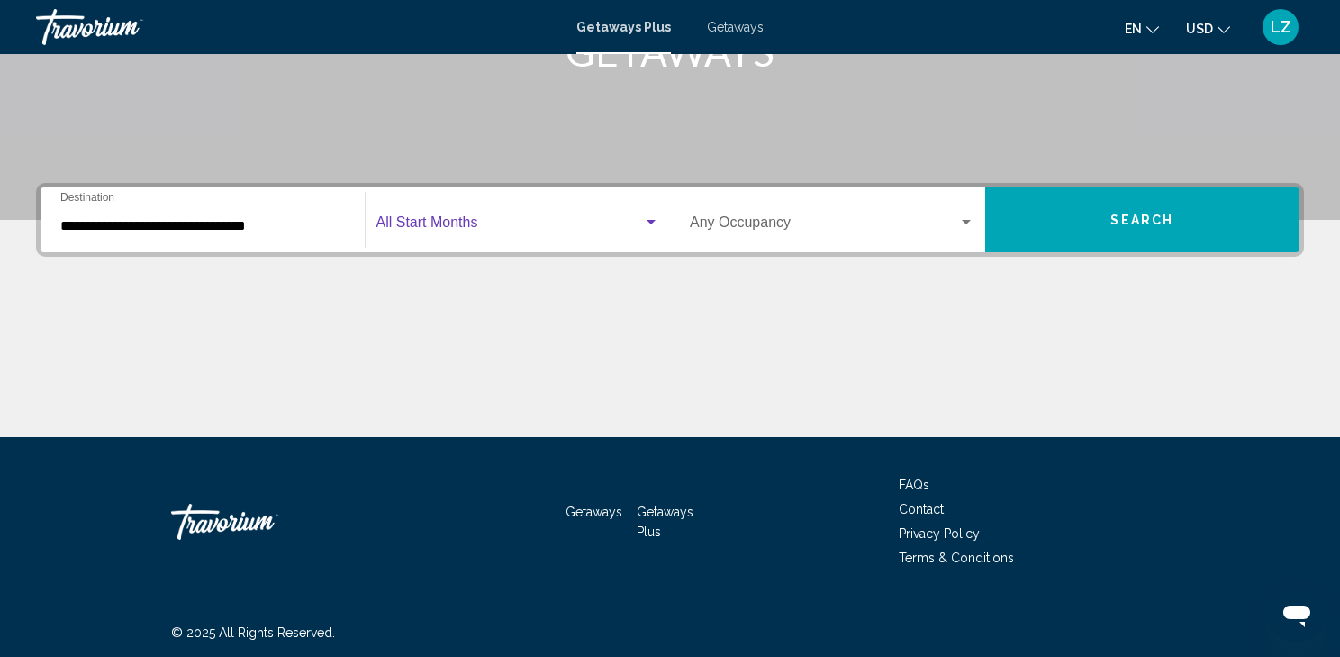
click at [644, 216] on div "Search widget" at bounding box center [651, 222] width 16 height 14
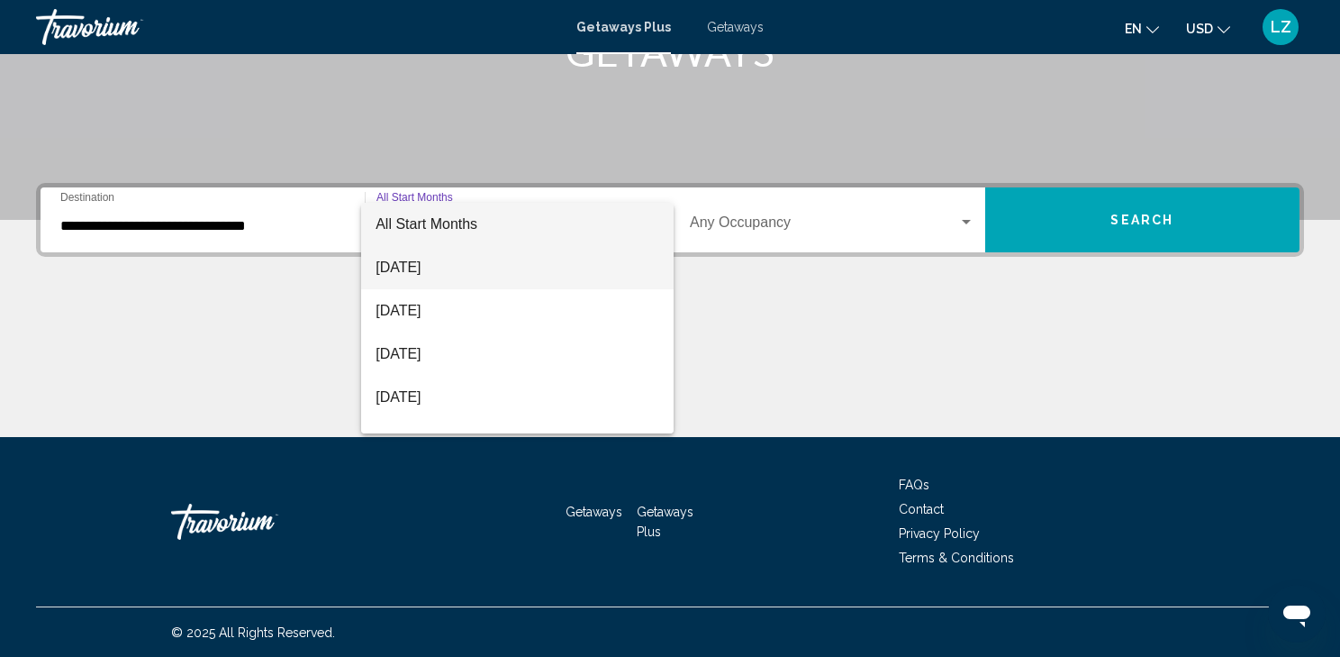
click at [431, 267] on span "[DATE]" at bounding box center [518, 267] width 284 height 43
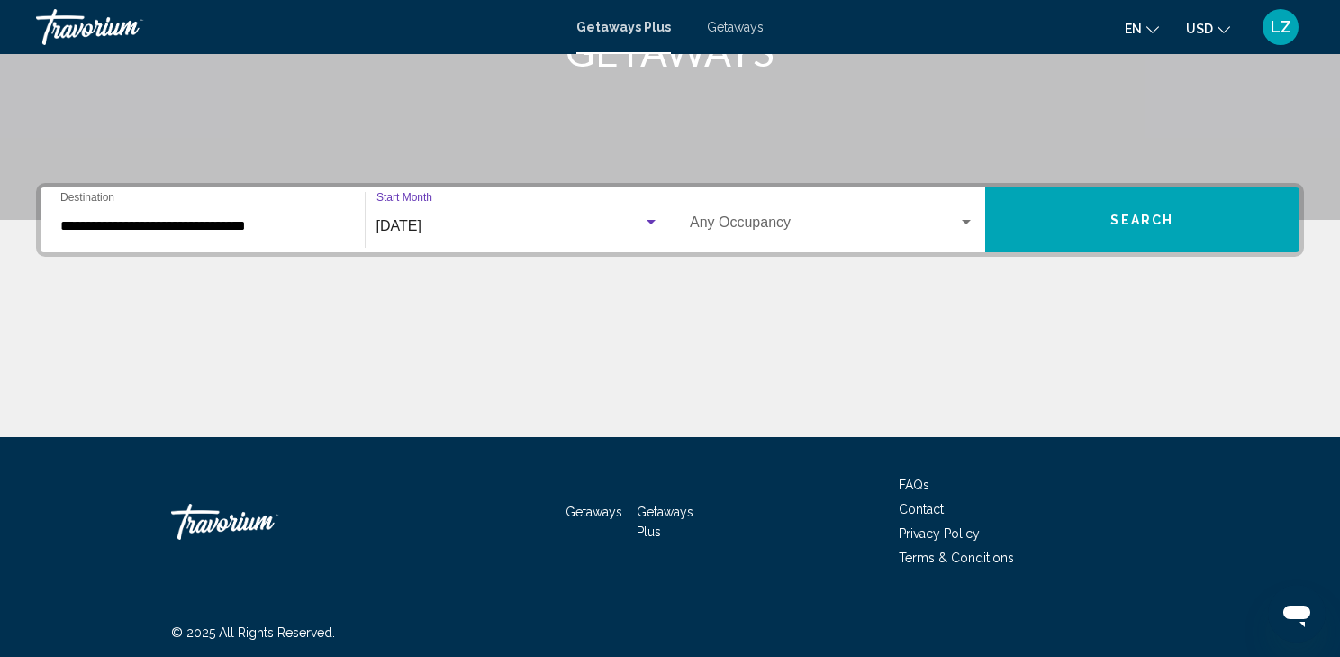
click at [1095, 216] on button "Search" at bounding box center [1142, 219] width 315 height 65
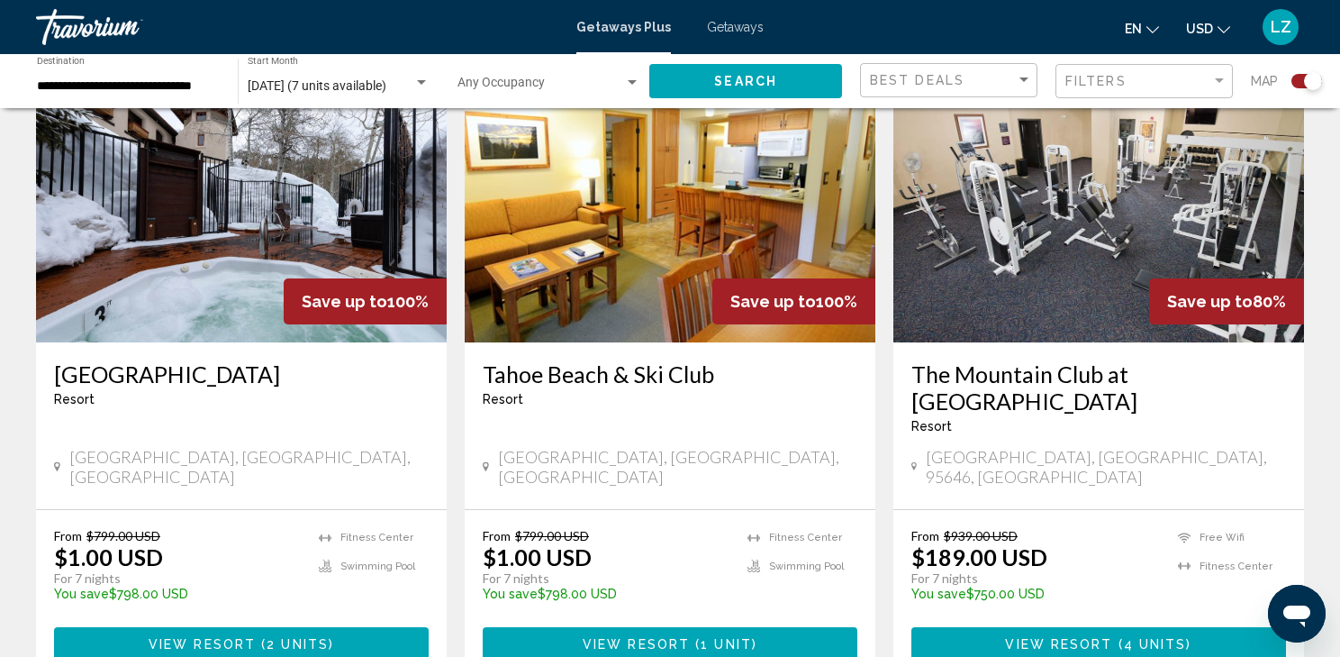
scroll to position [720, 0]
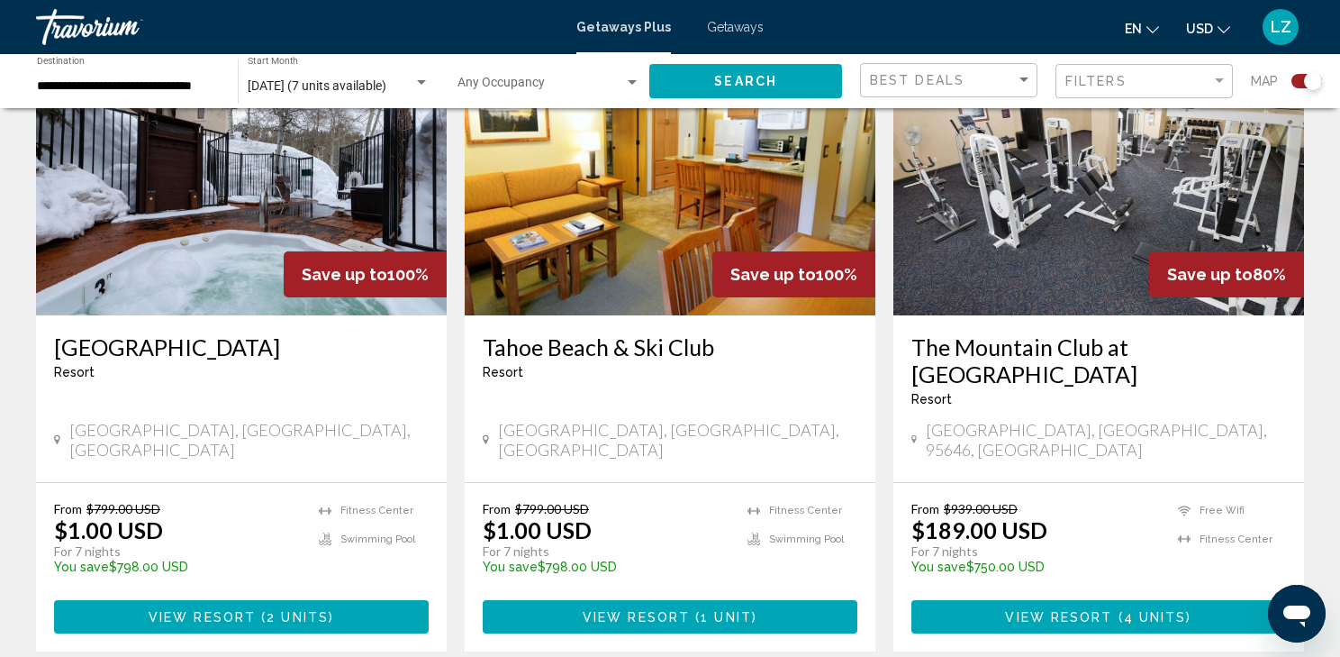
click at [278, 610] on span "2 units" at bounding box center [298, 617] width 62 height 14
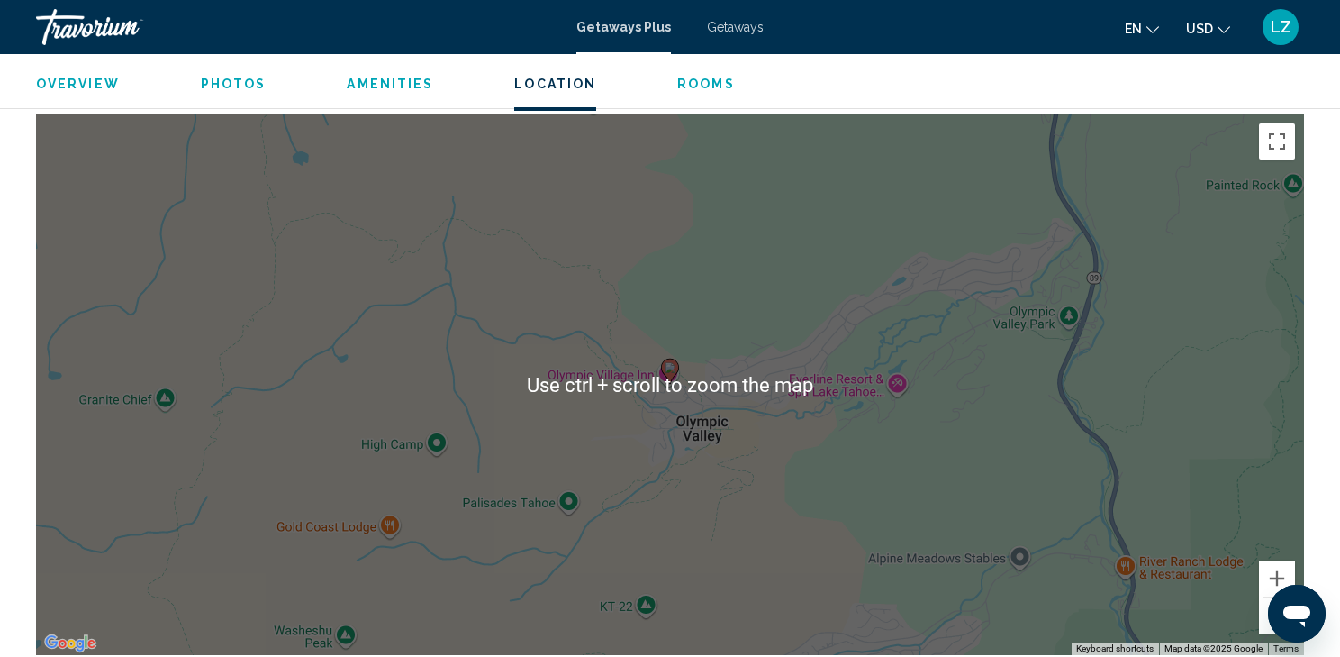
scroll to position [2447, 0]
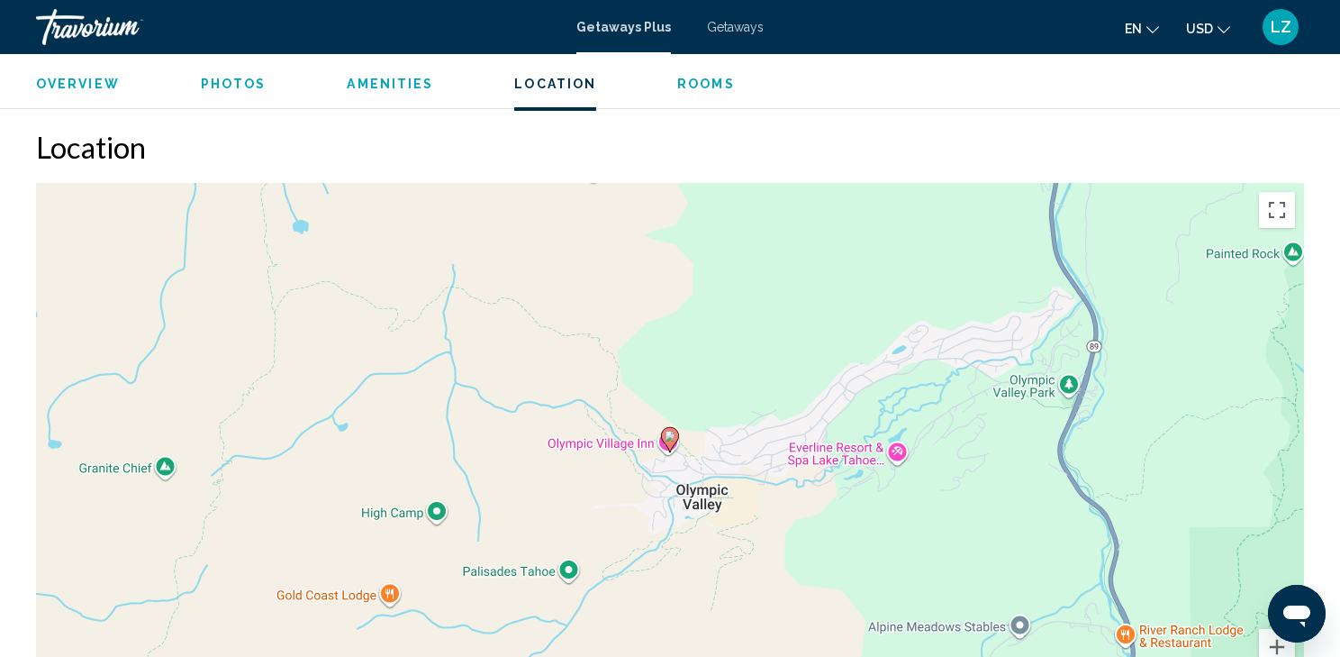
click at [738, 26] on span "Getaways" at bounding box center [735, 27] width 57 height 14
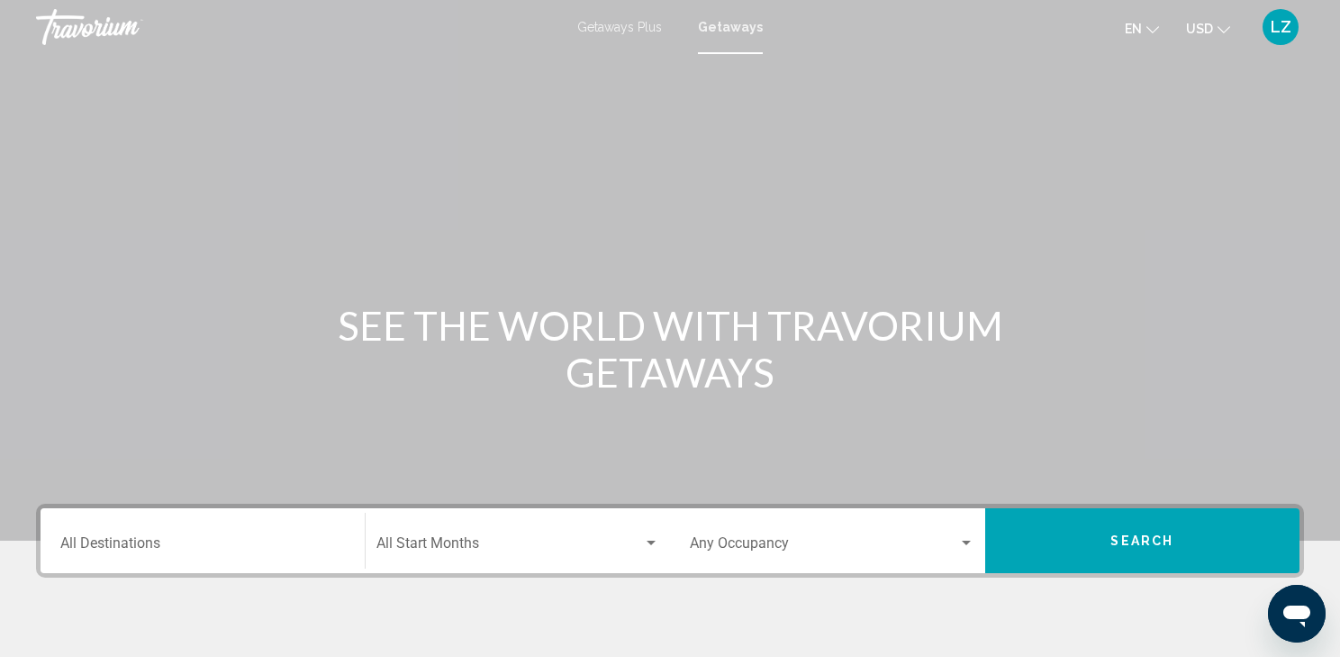
click at [71, 536] on div "Destination All Destinations" at bounding box center [202, 540] width 285 height 57
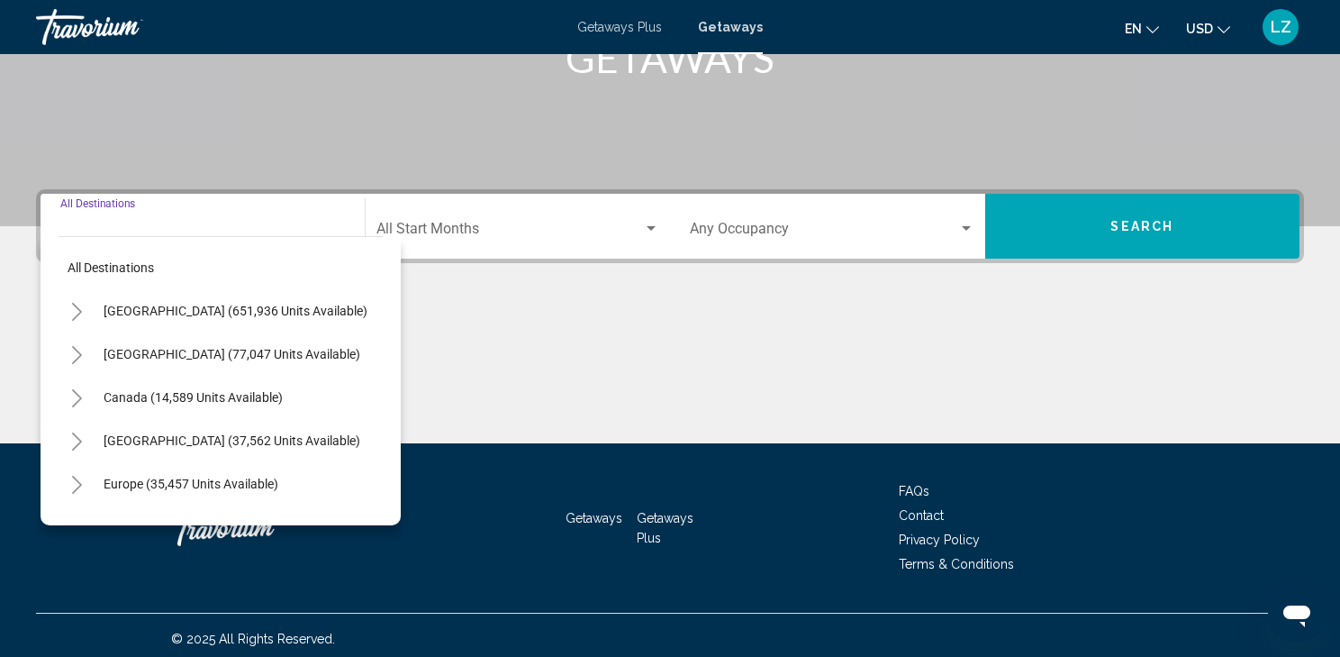
scroll to position [321, 0]
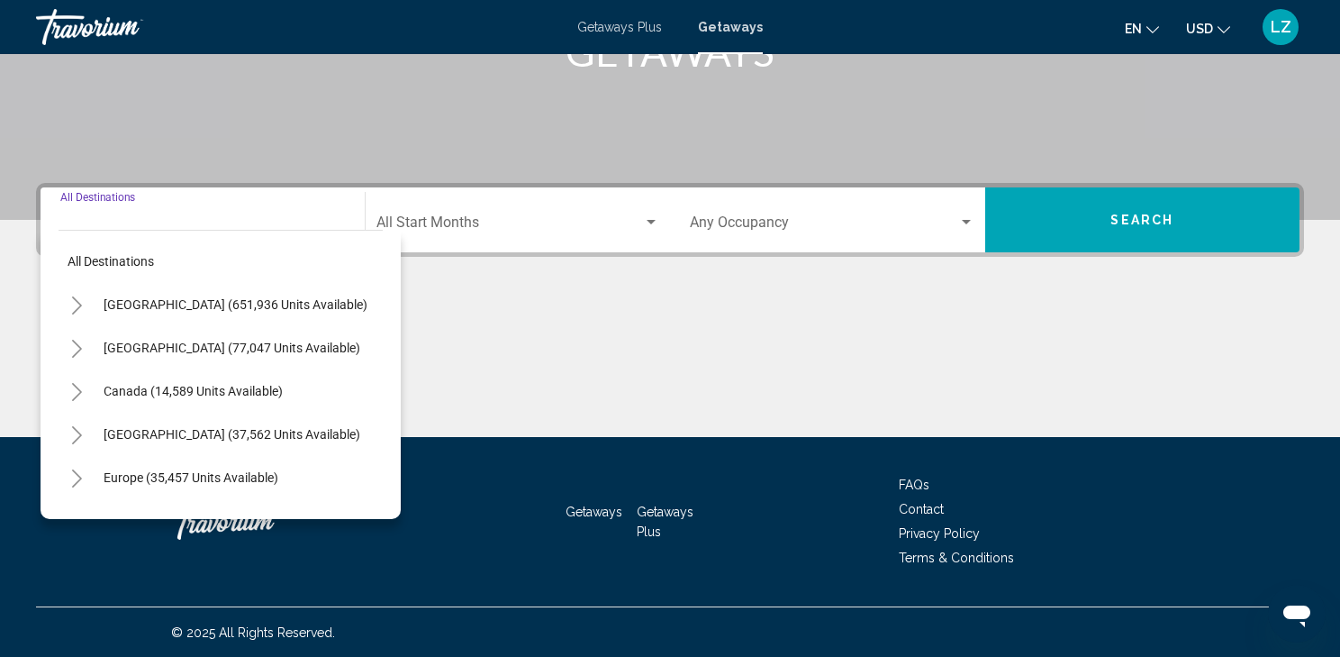
click at [73, 303] on icon "Toggle United States (651,936 units available)" at bounding box center [77, 305] width 14 height 18
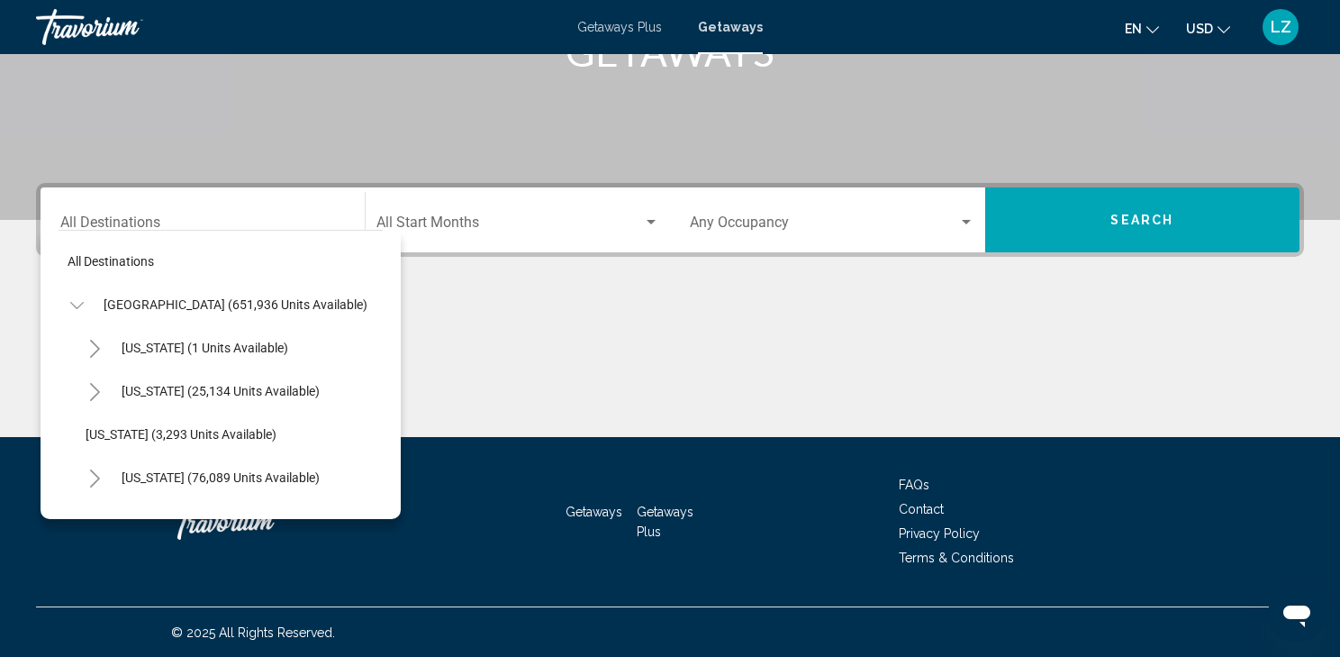
click at [91, 476] on icon "Toggle California (76,089 units available)" at bounding box center [95, 478] width 14 height 18
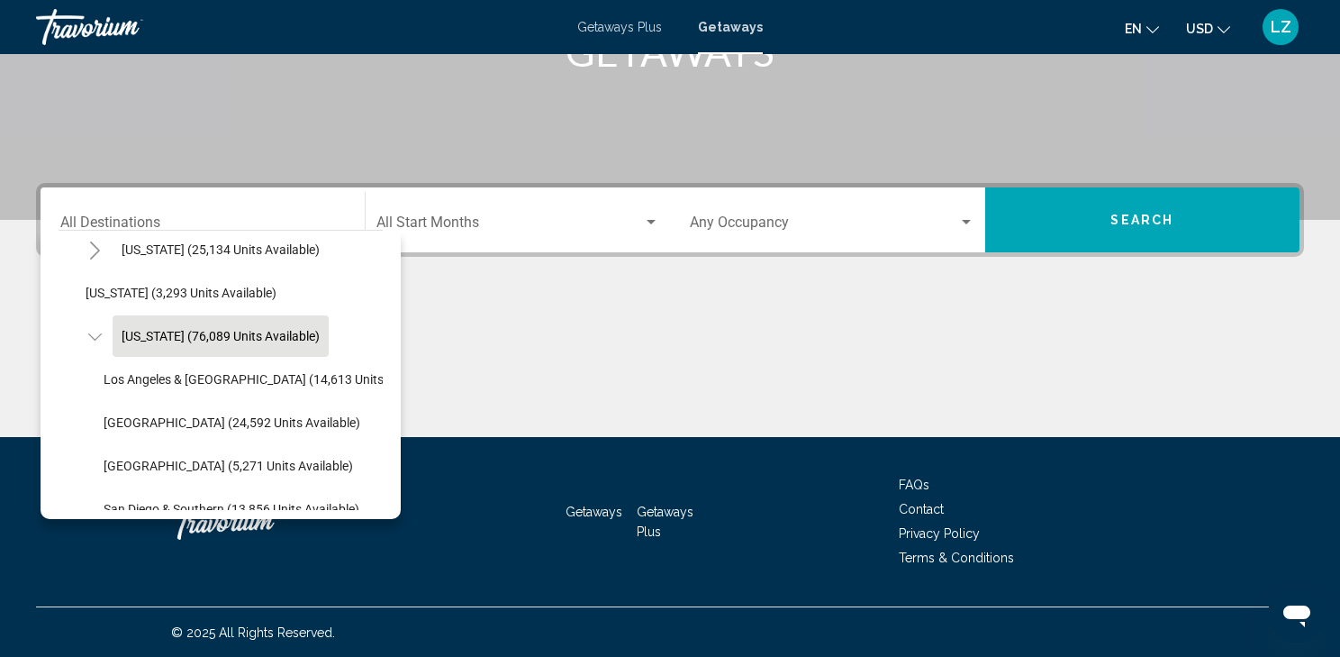
scroll to position [144, 0]
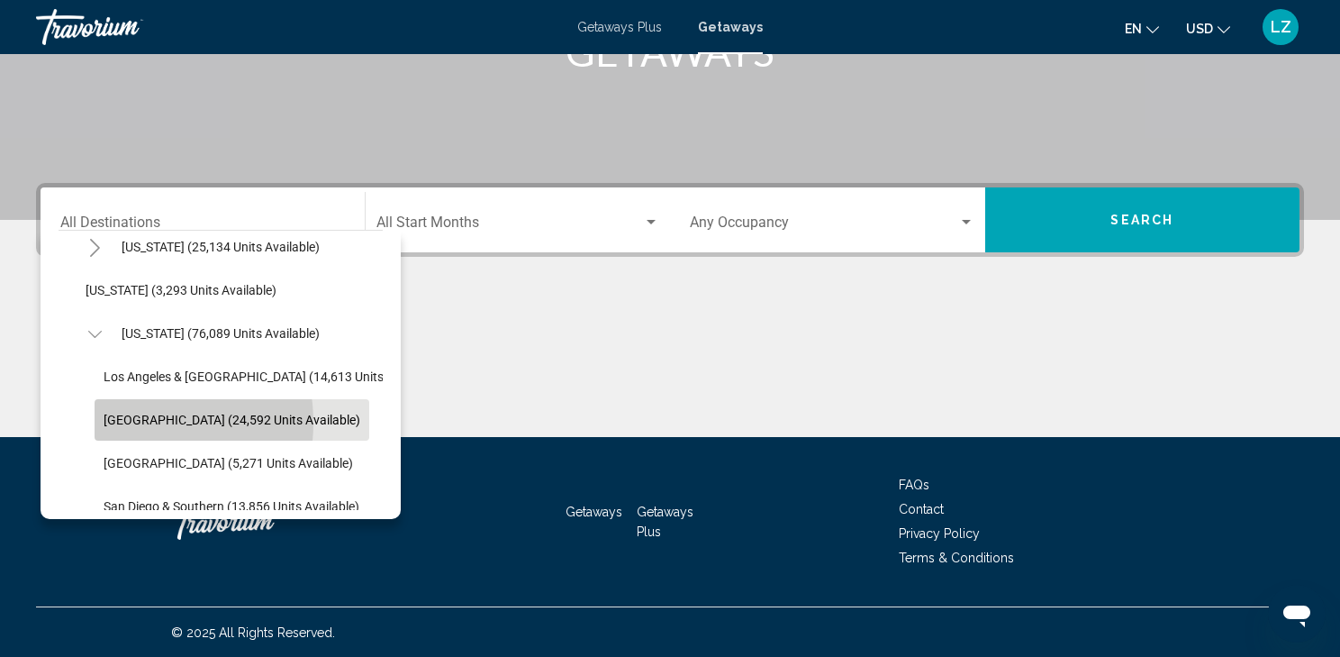
click at [118, 421] on span "[GEOGRAPHIC_DATA] (24,592 units available)" at bounding box center [232, 419] width 257 height 14
type input "**********"
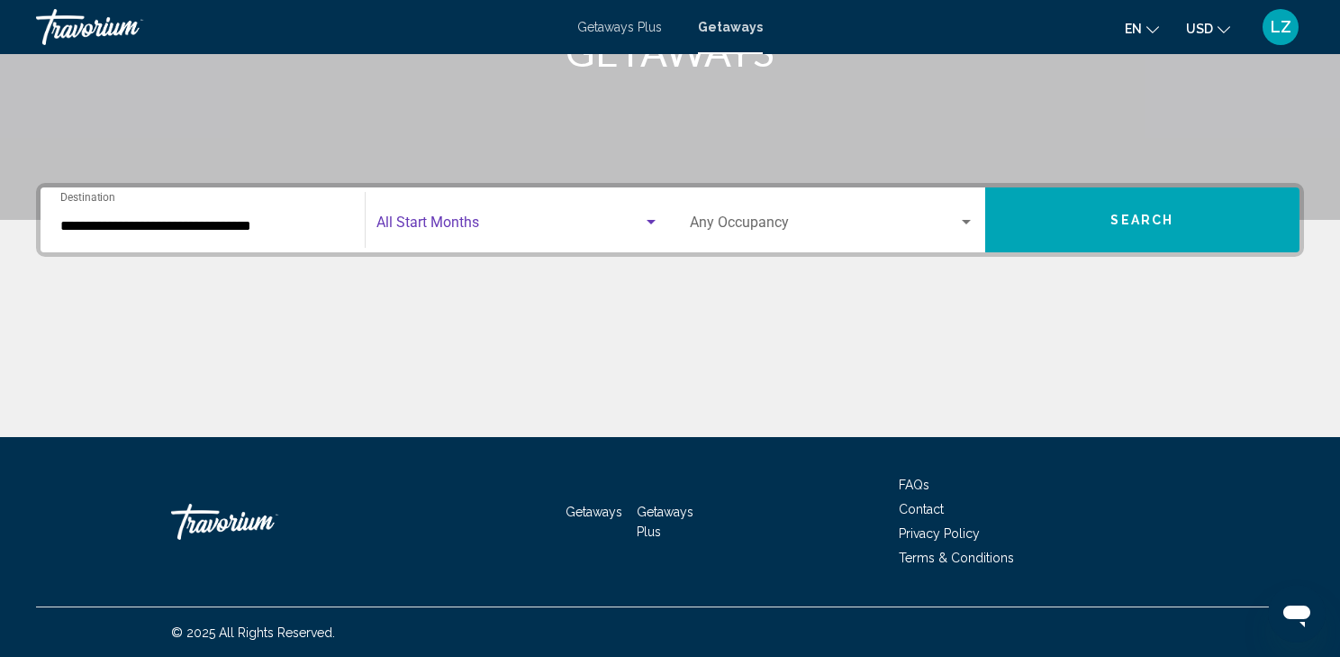
click at [648, 222] on div "Search widget" at bounding box center [651, 222] width 9 height 5
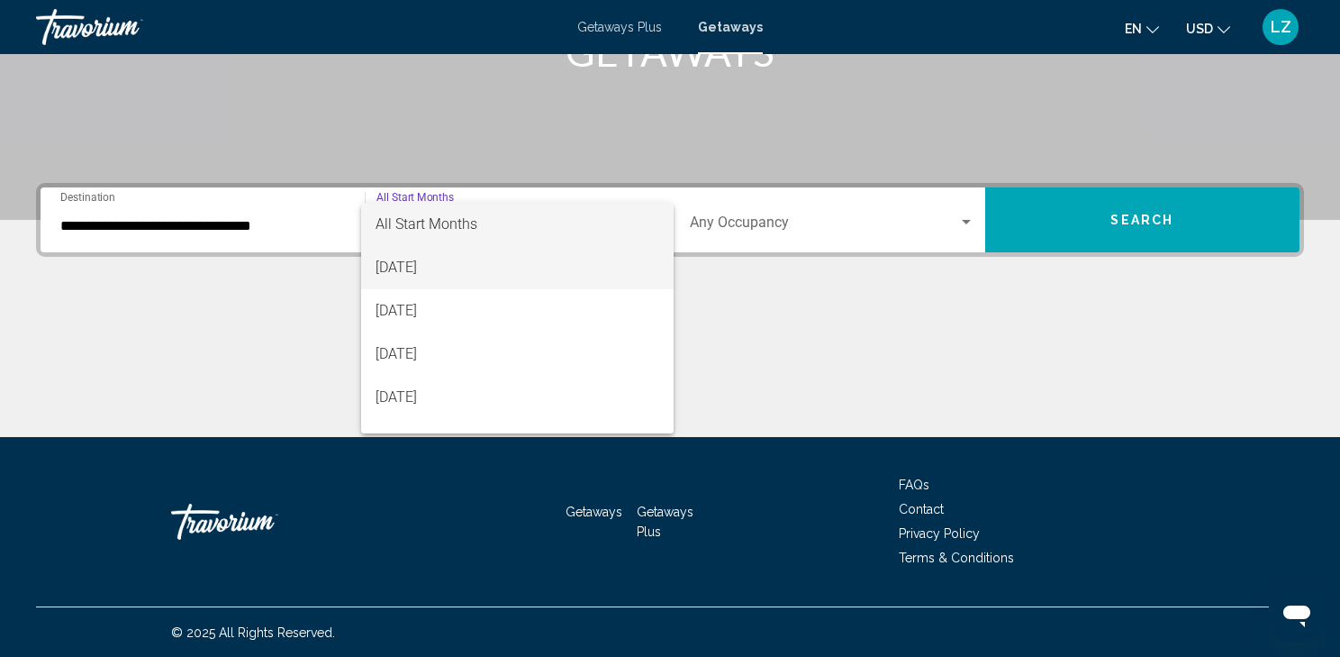
click at [471, 268] on span "[DATE]" at bounding box center [518, 267] width 284 height 43
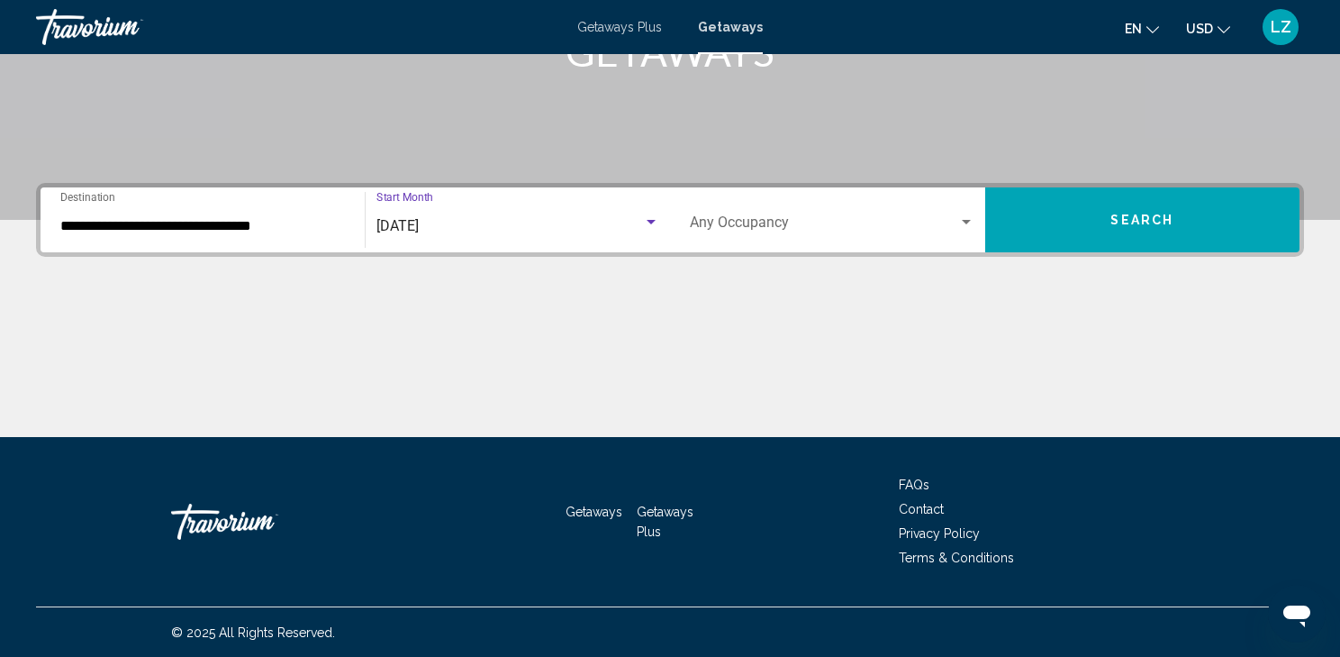
click at [1141, 215] on span "Search" at bounding box center [1141, 220] width 63 height 14
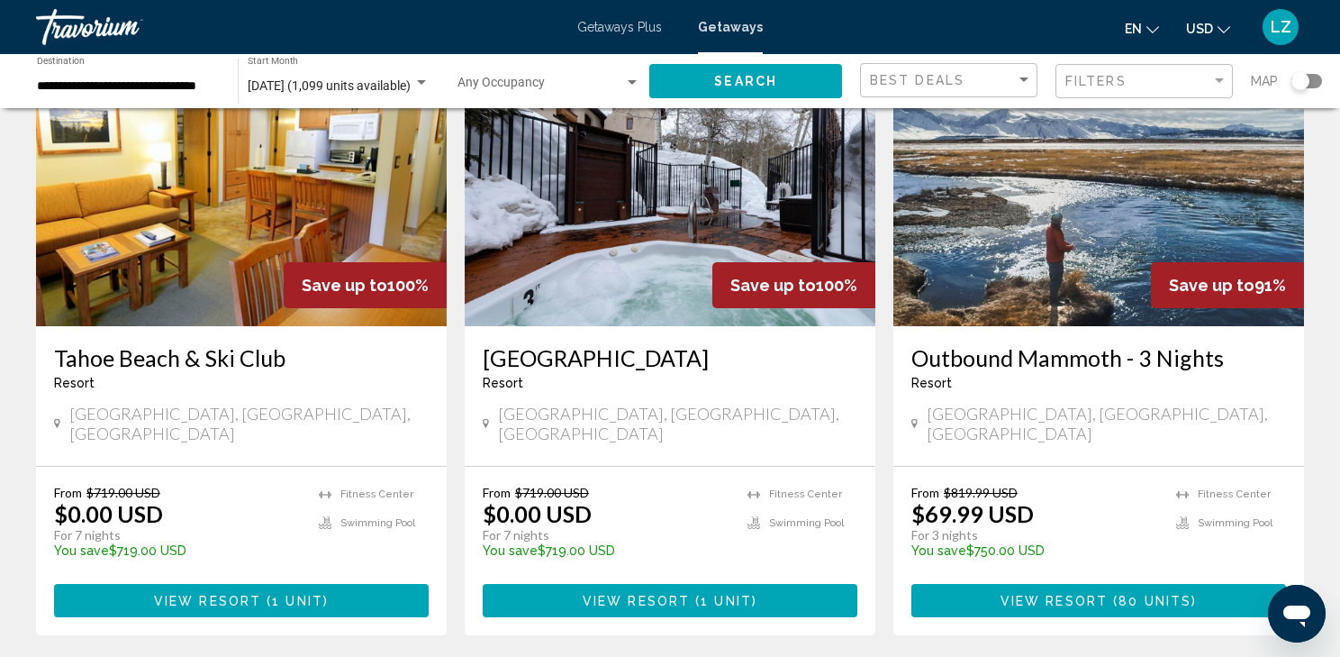
scroll to position [144, 0]
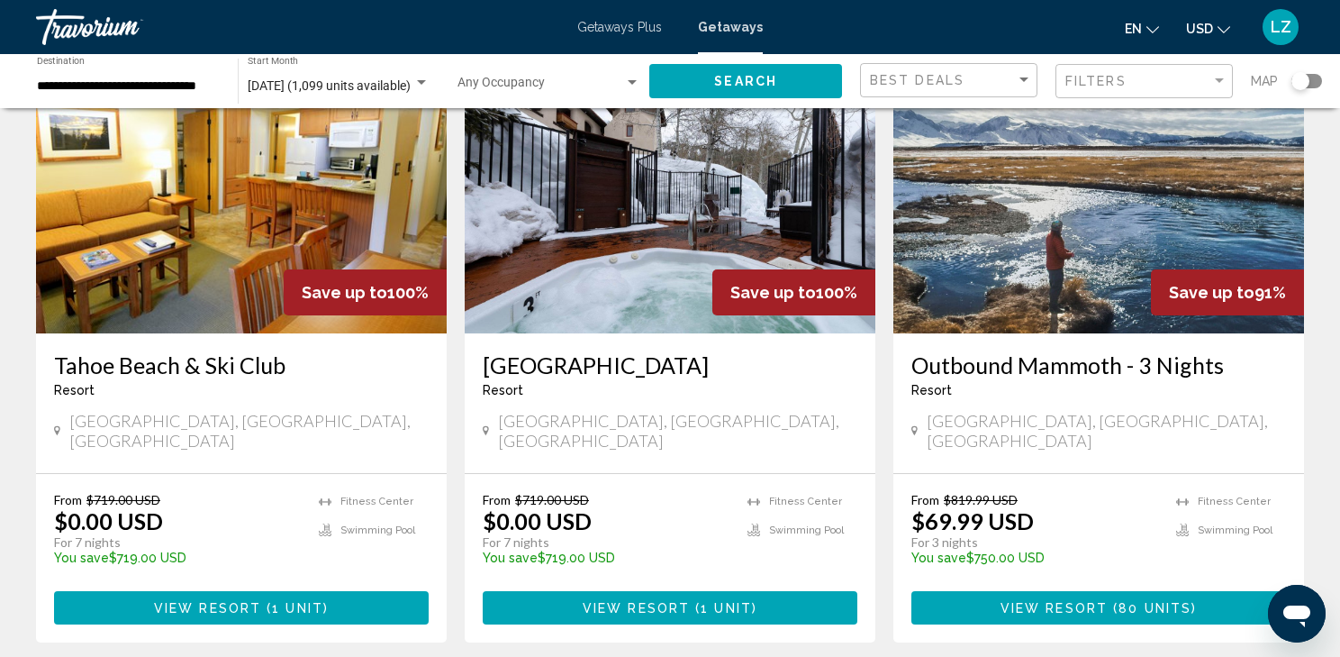
click at [270, 601] on span "( 1 unit )" at bounding box center [295, 608] width 68 height 14
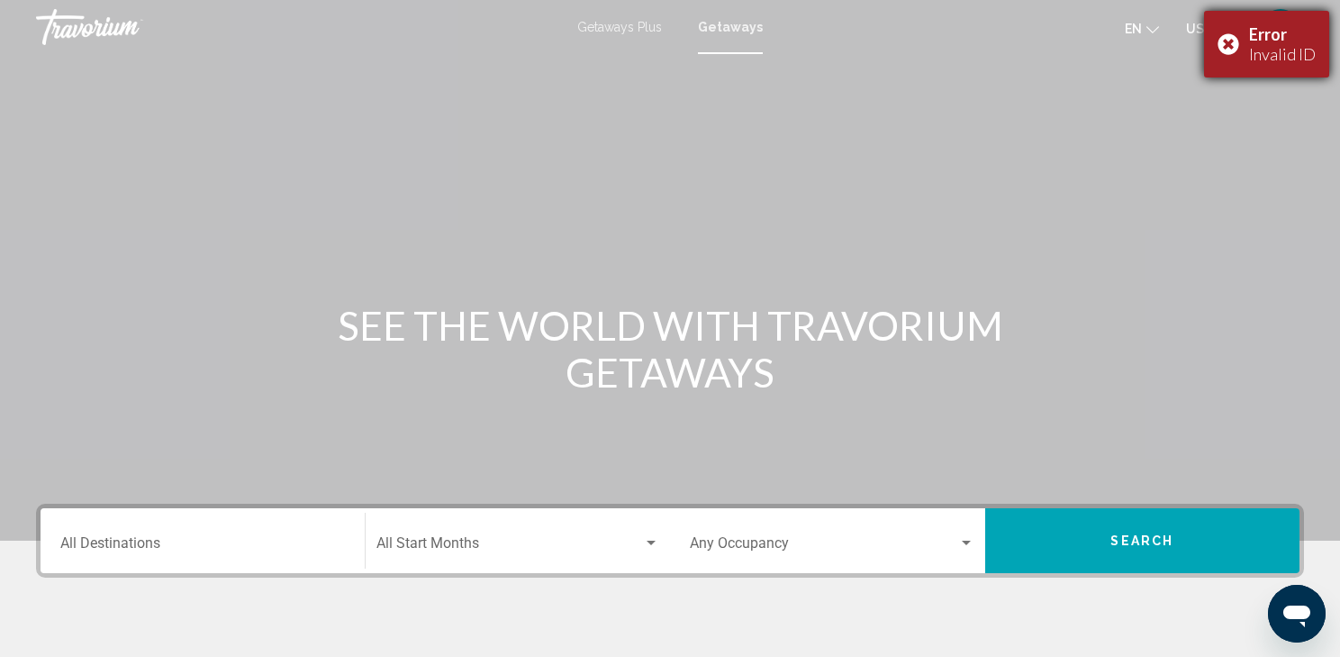
click at [1228, 41] on div "Error Invalid ID" at bounding box center [1266, 44] width 125 height 67
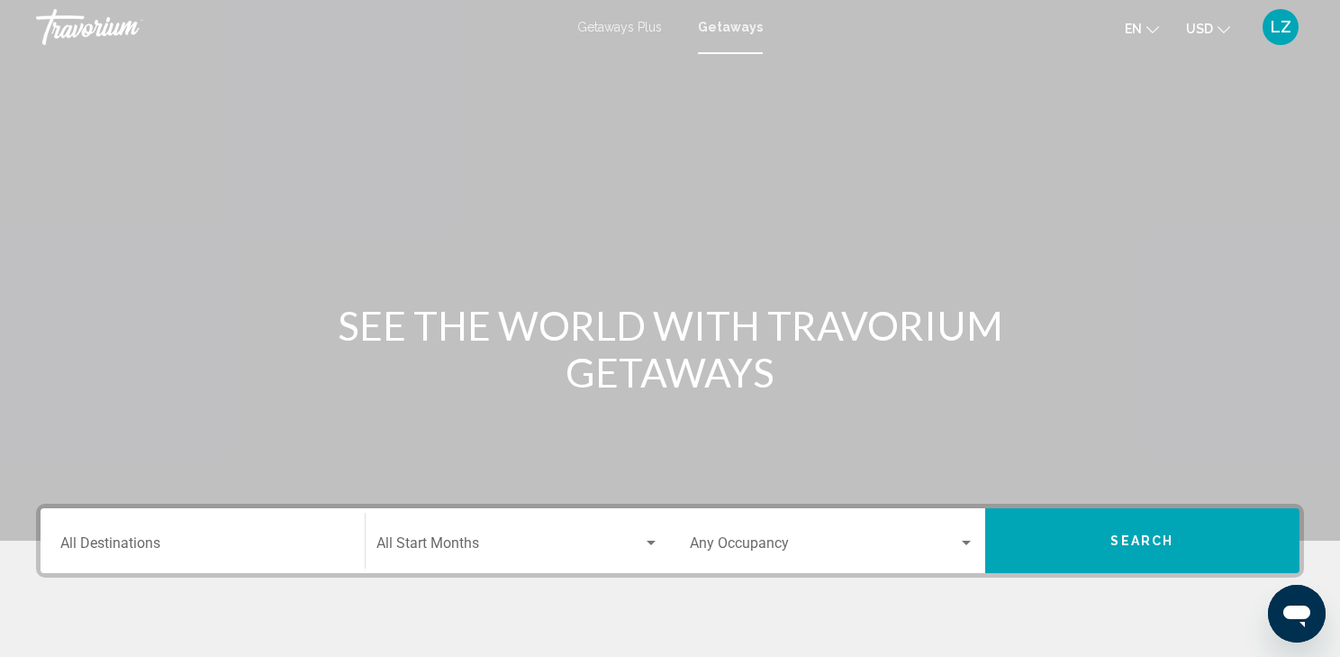
click at [162, 553] on input "Destination All Destinations" at bounding box center [202, 547] width 285 height 16
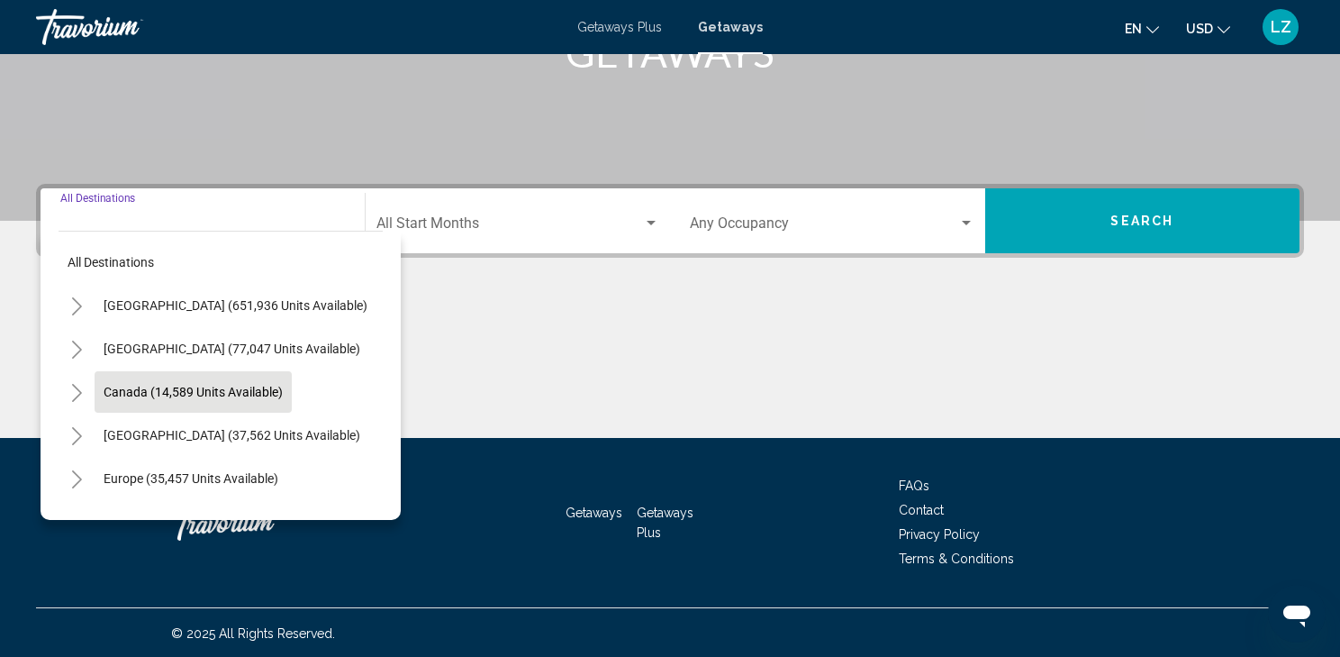
scroll to position [321, 0]
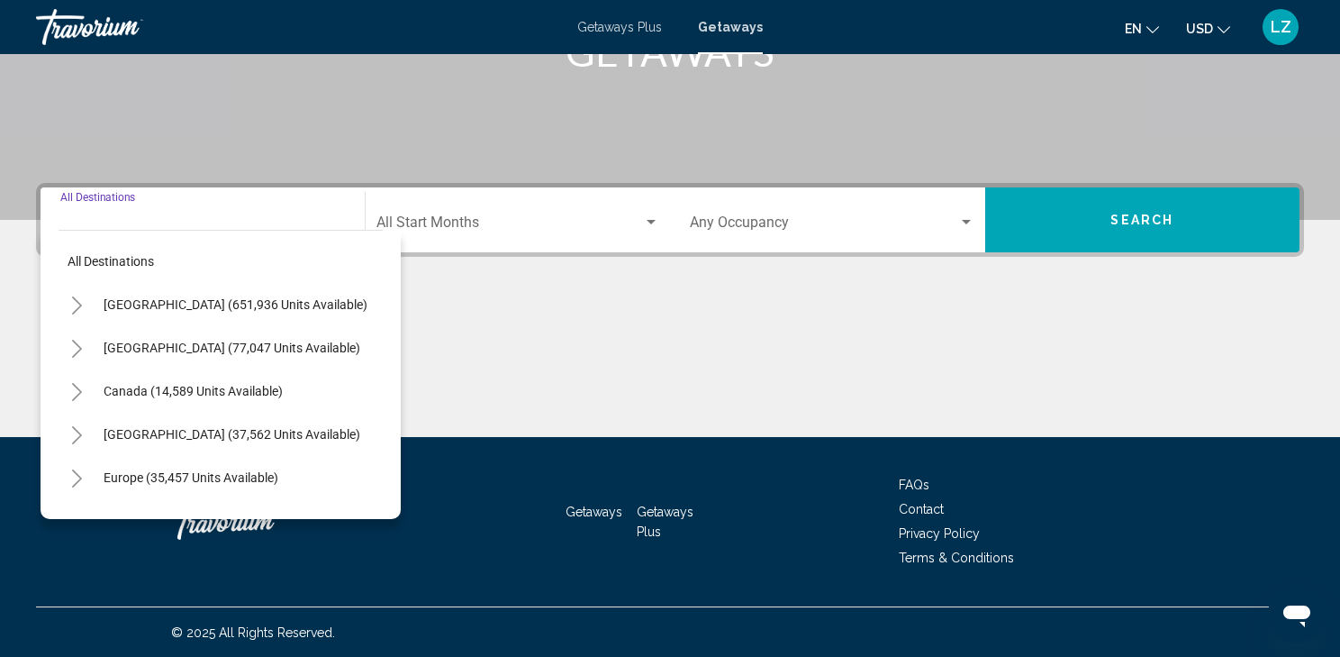
click at [76, 302] on icon "Toggle United States (651,936 units available)" at bounding box center [77, 305] width 14 height 18
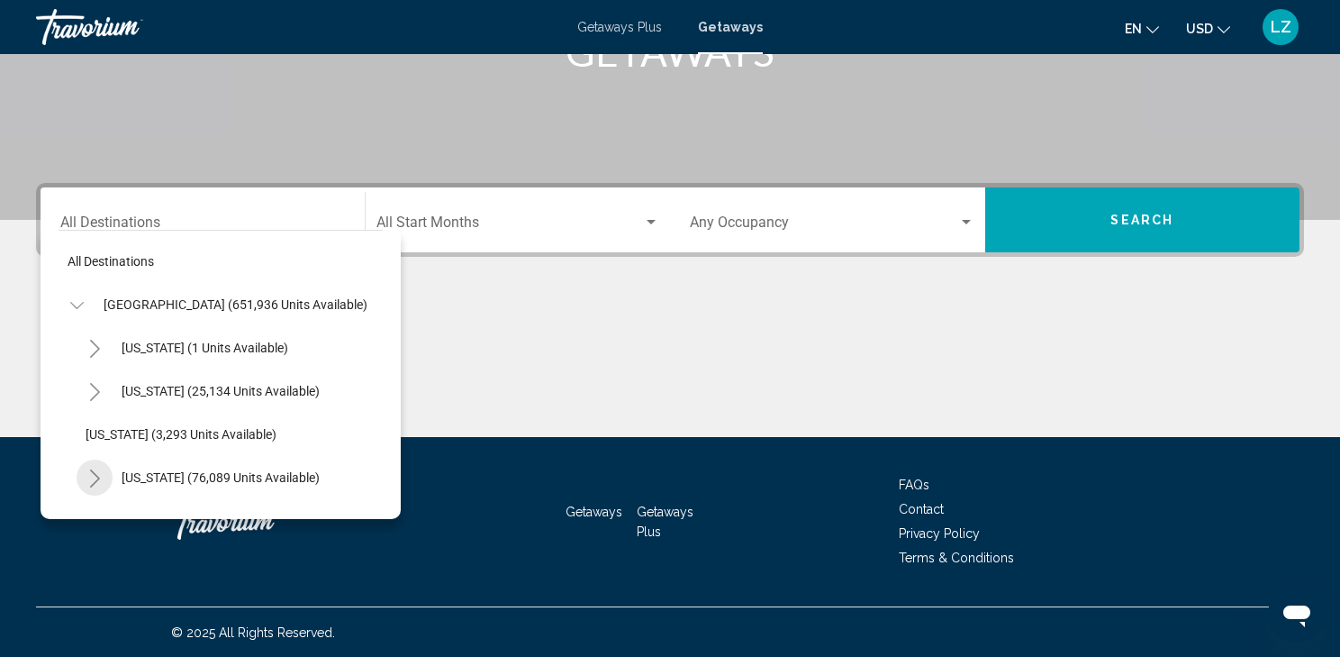
click at [98, 479] on icon "Toggle California (76,089 units available)" at bounding box center [95, 478] width 14 height 18
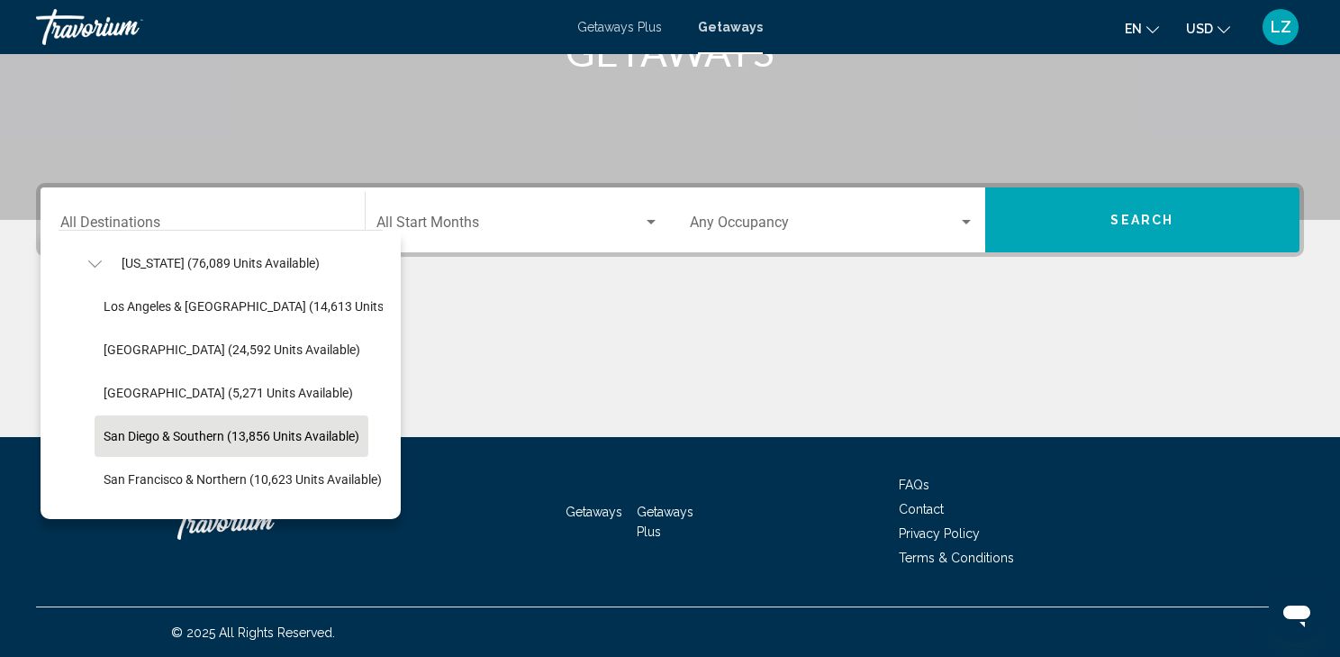
scroll to position [216, 0]
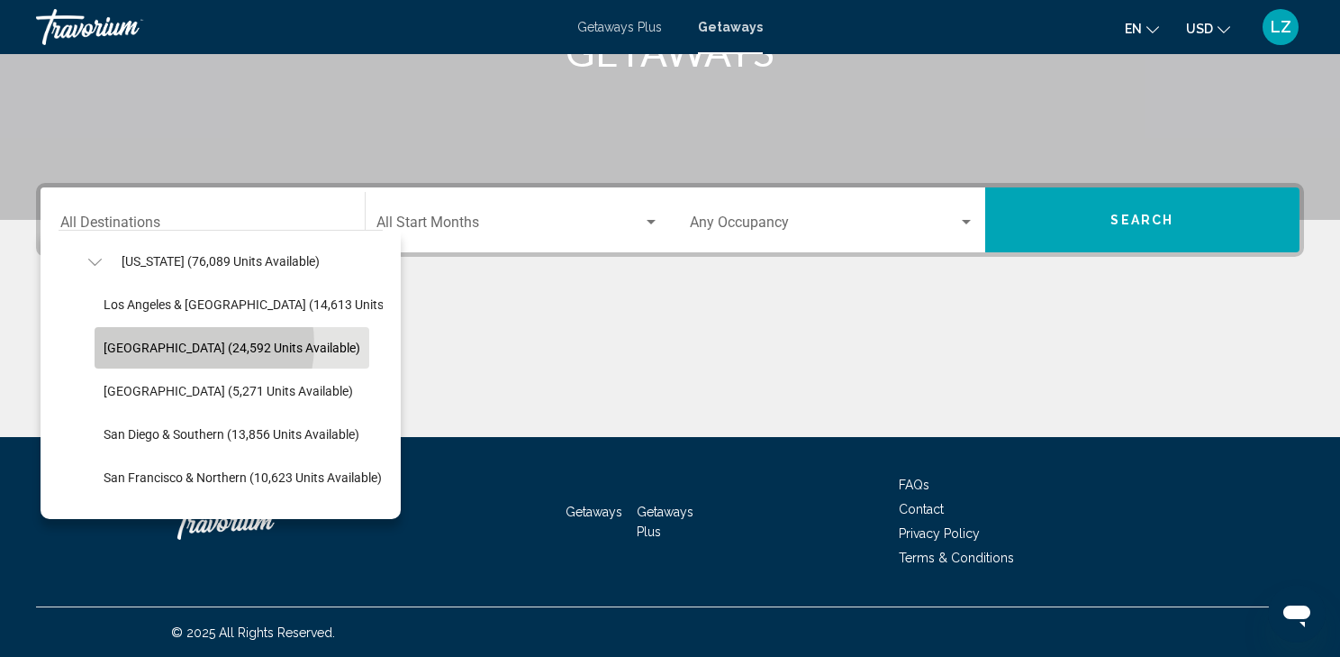
click at [179, 343] on span "[GEOGRAPHIC_DATA] (24,592 units available)" at bounding box center [232, 347] width 257 height 14
type input "**********"
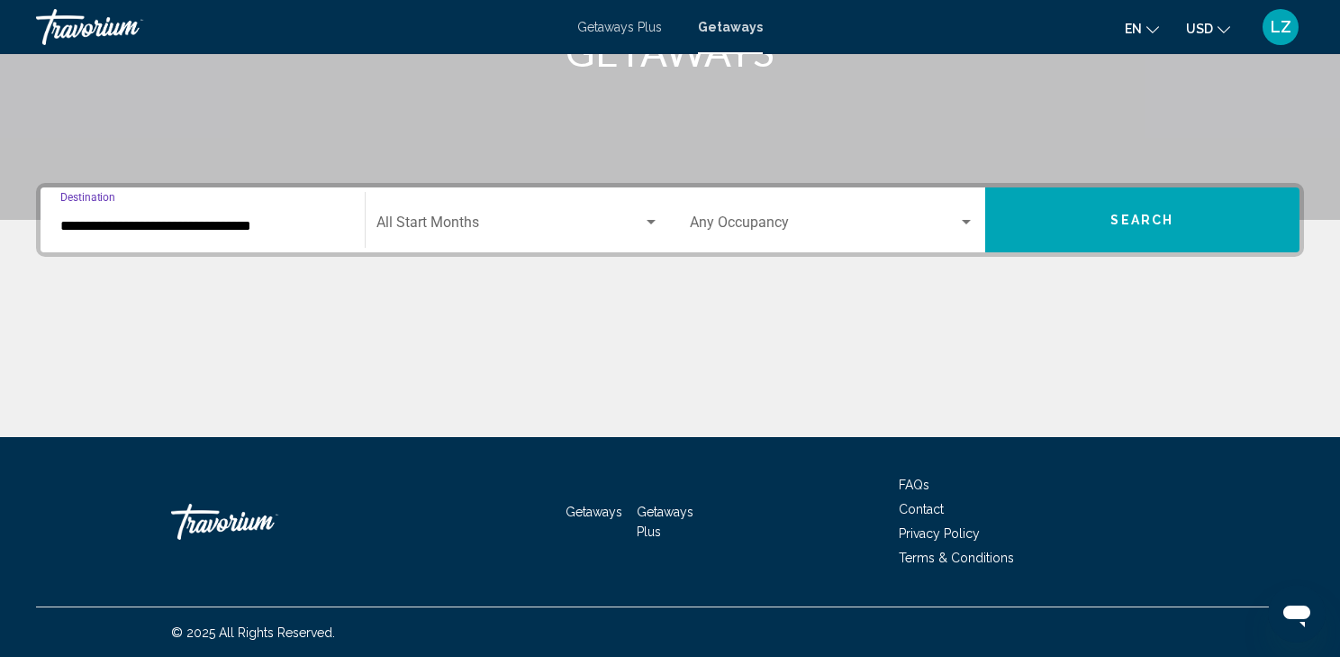
click at [649, 217] on div "Search widget" at bounding box center [651, 222] width 16 height 14
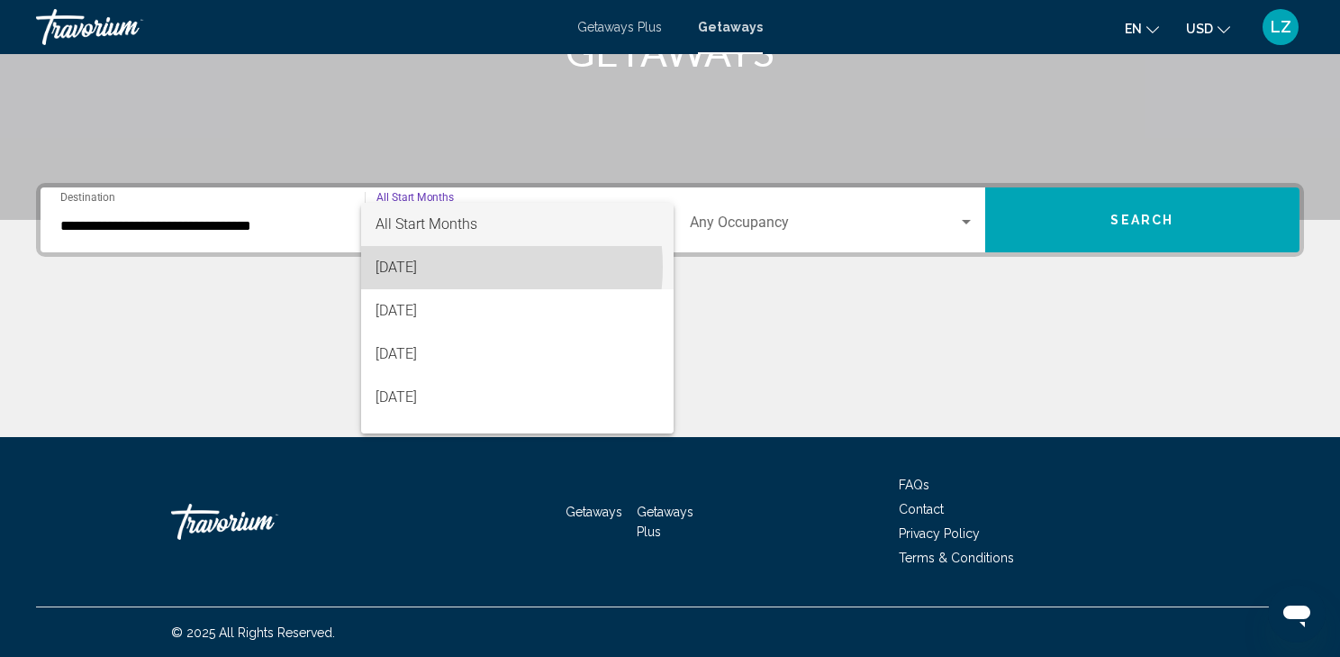
click at [454, 267] on span "[DATE]" at bounding box center [518, 267] width 284 height 43
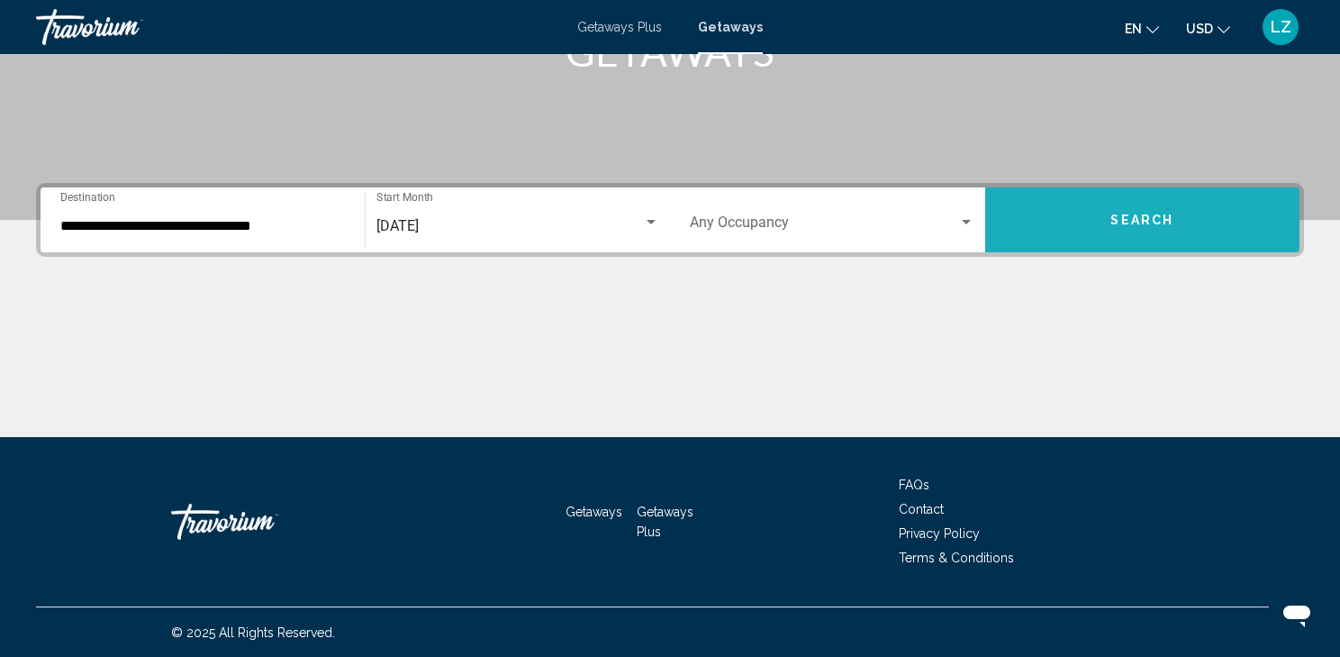
click at [1085, 220] on button "Search" at bounding box center [1142, 219] width 315 height 65
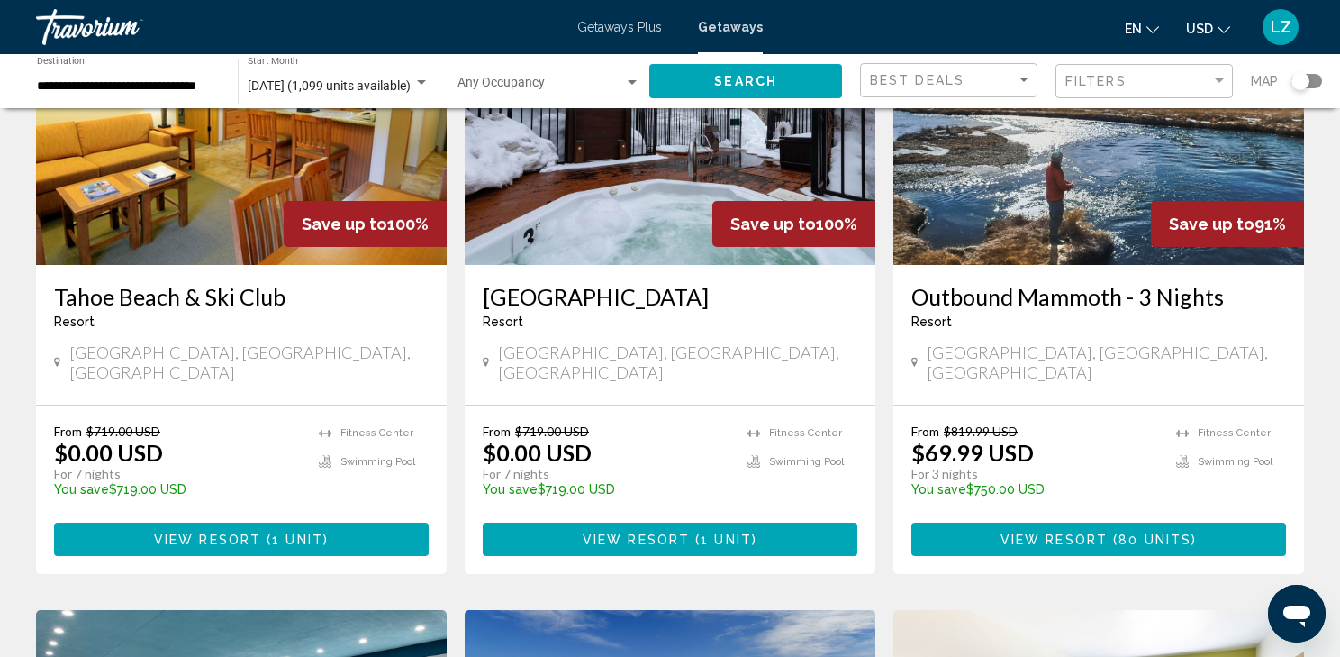
scroll to position [216, 0]
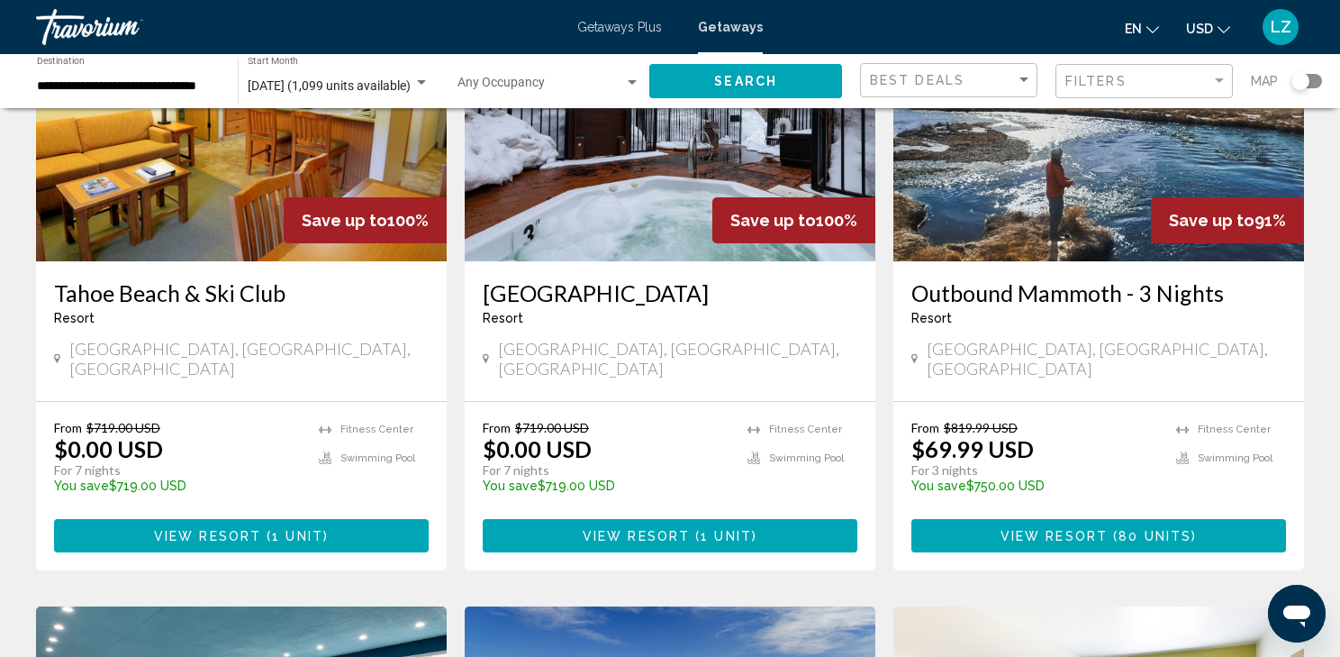
click at [656, 529] on span "View Resort" at bounding box center [636, 536] width 107 height 14
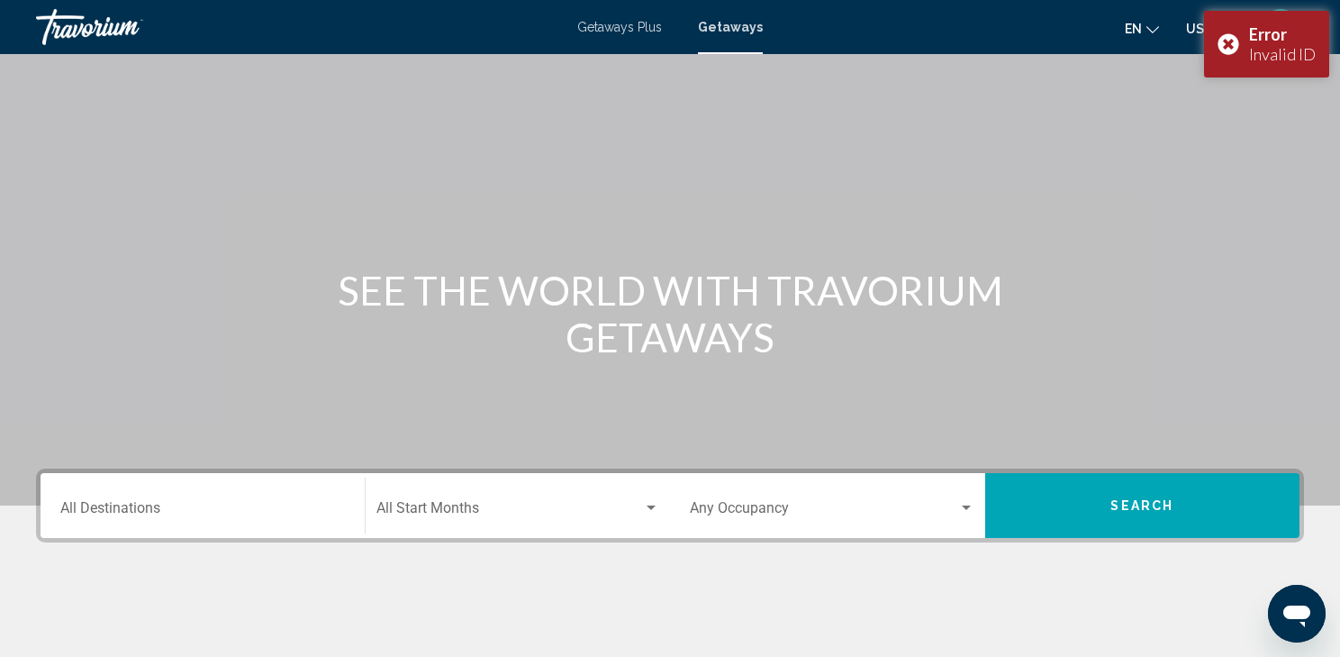
scroll to position [32, 0]
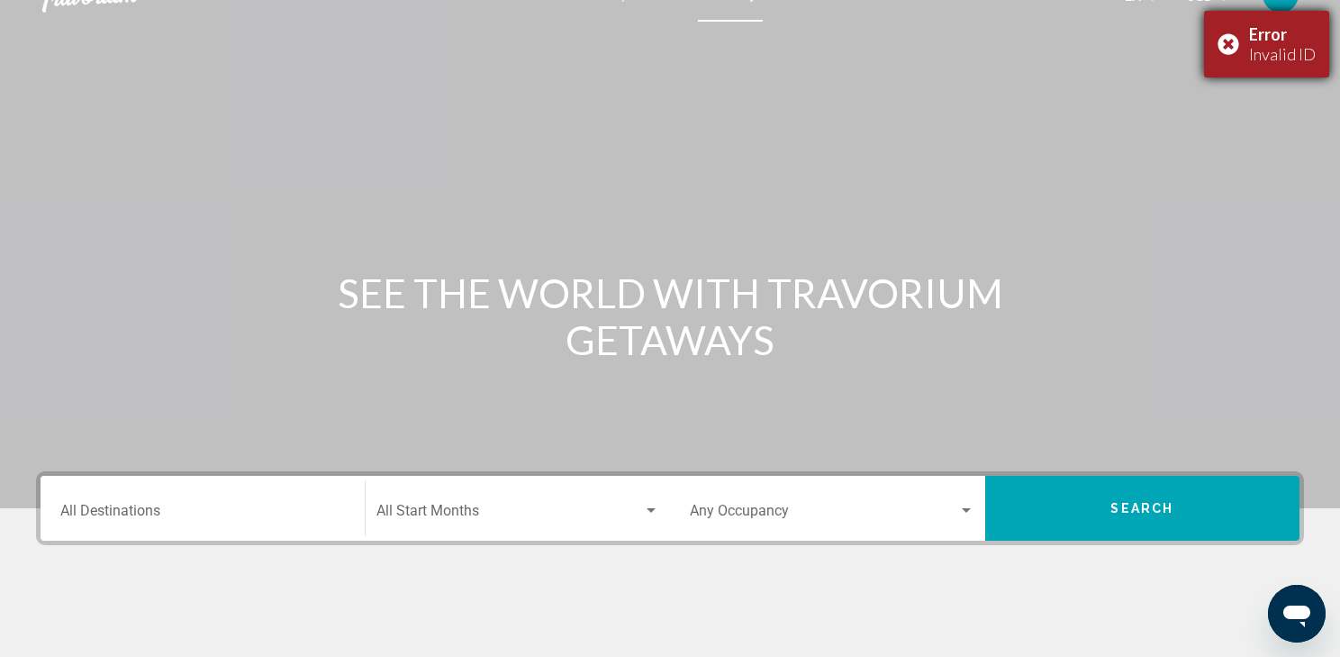
click at [1221, 41] on div "Error Invalid ID" at bounding box center [1266, 44] width 125 height 67
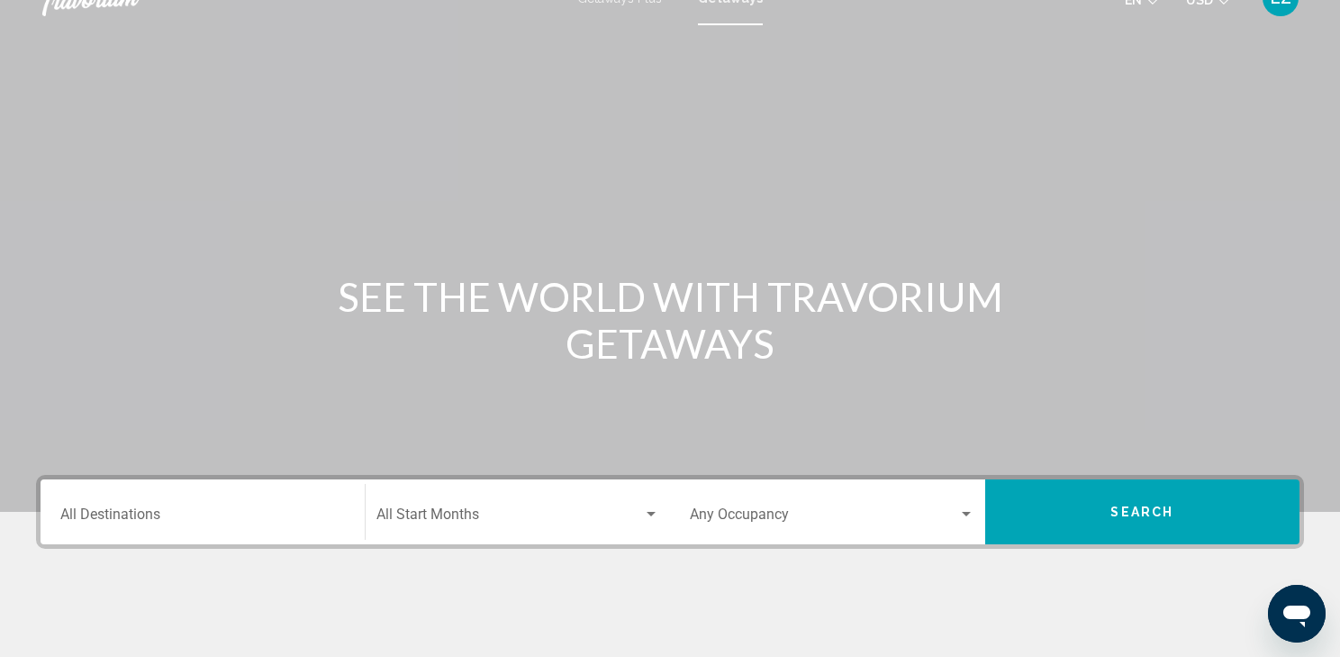
scroll to position [0, 0]
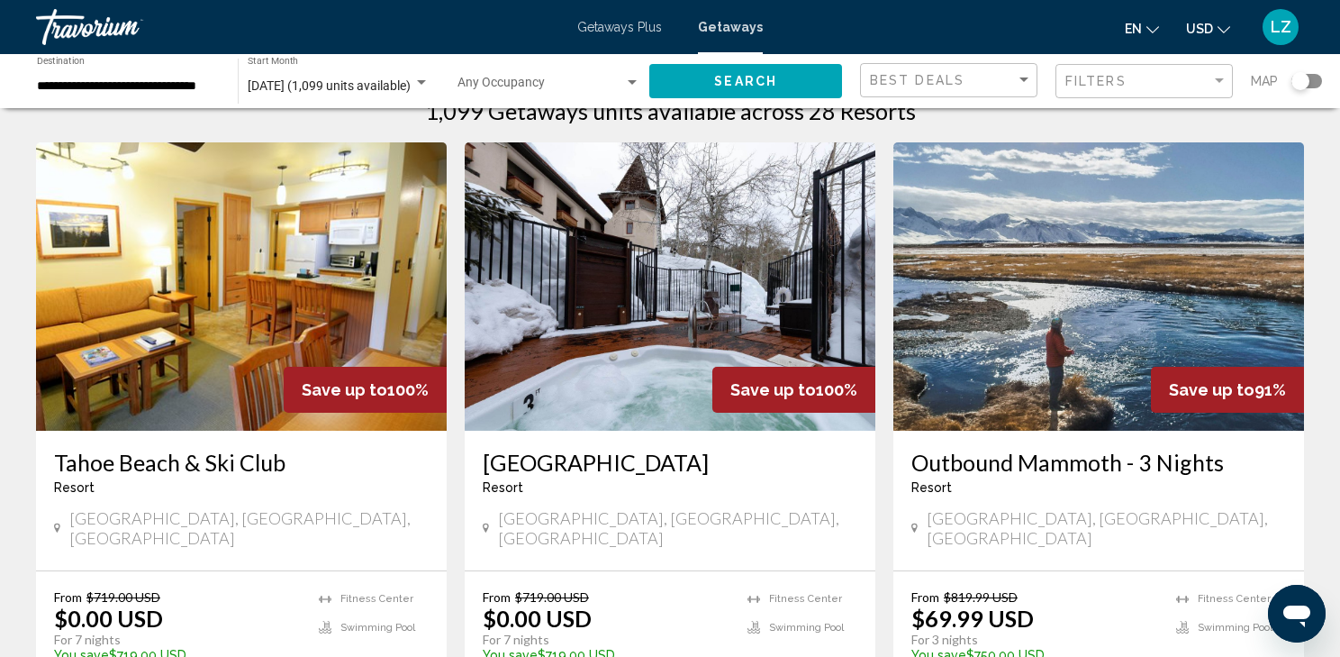
scroll to position [144, 0]
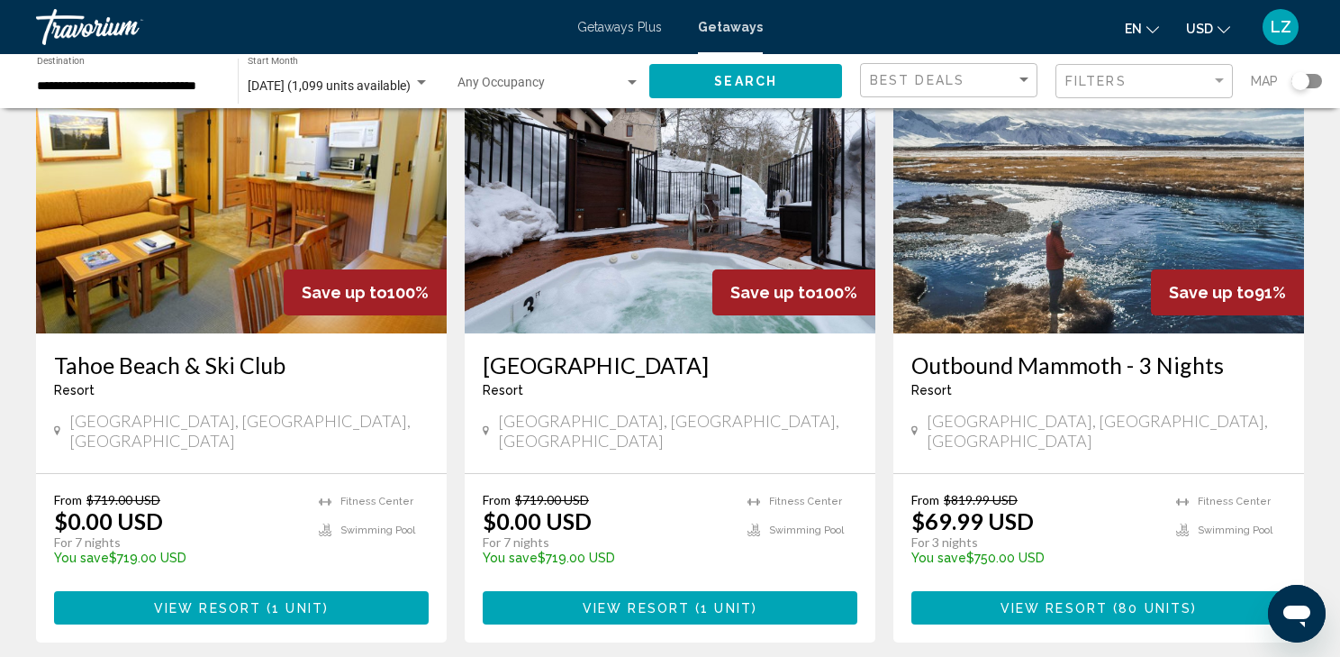
click at [584, 261] on img "Main content" at bounding box center [670, 189] width 411 height 288
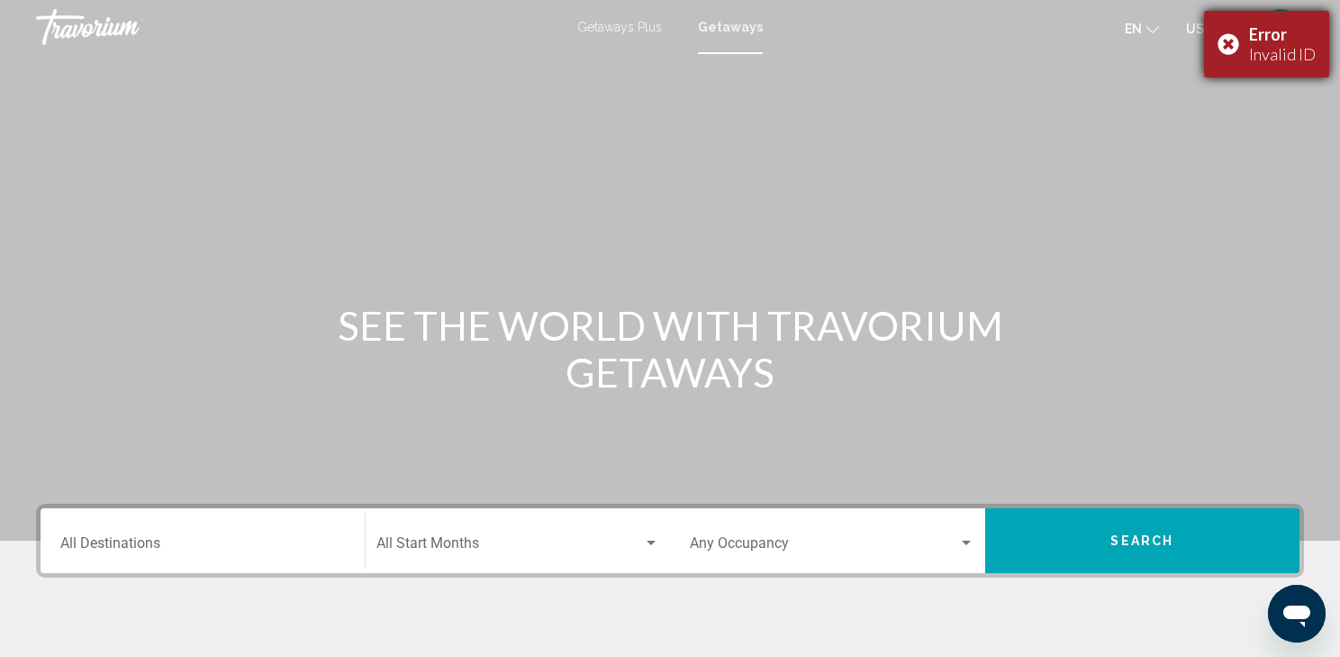
click at [1228, 47] on div "Error Invalid ID" at bounding box center [1266, 44] width 125 height 67
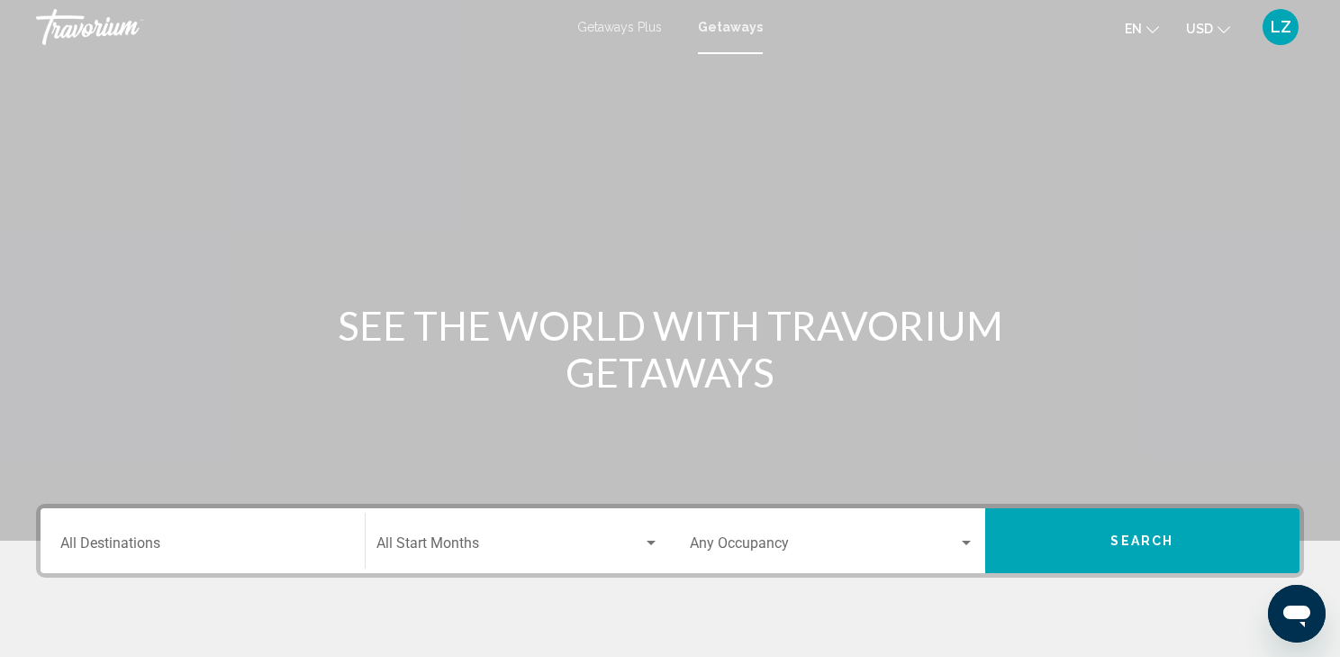
click at [744, 24] on span "Getaways" at bounding box center [730, 27] width 65 height 14
click at [52, 560] on div "Destination All Destinations" at bounding box center [203, 540] width 306 height 57
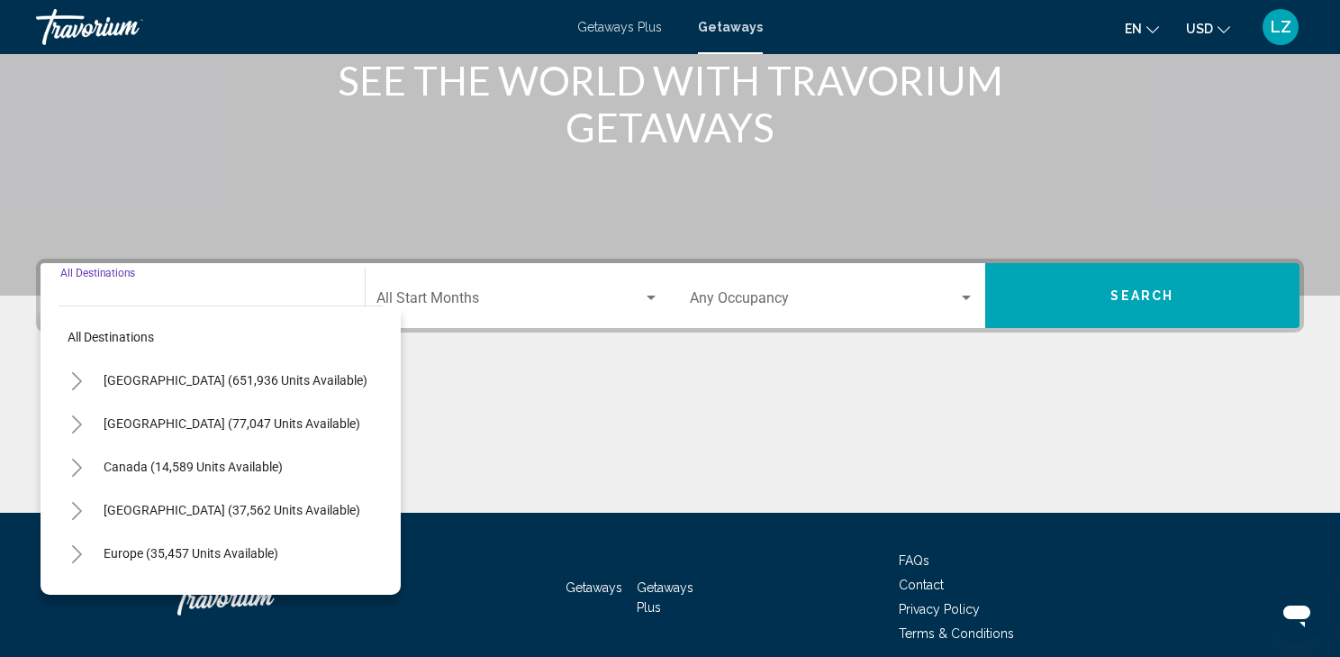
scroll to position [321, 0]
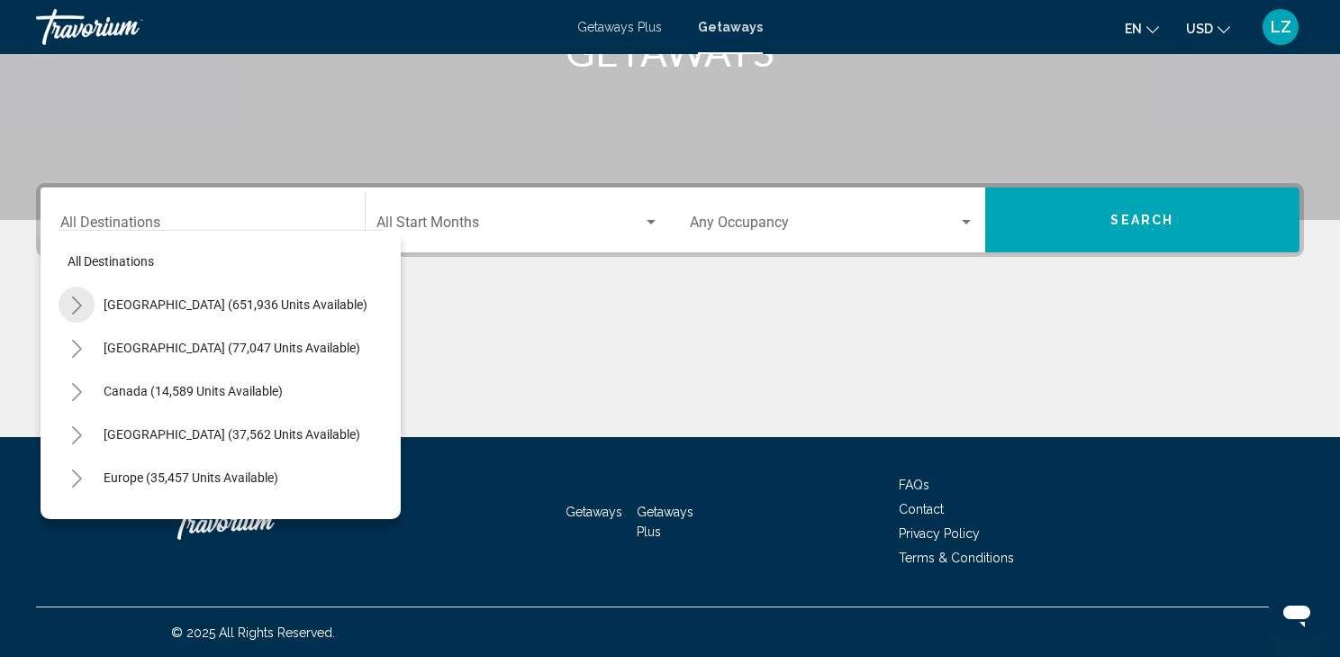
click at [74, 300] on icon "Toggle United States (651,936 units available)" at bounding box center [77, 305] width 14 height 18
click at [97, 476] on icon "Toggle California (76,089 units available)" at bounding box center [95, 478] width 10 height 18
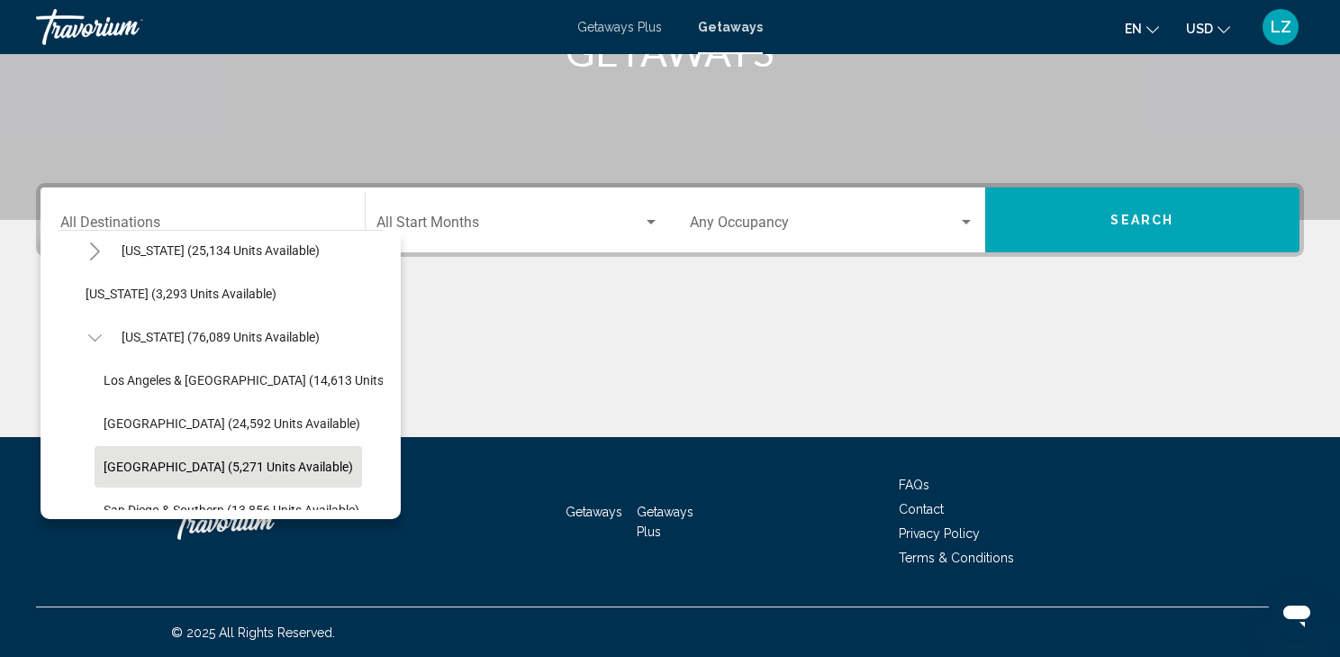
scroll to position [144, 0]
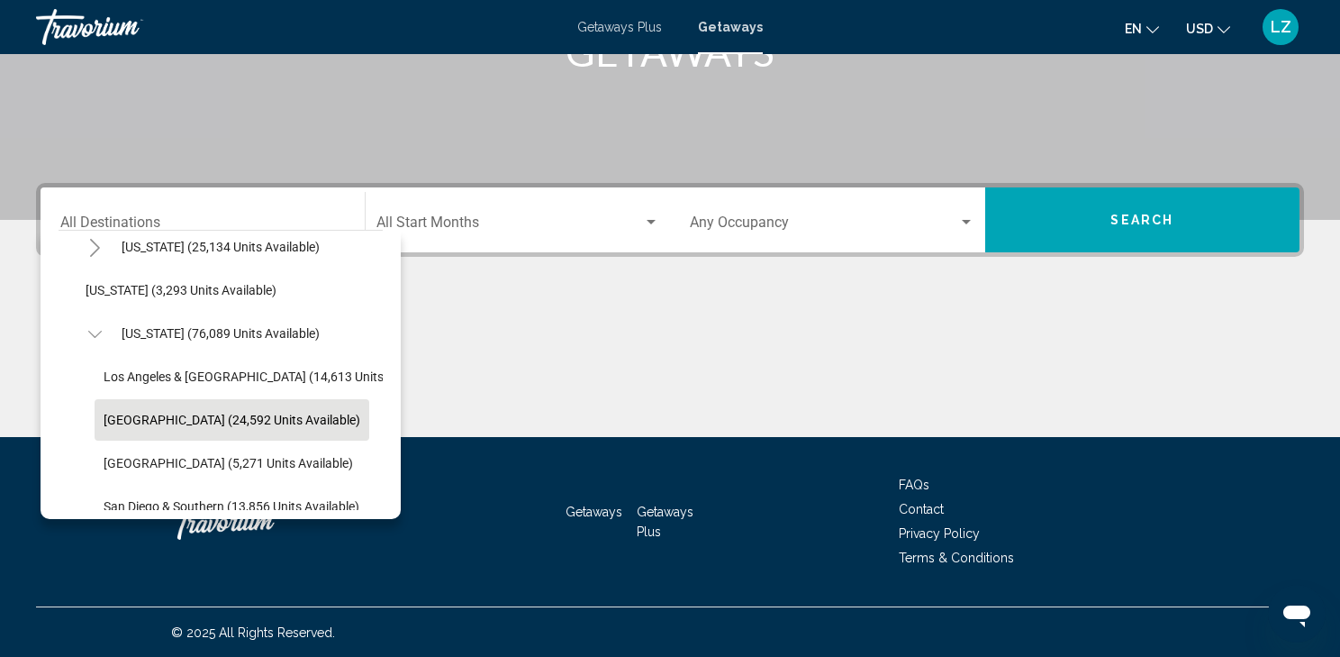
click at [101, 422] on button "[GEOGRAPHIC_DATA] (24,592 units available)" at bounding box center [232, 419] width 275 height 41
type input "**********"
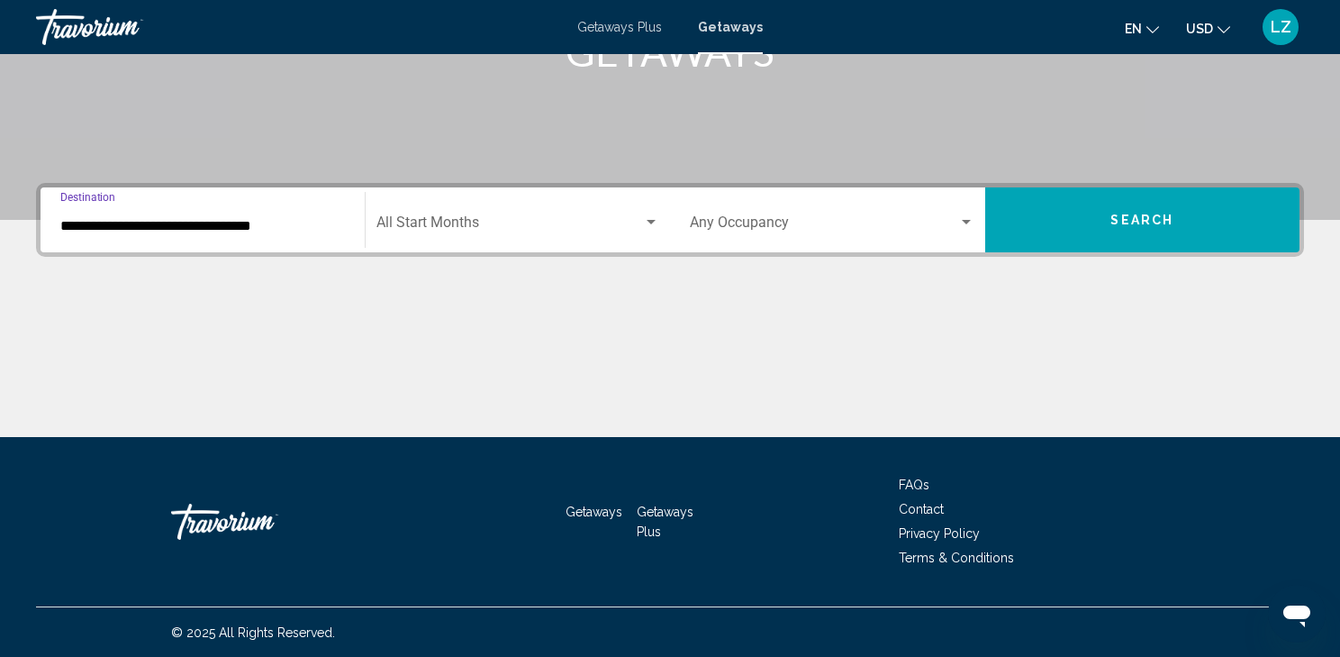
click at [456, 222] on span "Search widget" at bounding box center [509, 226] width 267 height 16
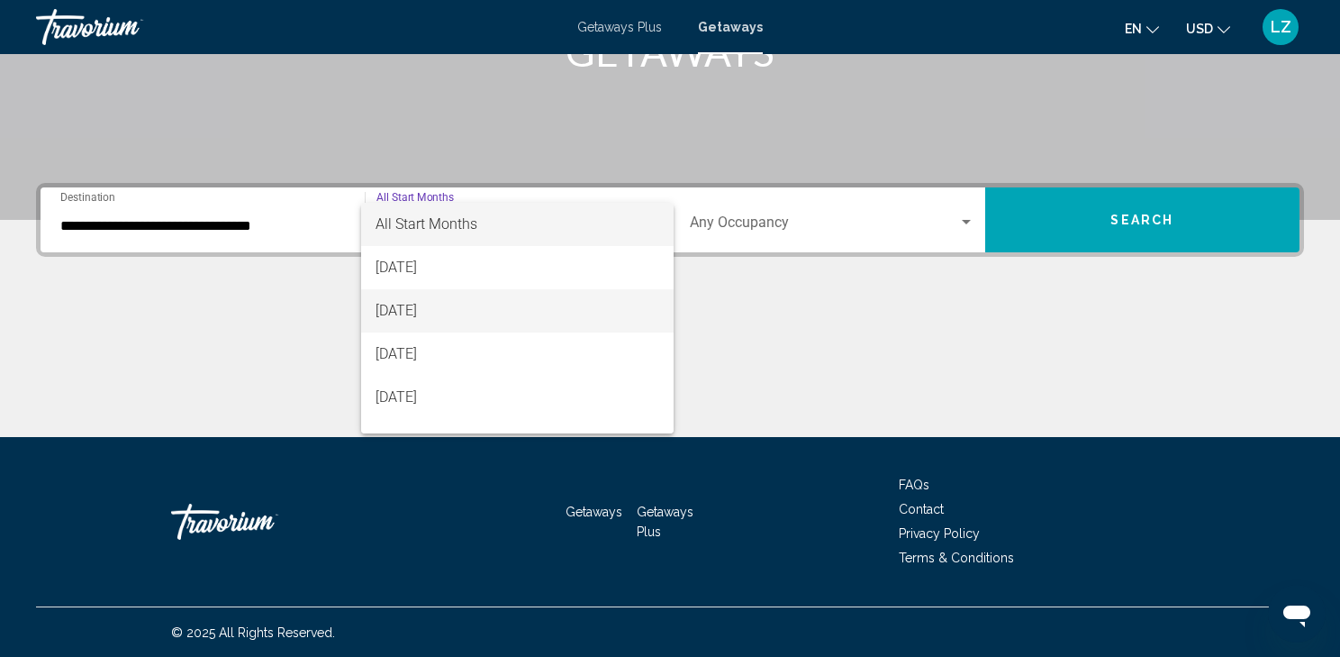
click at [514, 309] on span "[DATE]" at bounding box center [518, 310] width 284 height 43
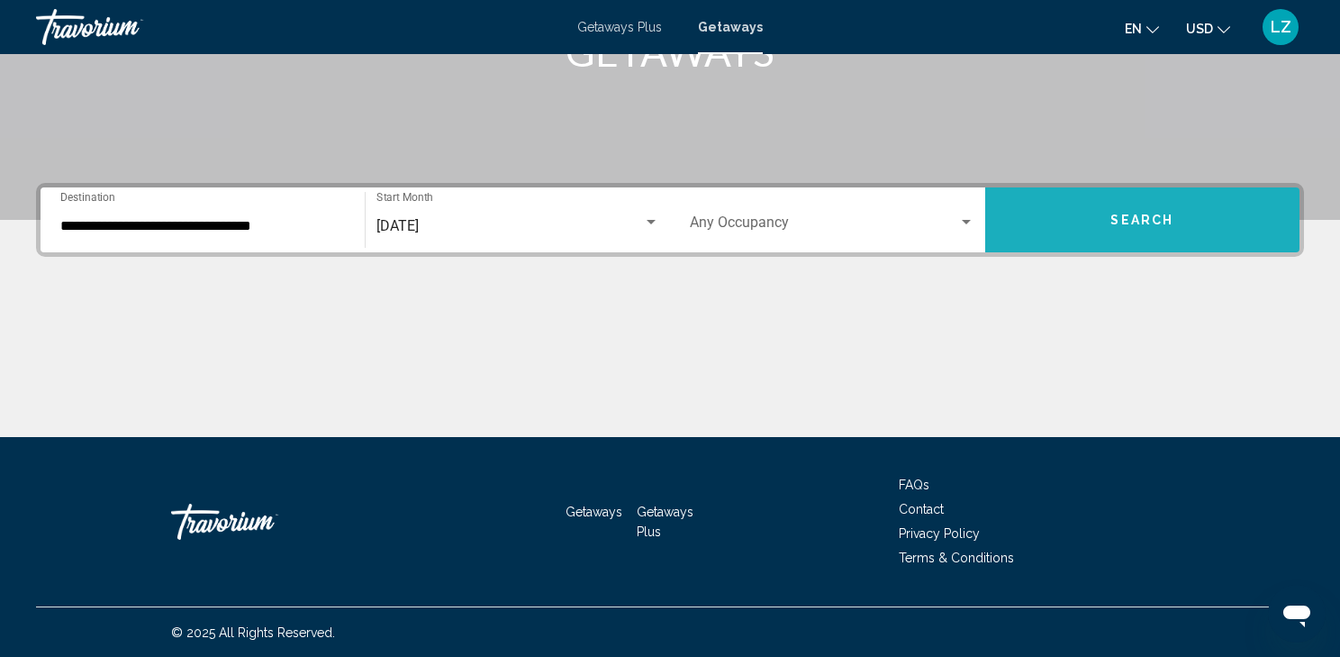
click at [1102, 213] on button "Search" at bounding box center [1142, 219] width 315 height 65
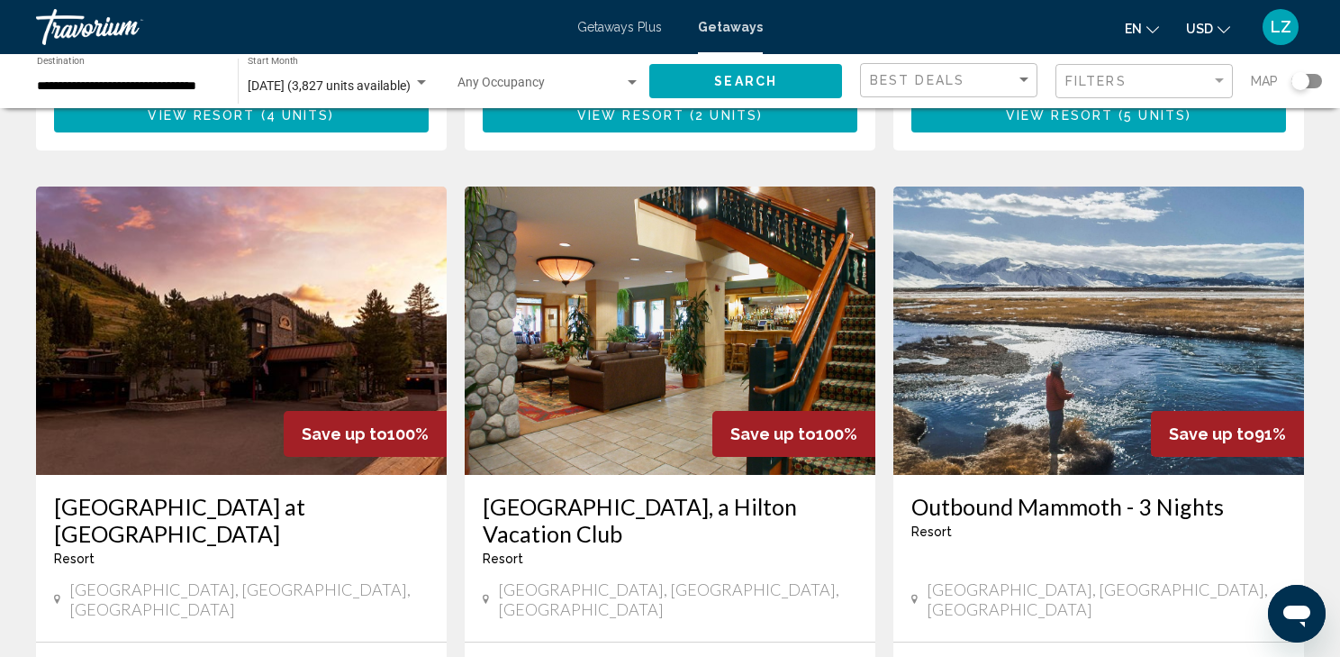
scroll to position [1369, 0]
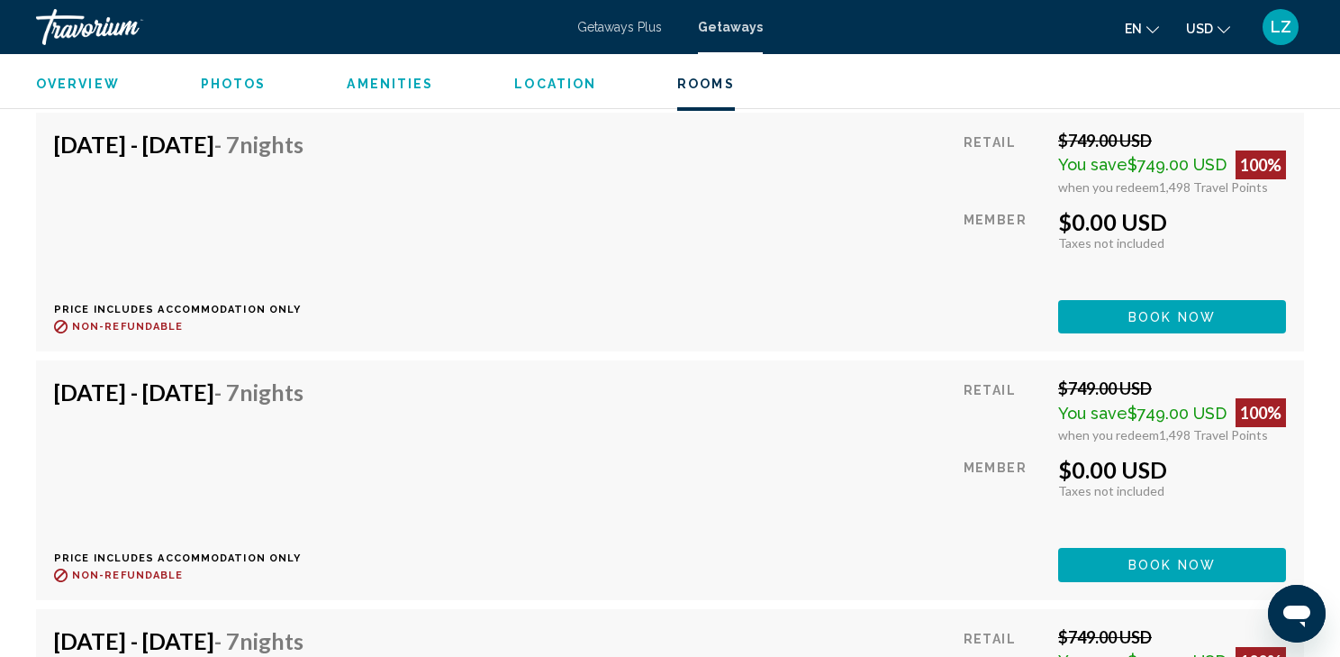
scroll to position [3602, 0]
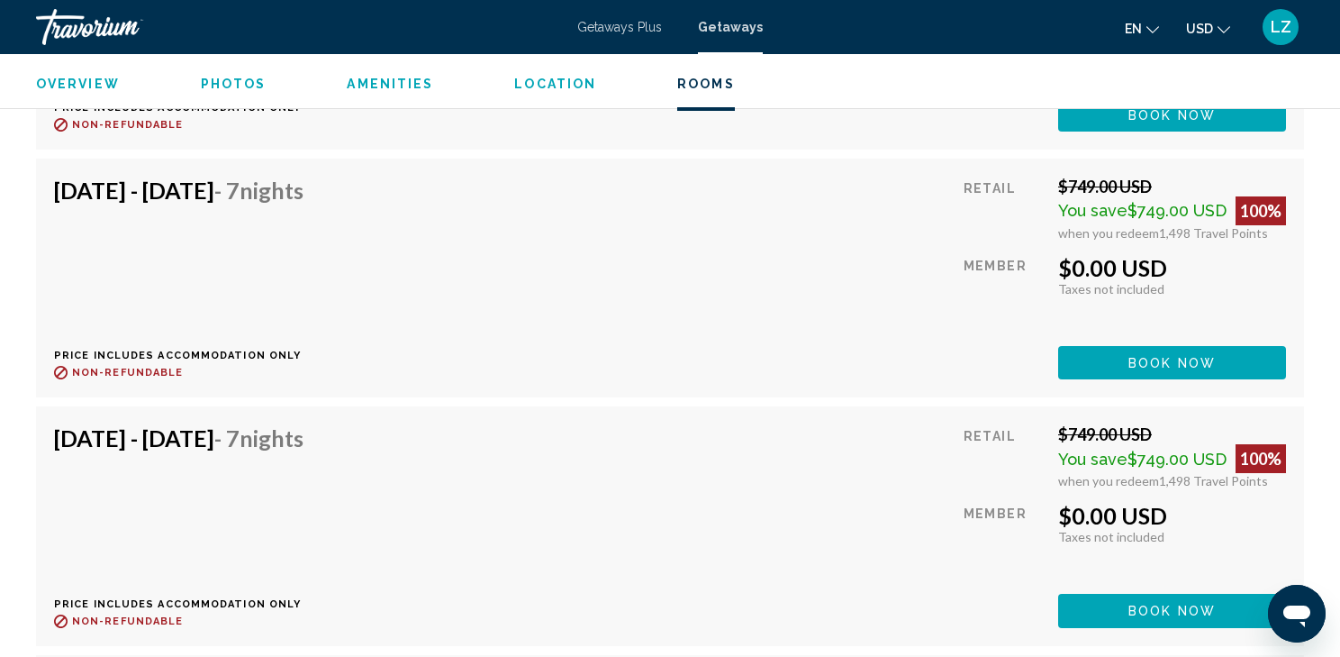
click at [1131, 122] on span "Book now" at bounding box center [1171, 115] width 87 height 14
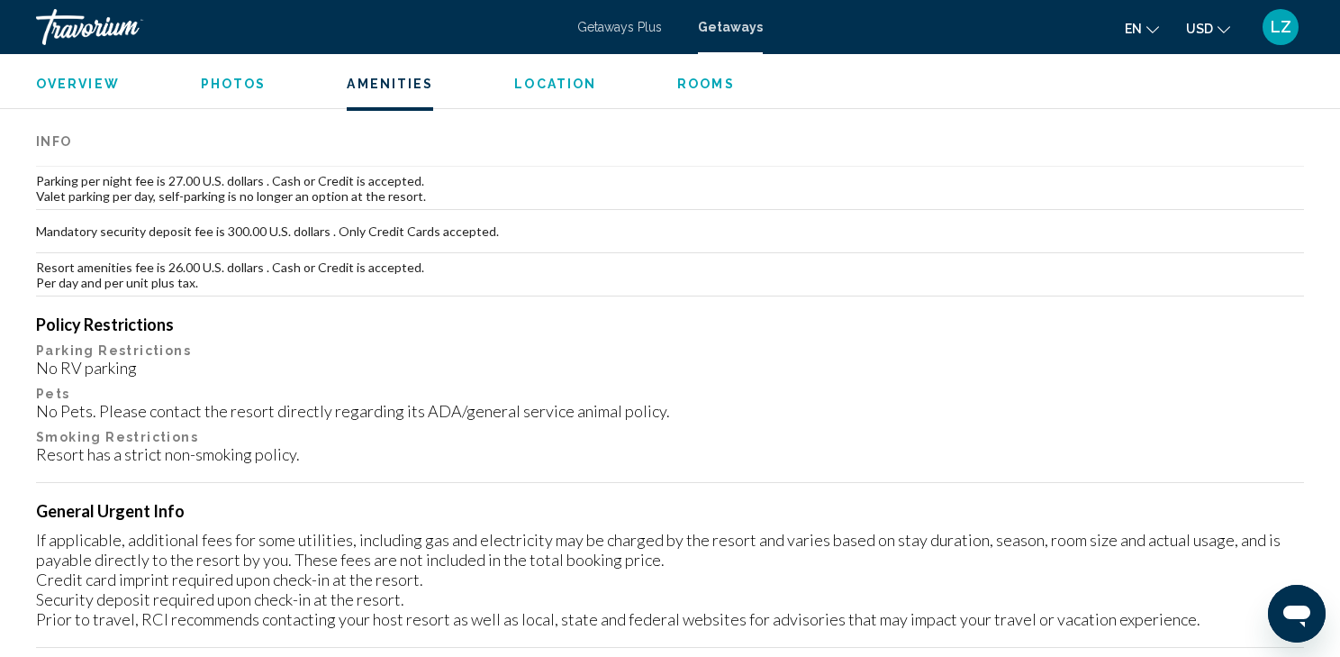
scroll to position [1729, 0]
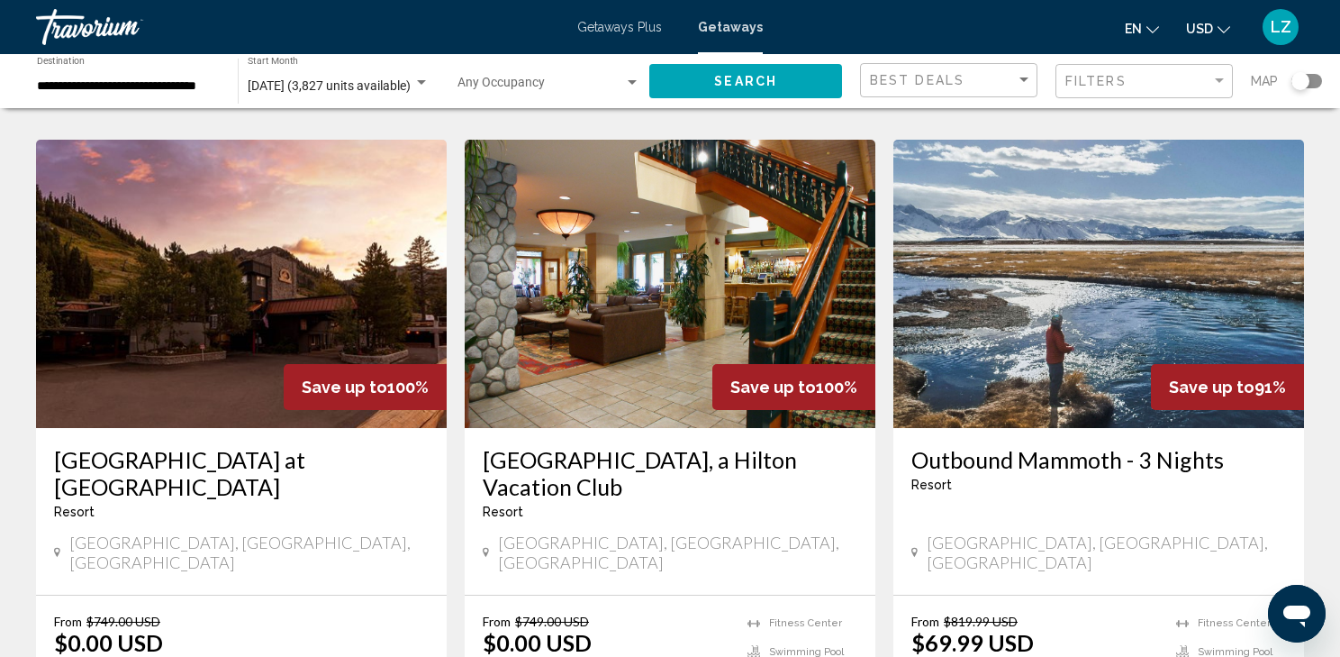
scroll to position [1369, 0]
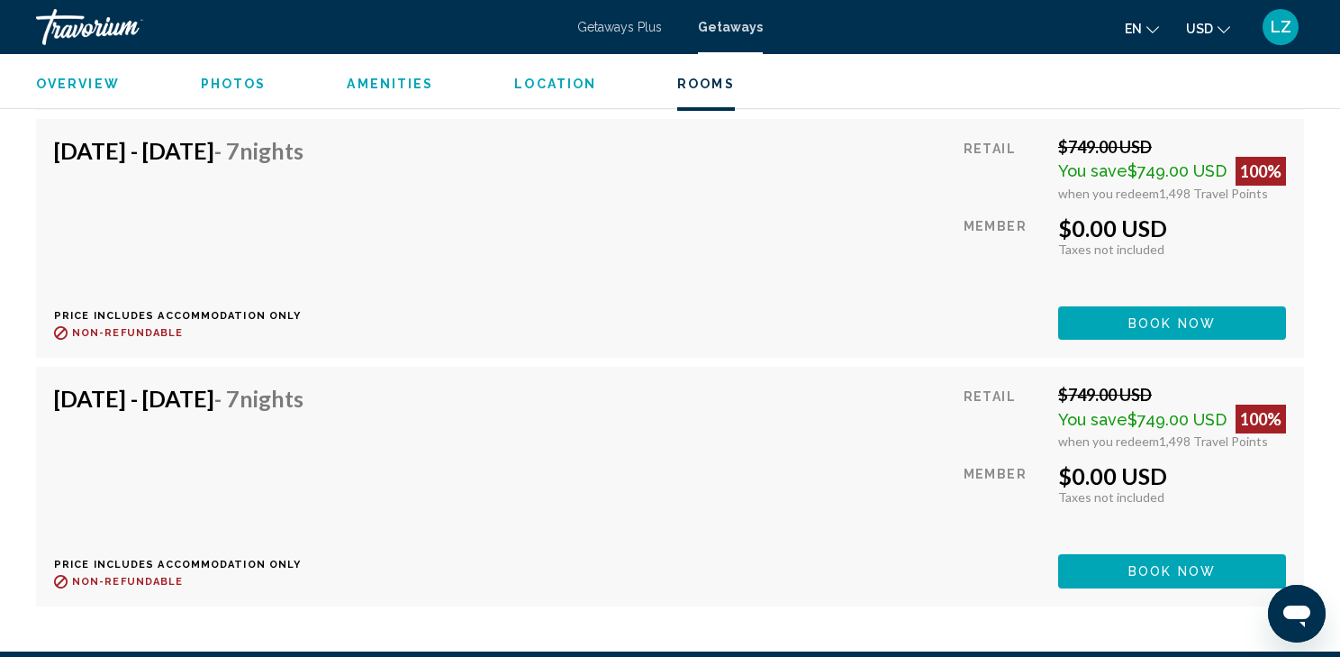
scroll to position [3527, 0]
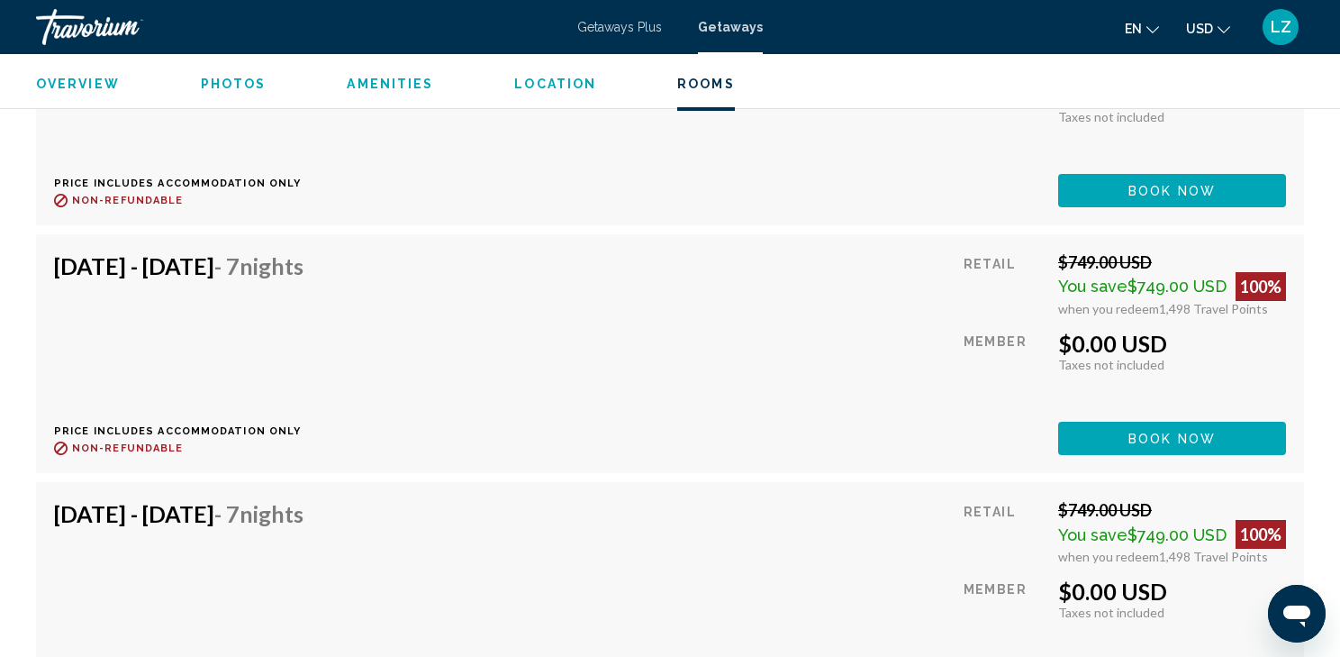
click at [778, 132] on div "Sep 13, 2025 - Sep 20, 2025 - 7 Nights Price includes accommodation only Refund…" at bounding box center [670, 106] width 1232 height 203
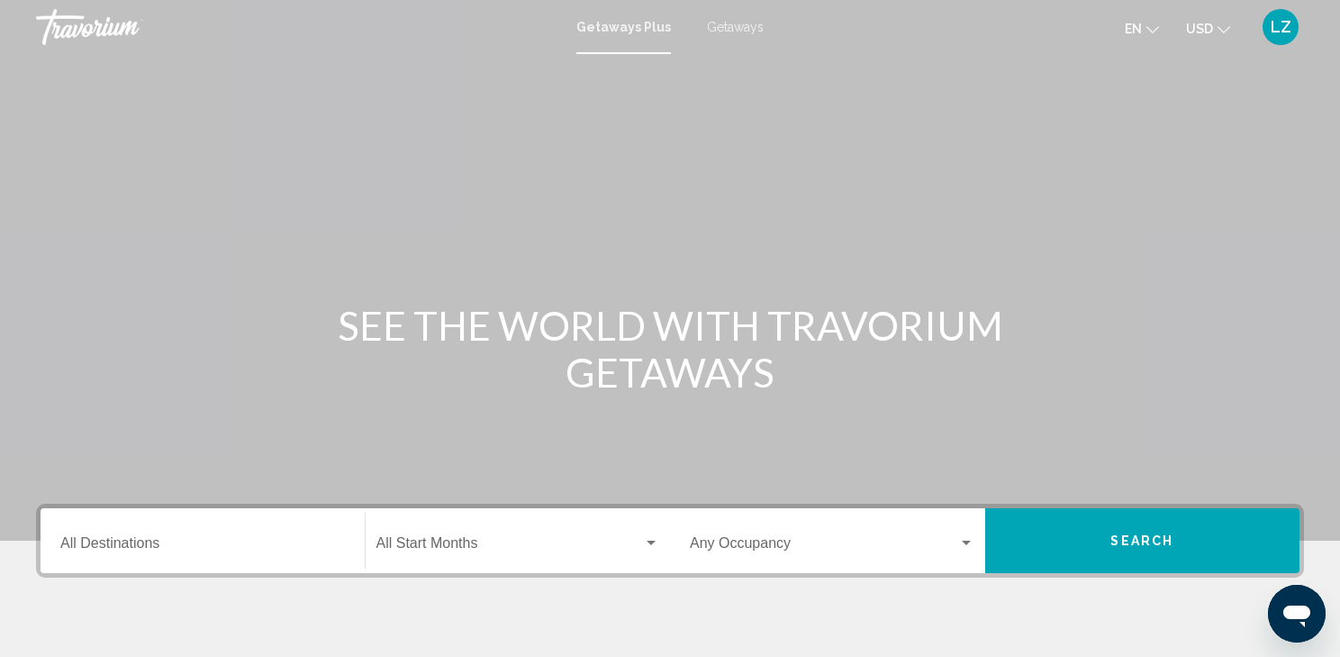
click at [727, 24] on span "Getaways" at bounding box center [735, 27] width 57 height 14
click at [95, 533] on div "Destination All Destinations" at bounding box center [202, 540] width 285 height 57
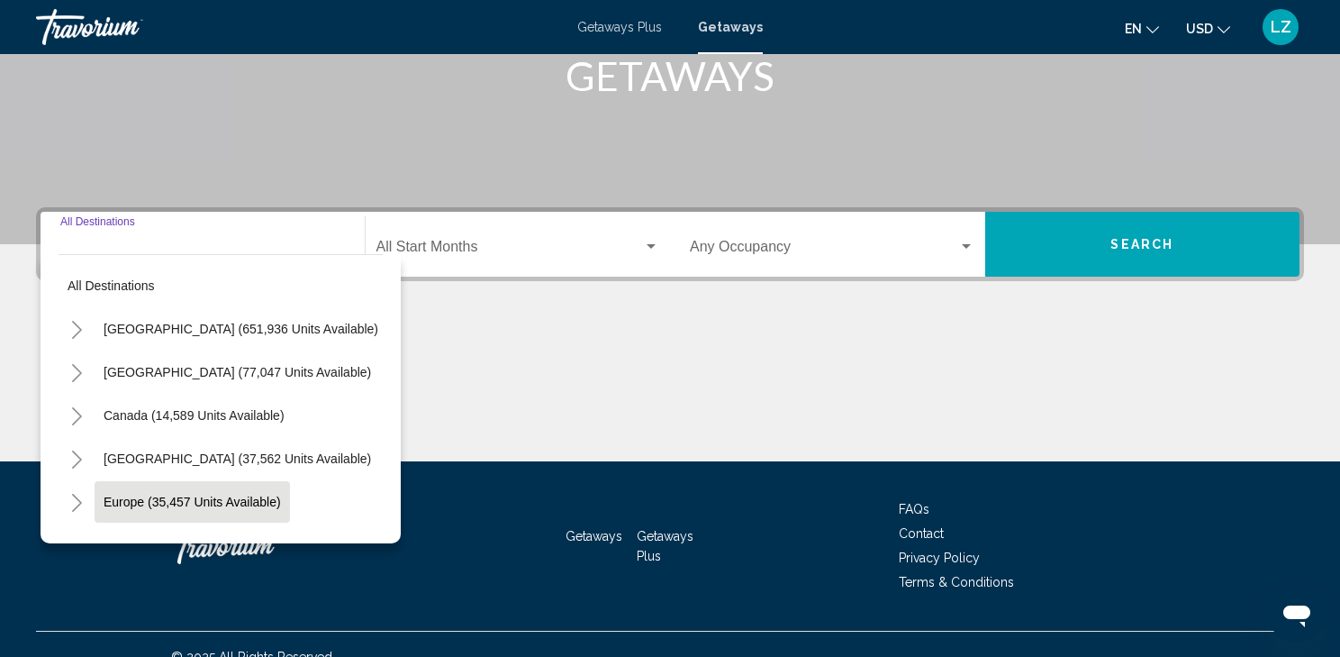
scroll to position [321, 0]
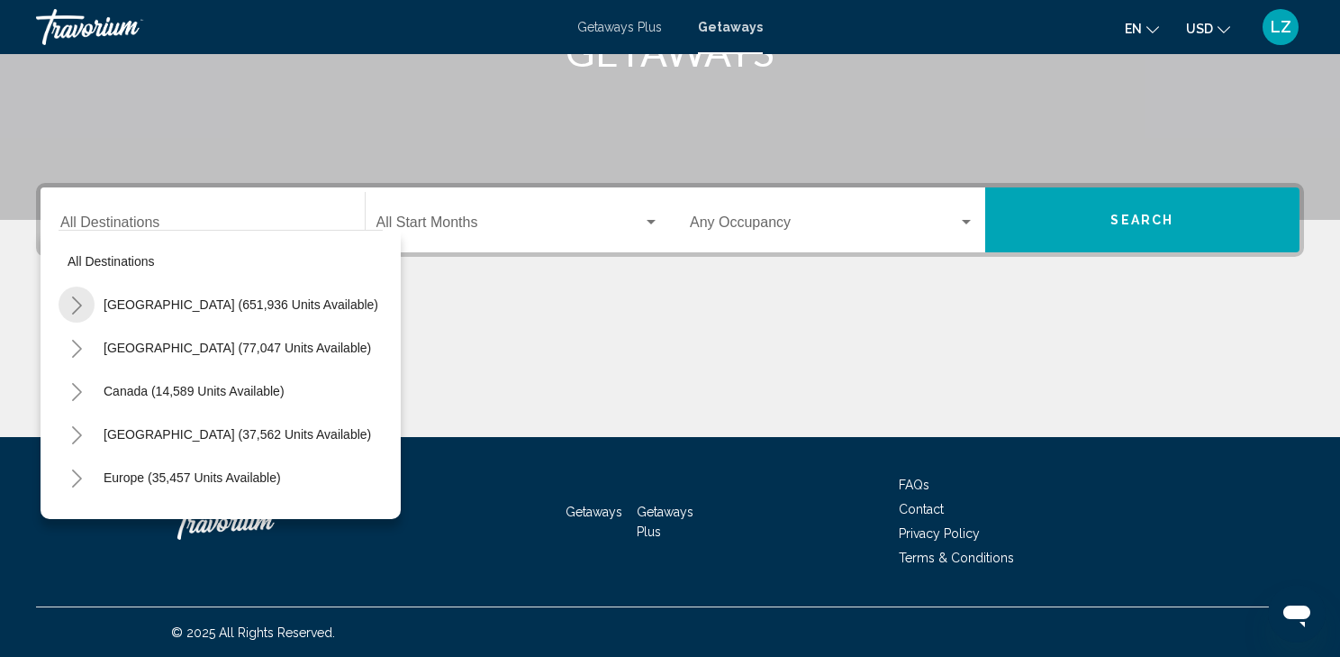
click at [77, 306] on icon "Toggle United States (651,936 units available)" at bounding box center [77, 305] width 10 height 18
click at [86, 471] on button "Toggle California (76,089 units available)" at bounding box center [95, 477] width 36 height 36
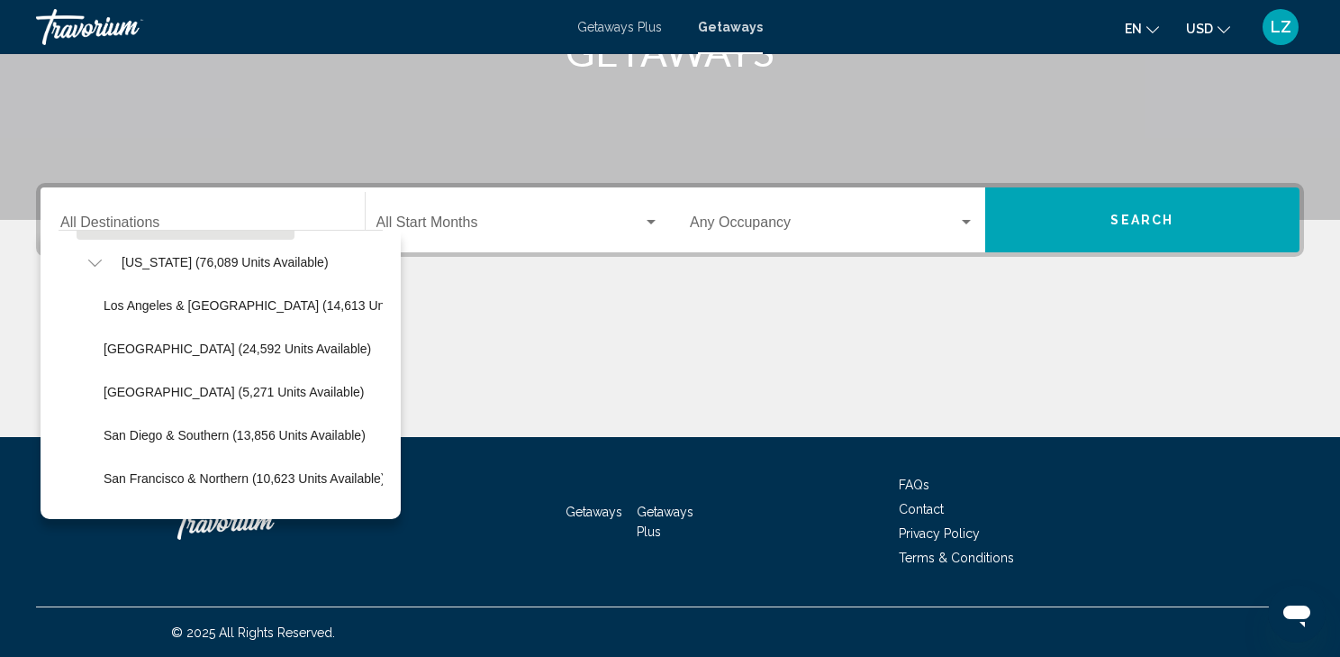
scroll to position [216, 0]
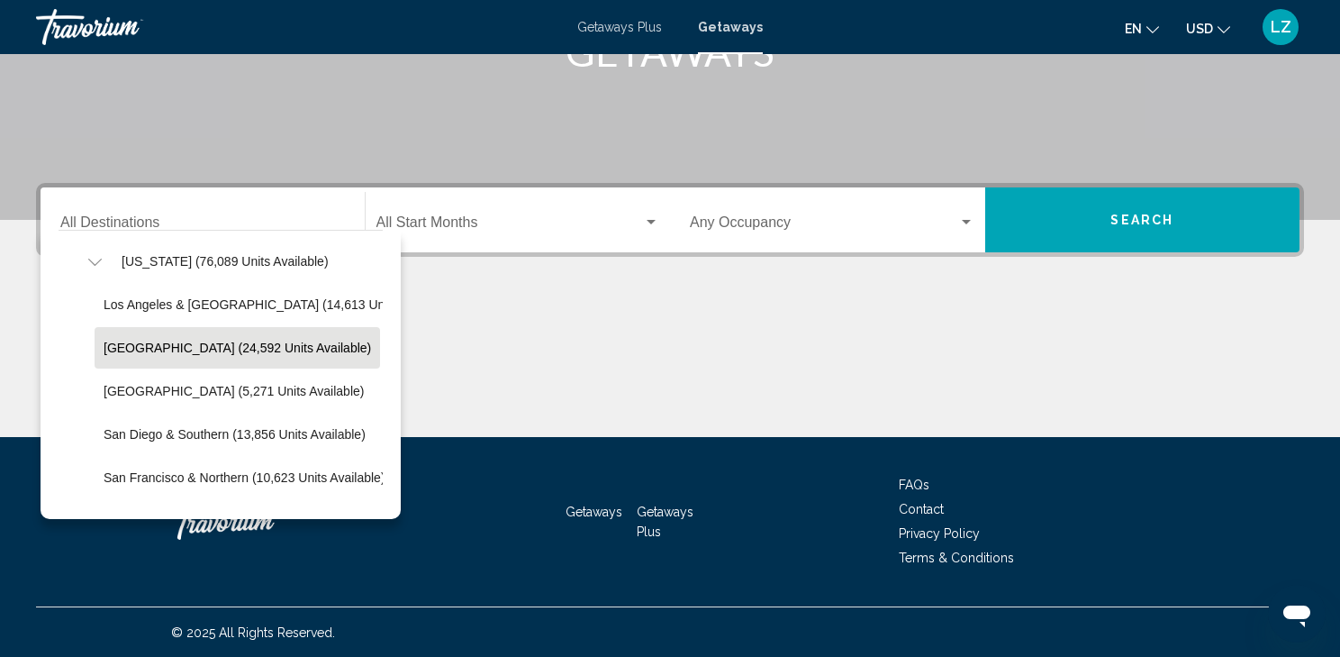
click at [166, 355] on button "[GEOGRAPHIC_DATA] (24,592 units available)" at bounding box center [237, 347] width 285 height 41
type input "**********"
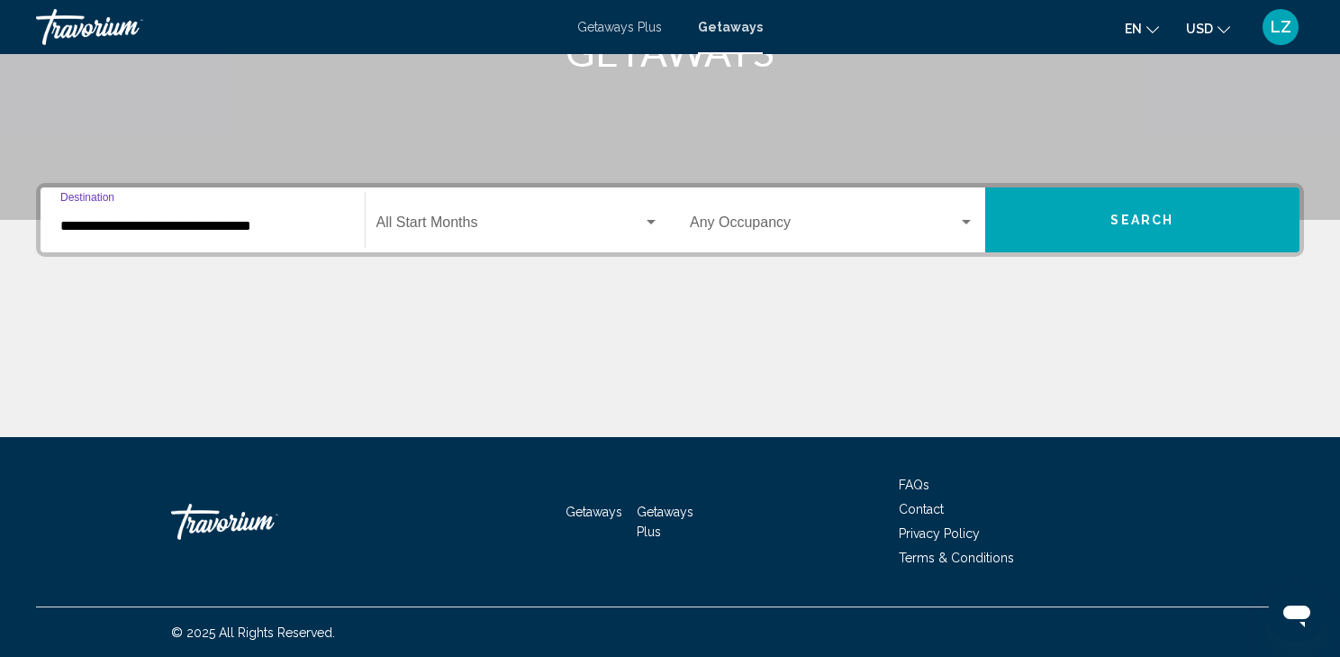
click at [521, 211] on div "Start Month All Start Months" at bounding box center [518, 220] width 284 height 57
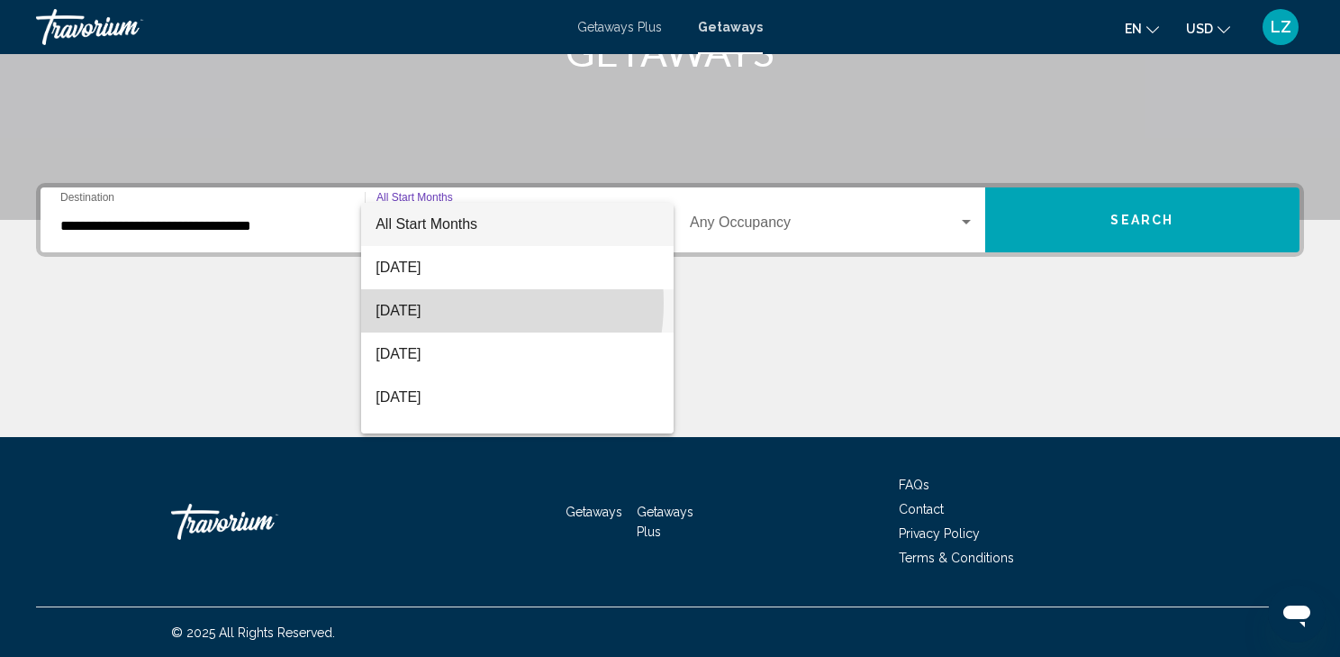
click at [445, 303] on span "[DATE]" at bounding box center [518, 310] width 284 height 43
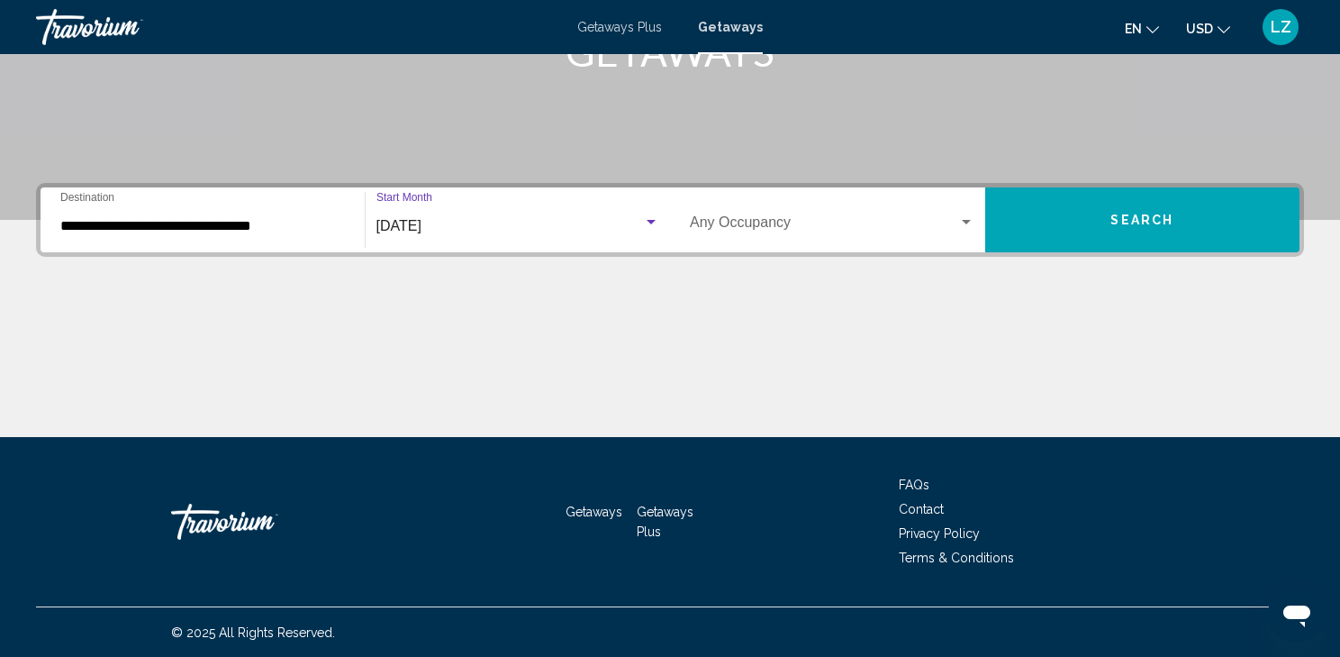
click at [1106, 214] on button "Search" at bounding box center [1142, 219] width 315 height 65
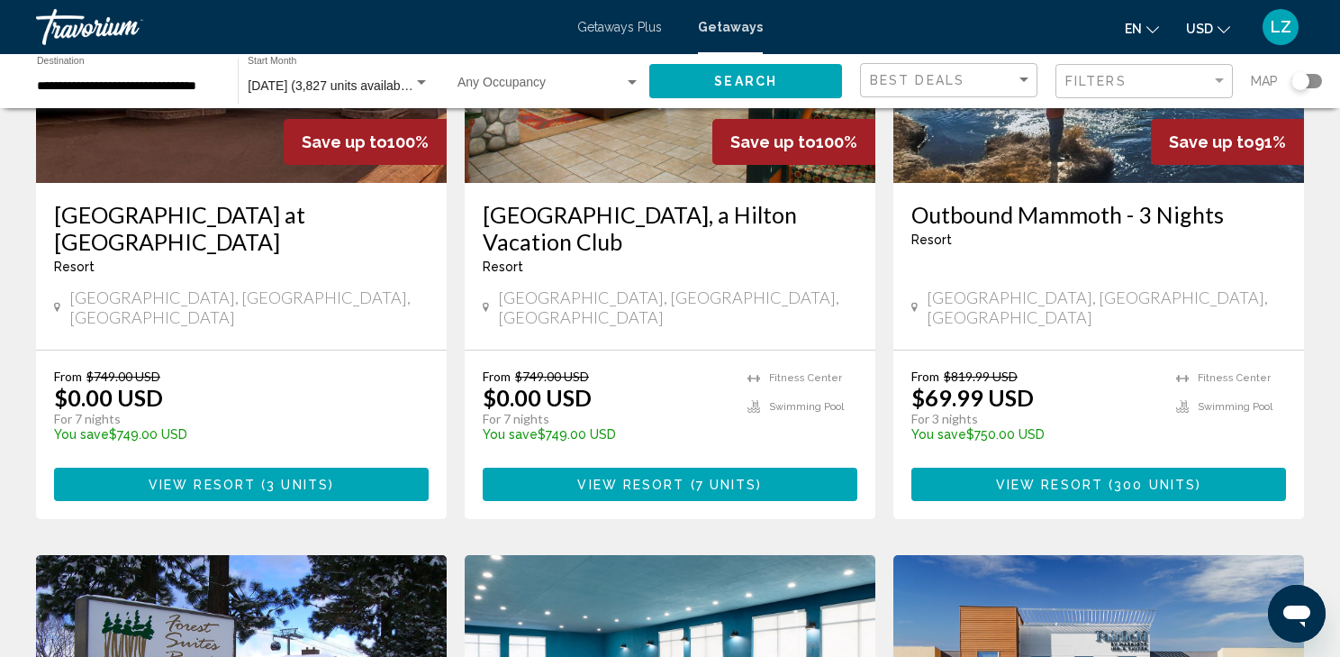
scroll to position [1585, 0]
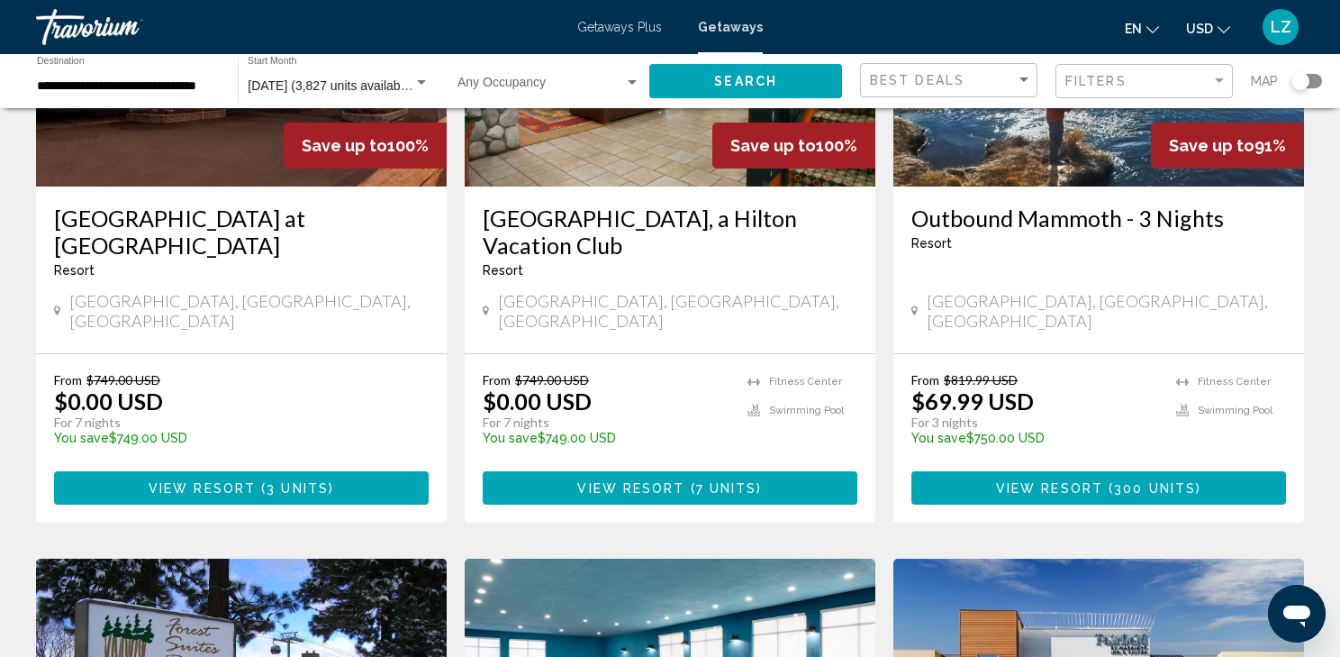
click at [634, 480] on span "View Resort ( 7 units )" at bounding box center [669, 487] width 185 height 14
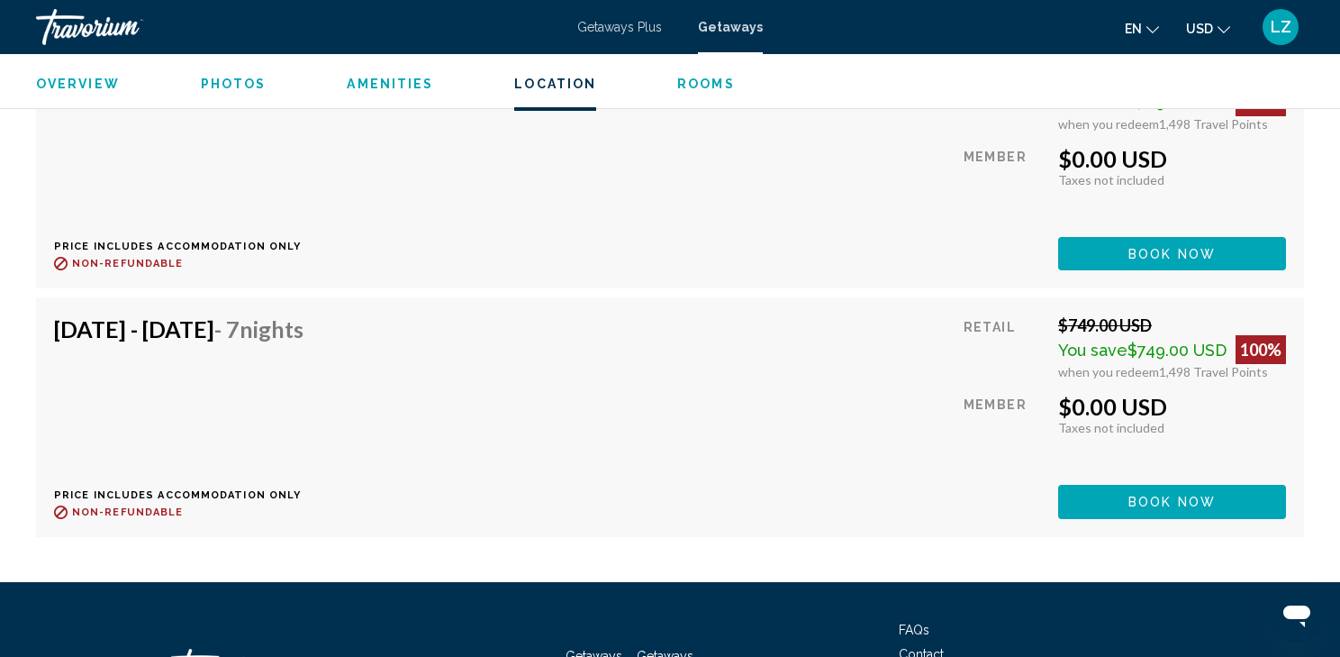
scroll to position [3746, 0]
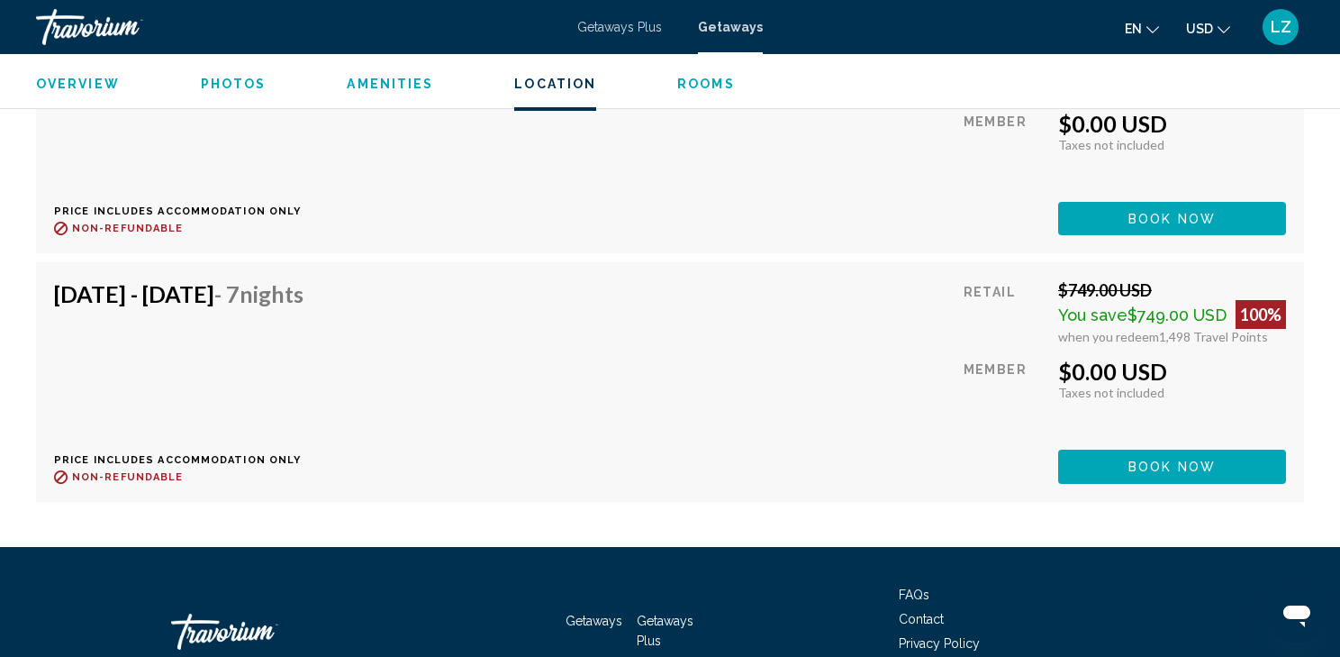
click at [1048, 76] on ul "Overview Photos Amenities Location Rooms Search" at bounding box center [670, 82] width 1268 height 20
click at [576, 401] on div "Sep 27, 2025 - Oct 4, 2025 - 7 Nights Price includes accommodation only Refunda…" at bounding box center [670, 381] width 1232 height 203
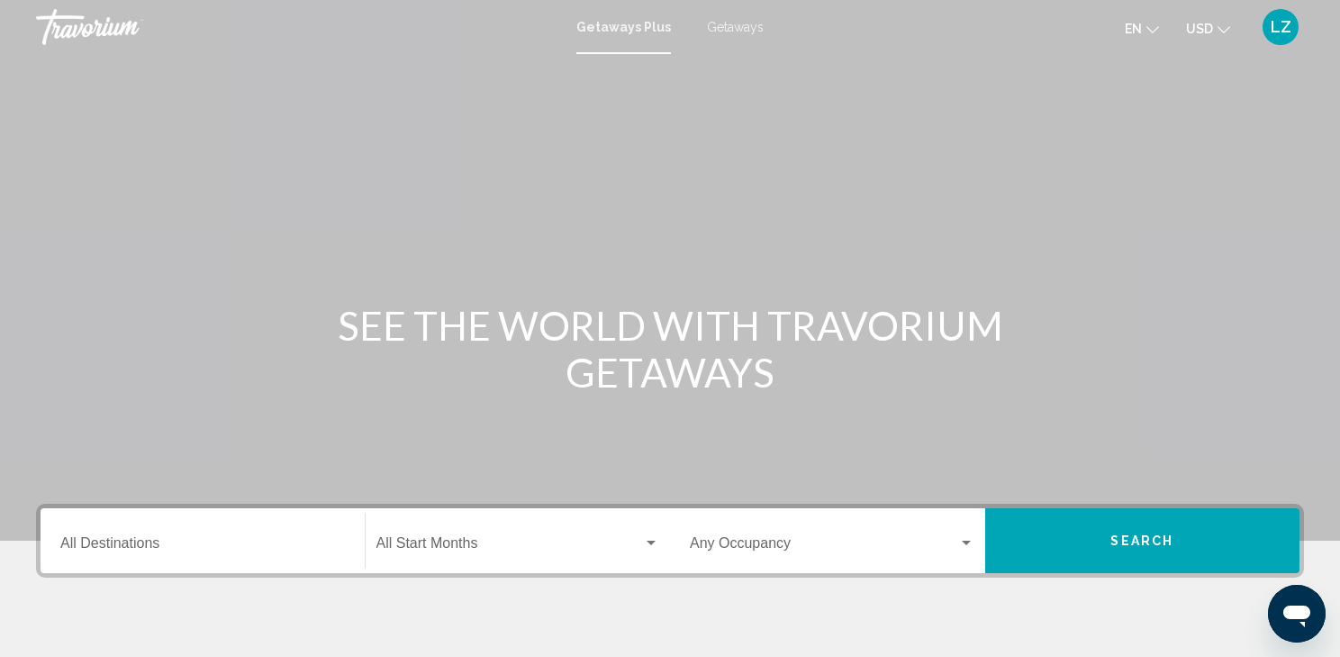
click at [735, 21] on span "Getaways" at bounding box center [735, 27] width 57 height 14
click at [177, 540] on input "Destination All Destinations" at bounding box center [202, 547] width 285 height 16
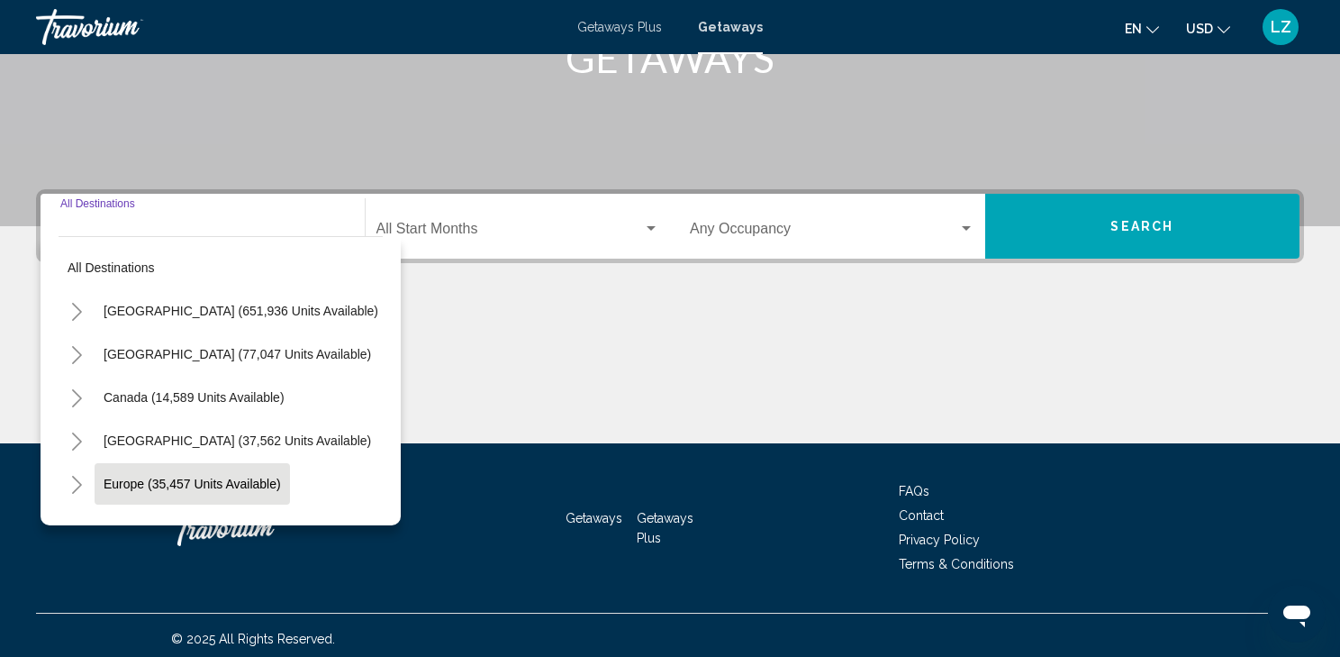
scroll to position [321, 0]
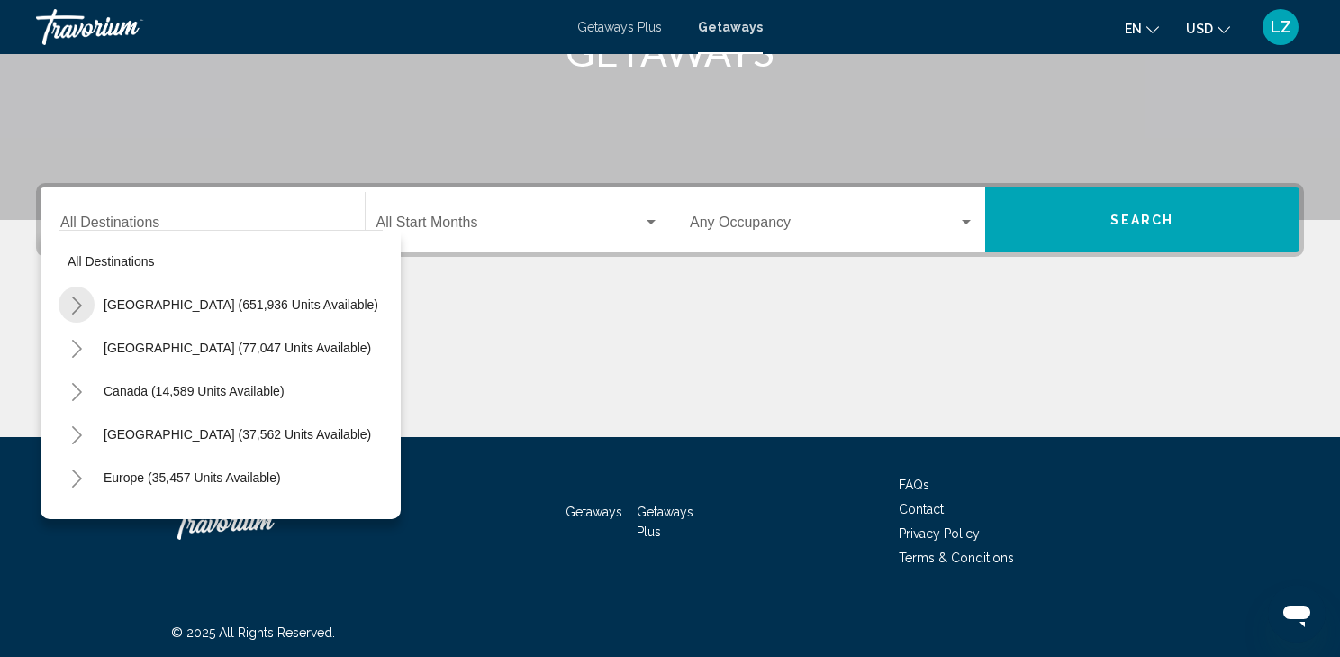
click at [78, 296] on icon "Toggle United States (651,936 units available)" at bounding box center [77, 305] width 14 height 18
click at [97, 472] on icon "Toggle California (76,089 units available)" at bounding box center [95, 478] width 14 height 18
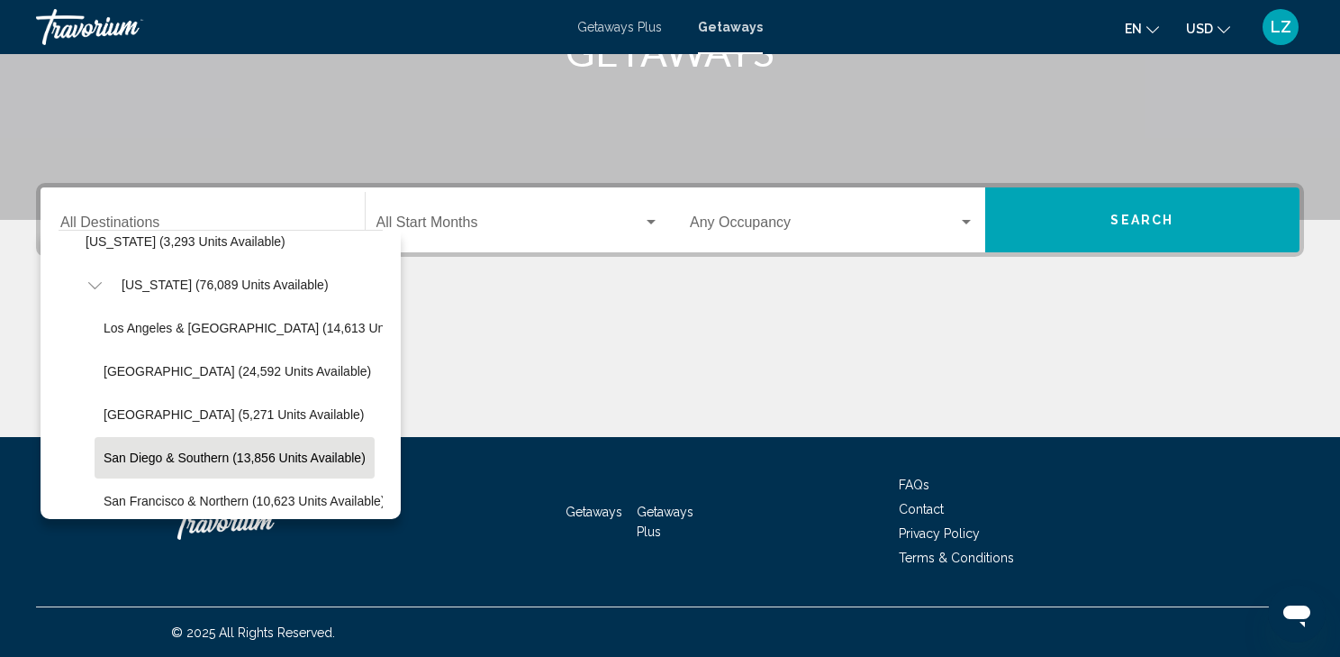
scroll to position [216, 0]
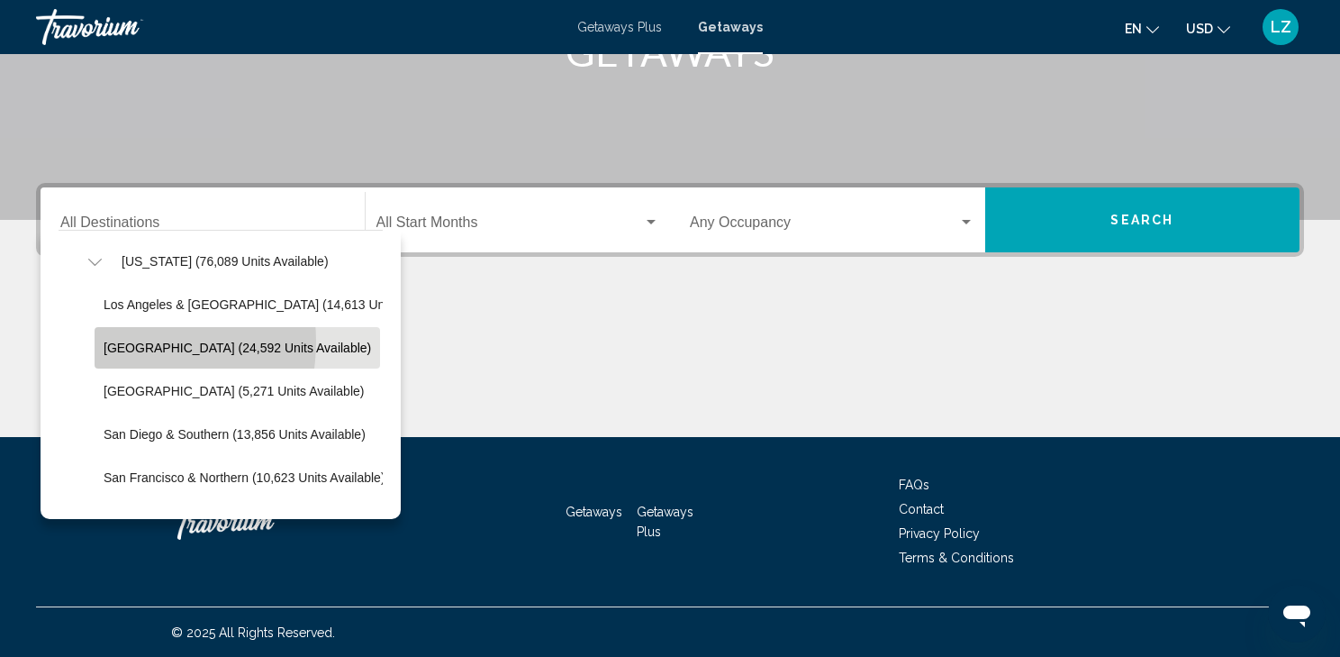
click at [115, 340] on span "[GEOGRAPHIC_DATA] (24,592 units available)" at bounding box center [237, 347] width 267 height 14
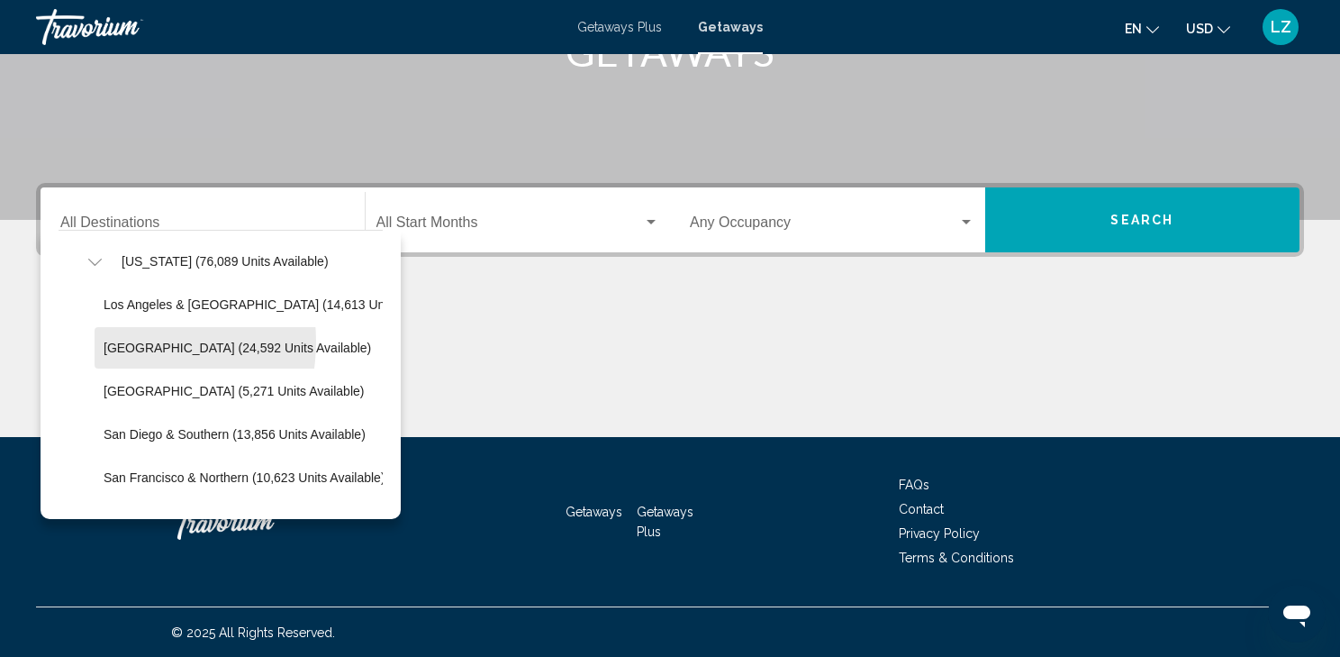
type input "**********"
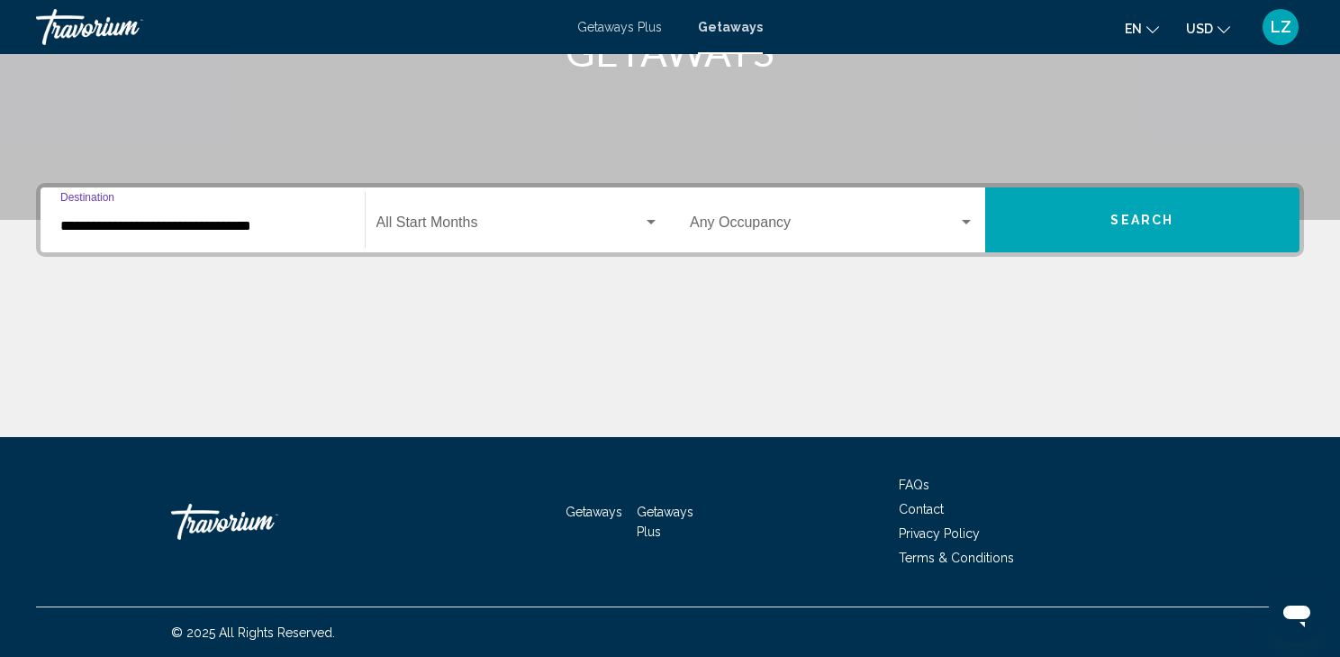
click at [647, 220] on div "Search widget" at bounding box center [651, 222] width 9 height 5
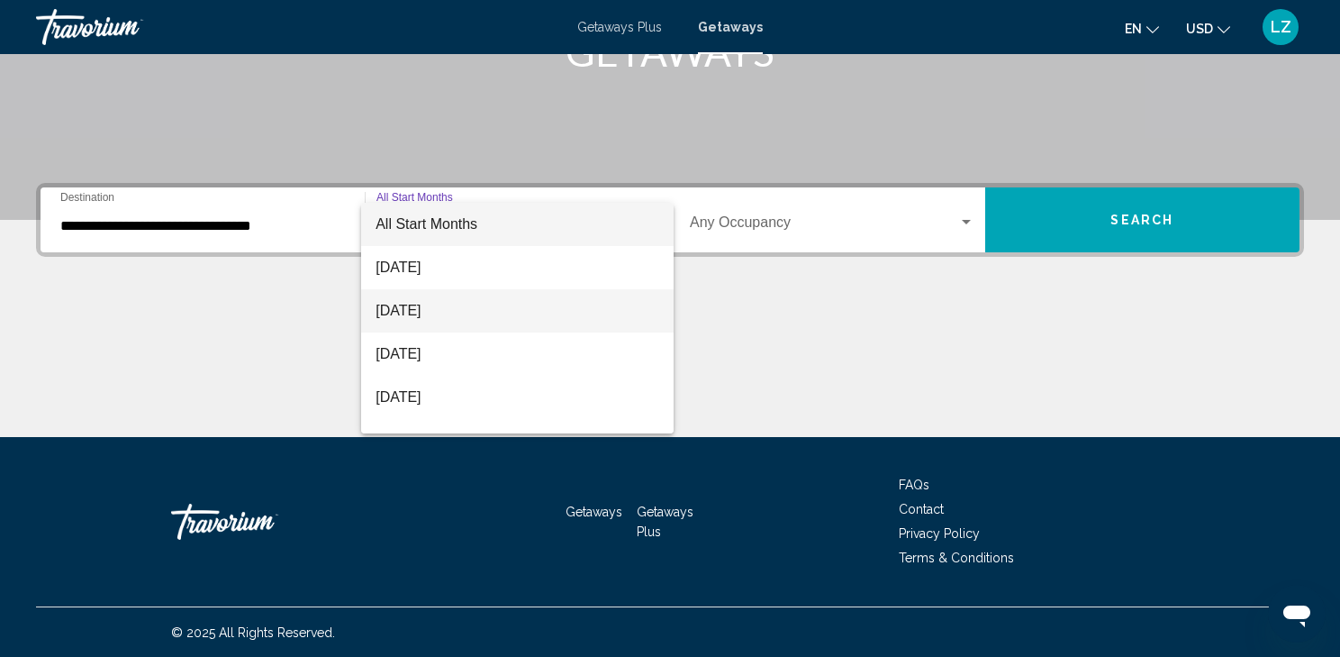
click at [459, 310] on span "[DATE]" at bounding box center [518, 310] width 284 height 43
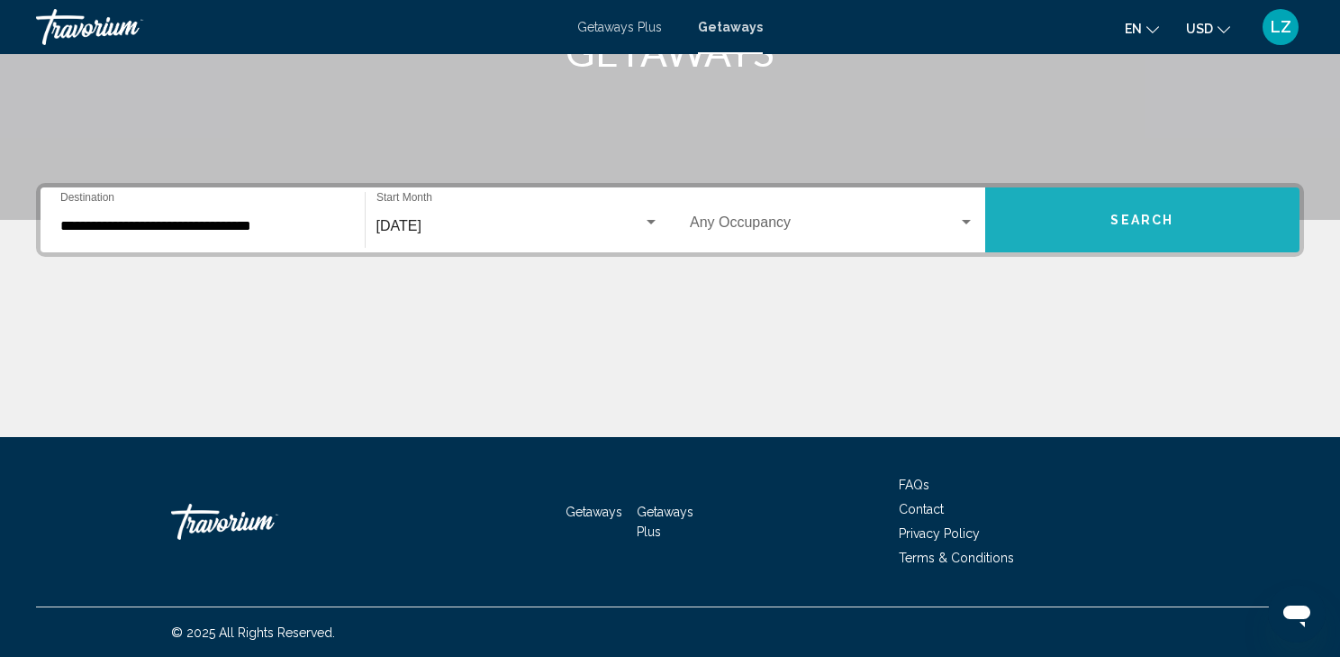
click at [1045, 216] on button "Search" at bounding box center [1142, 219] width 315 height 65
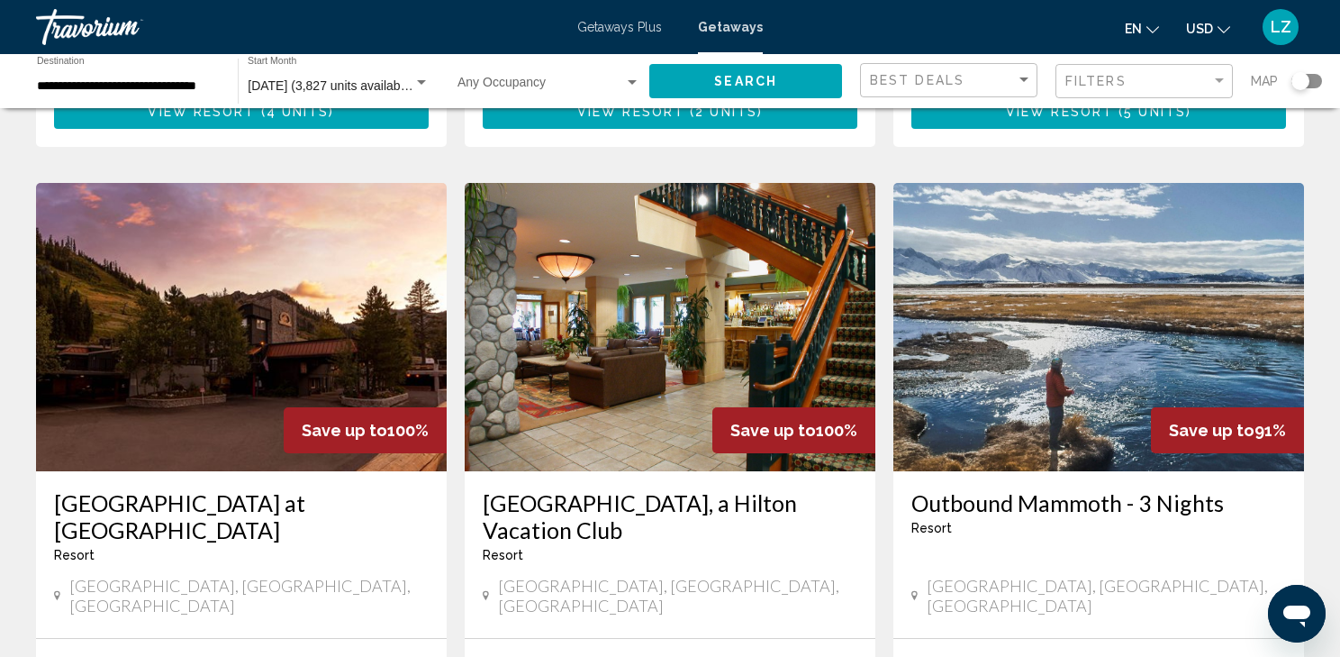
scroll to position [1369, 0]
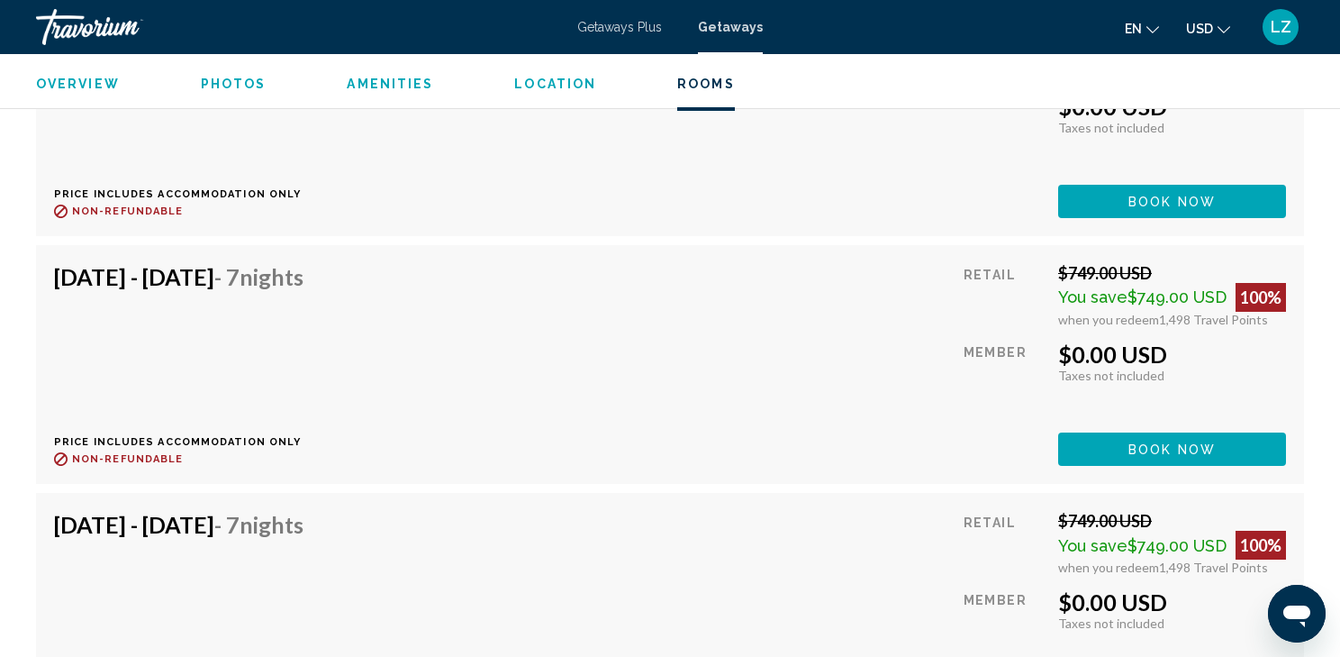
scroll to position [3311, 0]
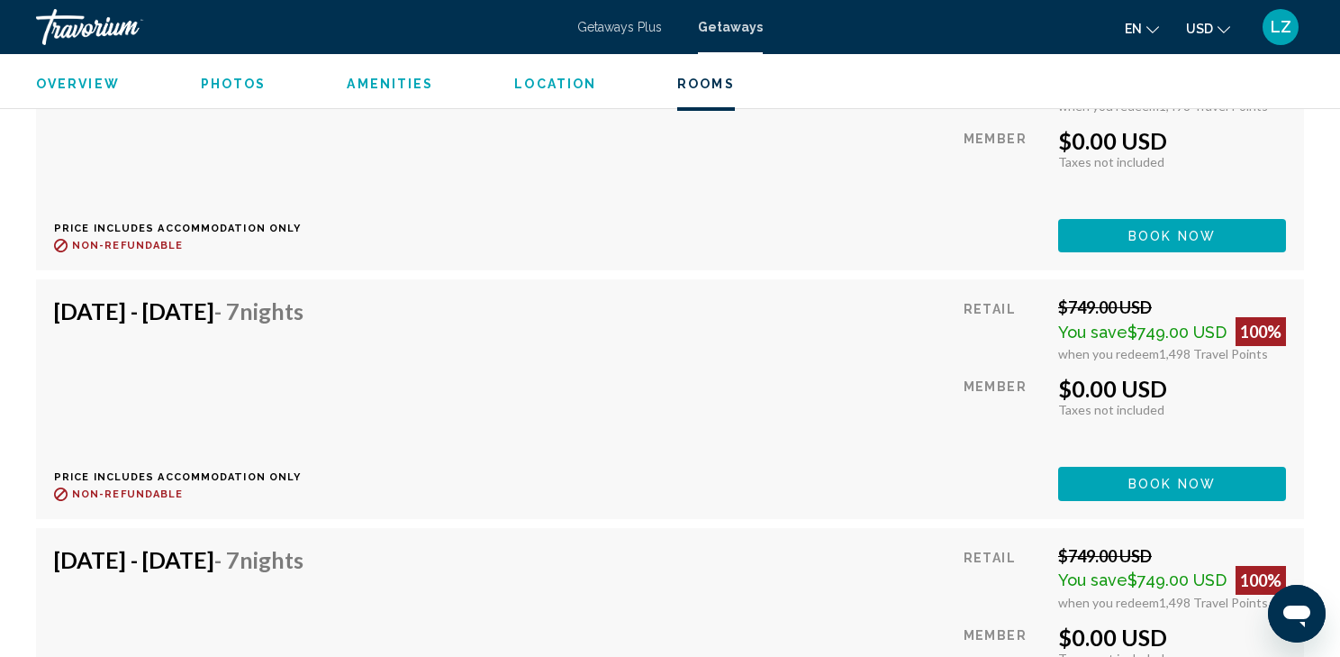
scroll to position [5850, 0]
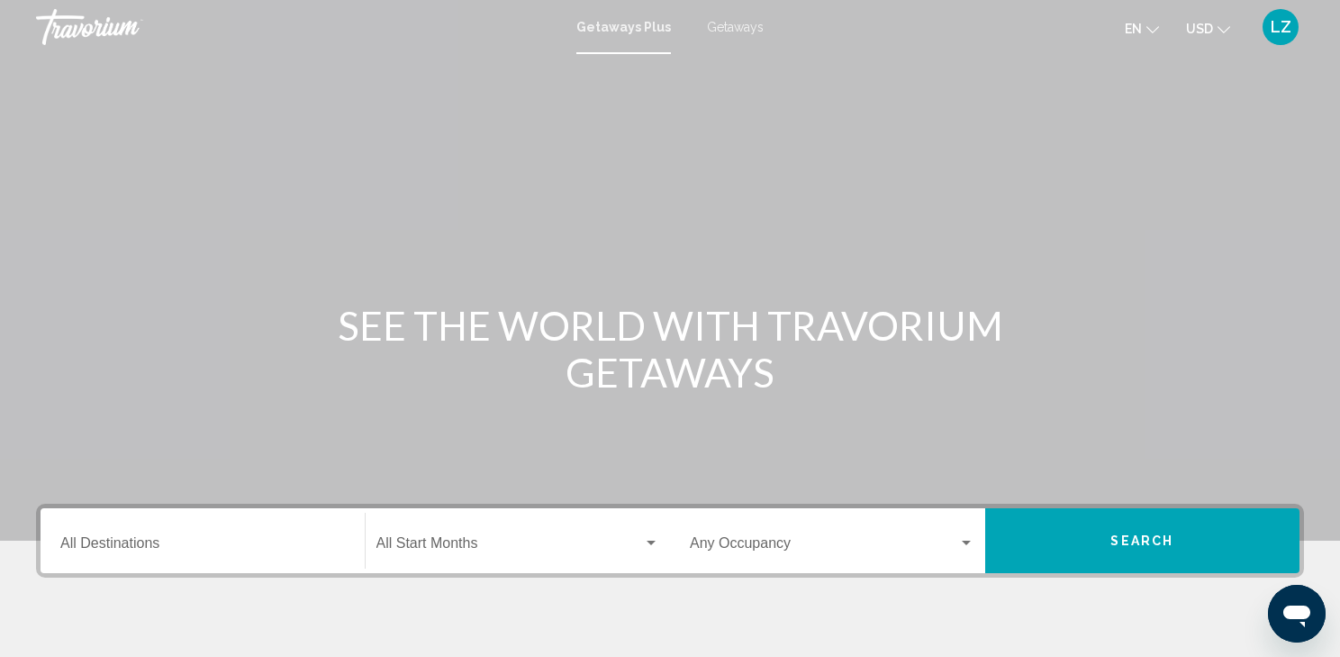
click at [65, 539] on input "Destination All Destinations" at bounding box center [202, 547] width 285 height 16
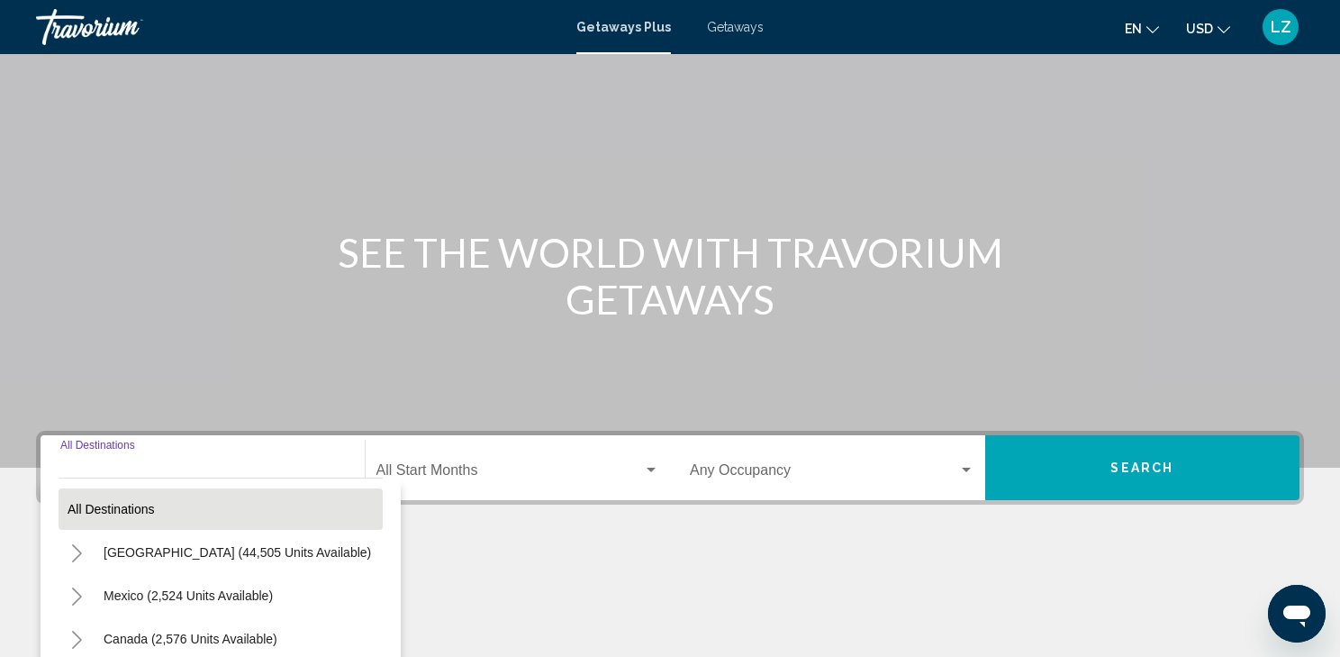
scroll to position [321, 0]
